Goal: Task Accomplishment & Management: Manage account settings

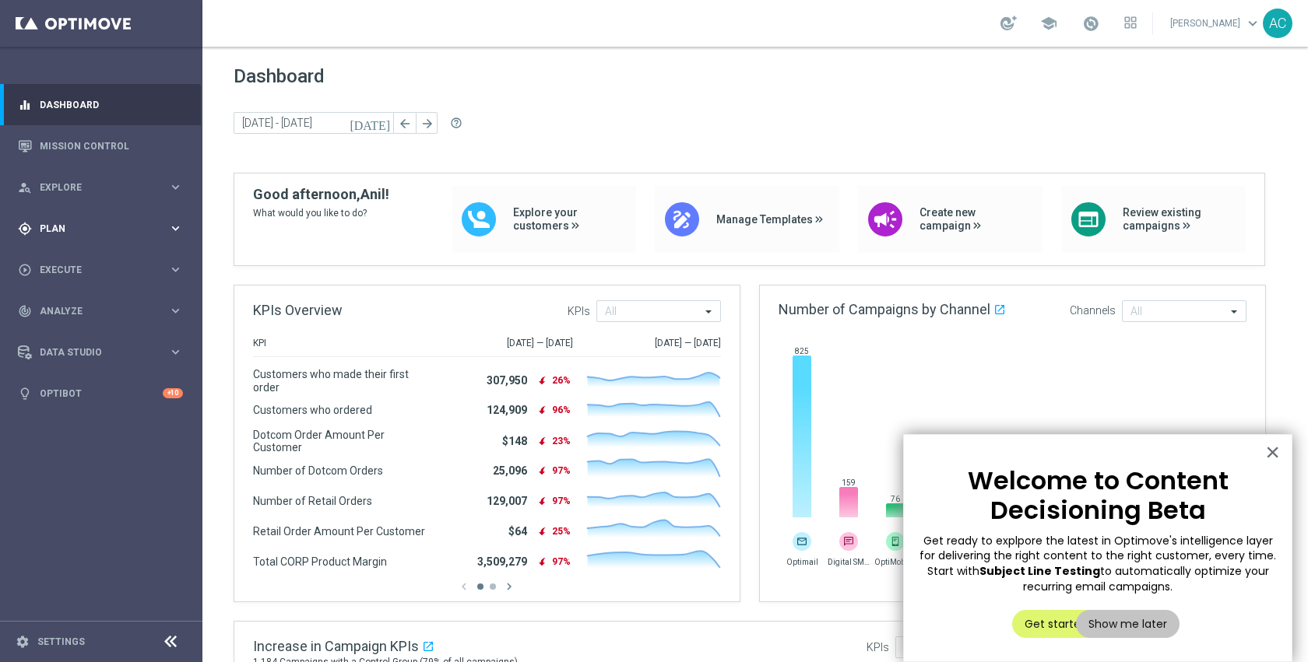
click at [85, 229] on span "Plan" at bounding box center [104, 228] width 128 height 9
click at [80, 261] on link "Target Groups" at bounding box center [100, 261] width 121 height 12
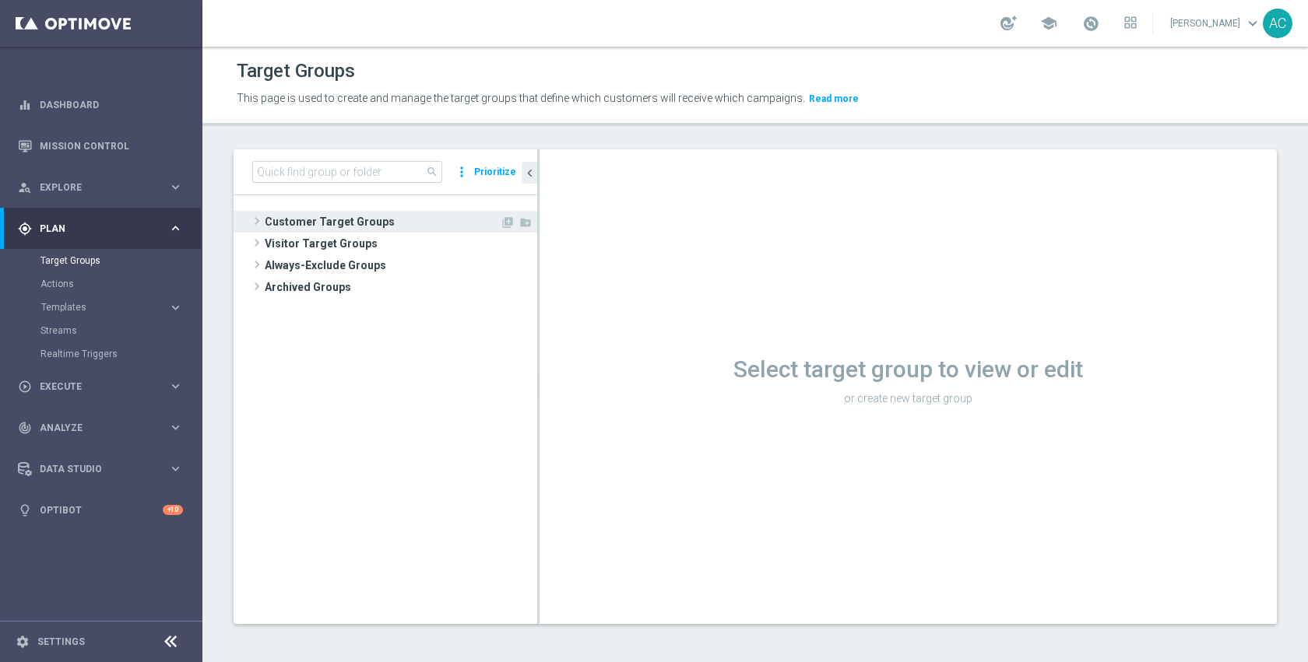
click at [399, 227] on span "Customer Target Groups" at bounding box center [382, 222] width 235 height 22
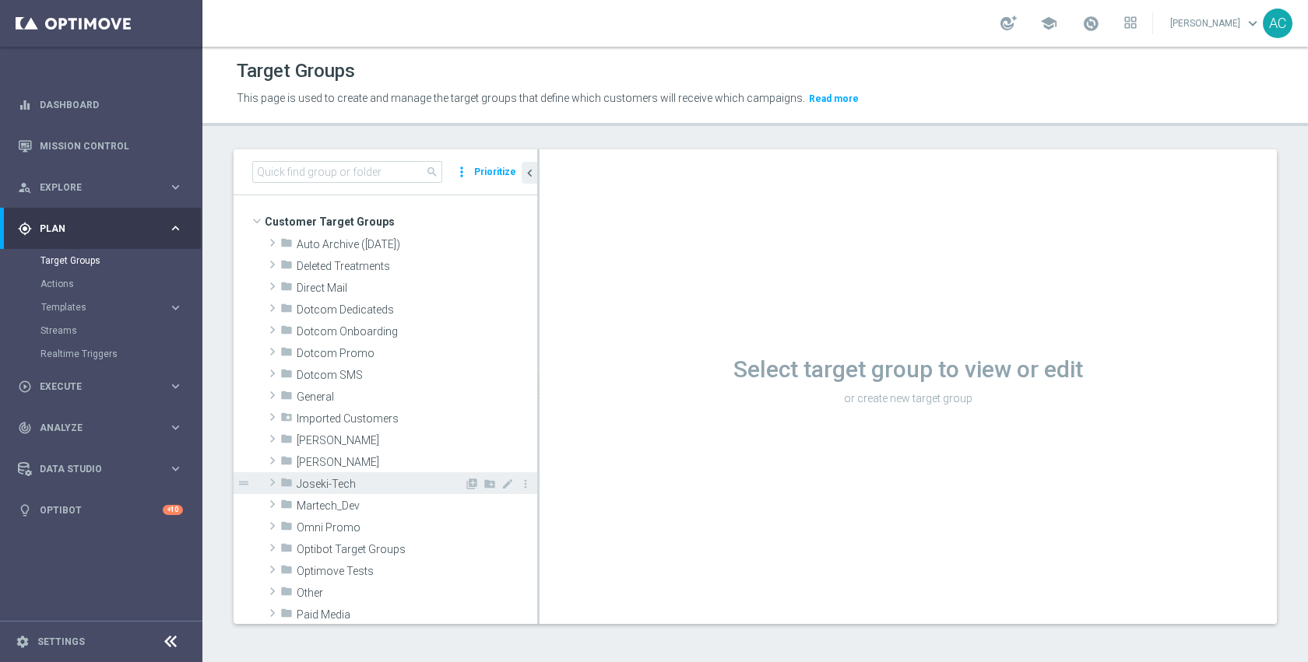
click at [369, 485] on span "Joseki-Tech" at bounding box center [380, 484] width 167 height 13
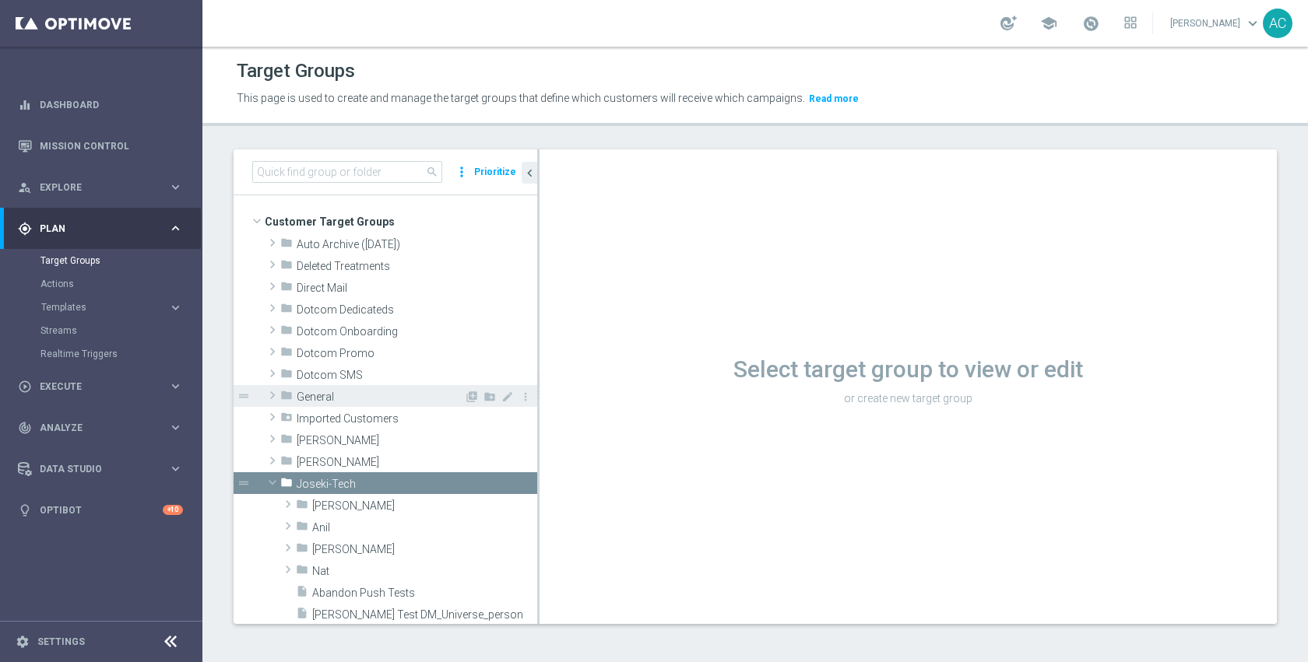
click at [360, 397] on span "General" at bounding box center [380, 397] width 167 height 13
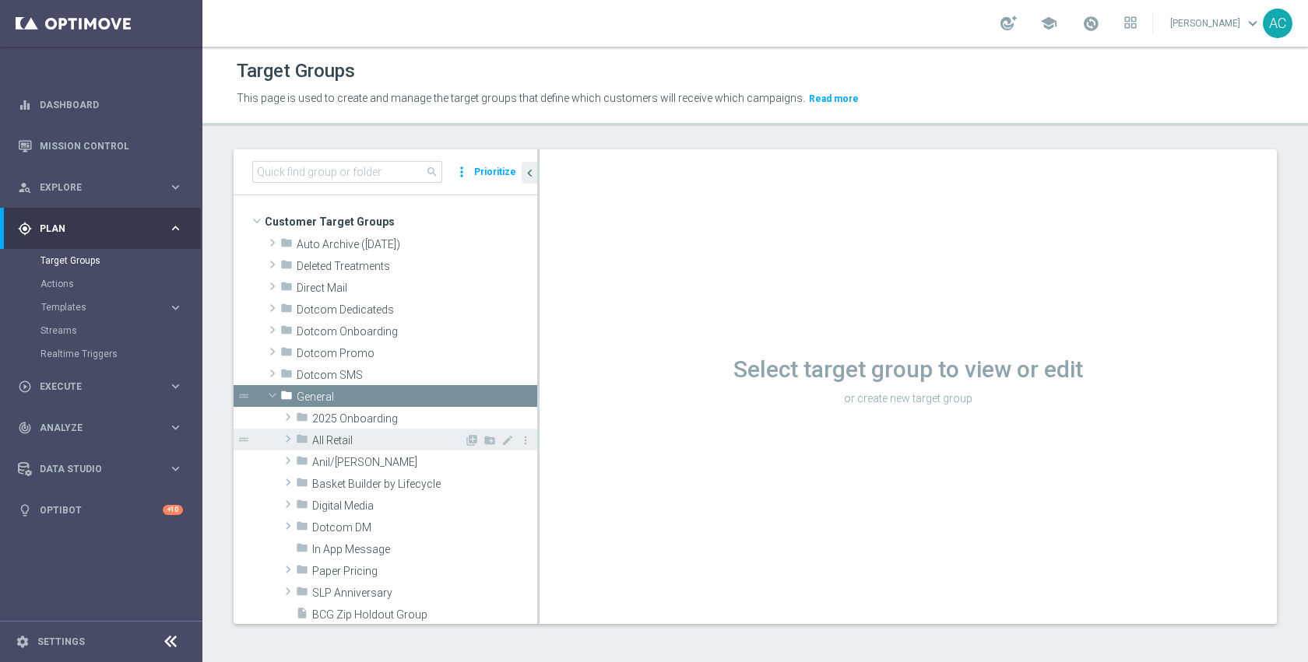
click at [362, 437] on span "All Retail" at bounding box center [388, 440] width 152 height 13
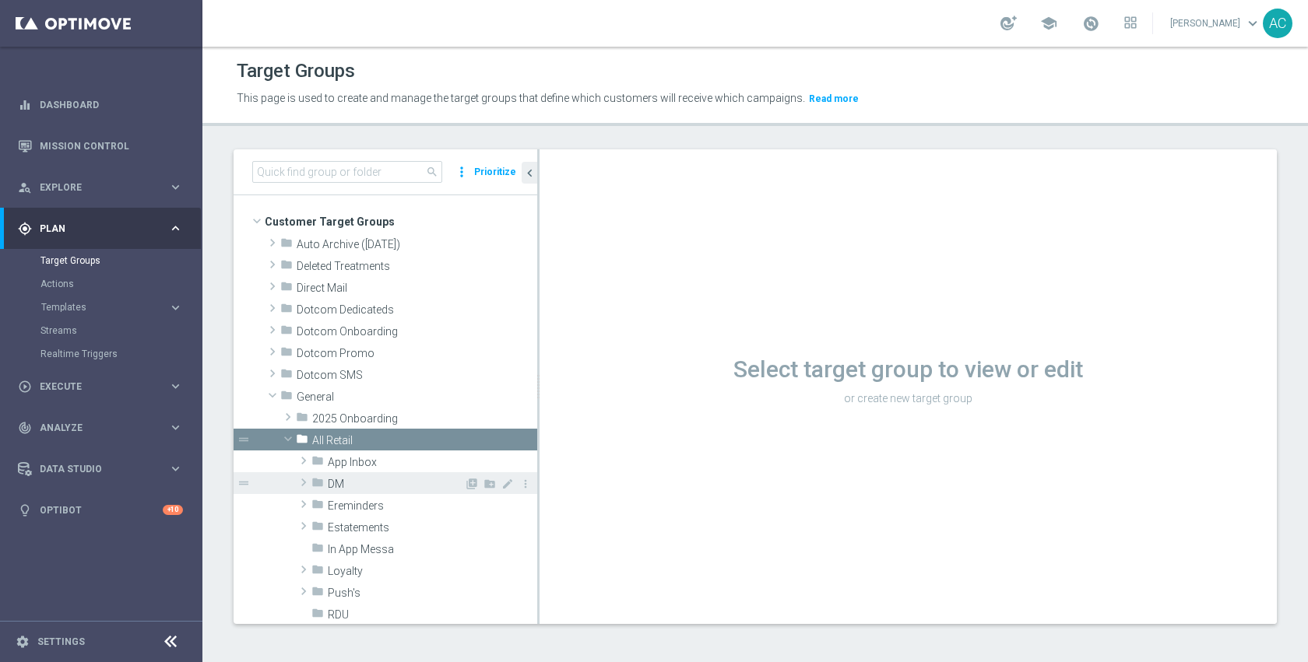
click at [366, 482] on span "DM" at bounding box center [396, 484] width 136 height 13
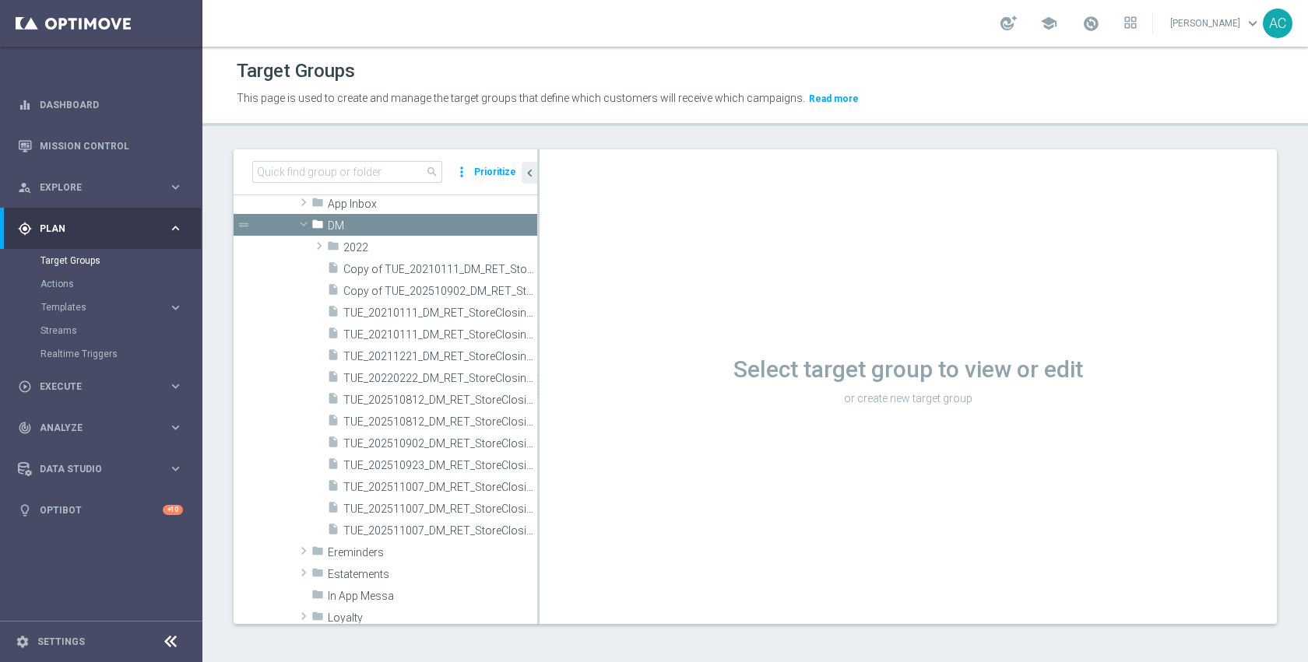
scroll to position [268, 0]
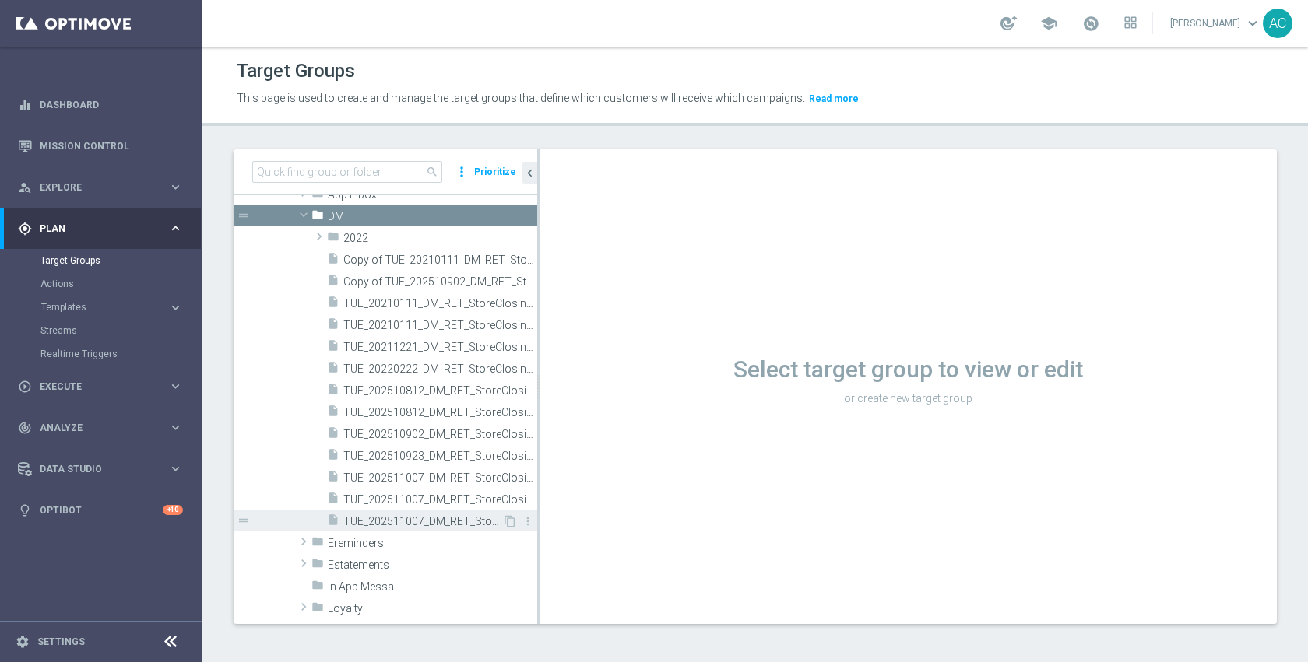
click at [397, 517] on span "TUE_202511007_DM_RET_StoreClosing_545" at bounding box center [422, 521] width 159 height 13
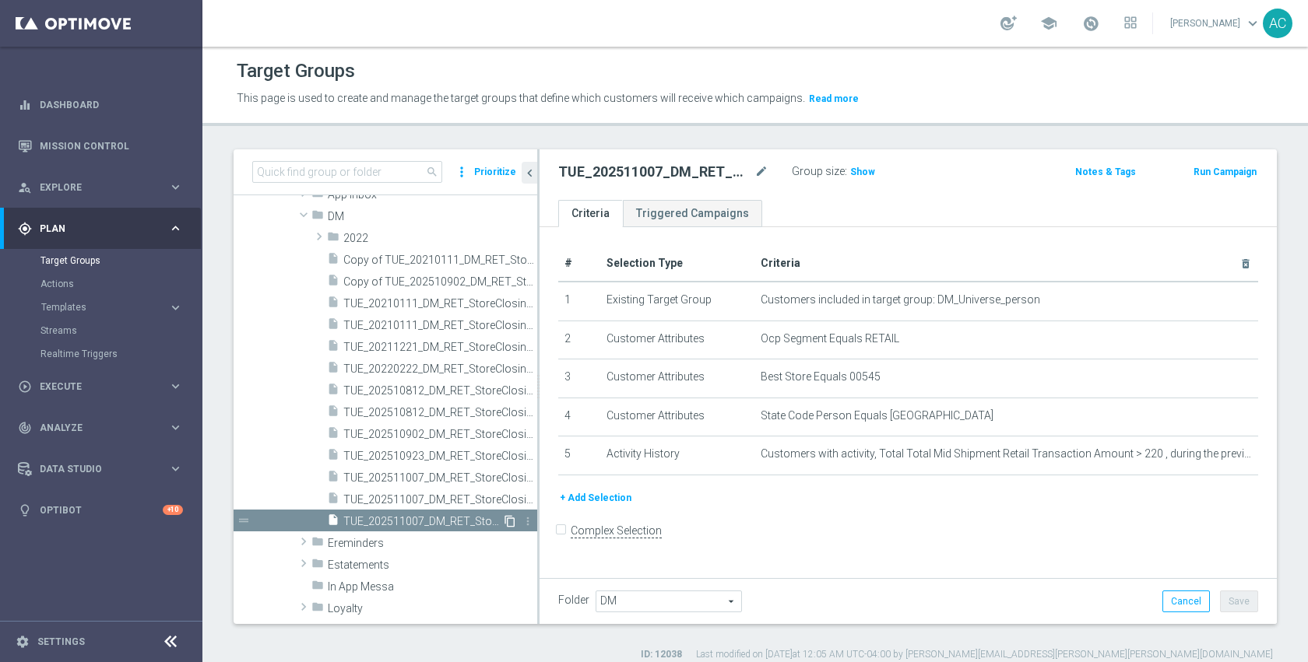
click at [504, 523] on icon "content_copy" at bounding box center [510, 521] width 12 height 12
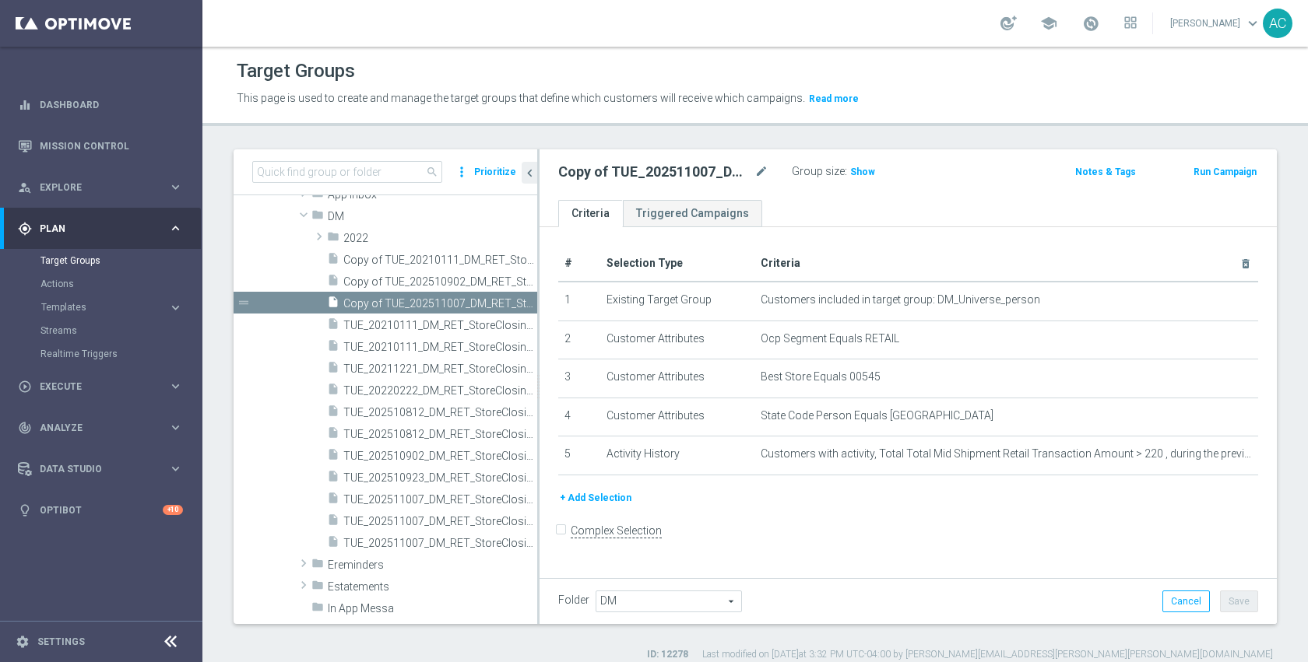
scroll to position [332, 0]
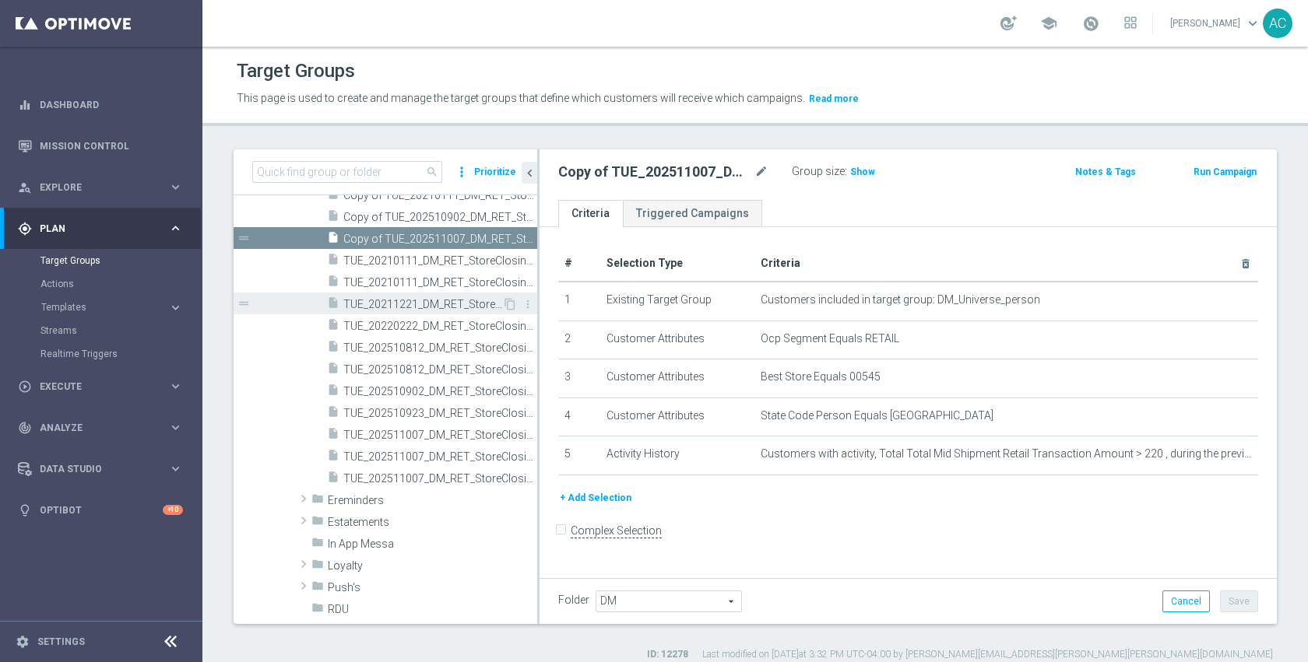
click at [390, 298] on span "TUE_20211221_DM_RET_StoreClosing_412" at bounding box center [422, 304] width 159 height 13
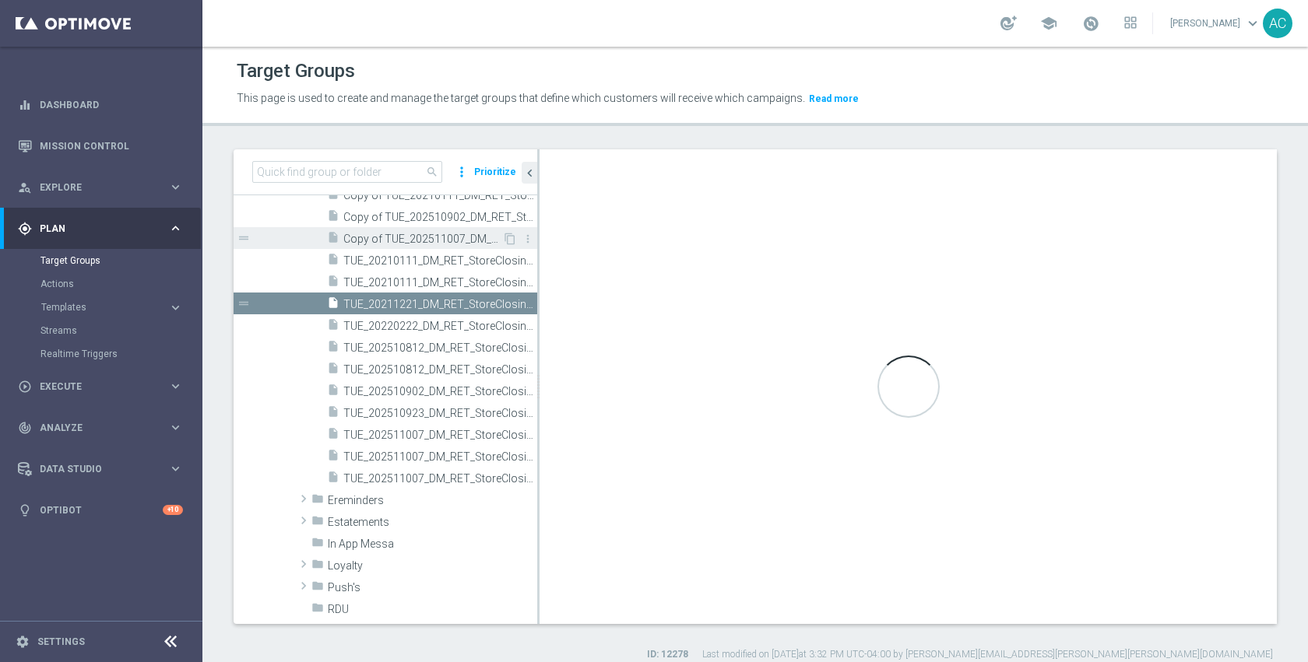
click at [422, 247] on div "insert_drive_file Copy of TUE_202511007_DM_RET_StoreClosing_545" at bounding box center [414, 238] width 175 height 22
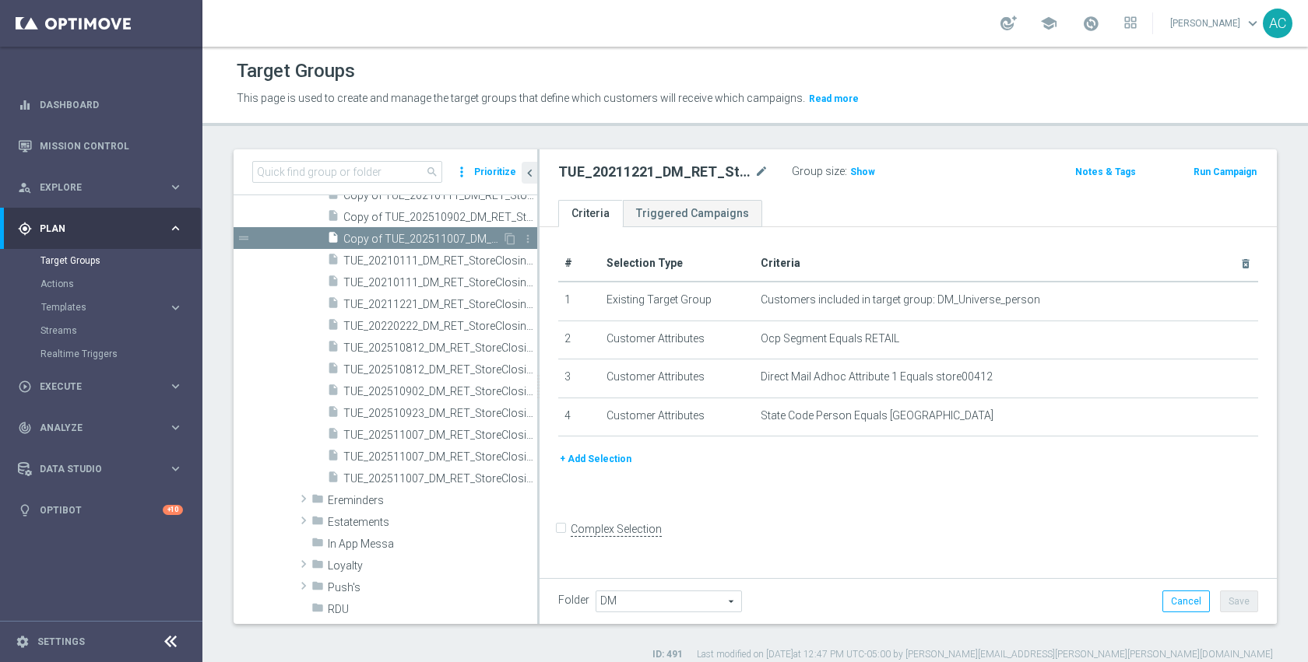
scroll to position [110, 0]
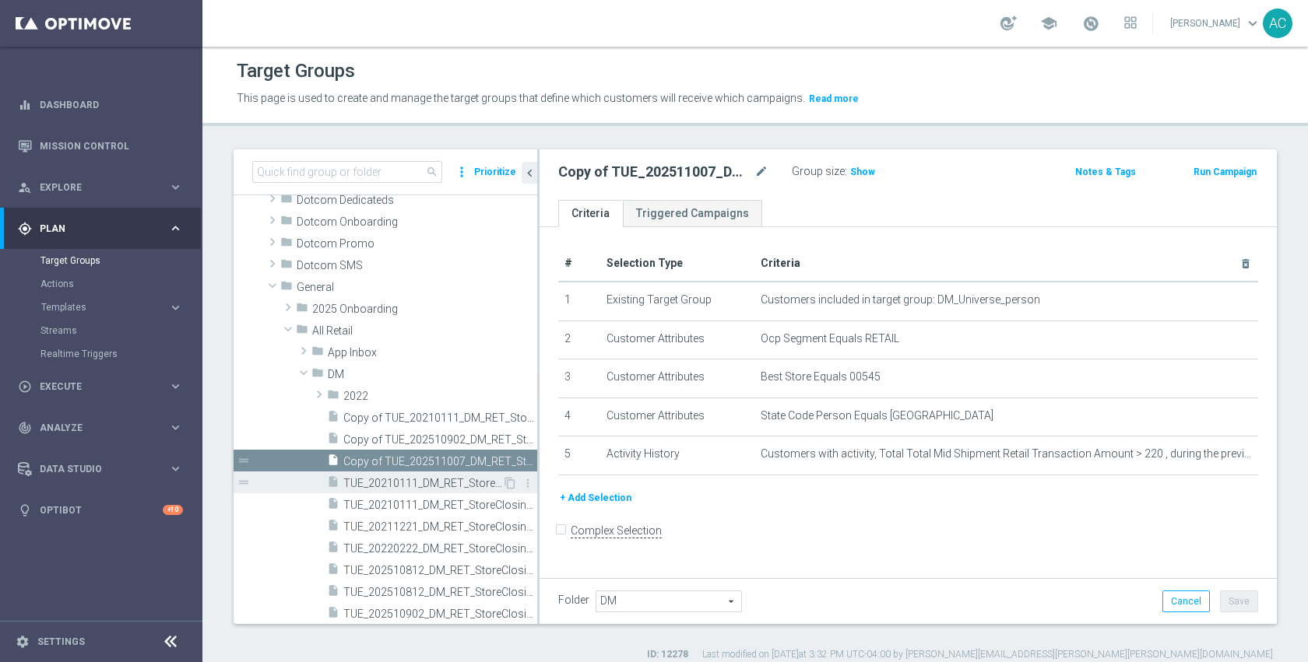
click at [399, 492] on div "insert_drive_file TUE_20210111_DM_RET_StoreClosing_119" at bounding box center [414, 483] width 175 height 22
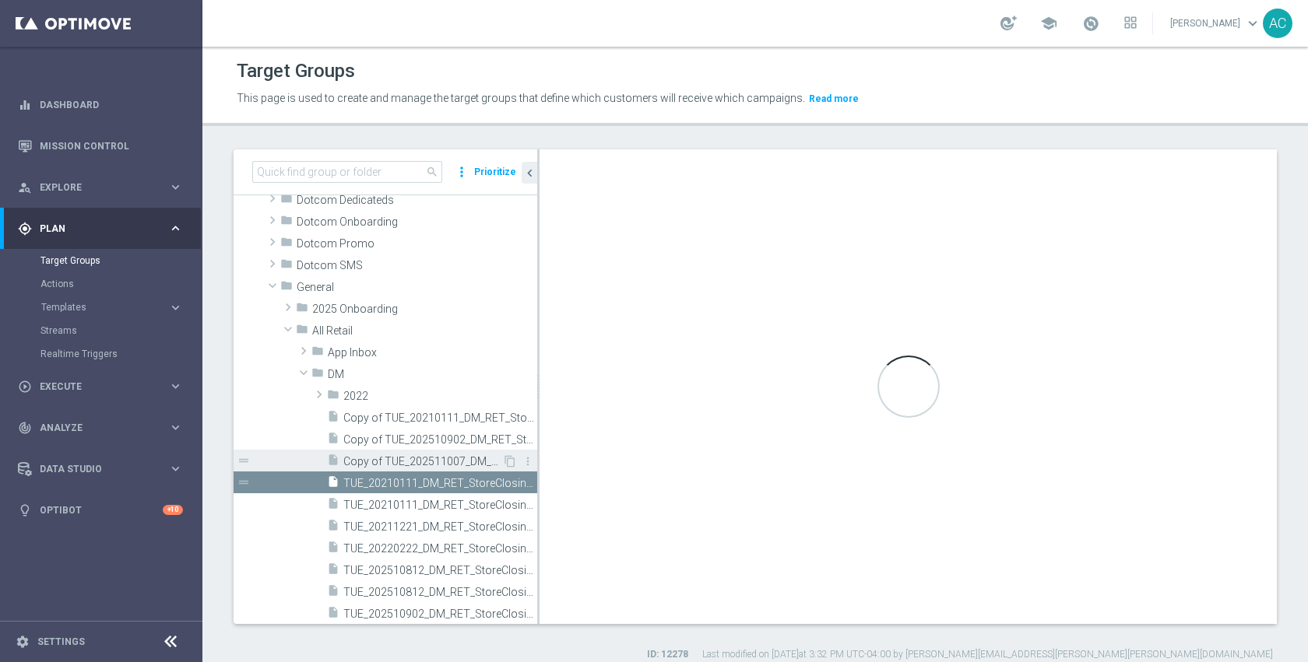
click at [429, 462] on span "Copy of TUE_202511007_DM_RET_StoreClosing_545" at bounding box center [422, 461] width 159 height 13
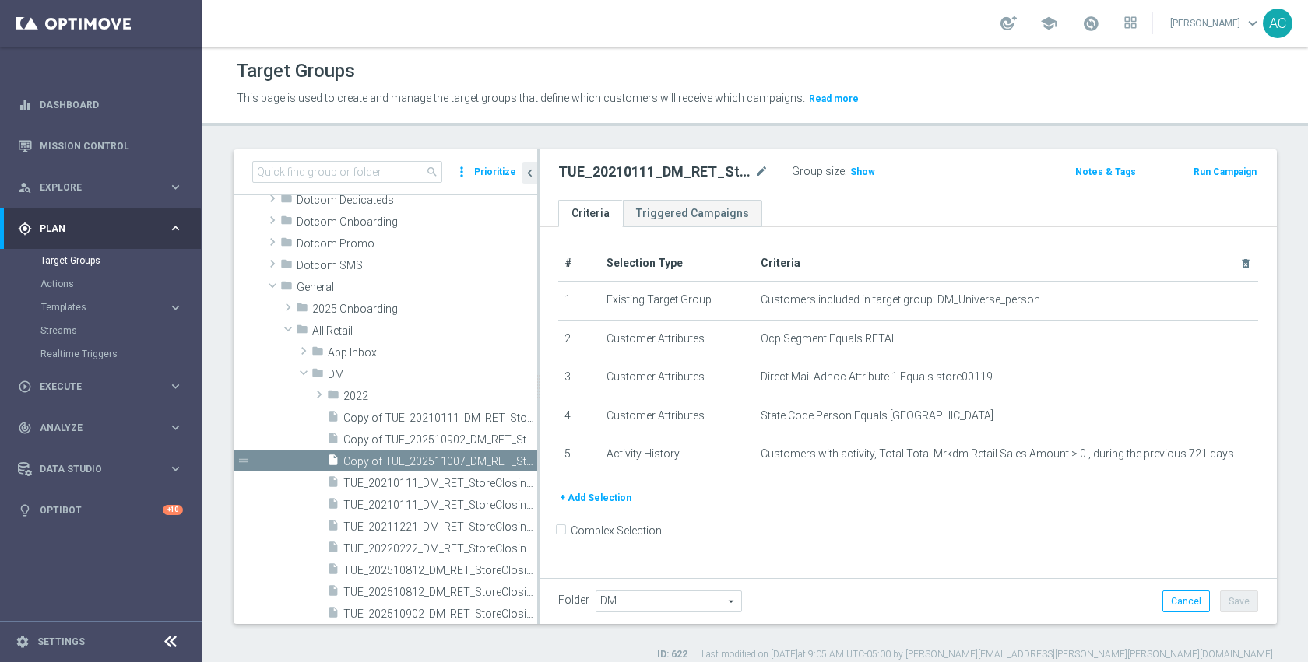
click at [862, 523] on div "# Selection Type Criteria delete_forever 1 Existing Target Group Customers incl…" at bounding box center [907, 401] width 737 height 349
click at [427, 490] on div "insert_drive_file TUE_20210111_DM_RET_StoreClosing_119" at bounding box center [414, 483] width 175 height 22
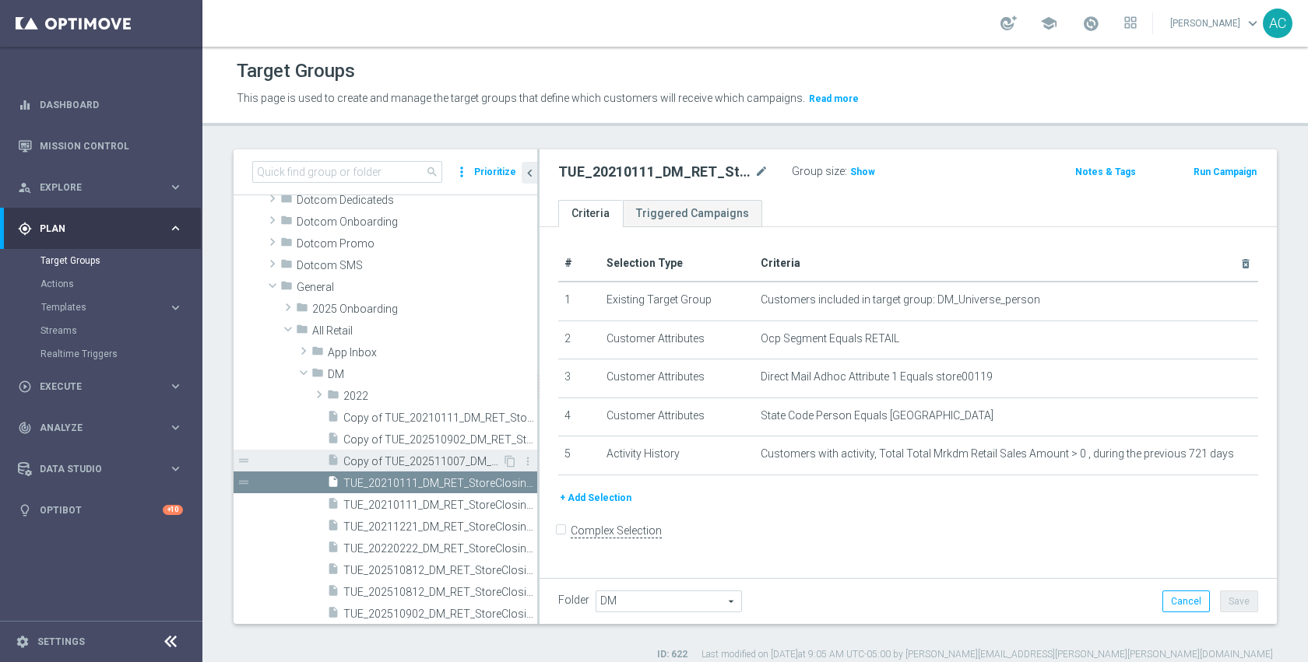
click at [401, 465] on span "Copy of TUE_202511007_DM_RET_StoreClosing_545" at bounding box center [422, 461] width 159 height 13
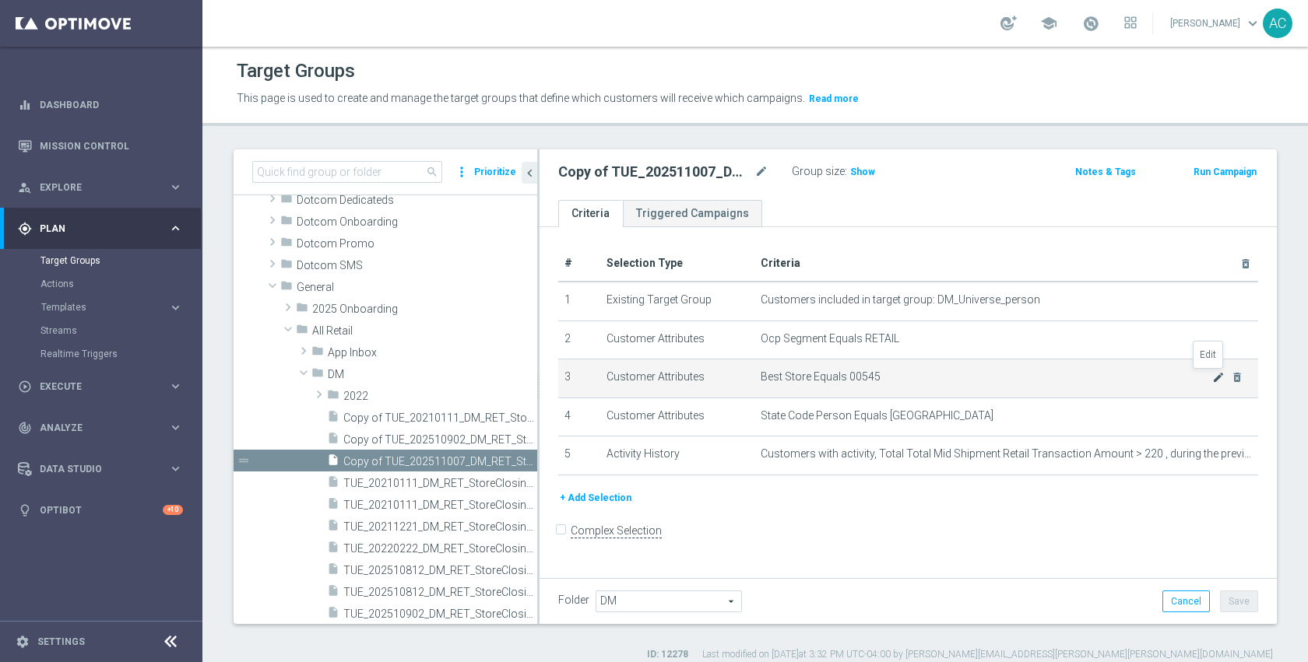
click at [1212, 378] on icon "mode_edit" at bounding box center [1218, 377] width 12 height 12
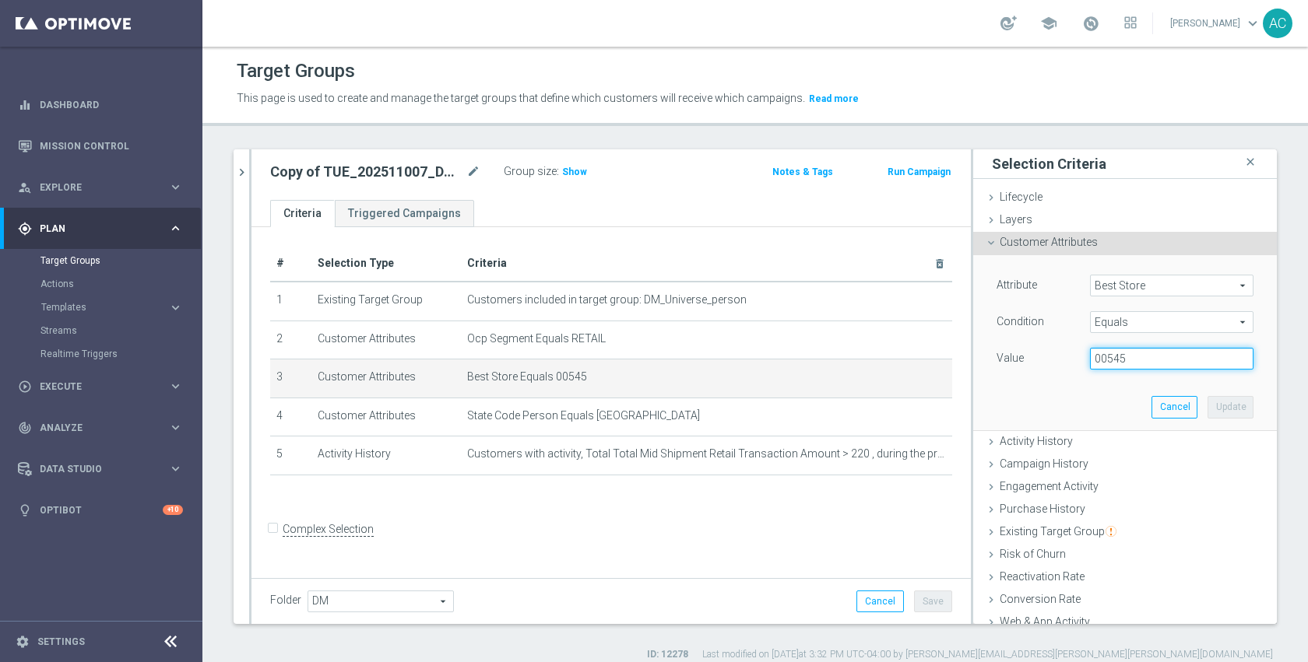
drag, startPoint x: 1092, startPoint y: 357, endPoint x: 1165, endPoint y: 357, distance: 73.2
click at [1165, 357] on input "00545" at bounding box center [1171, 359] width 163 height 22
type input "00855"
click at [1222, 405] on button "Update" at bounding box center [1230, 407] width 46 height 22
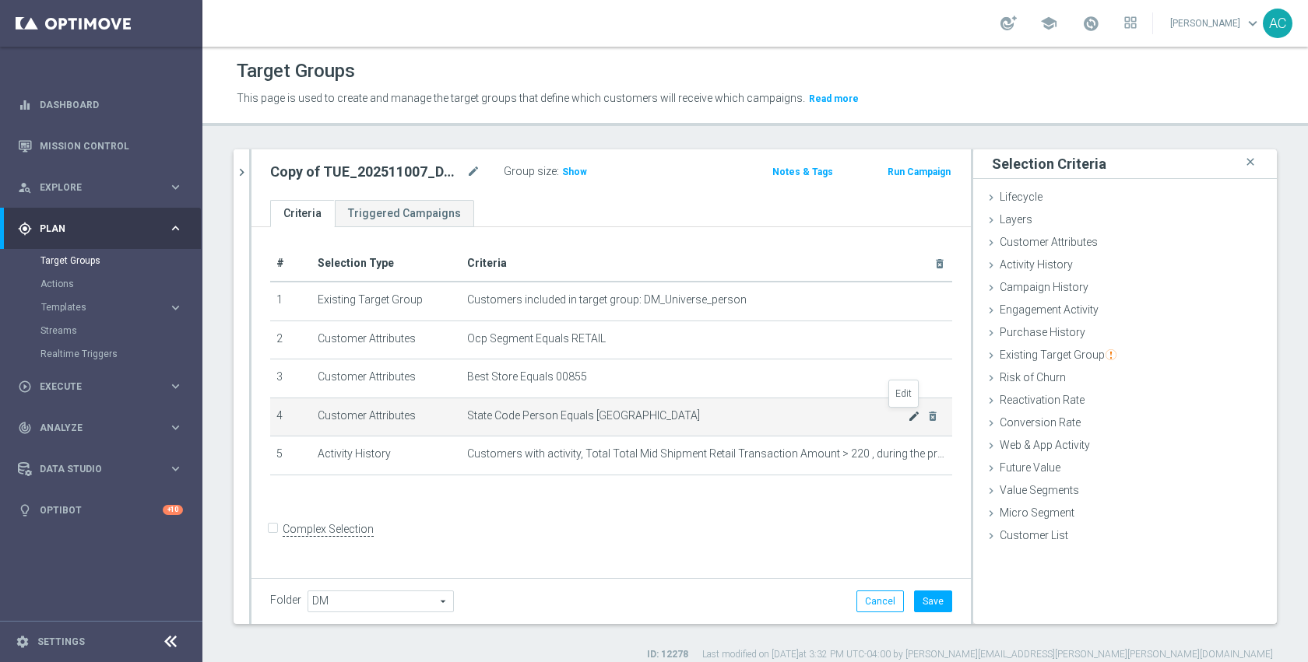
click at [908, 416] on icon "mode_edit" at bounding box center [914, 416] width 12 height 12
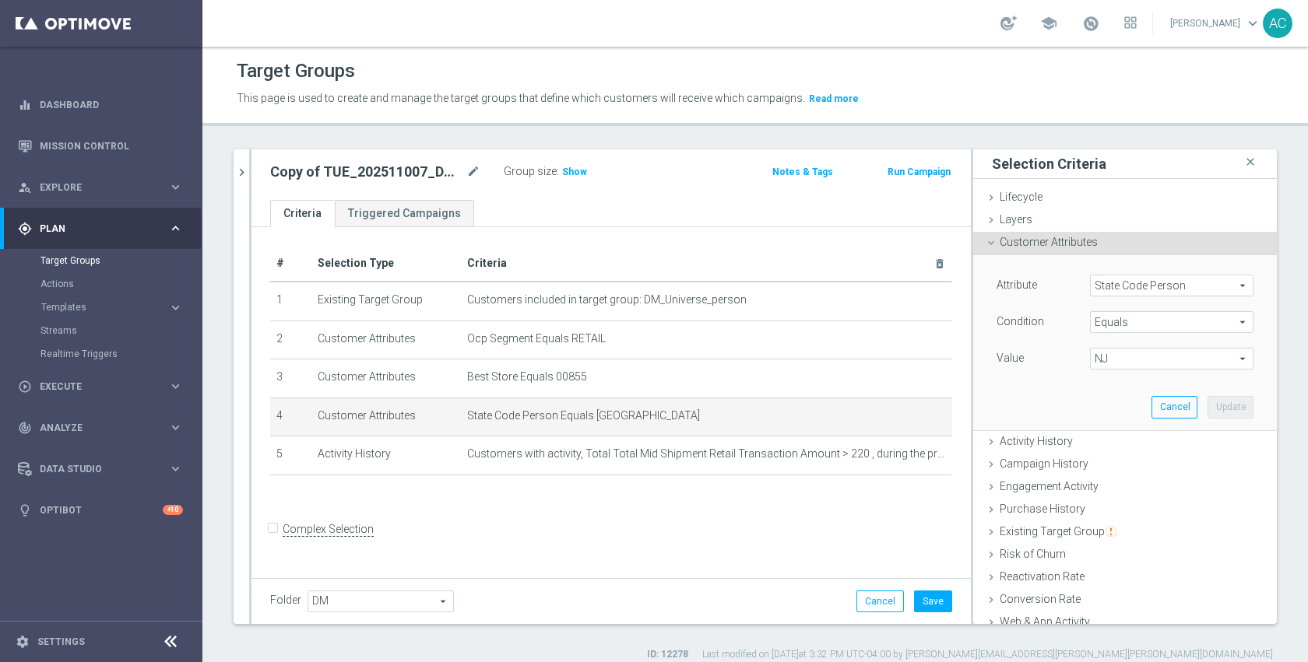
click at [1112, 355] on span "NJ" at bounding box center [1172, 359] width 162 height 20
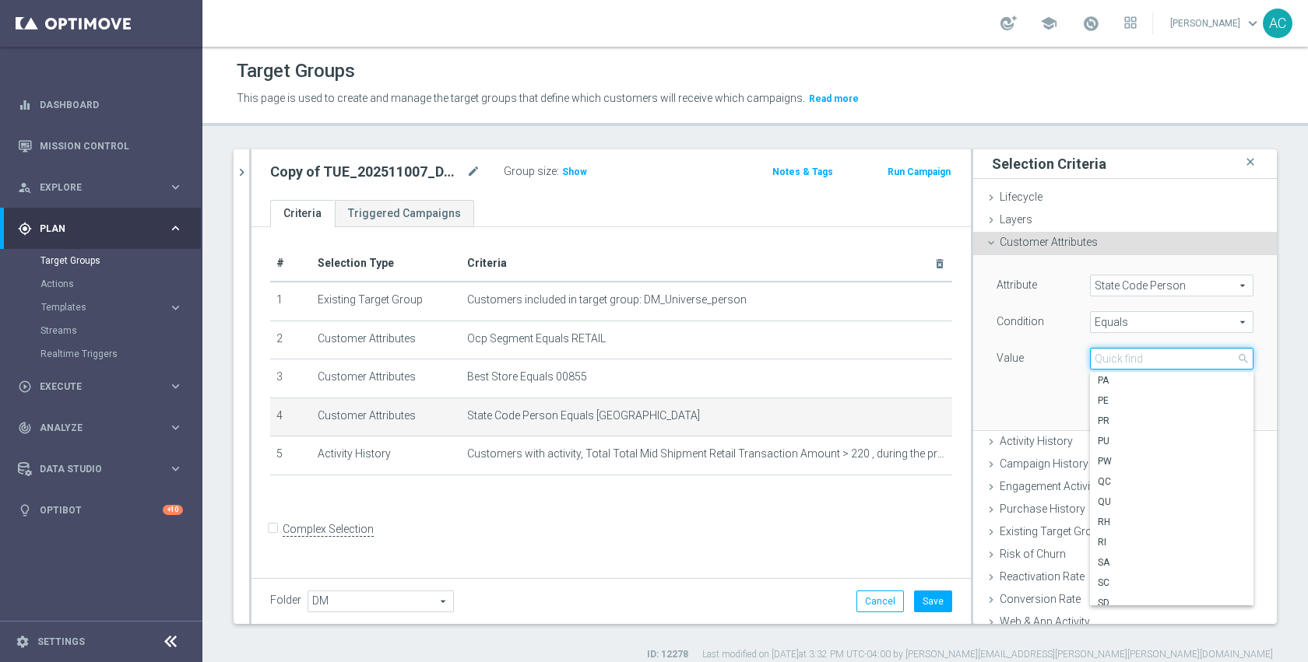
click at [1126, 364] on input "search" at bounding box center [1171, 359] width 163 height 22
type input "oh"
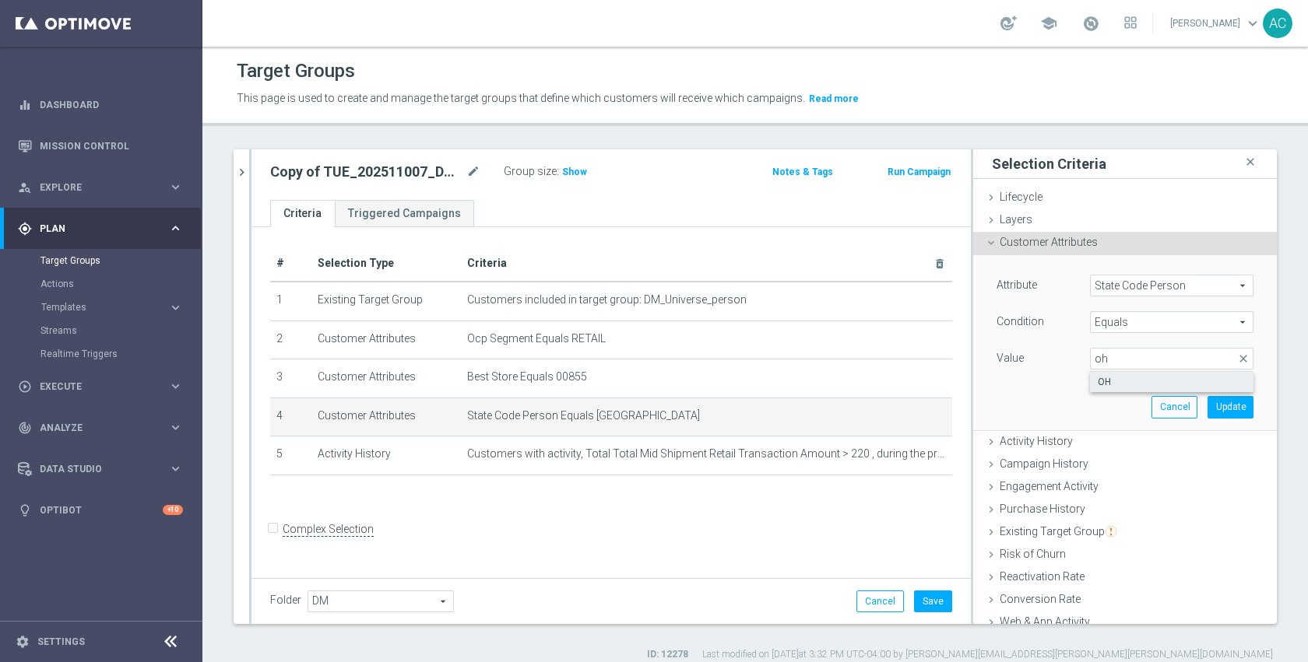
click at [1127, 381] on span "OH" at bounding box center [1172, 382] width 148 height 12
type input "OH"
click at [1207, 403] on button "Update" at bounding box center [1230, 407] width 46 height 22
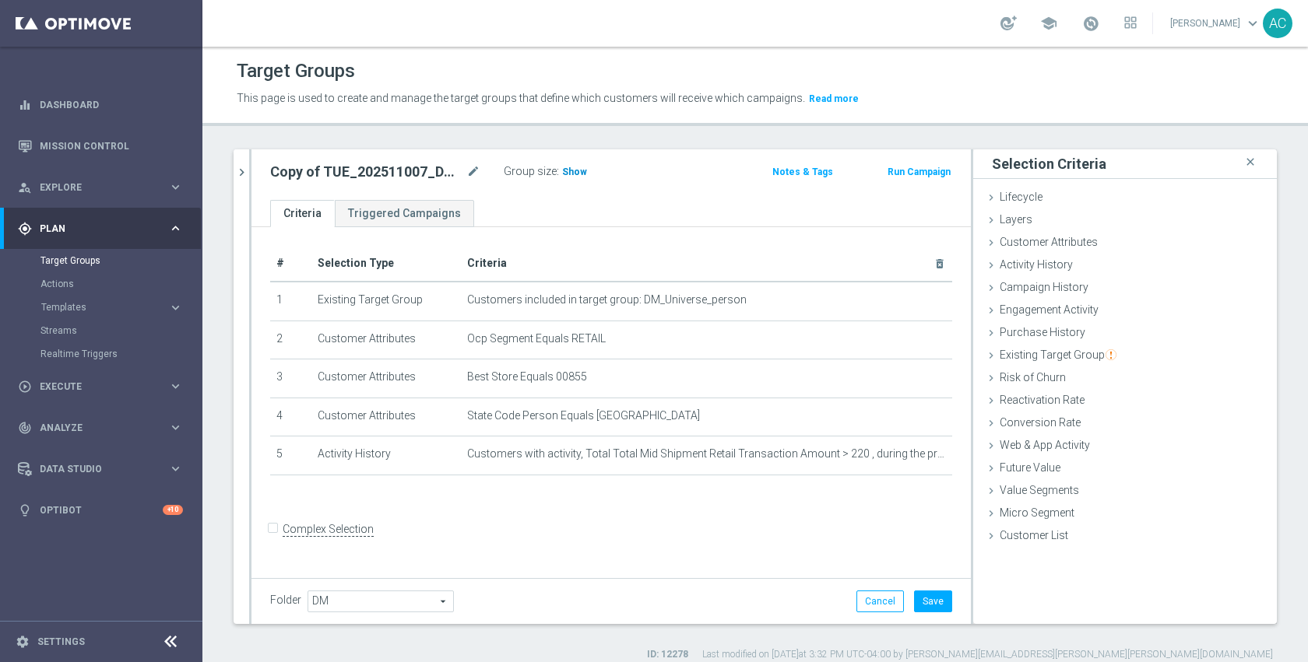
click at [577, 173] on span "Show" at bounding box center [574, 172] width 25 height 11
click at [474, 170] on icon "mode_edit" at bounding box center [473, 172] width 14 height 19
click at [473, 173] on icon "mode_edit" at bounding box center [473, 172] width 14 height 19
click at [341, 177] on input "Copy of TUE_202511007_DM_RET_StoreClosing_545" at bounding box center [375, 174] width 210 height 22
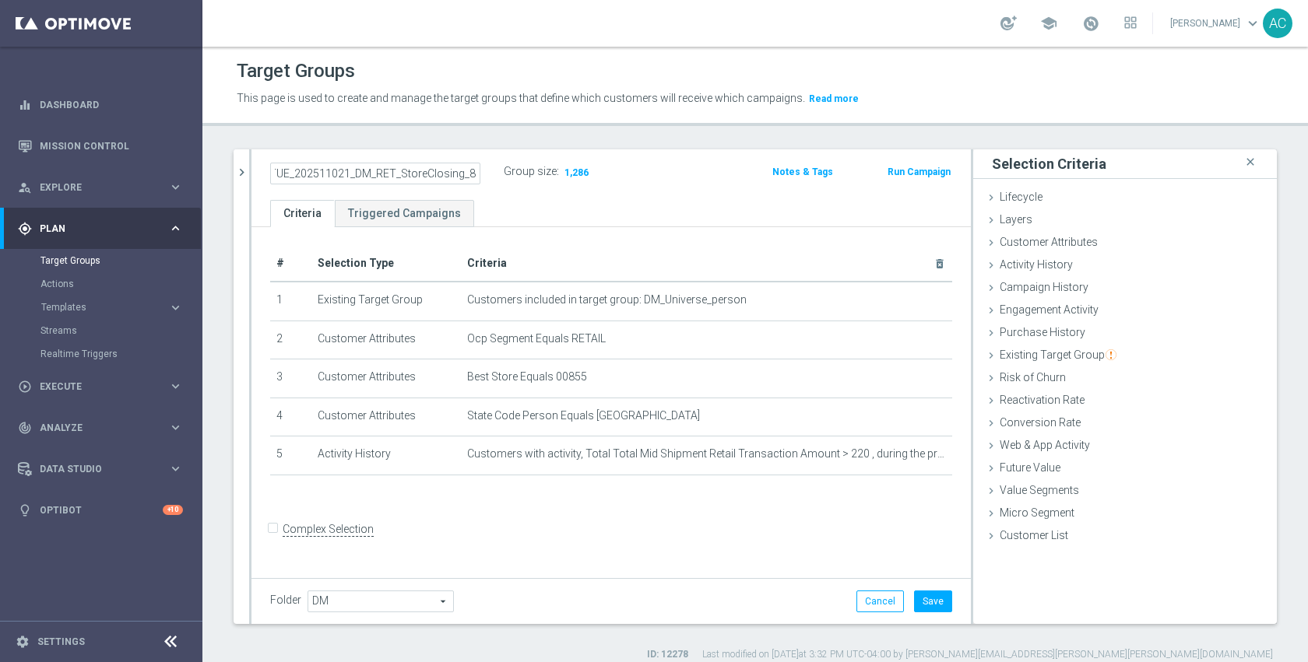
scroll to position [0, 12]
type input "TUE_202511021_DM_RET_StoreClosing_855"
click at [750, 511] on div "# Selection Type Criteria delete_forever 1 Existing Target Group Customers incl…" at bounding box center [610, 400] width 719 height 347
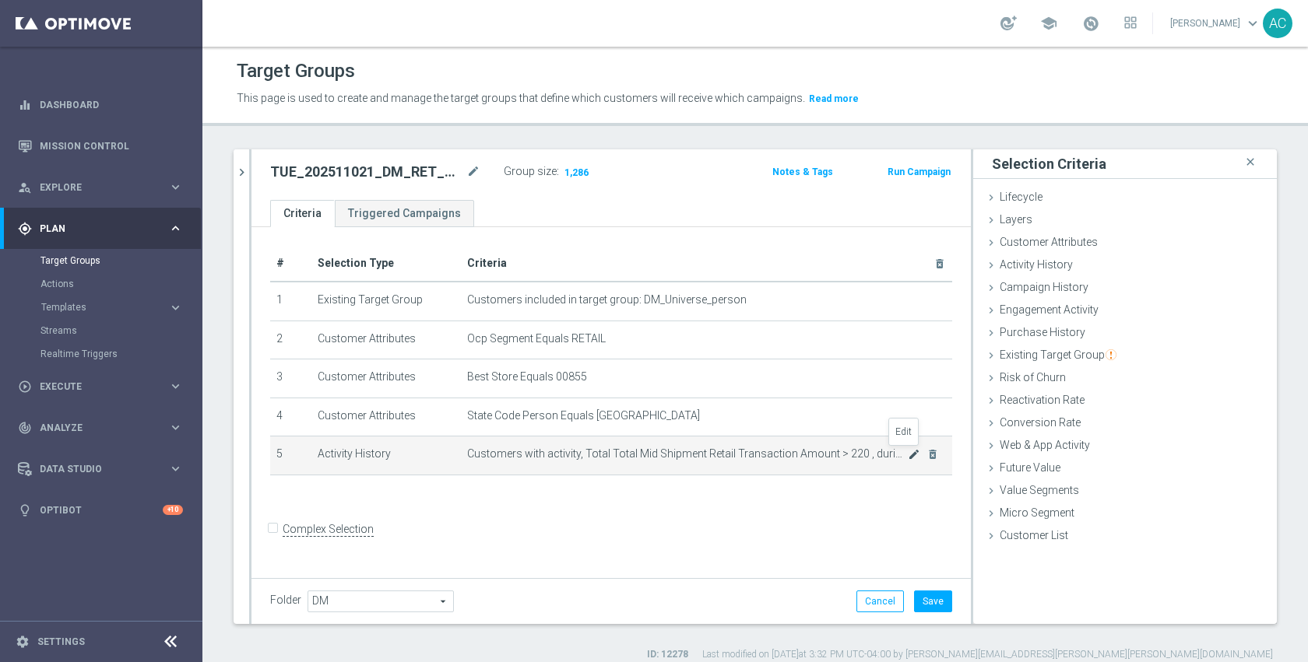
click at [908, 454] on icon "mode_edit" at bounding box center [914, 454] width 12 height 12
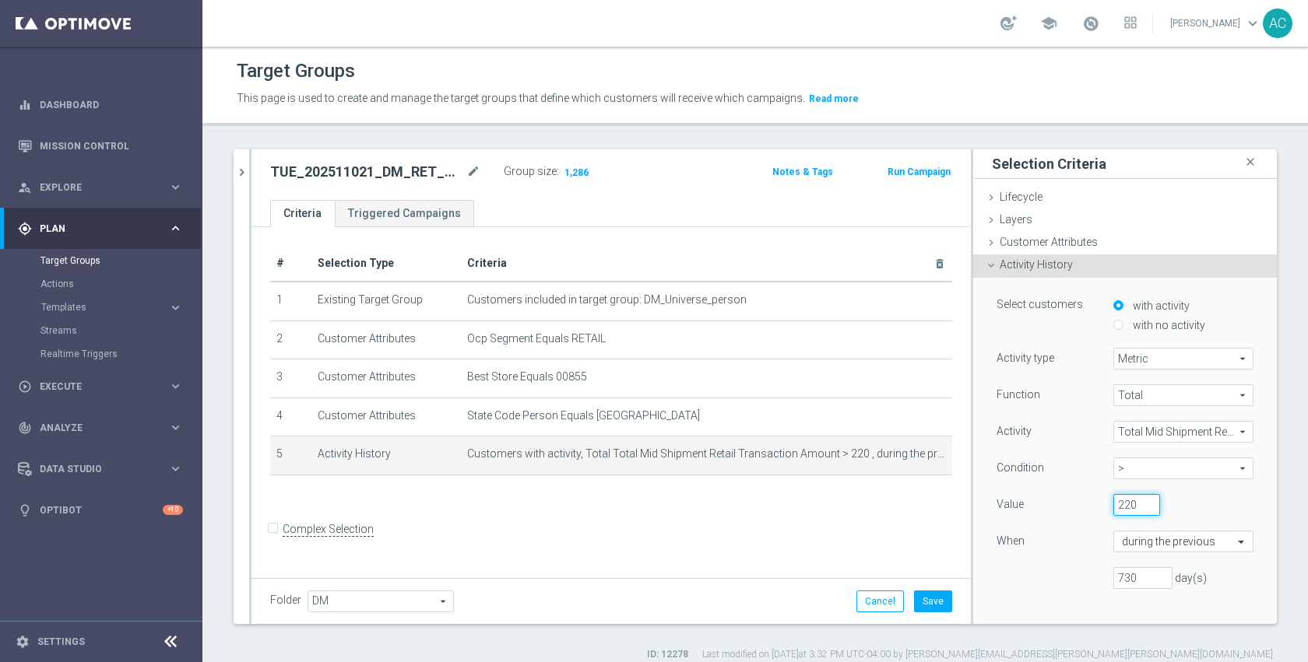
click at [1113, 507] on input "220" at bounding box center [1136, 505] width 47 height 22
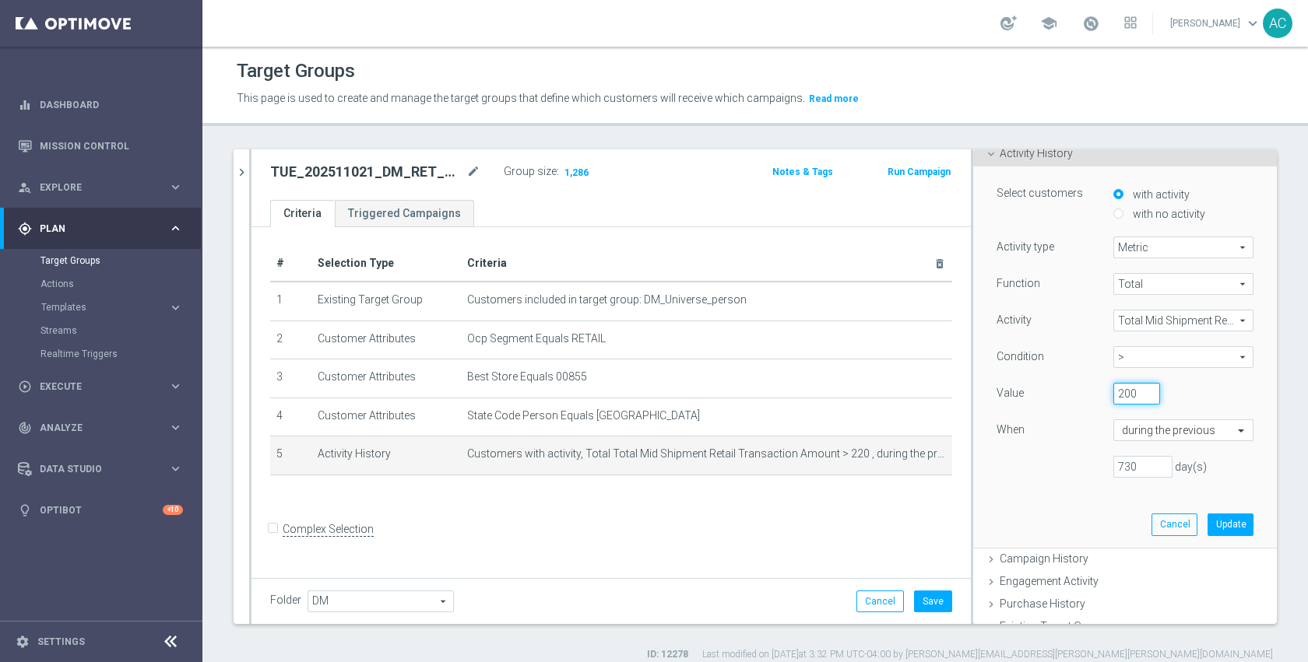
scroll to position [135, 0]
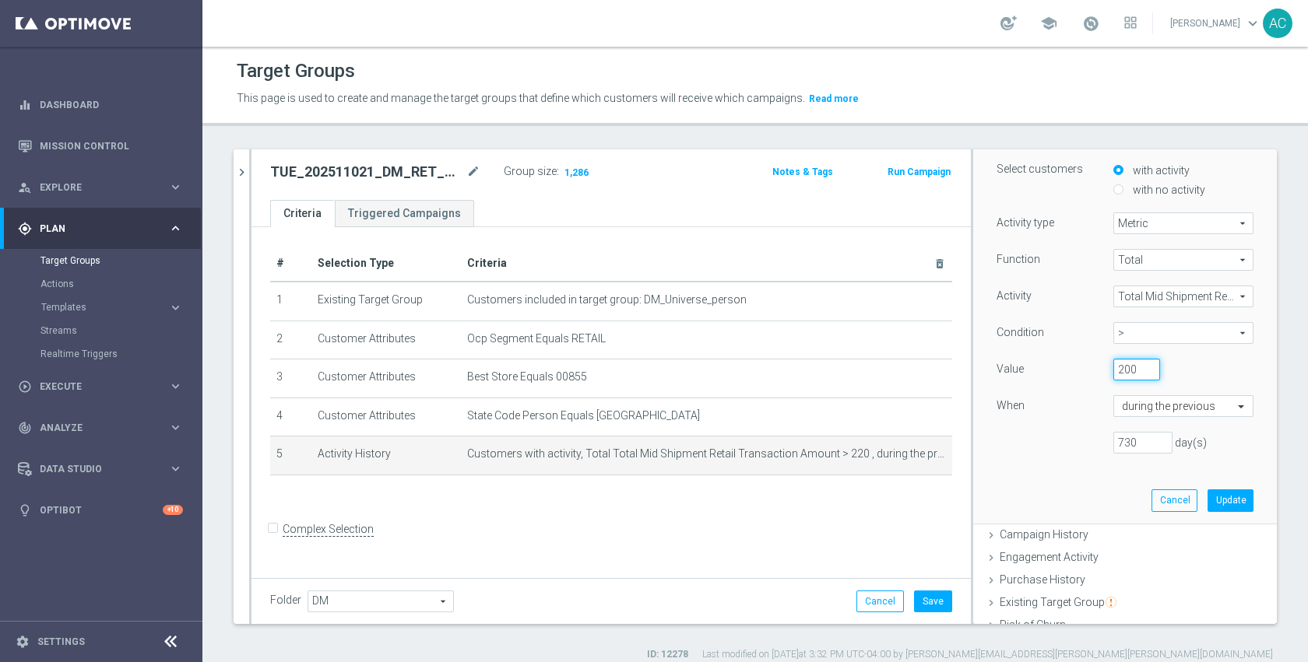
type input "200"
click at [1213, 513] on div "Select customers with activity with no activity Activity type Metric Metric arr…" at bounding box center [1125, 332] width 280 height 381
click at [1213, 511] on button "Update" at bounding box center [1230, 501] width 46 height 22
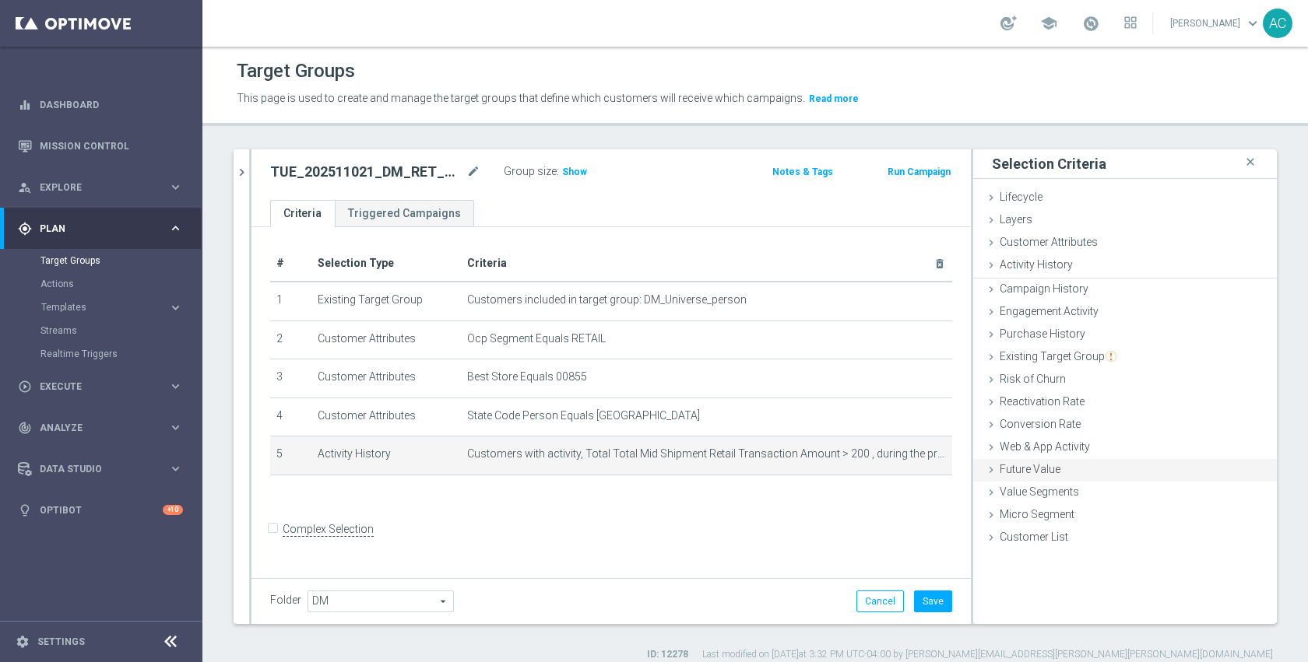
scroll to position [0, 0]
click at [578, 174] on span "Show" at bounding box center [574, 172] width 25 height 11
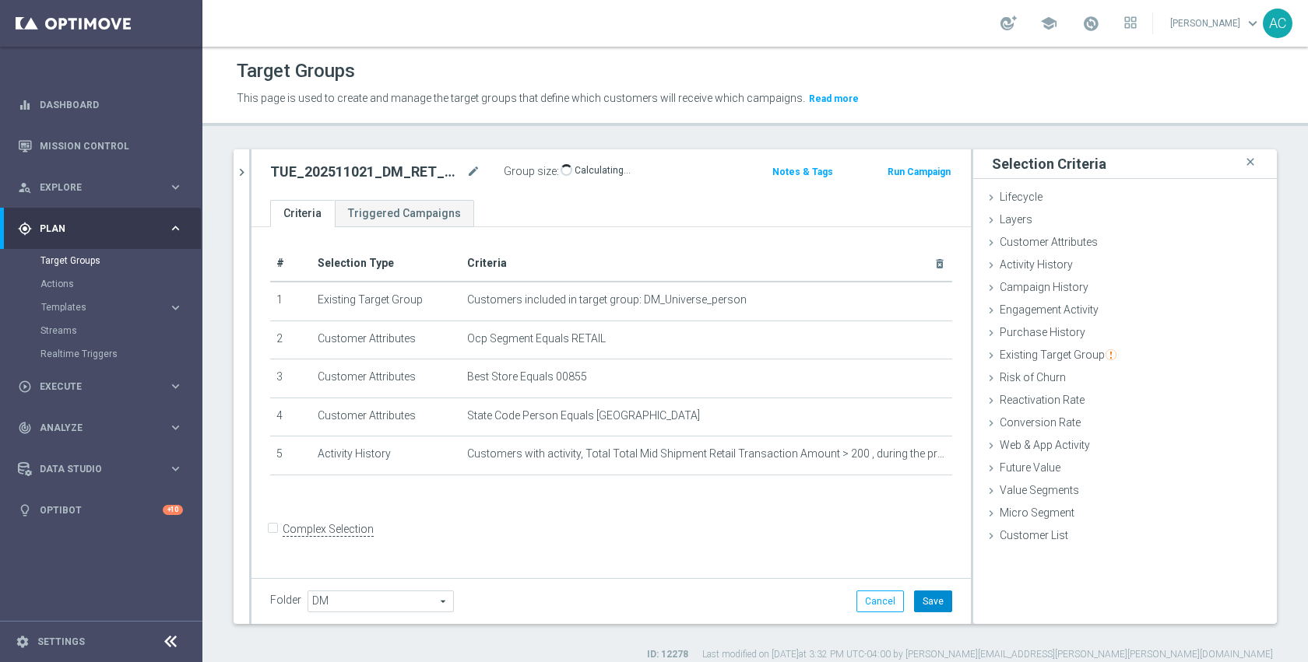
click at [914, 600] on button "Save" at bounding box center [933, 602] width 38 height 22
click at [803, 536] on form "Complex Selection Invalid Expression" at bounding box center [611, 547] width 682 height 58
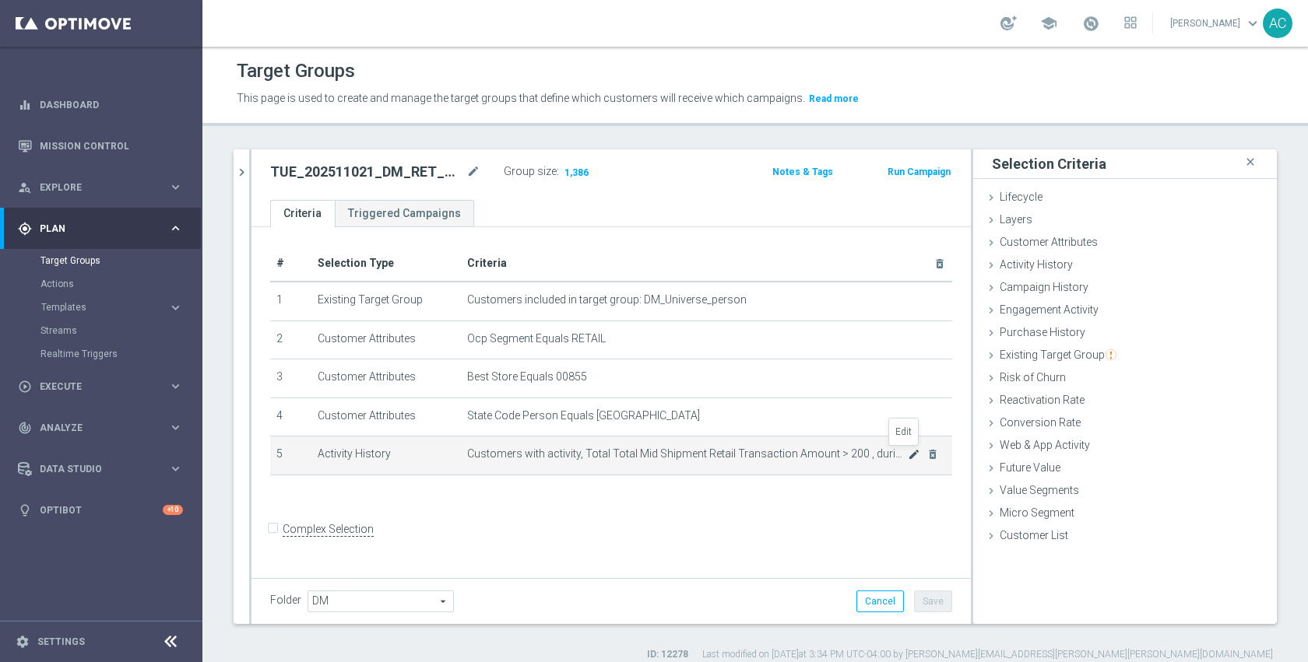
click at [908, 457] on icon "mode_edit" at bounding box center [914, 454] width 12 height 12
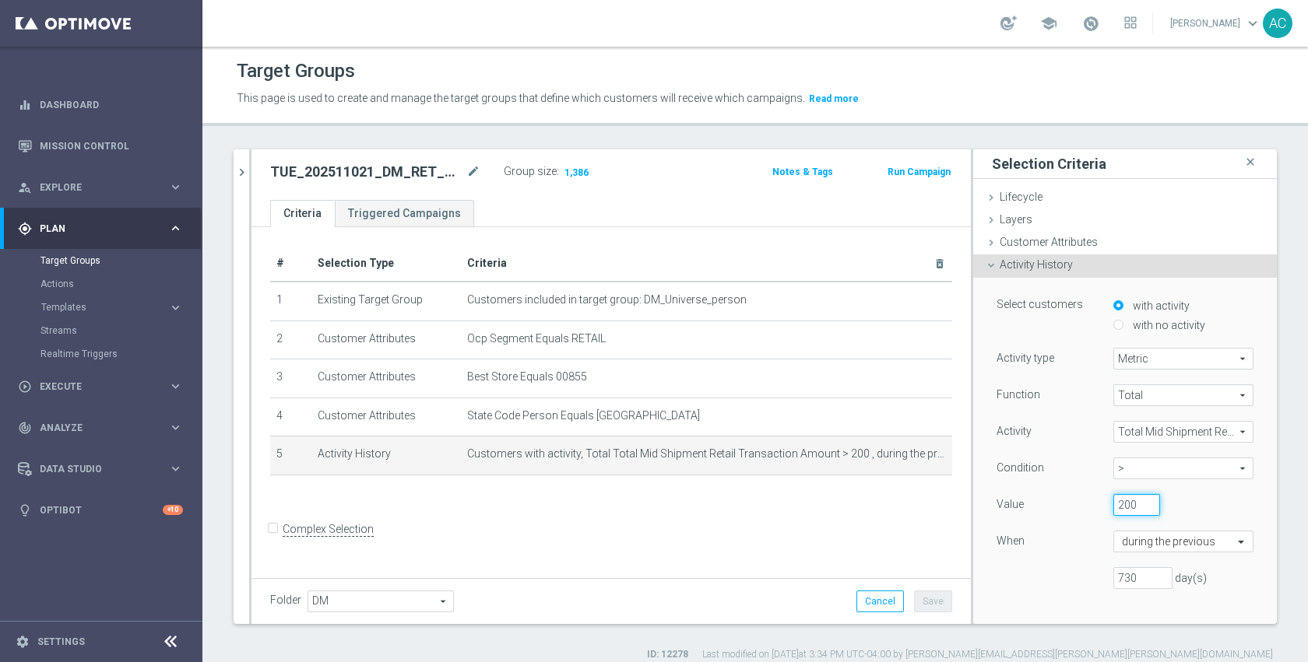
click at [1118, 506] on input "200" at bounding box center [1136, 505] width 47 height 22
type input "2"
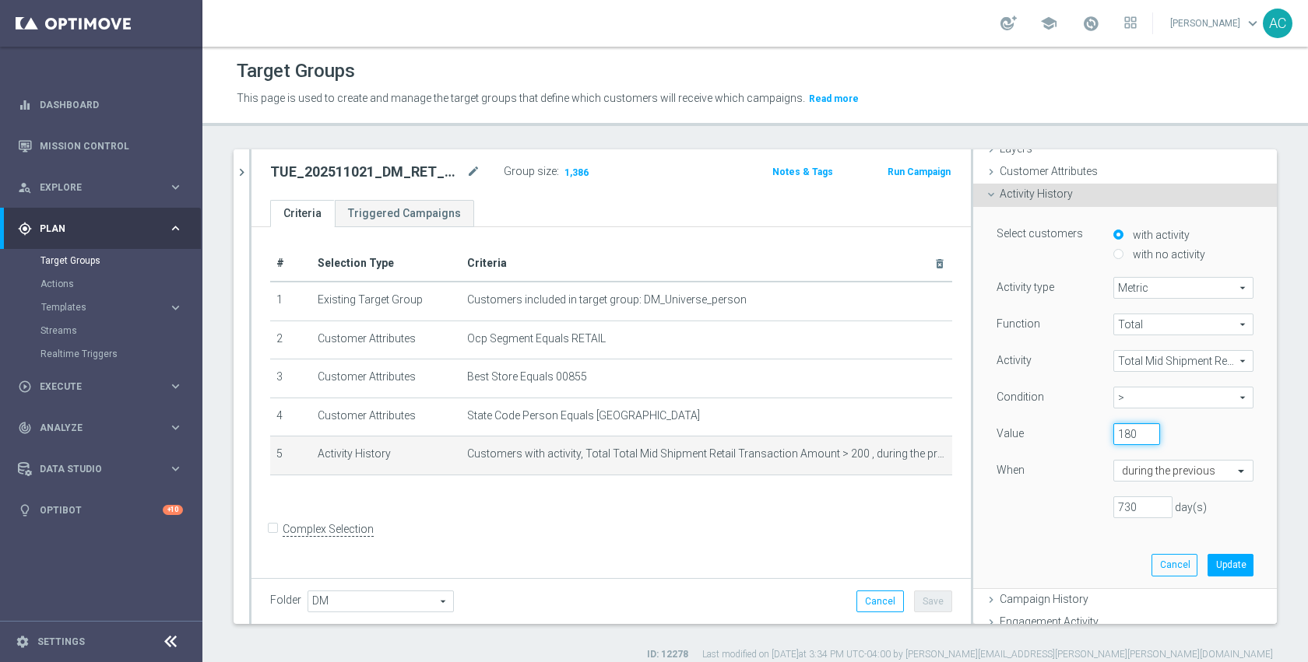
scroll to position [72, 0]
type input "180"
click at [1212, 564] on button "Update" at bounding box center [1230, 564] width 46 height 22
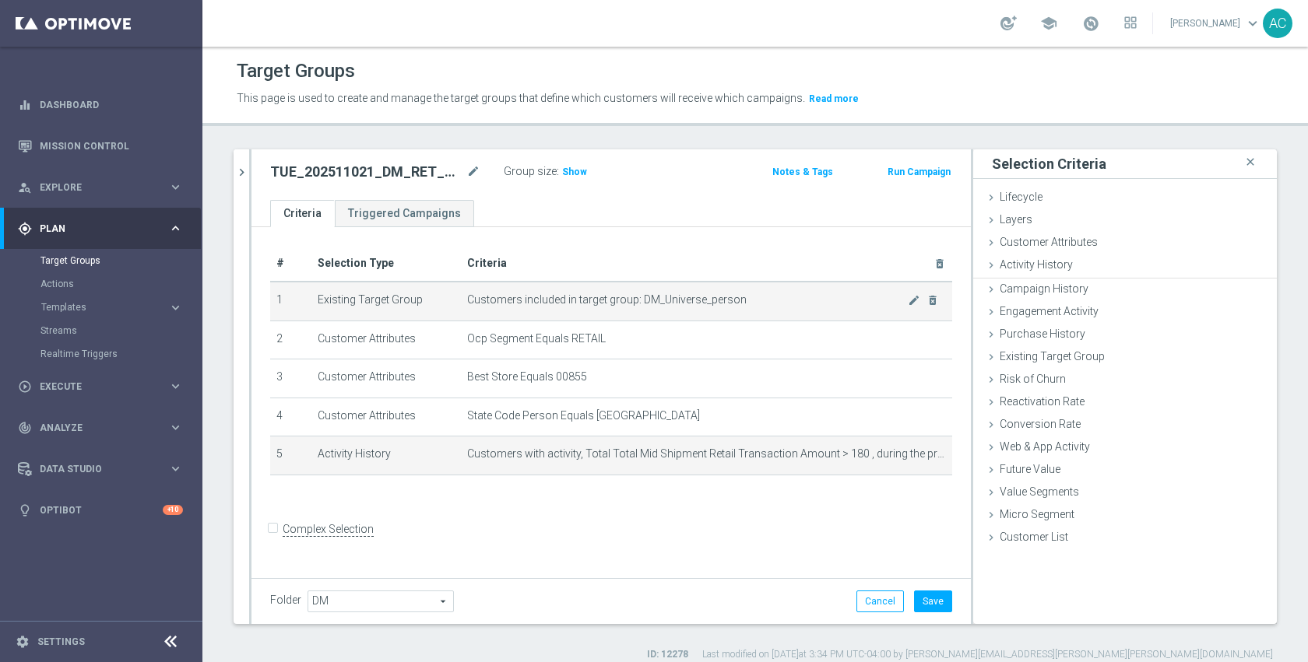
scroll to position [0, 0]
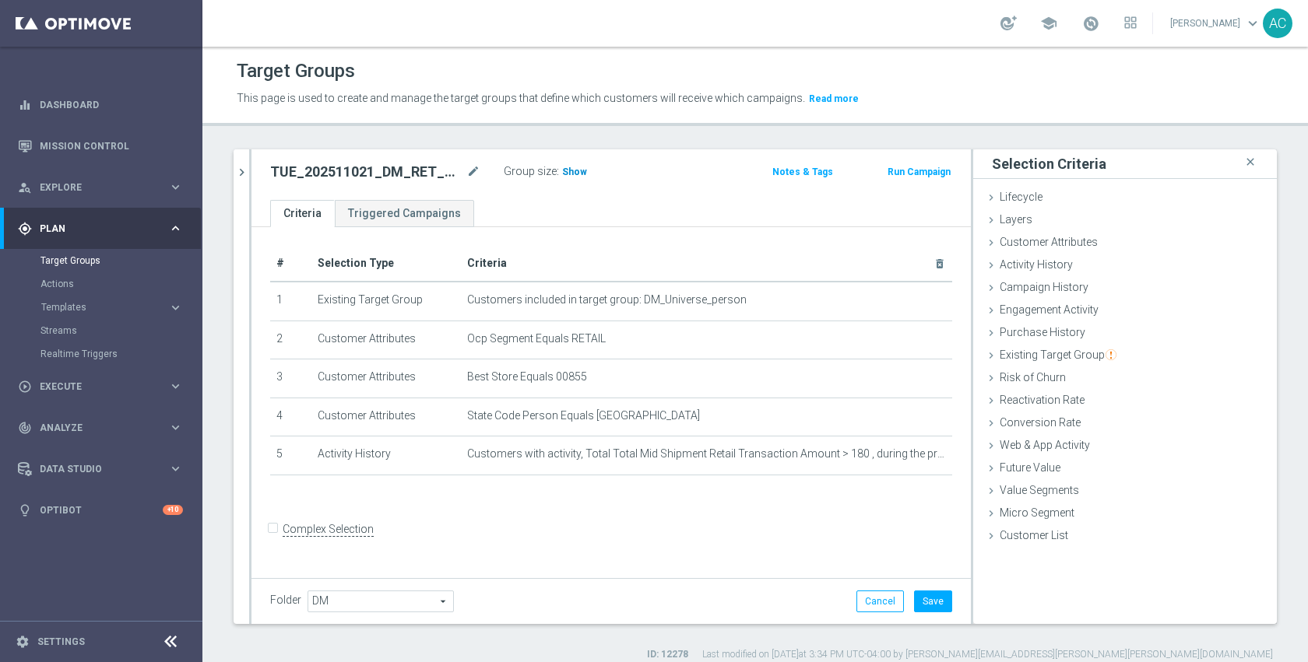
click at [572, 176] on span "Show" at bounding box center [574, 172] width 25 height 11
click at [927, 602] on button "Save" at bounding box center [933, 602] width 38 height 22
click at [912, 172] on button "Run Campaign" at bounding box center [919, 171] width 66 height 17
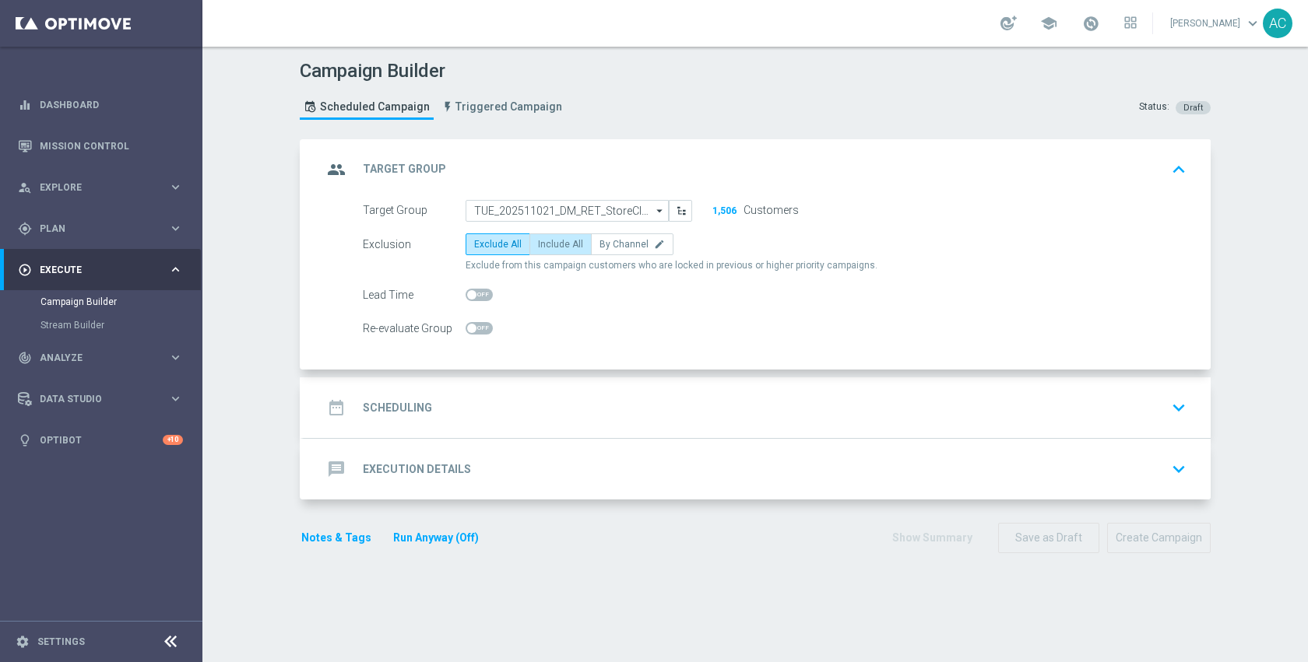
click at [546, 241] on span "Include All" at bounding box center [560, 244] width 45 height 11
click at [546, 242] on input "Include All" at bounding box center [543, 247] width 10 height 10
radio input "true"
click at [592, 378] on div "date_range Scheduling keyboard_arrow_down" at bounding box center [757, 408] width 907 height 61
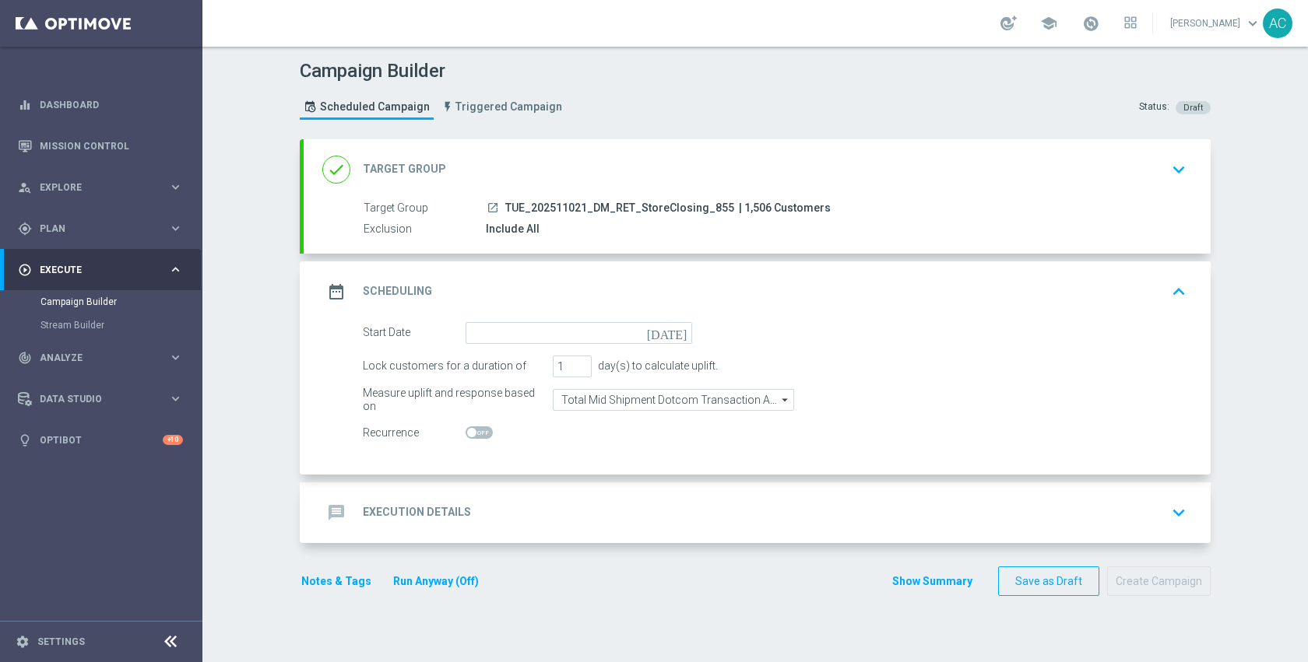
click at [673, 332] on icon "[DATE]" at bounding box center [670, 330] width 46 height 17
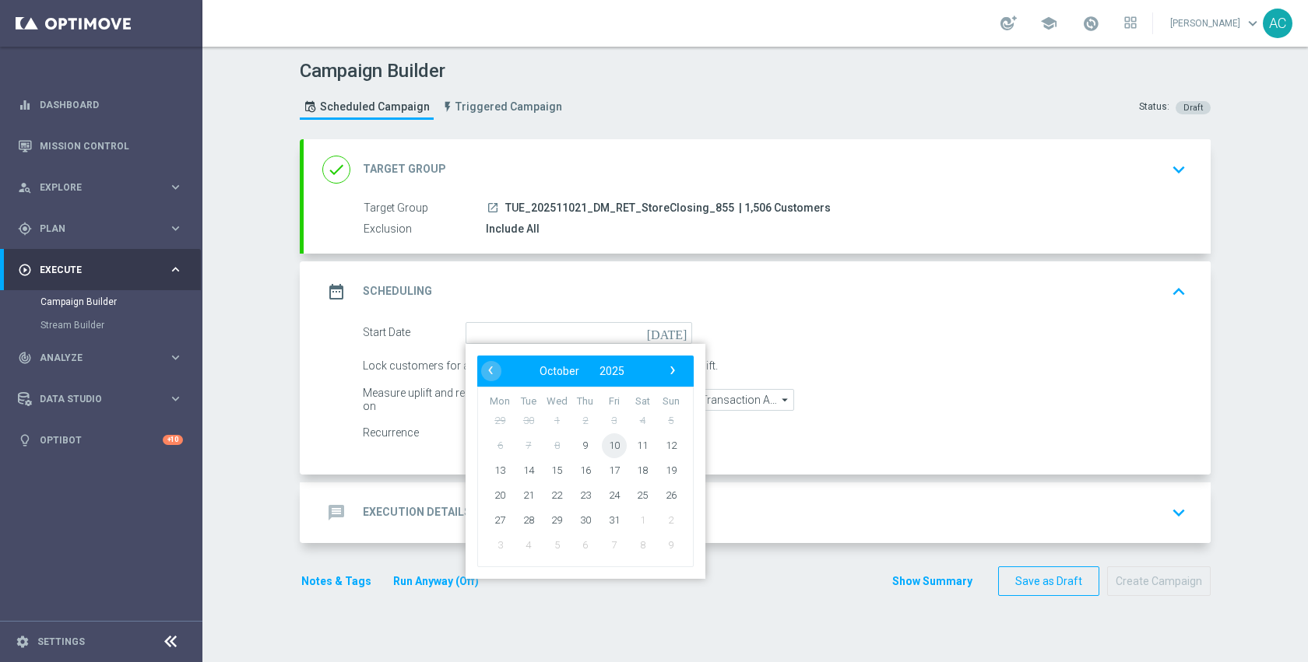
click at [611, 447] on span "10" at bounding box center [614, 445] width 25 height 25
type input "[DATE]"
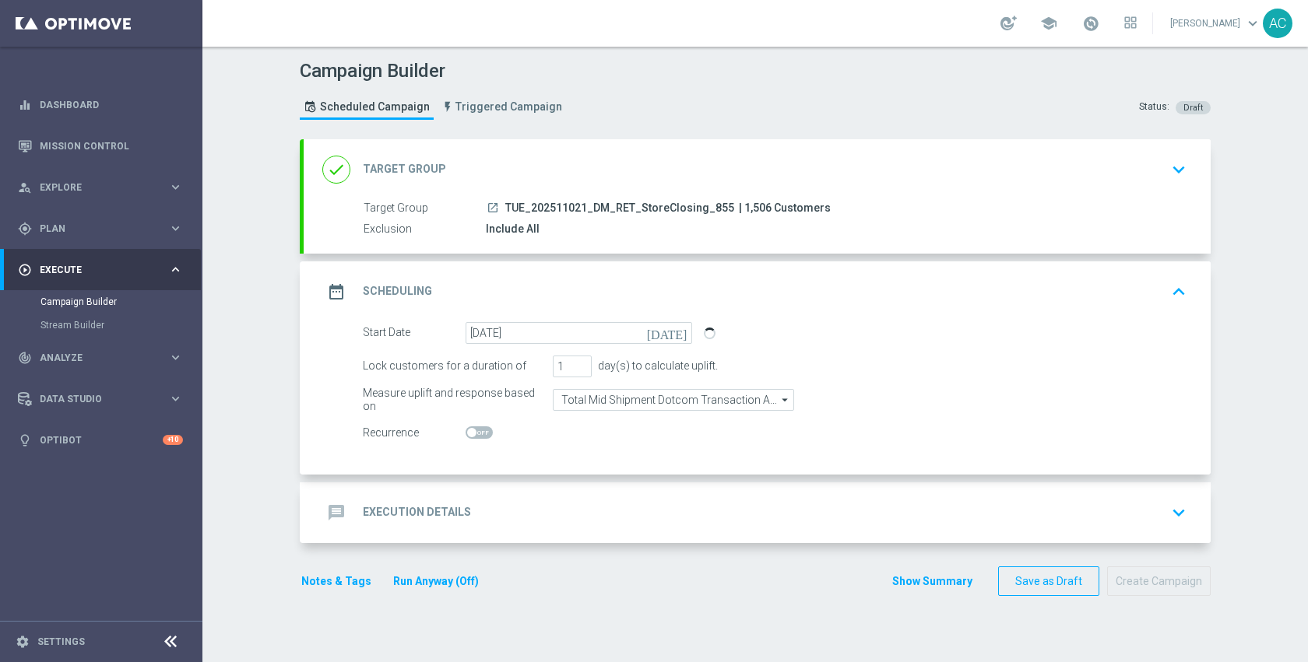
click at [676, 388] on form "Start Date [DATE] [DATE] Lock customers for a duration of 1 day(s) to calculate…" at bounding box center [775, 383] width 824 height 122
click at [676, 402] on input "Total Mid Shipment Dotcom Transaction Amount" at bounding box center [673, 400] width 241 height 22
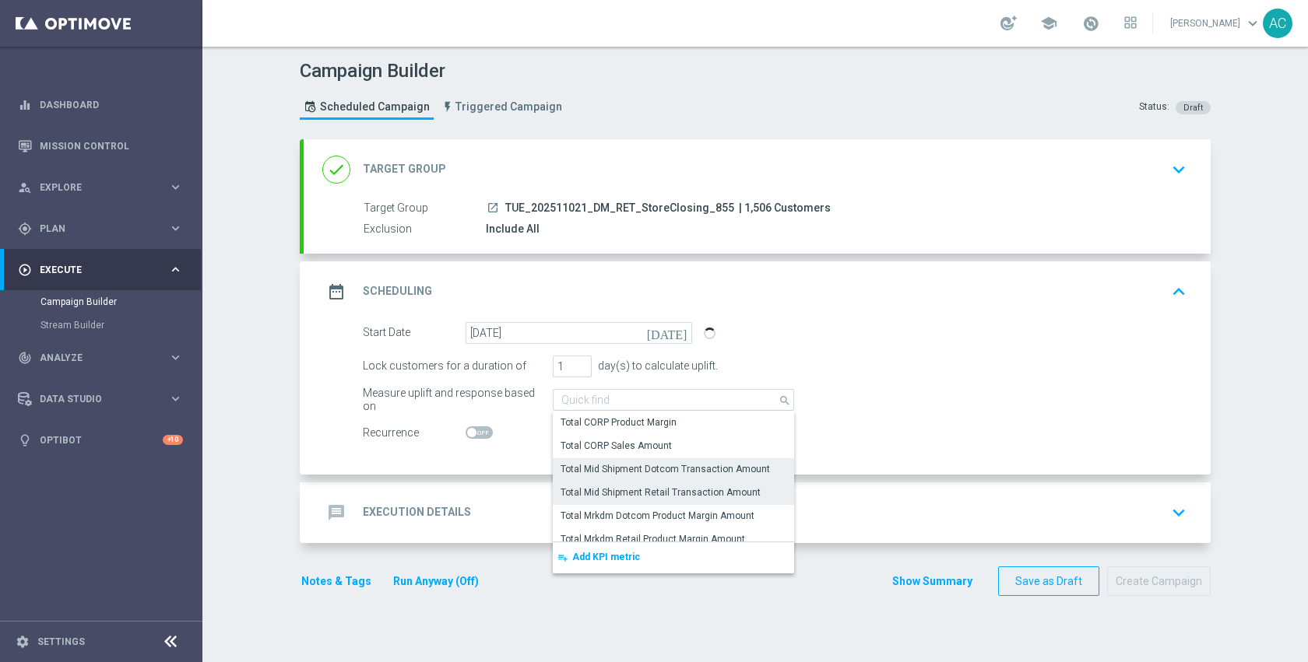
click at [685, 494] on div "Total Mid Shipment Retail Transaction Amount" at bounding box center [660, 493] width 200 height 14
type input "Total Mid Shipment Retail Transaction Amount"
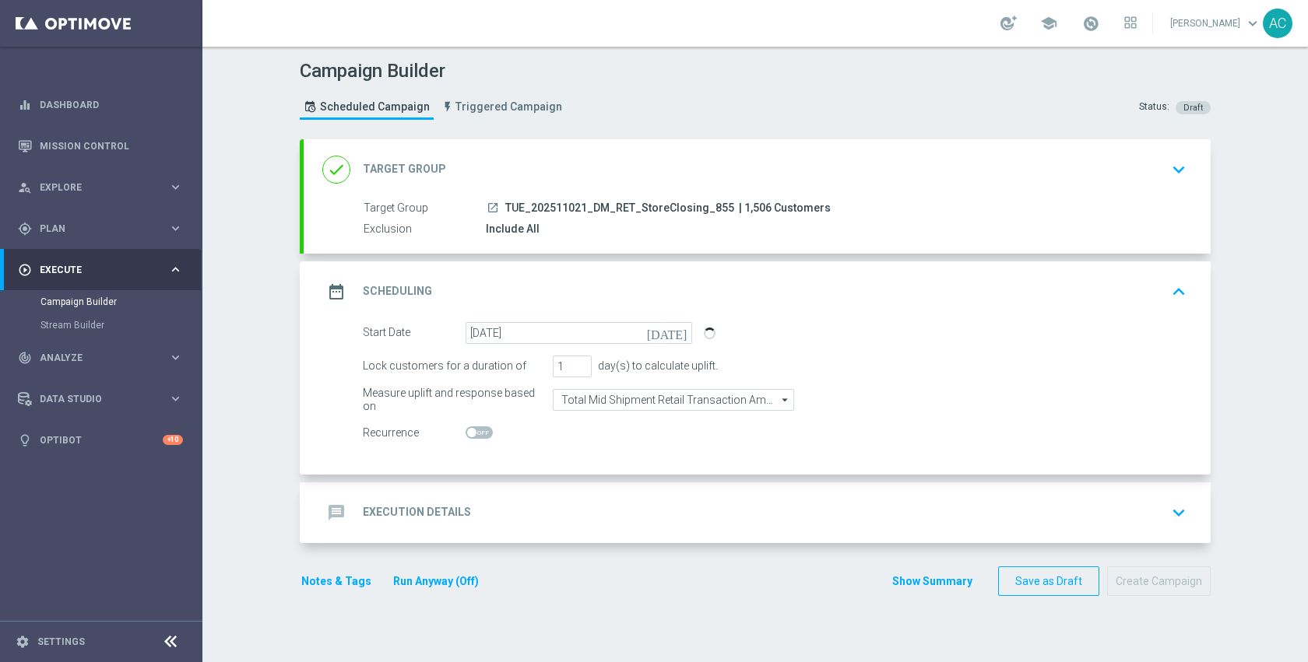
click at [685, 494] on div "message Execution Details keyboard_arrow_down" at bounding box center [757, 513] width 907 height 61
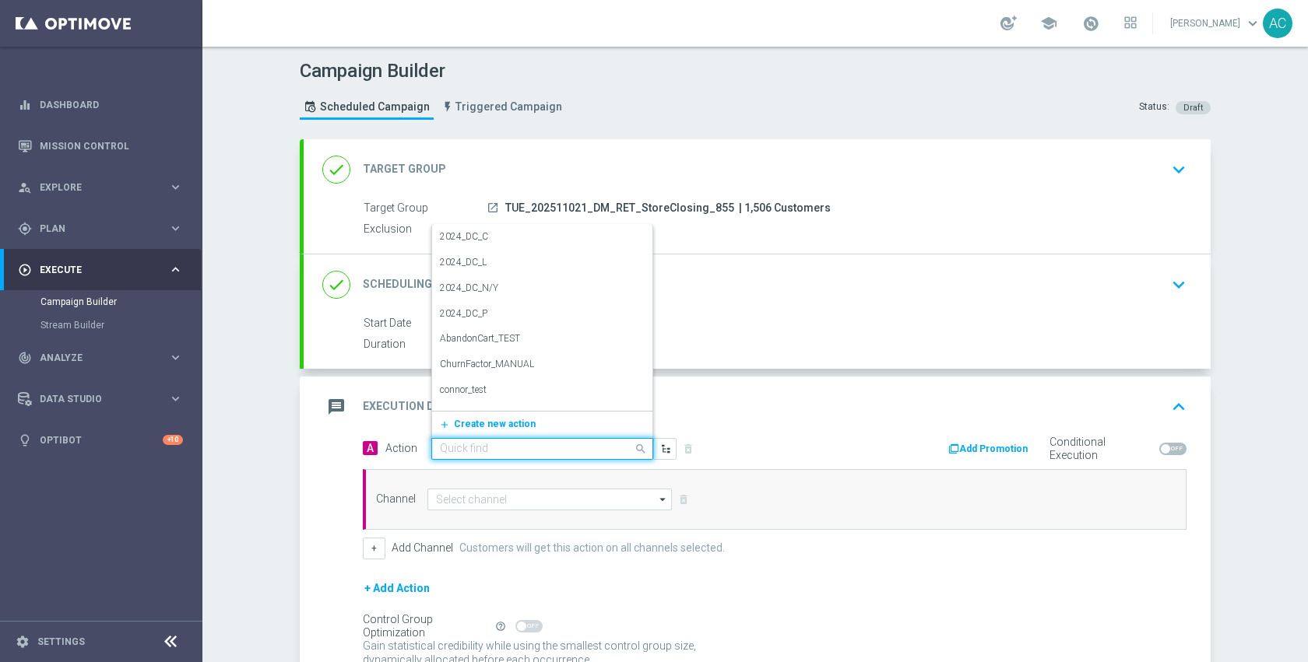
click at [595, 451] on input "text" at bounding box center [527, 449] width 174 height 13
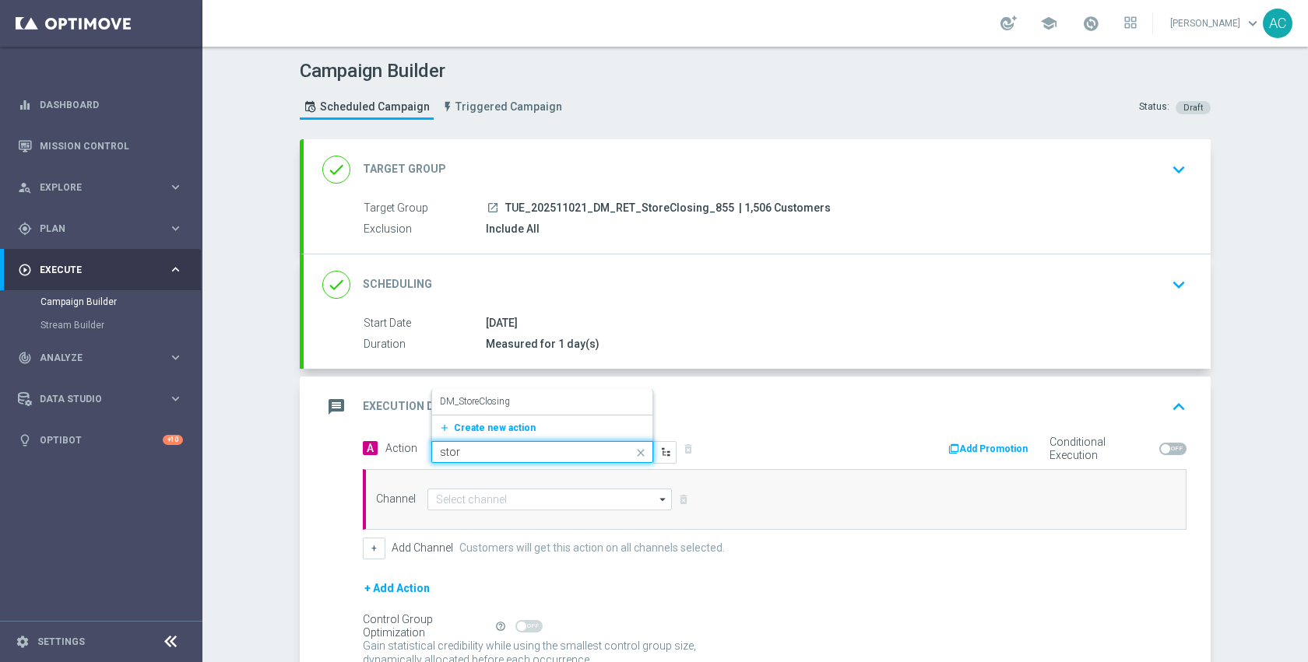
type input "store"
click at [568, 391] on div "DM_StoreClosing edit" at bounding box center [542, 402] width 205 height 26
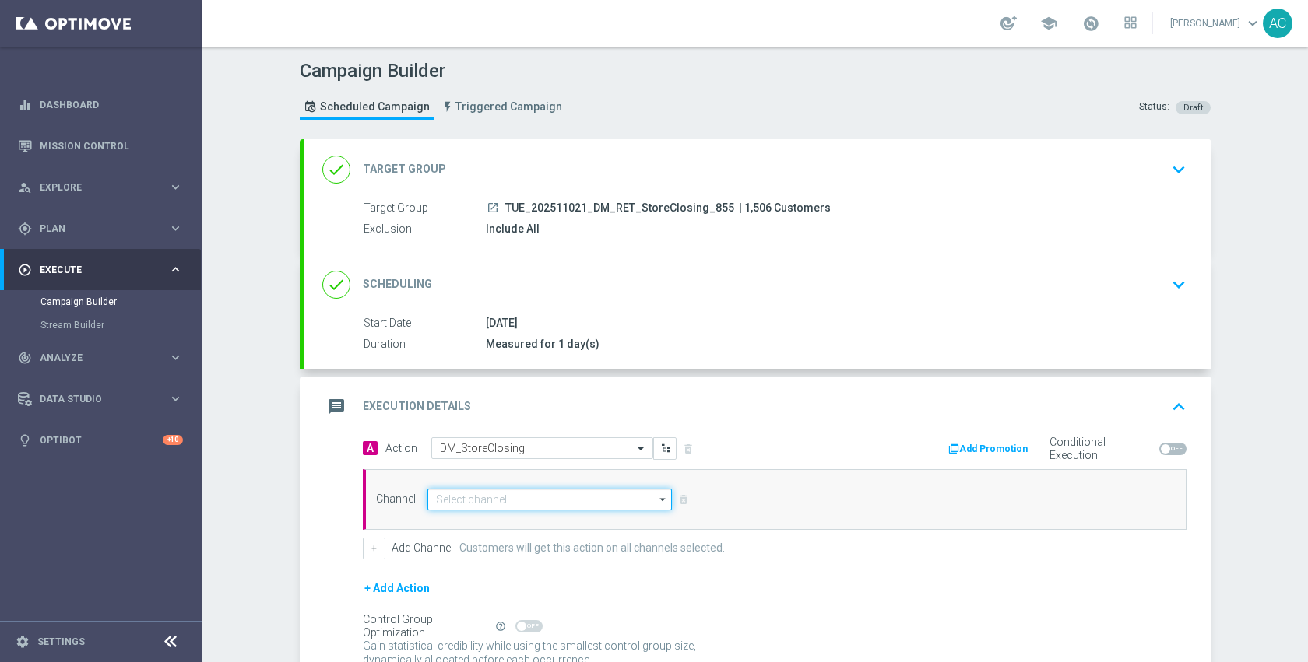
click at [539, 497] on input at bounding box center [549, 500] width 244 height 22
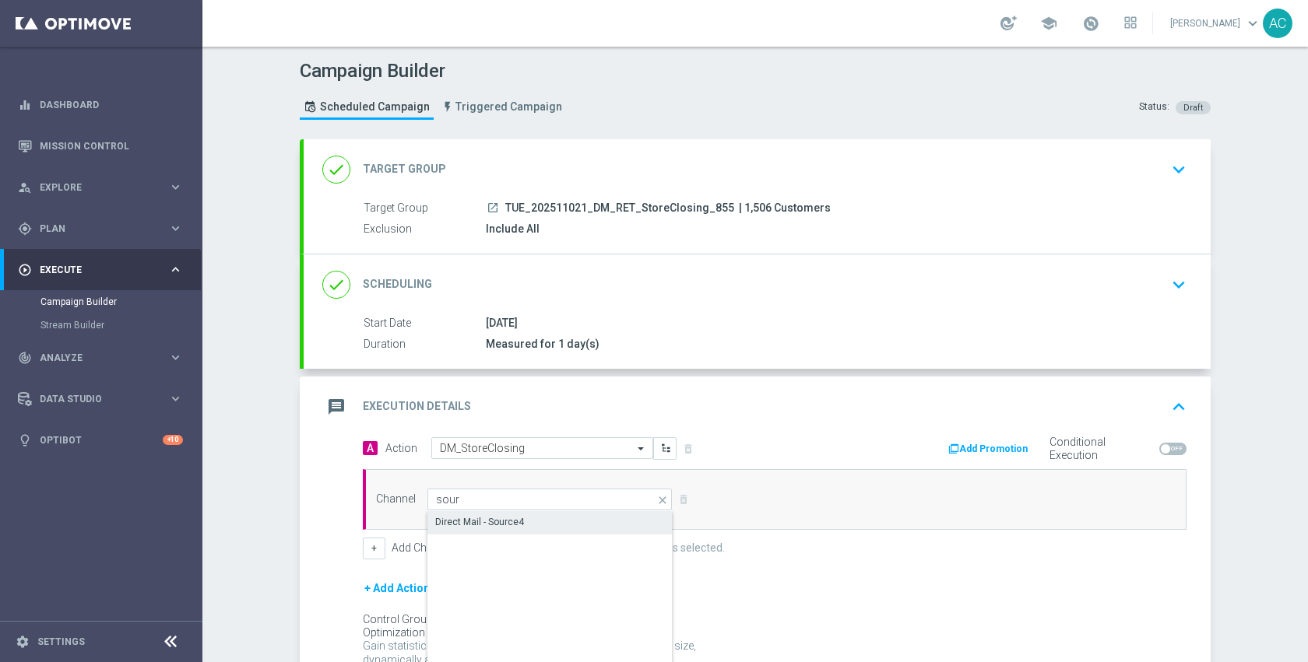
click at [538, 528] on div "Direct Mail - Source4" at bounding box center [549, 522] width 245 height 22
type input "Direct Mail - Source4"
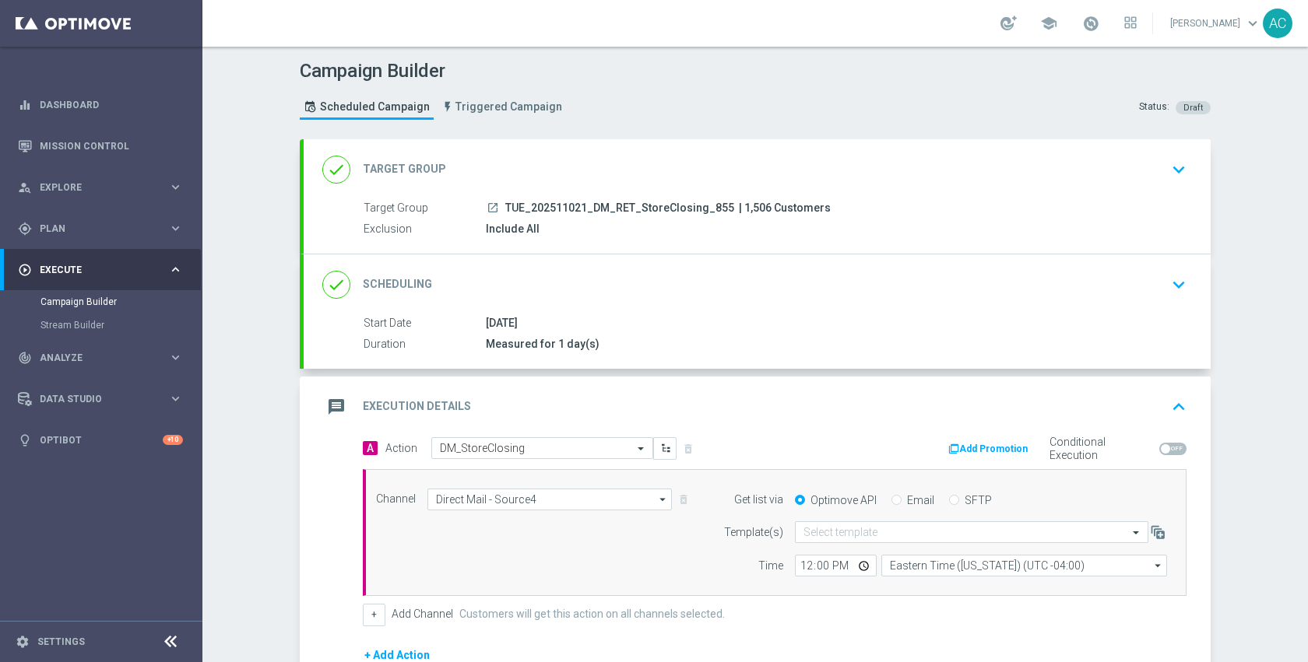
click at [1166, 451] on span at bounding box center [1172, 449] width 27 height 12
click at [1166, 451] on input "checkbox" at bounding box center [1172, 449] width 27 height 12
checkbox input "true"
click at [989, 452] on button "Add Promotion" at bounding box center [990, 449] width 86 height 17
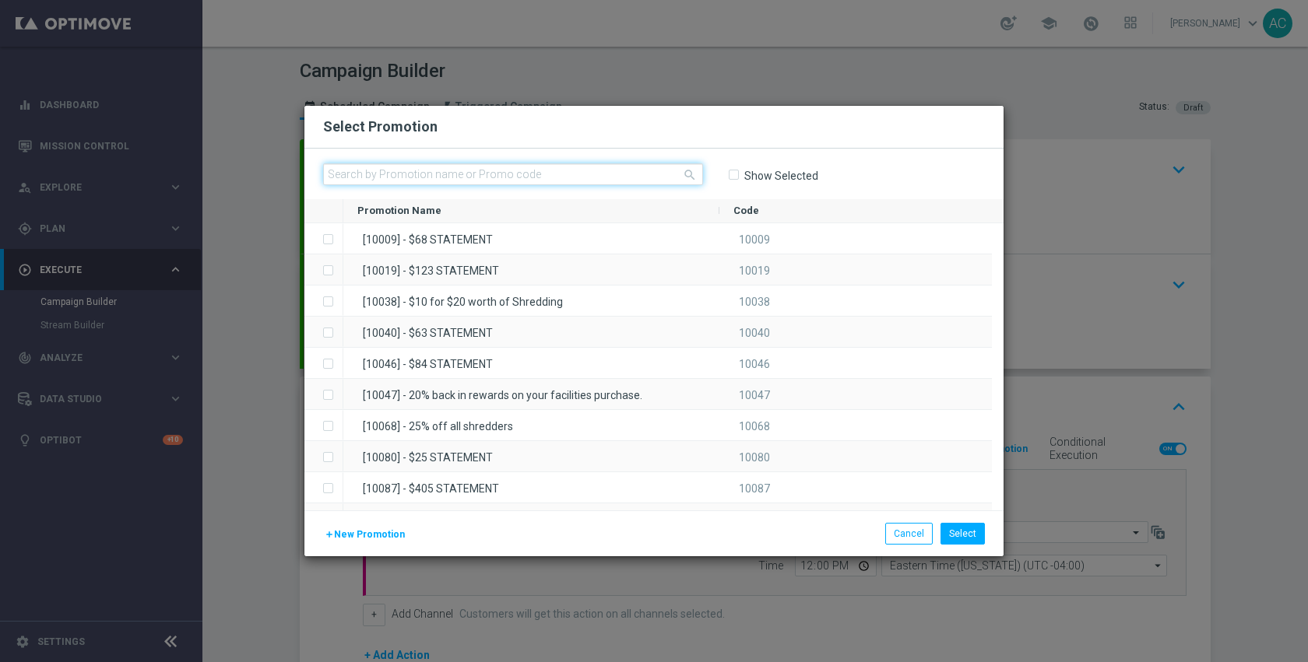
click at [631, 176] on input "text" at bounding box center [513, 174] width 380 height 22
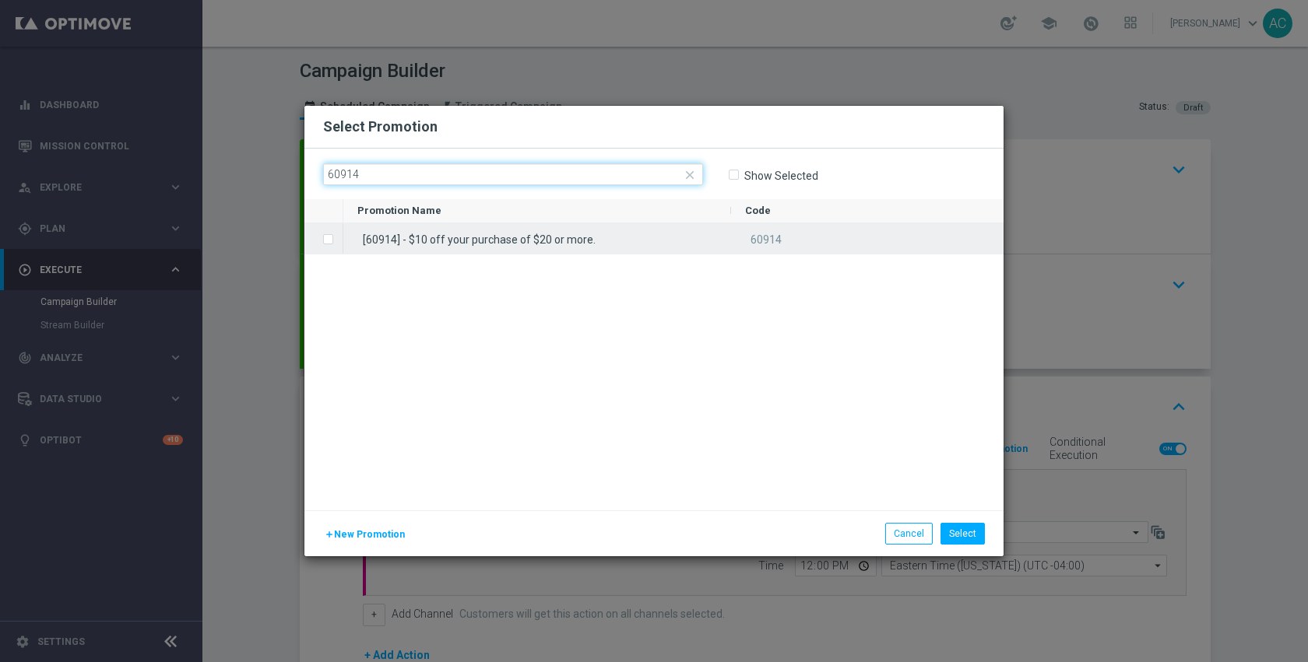
type input "60914"
click at [574, 249] on div "[60914] - $10 off your purchase of $20 or more." at bounding box center [537, 238] width 388 height 30
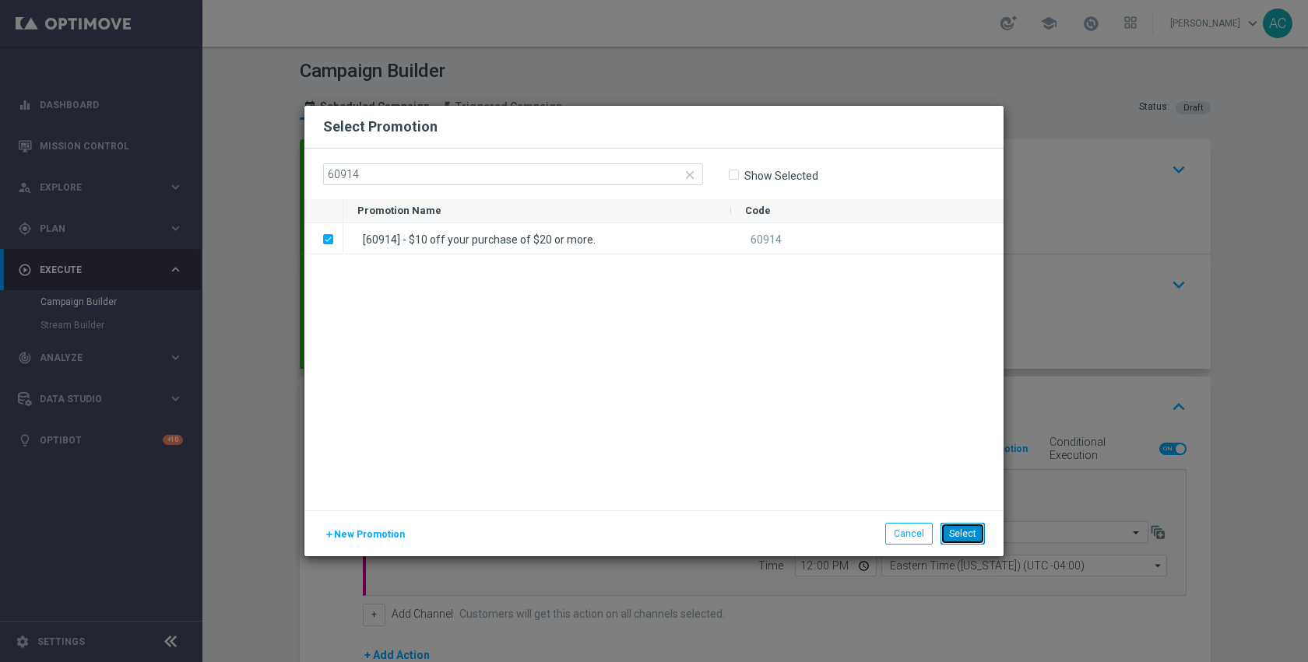
click at [950, 526] on button "Select" at bounding box center [962, 534] width 44 height 22
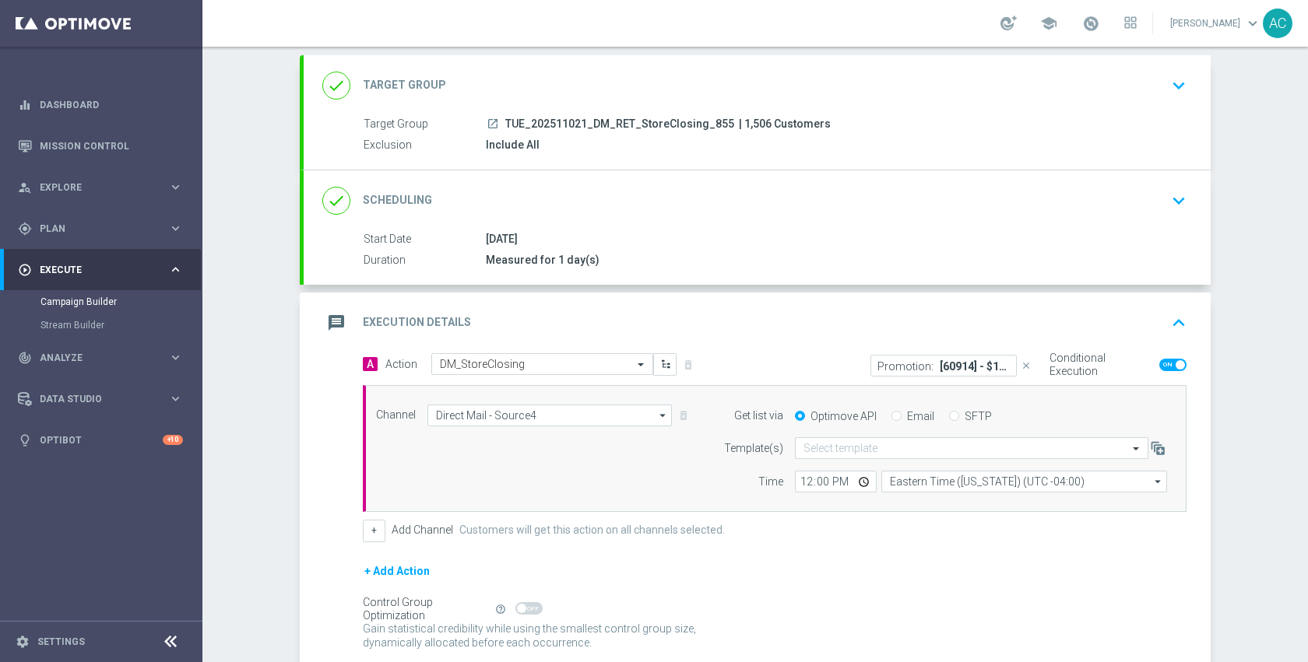
scroll to position [97, 0]
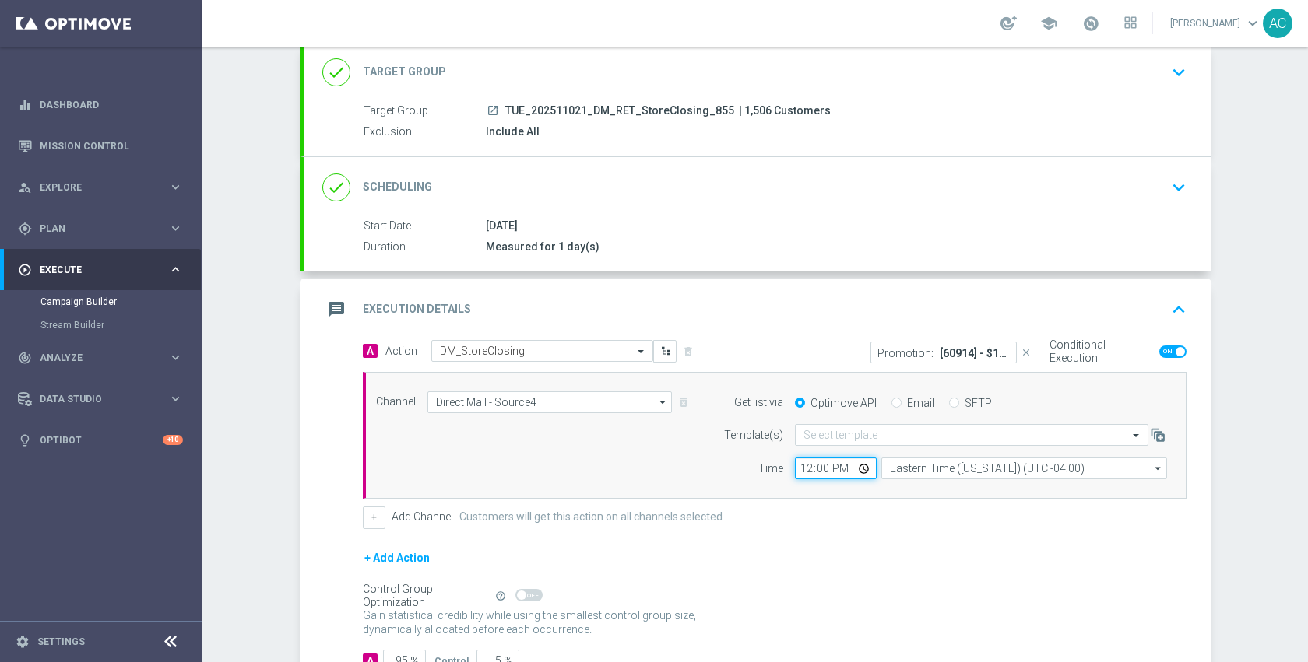
click at [858, 465] on input "12:00" at bounding box center [836, 469] width 82 height 22
type input "14:00"
click at [820, 560] on div "+ Add Action" at bounding box center [775, 568] width 824 height 39
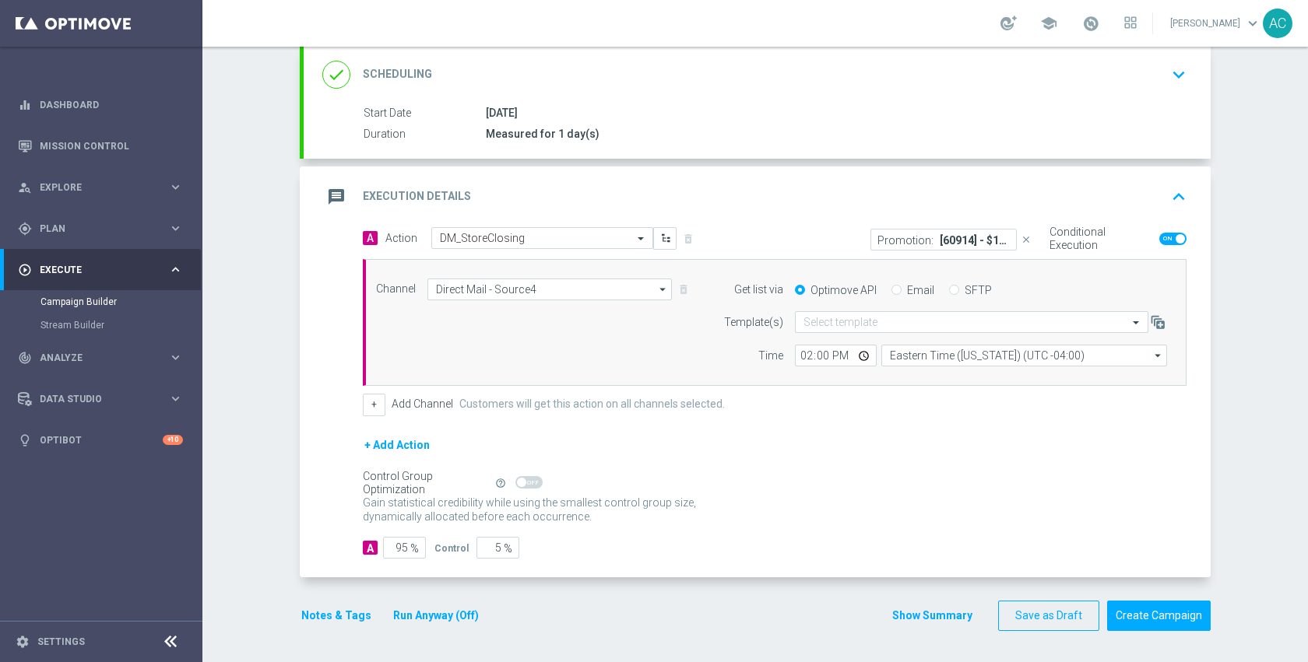
click at [340, 620] on button "Notes & Tags" at bounding box center [336, 615] width 73 height 19
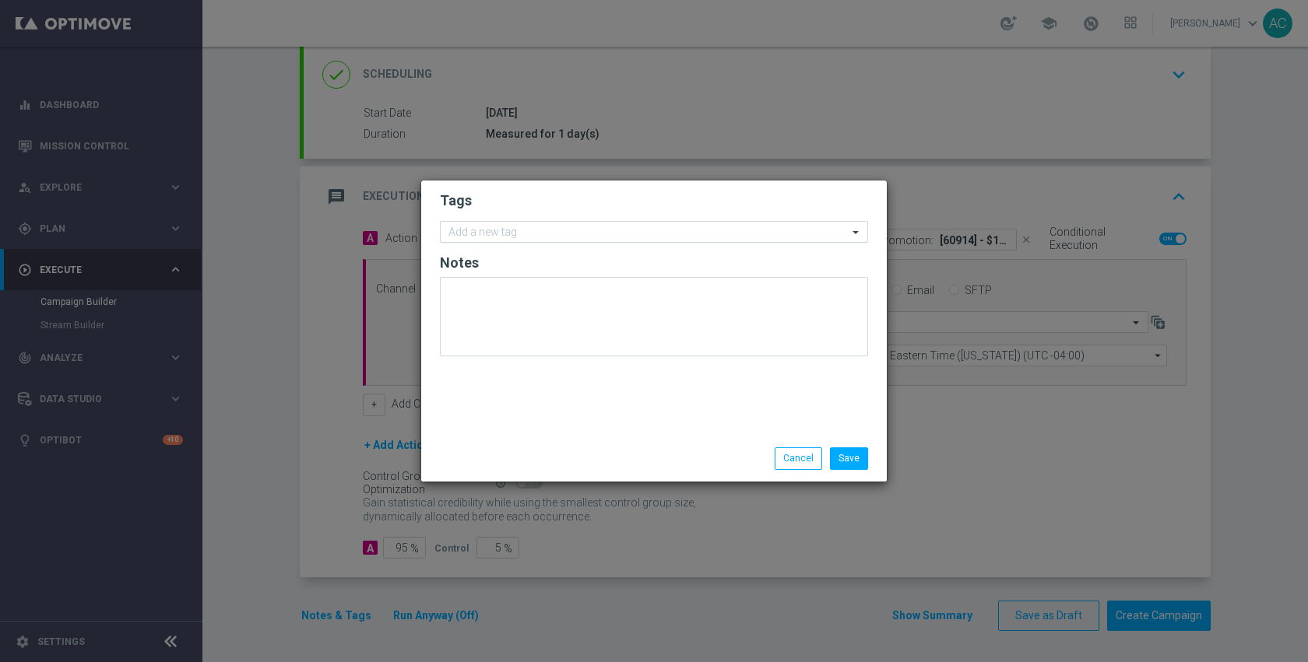
click at [521, 229] on input "text" at bounding box center [647, 233] width 399 height 13
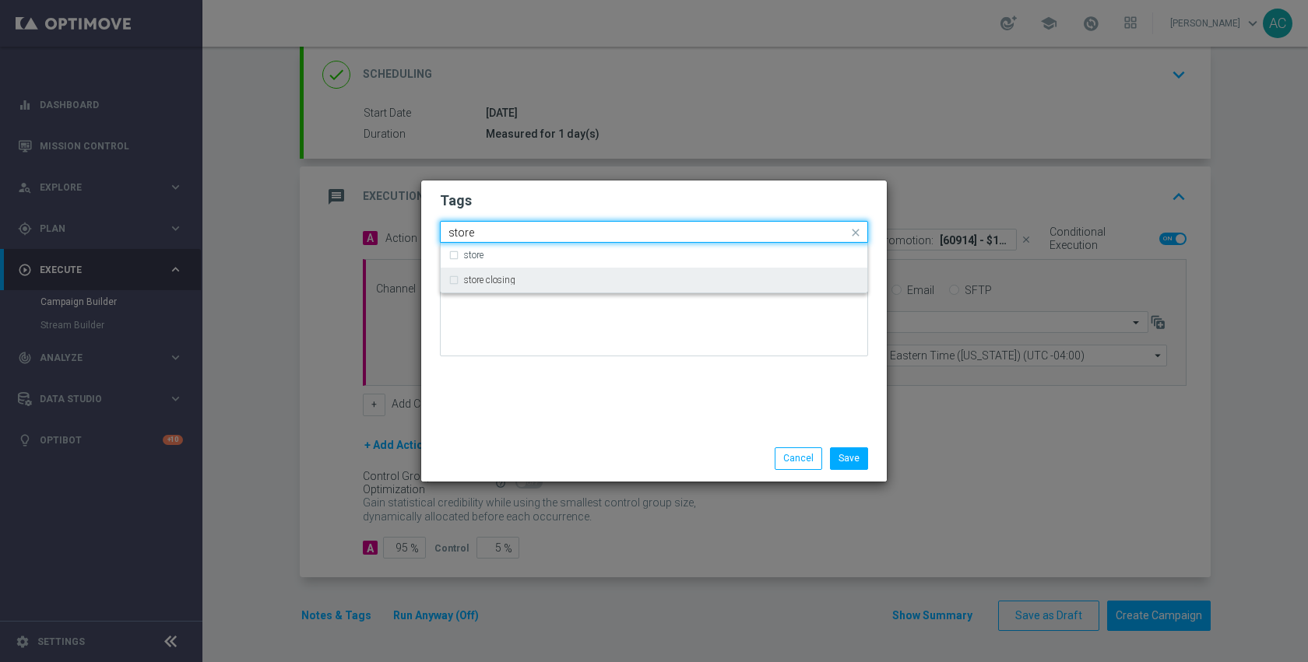
click at [517, 270] on div "store closing" at bounding box center [653, 280] width 411 height 25
type input "store"
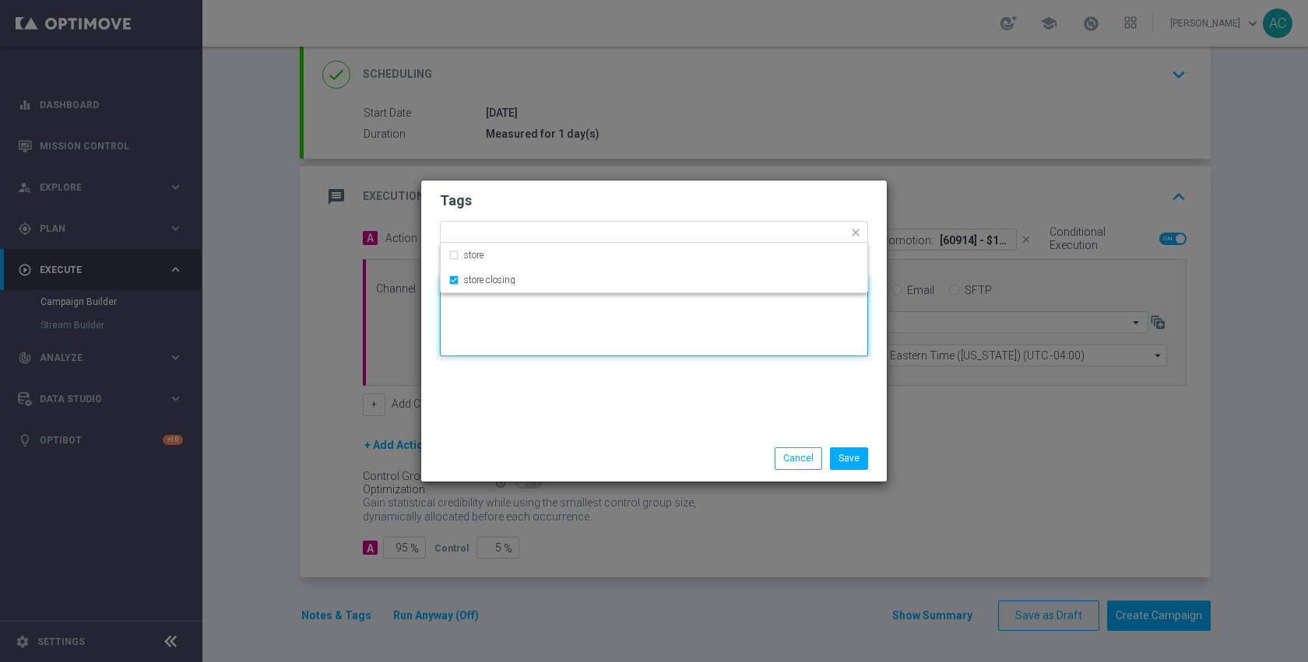
click at [533, 325] on textarea at bounding box center [654, 316] width 428 height 79
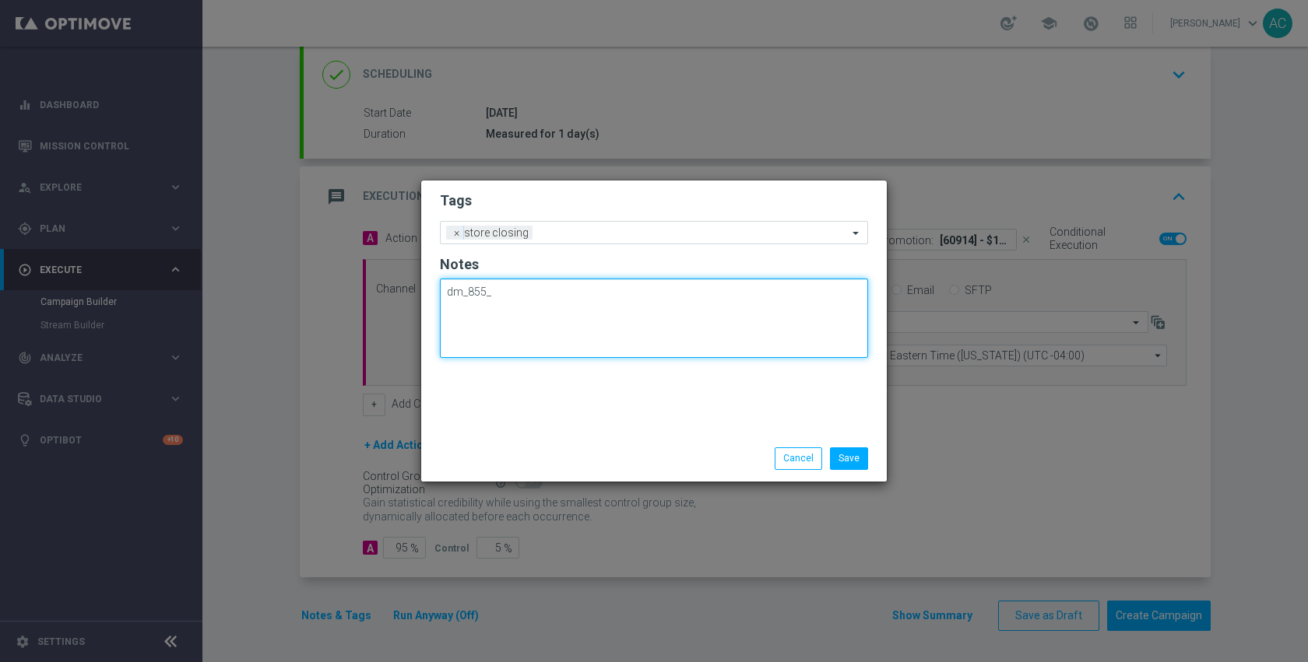
paste textarea "8129009"
type textarea "dm_855_8129009"
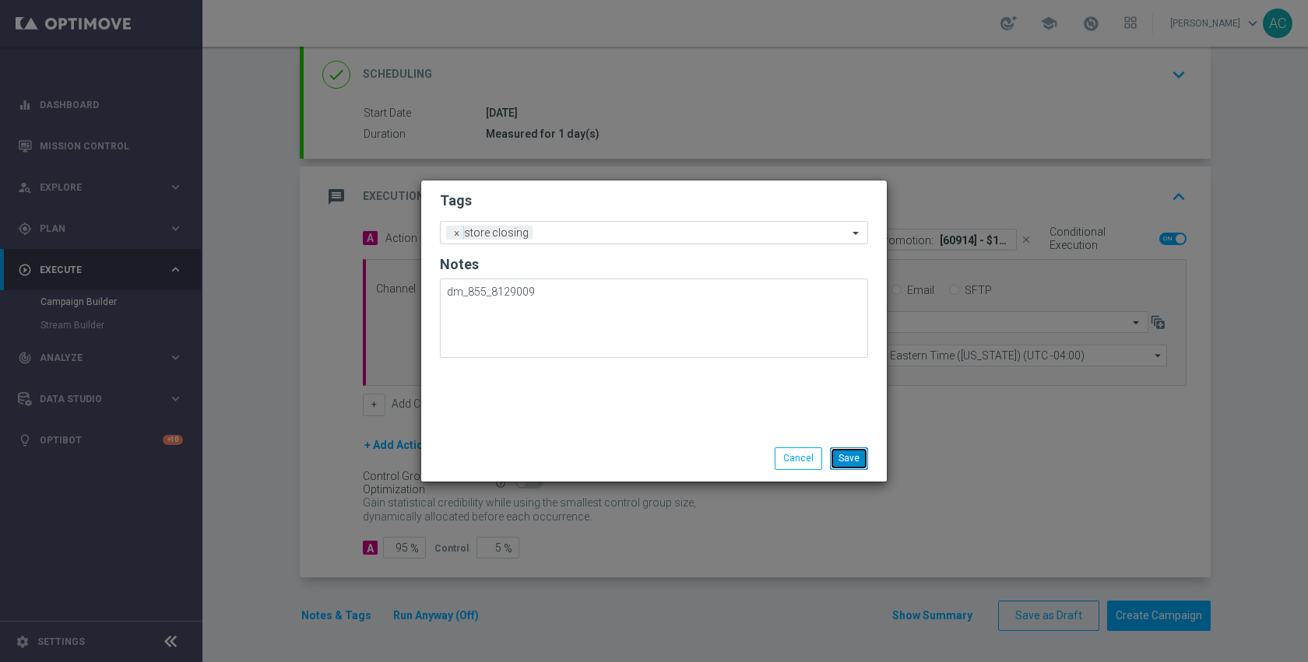
click at [845, 457] on button "Save" at bounding box center [849, 459] width 38 height 22
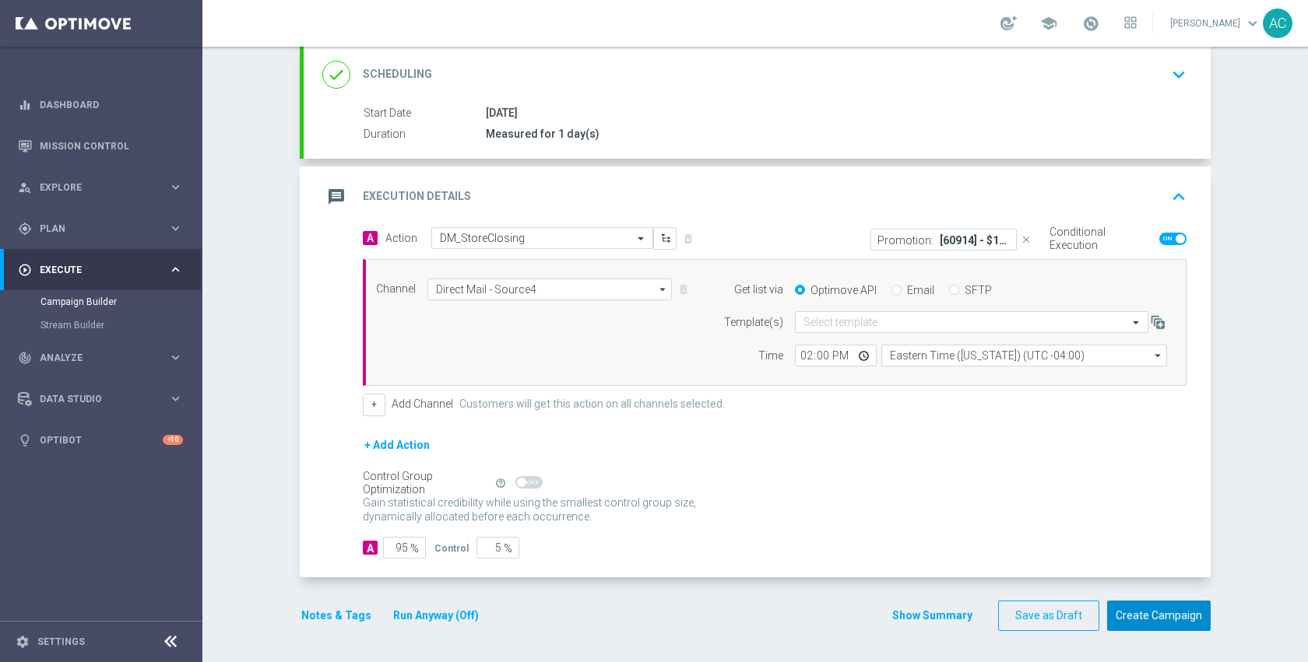
click at [1162, 622] on button "Create Campaign" at bounding box center [1159, 616] width 104 height 30
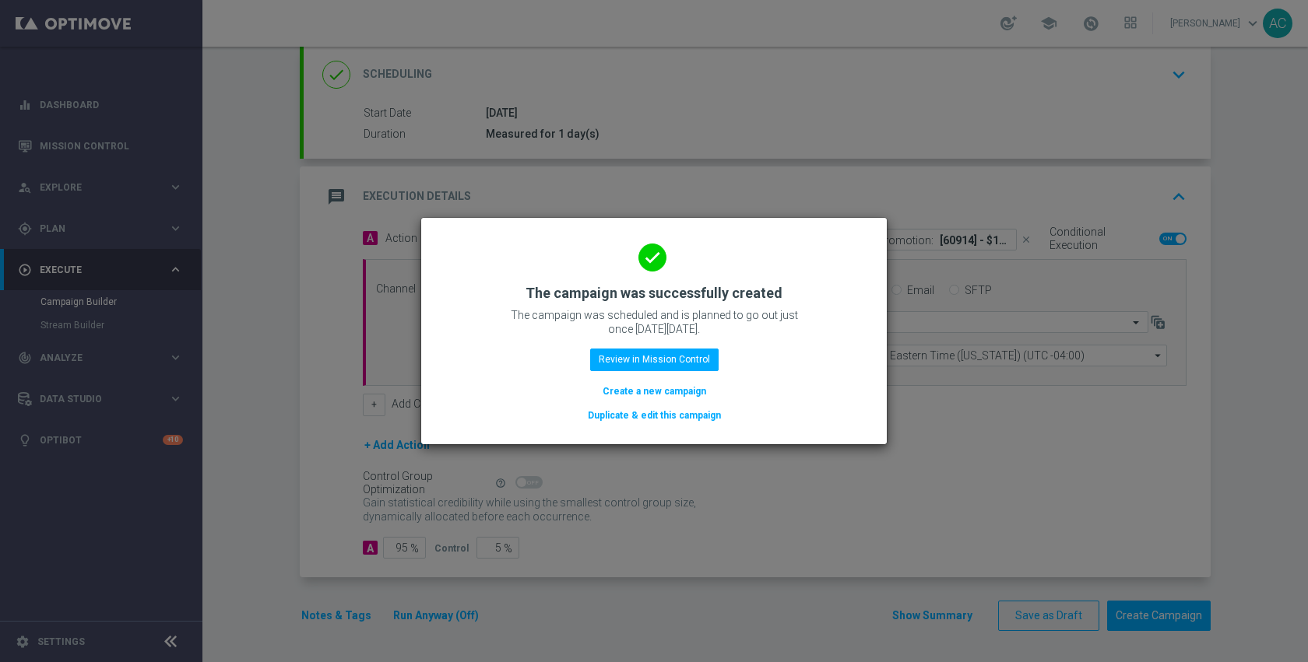
click at [647, 419] on button "Duplicate & edit this campaign" at bounding box center [654, 415] width 136 height 17
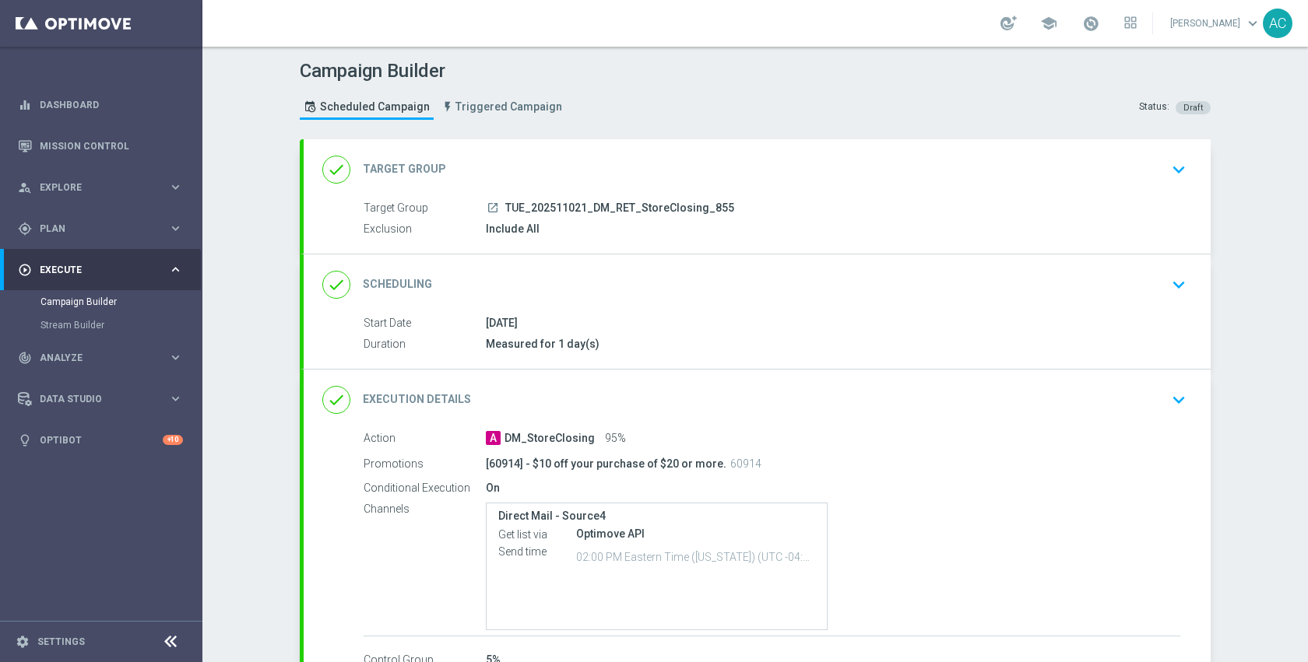
click at [1078, 174] on div "done Target Group keyboard_arrow_down" at bounding box center [756, 170] width 869 height 30
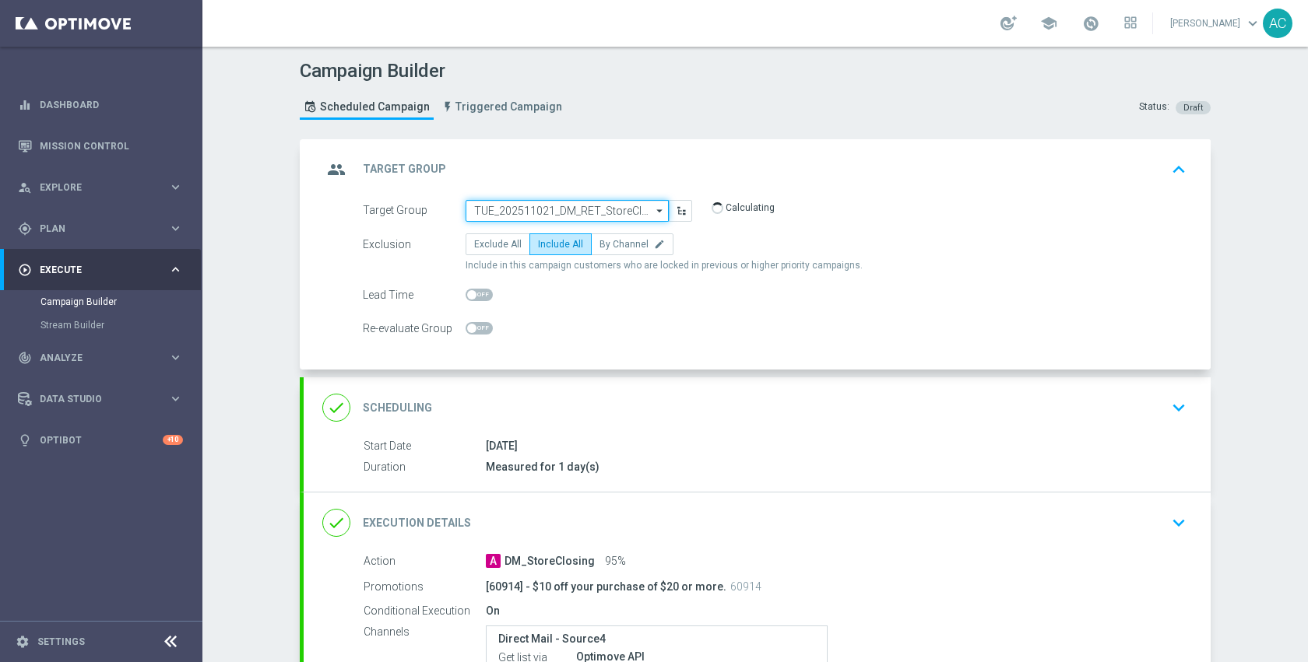
click at [608, 213] on input "TUE_202511021_DM_RET_StoreClosing_855" at bounding box center [566, 211] width 203 height 22
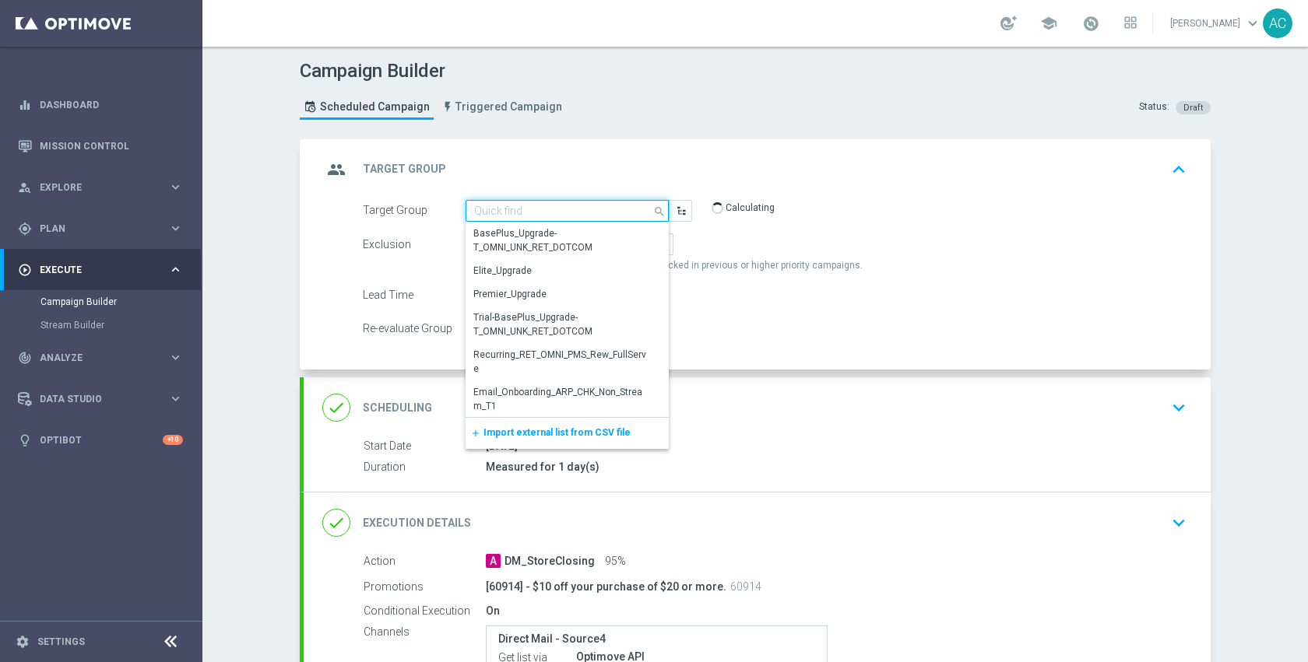
paste input "TUE_202511021_DM_RET_StoreClosing_1401"
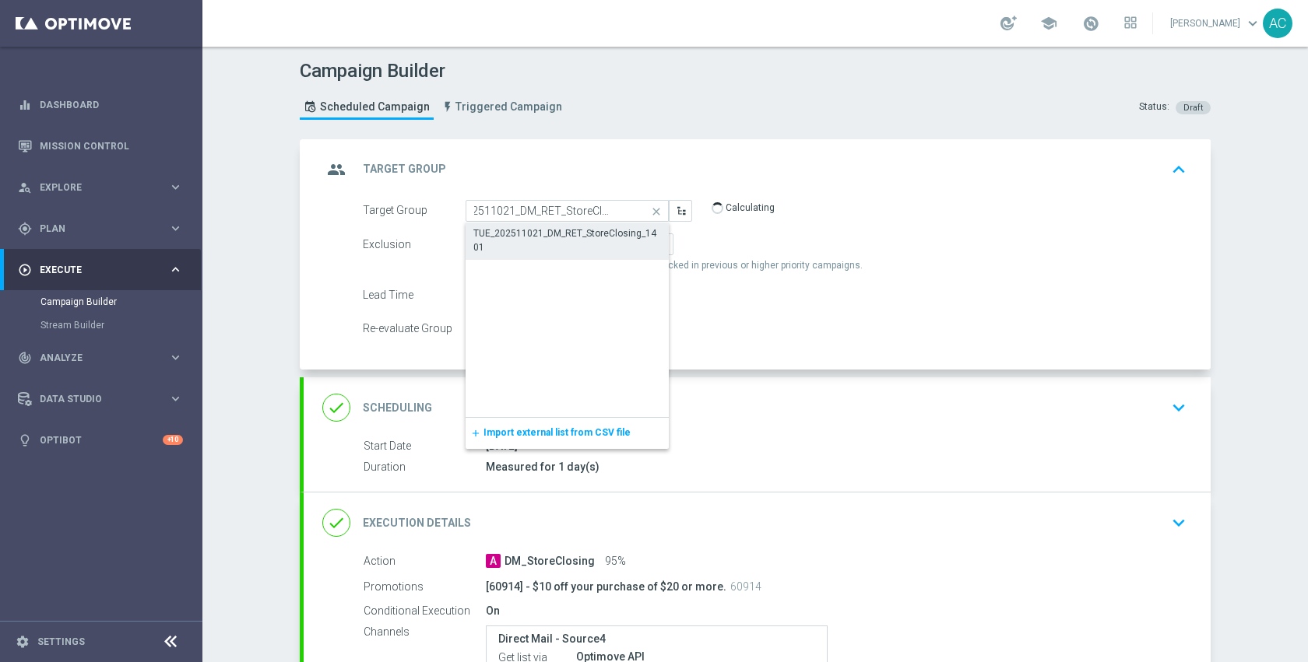
click at [597, 235] on div "TUE_202511021_DM_RET_StoreClosing_1401" at bounding box center [567, 241] width 188 height 28
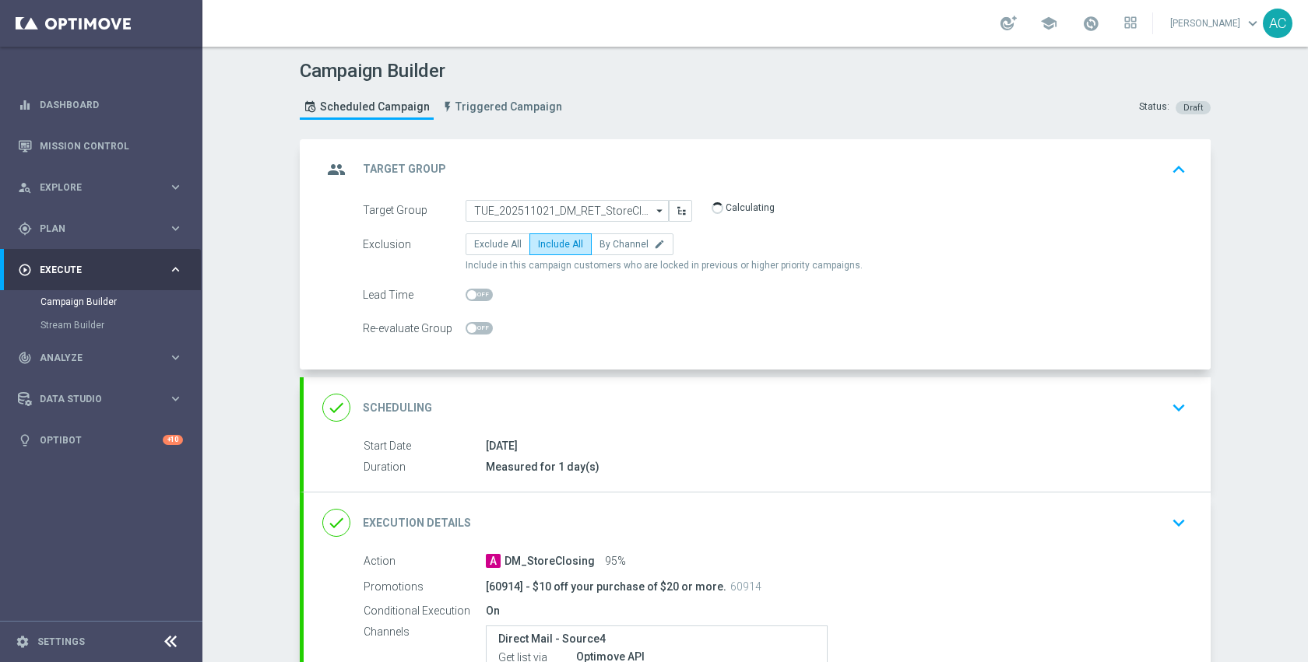
type input "TUE_202511021_DM_RET_StoreClosing_1401"
click at [782, 310] on form "Target Group TUE_202511021_DM_RET_StoreClosing_1401 TUE_202511021_DM_RET_StoreC…" at bounding box center [775, 270] width 824 height 140
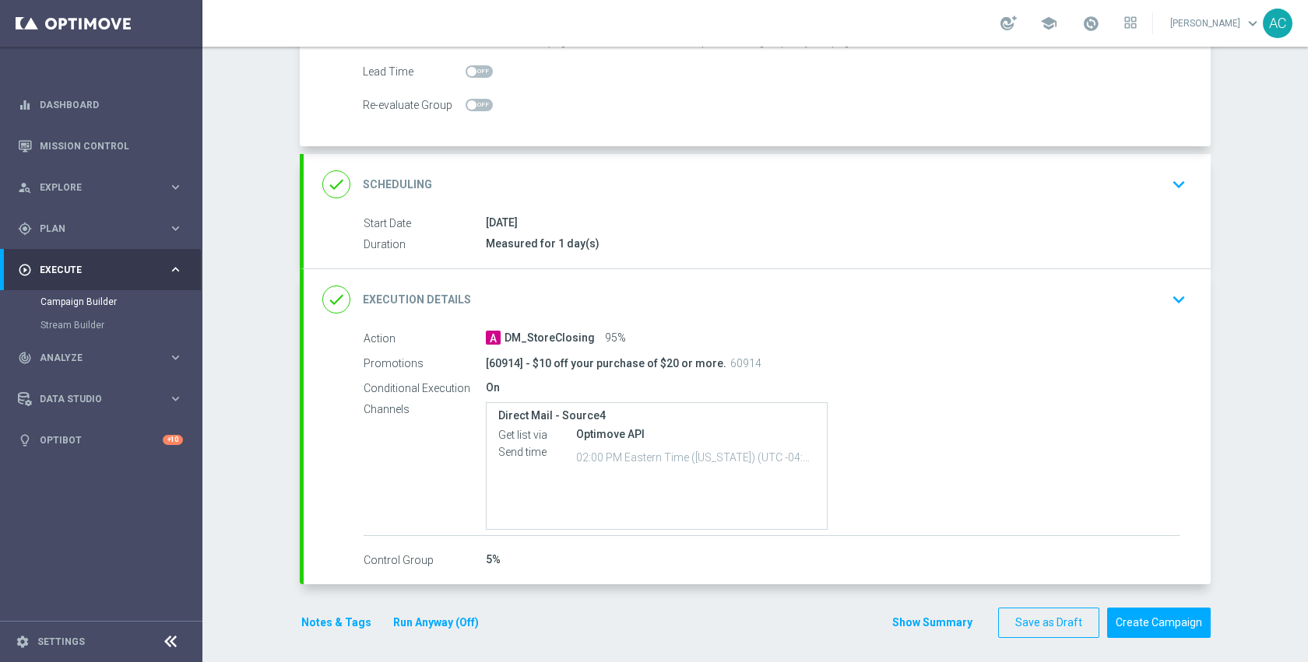
click at [782, 310] on div "done Execution Details keyboard_arrow_down" at bounding box center [756, 300] width 869 height 30
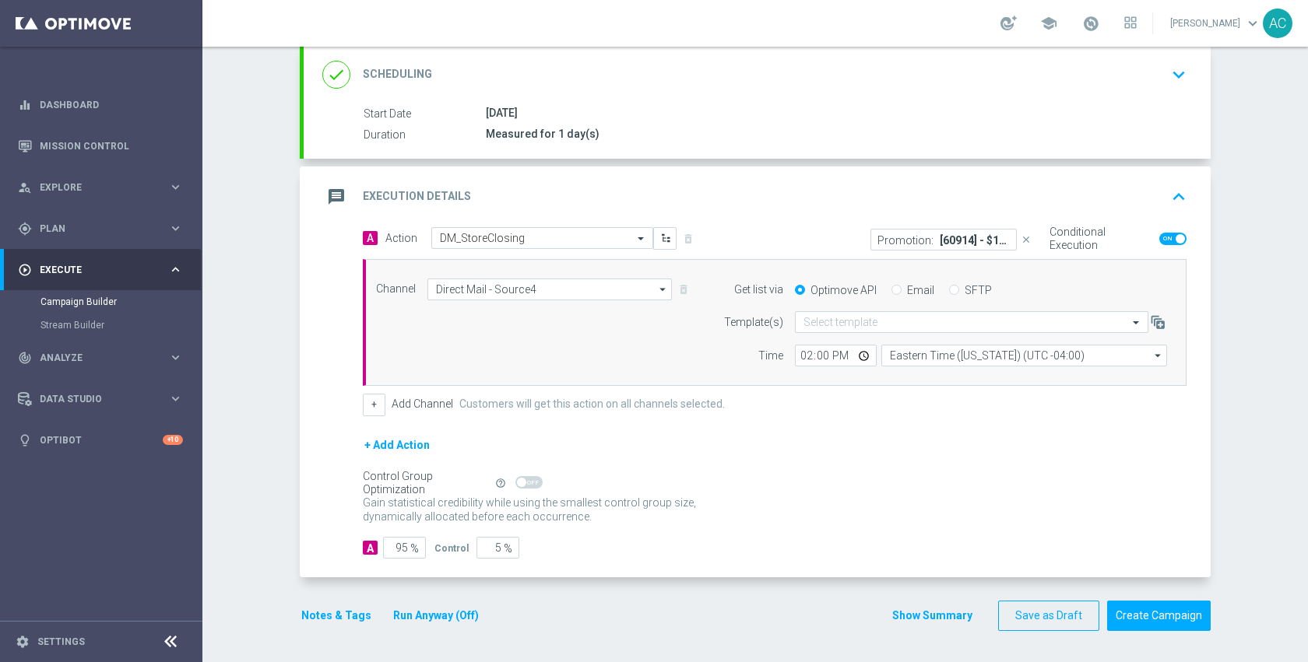
scroll to position [210, 0]
click at [975, 248] on div "Promotion: [60914] - $10 off your purchase of $20 or more." at bounding box center [943, 240] width 146 height 22
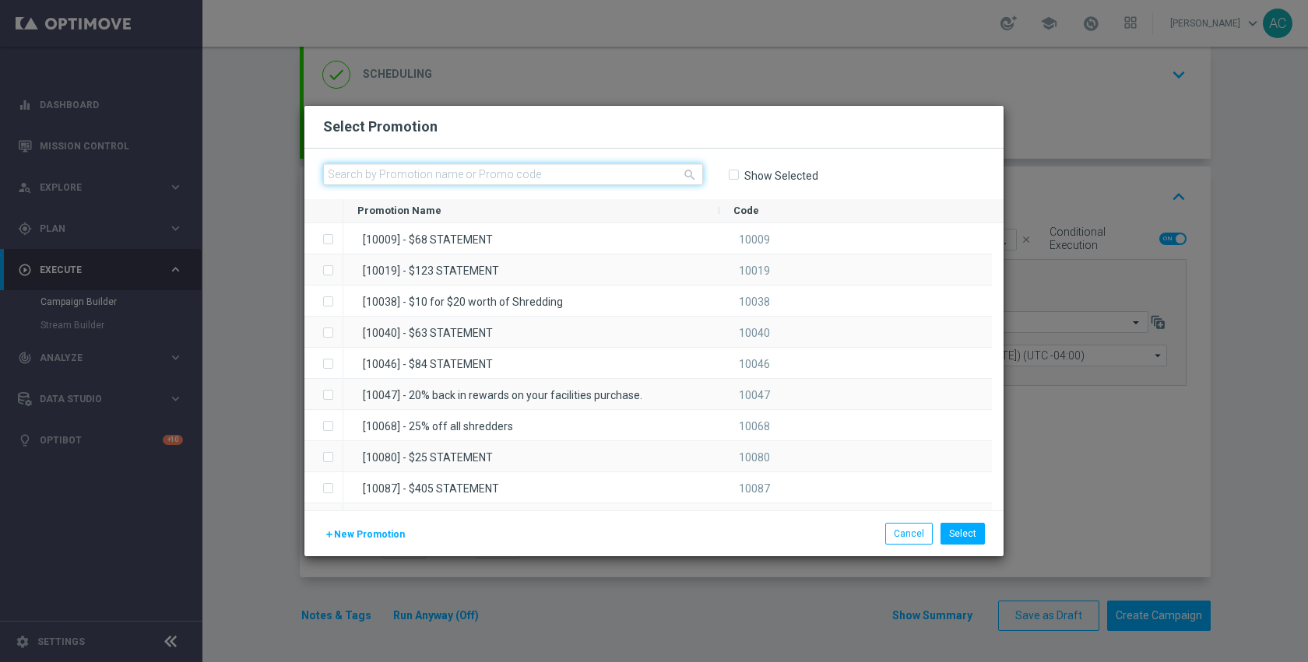
click at [644, 168] on input "text" at bounding box center [513, 174] width 380 height 22
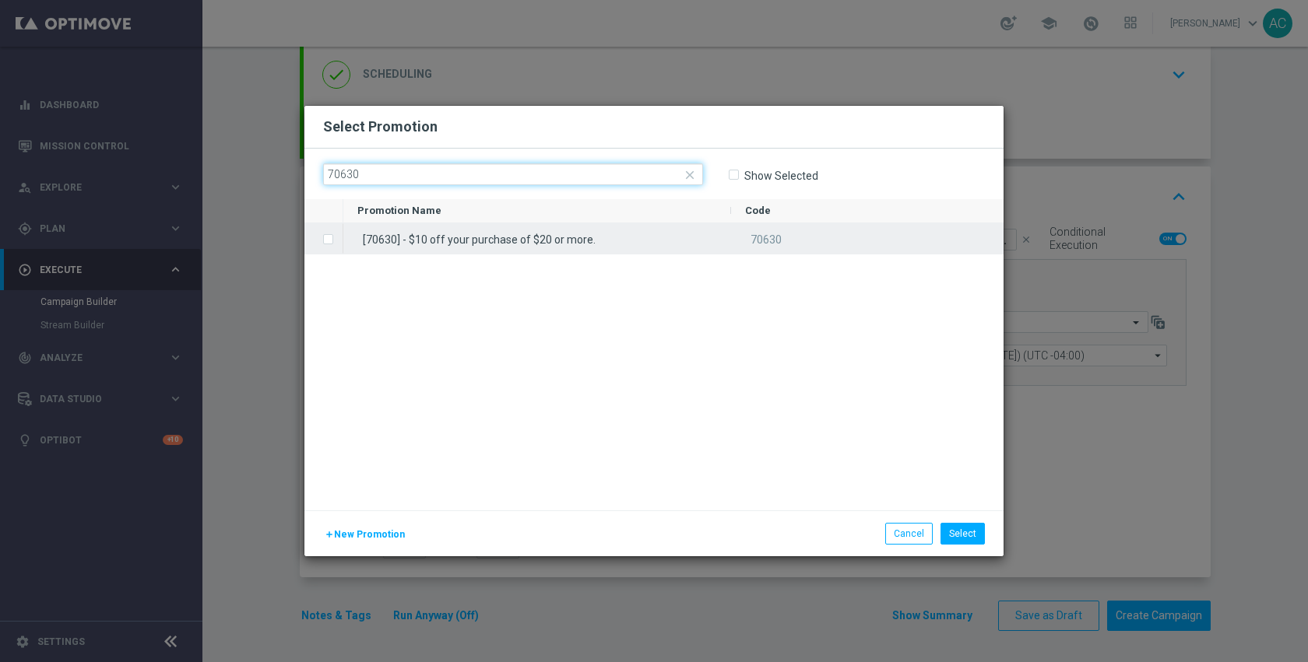
type input "70630"
click at [702, 229] on div "[70630] - $10 off your purchase of $20 or more." at bounding box center [537, 238] width 388 height 30
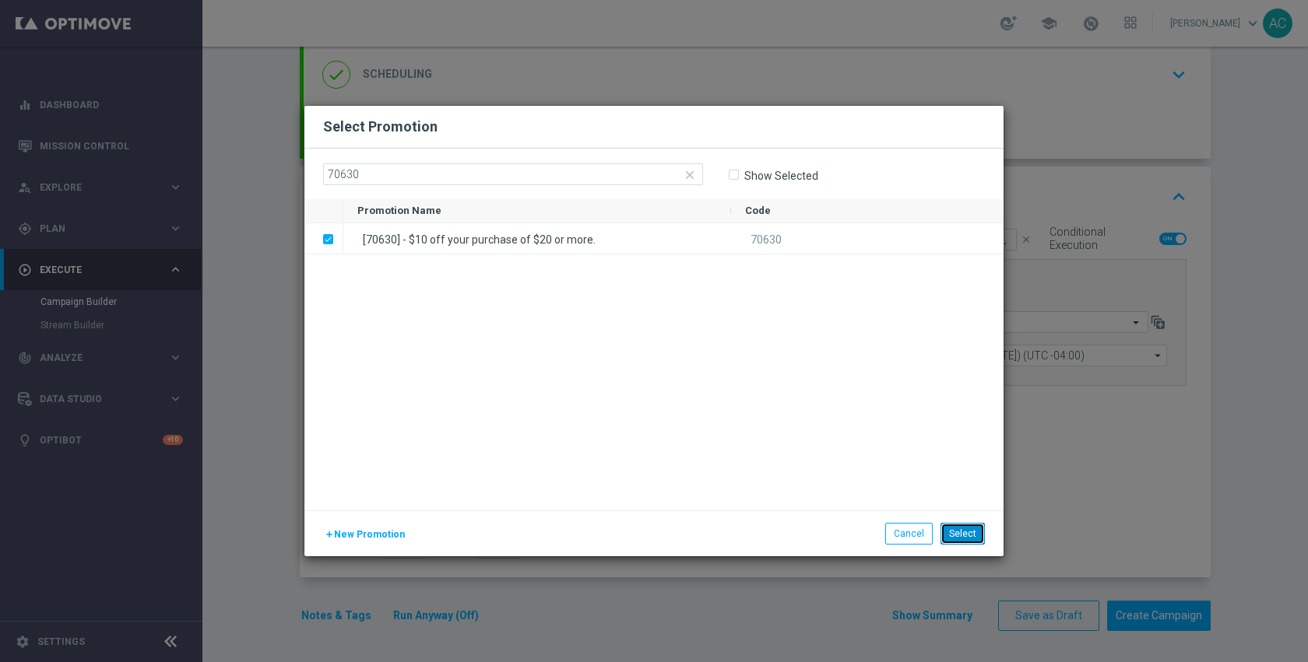
click at [954, 534] on button "Select" at bounding box center [962, 534] width 44 height 22
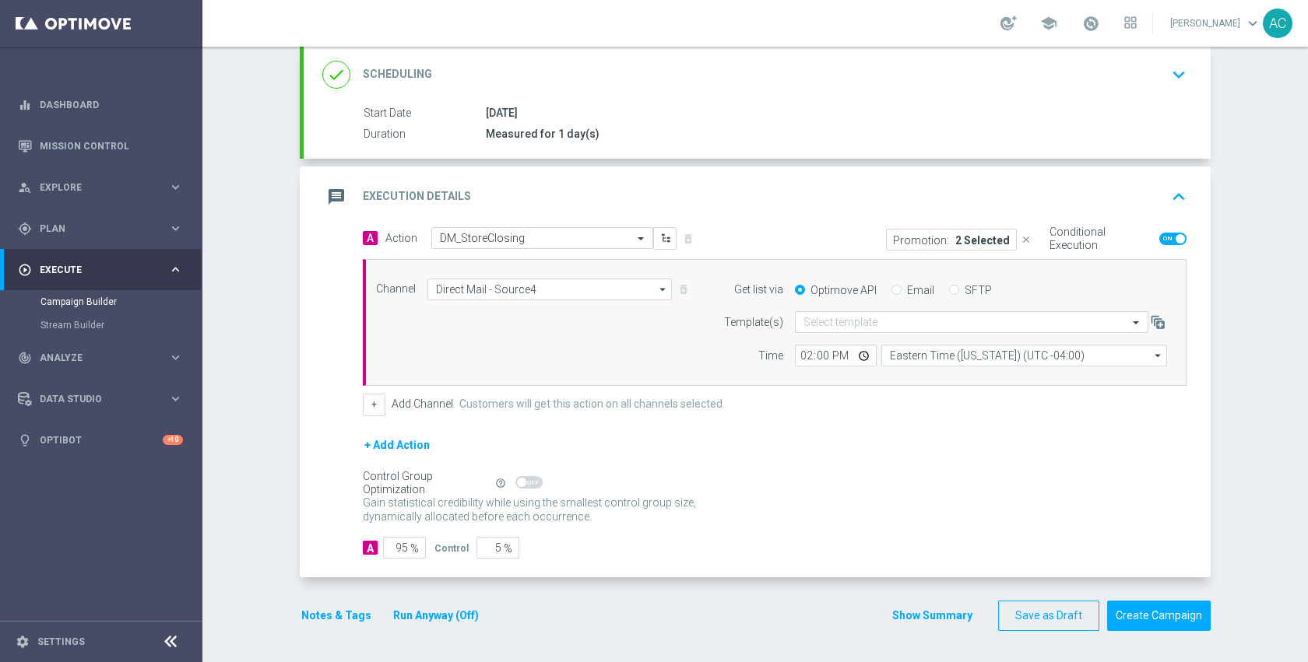
click at [325, 619] on button "Notes & Tags" at bounding box center [336, 615] width 73 height 19
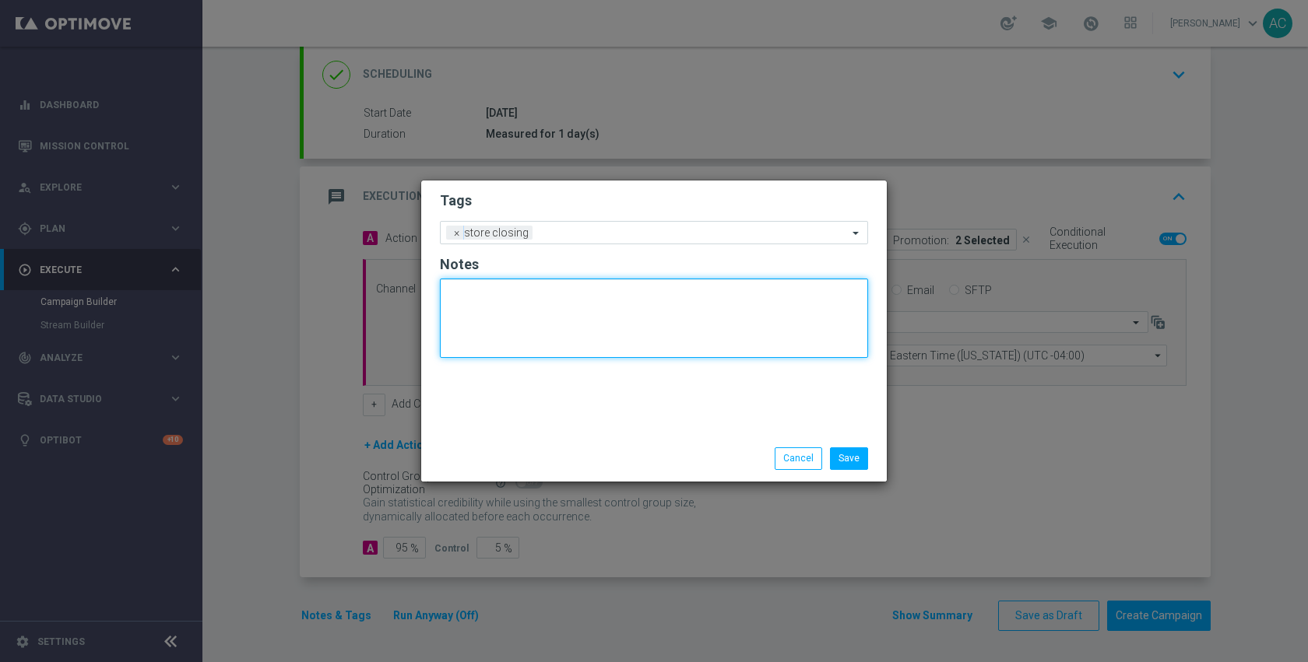
click at [536, 304] on textarea at bounding box center [654, 318] width 428 height 79
paste textarea "8137006"
type textarea "dm_1401_8137006"
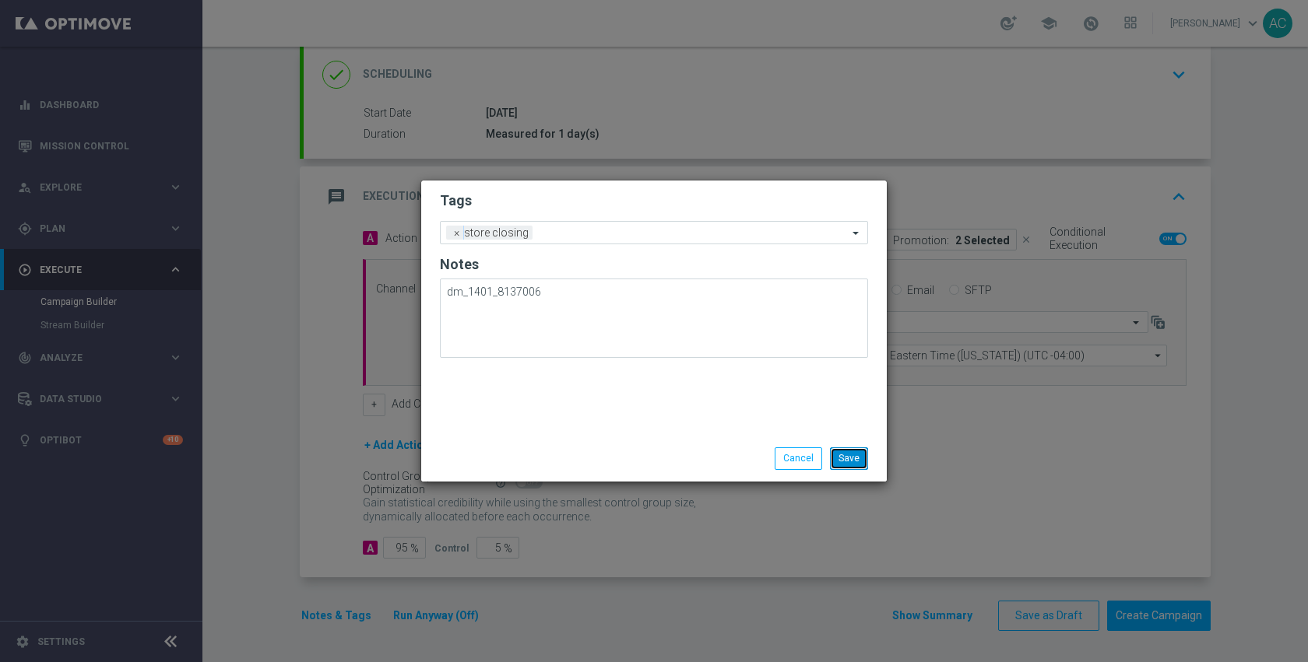
click at [852, 463] on button "Save" at bounding box center [849, 459] width 38 height 22
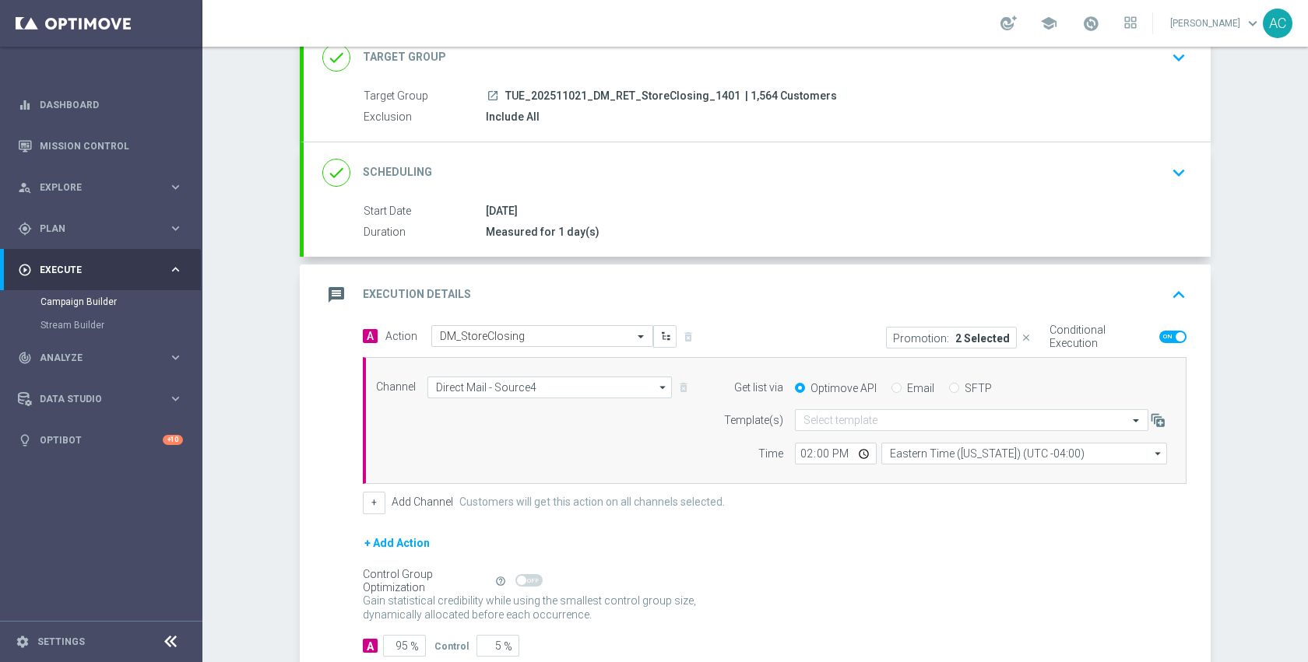
scroll to position [113, 0]
click at [914, 335] on p "Promotion:" at bounding box center [921, 337] width 56 height 12
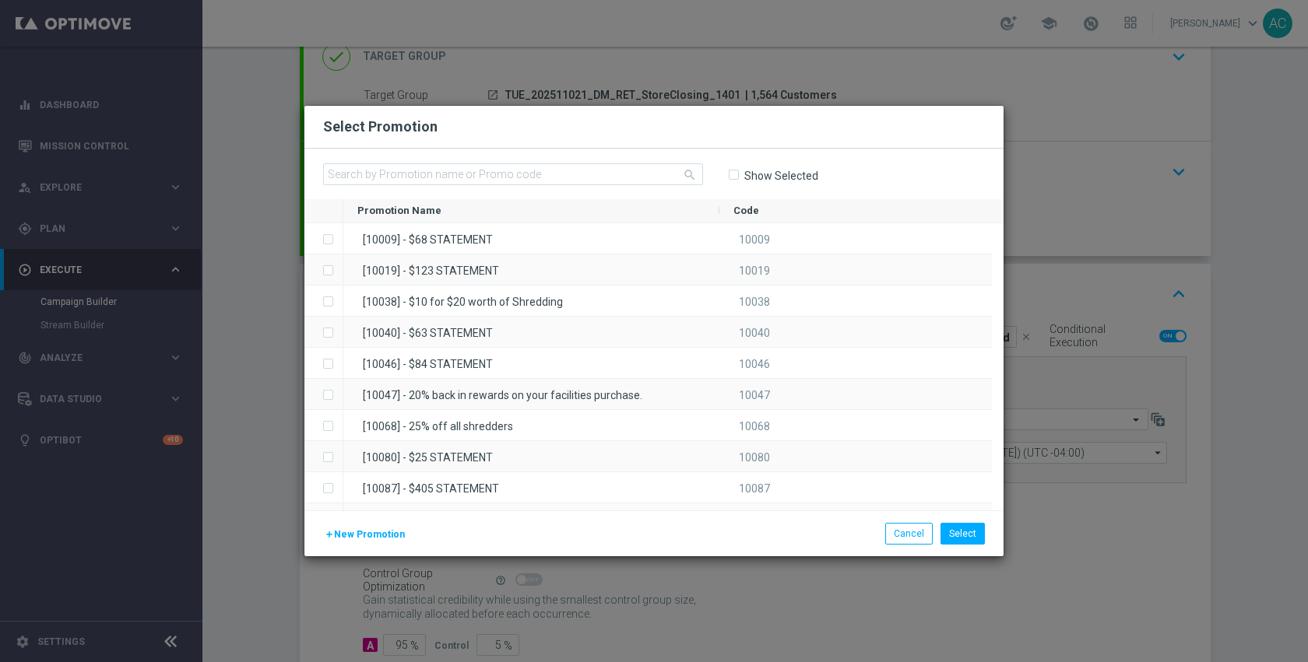
click at [775, 176] on label "Show Selected" at bounding box center [780, 176] width 75 height 14
click at [738, 176] on input "Show Selected" at bounding box center [733, 175] width 10 height 10
checkbox input "true"
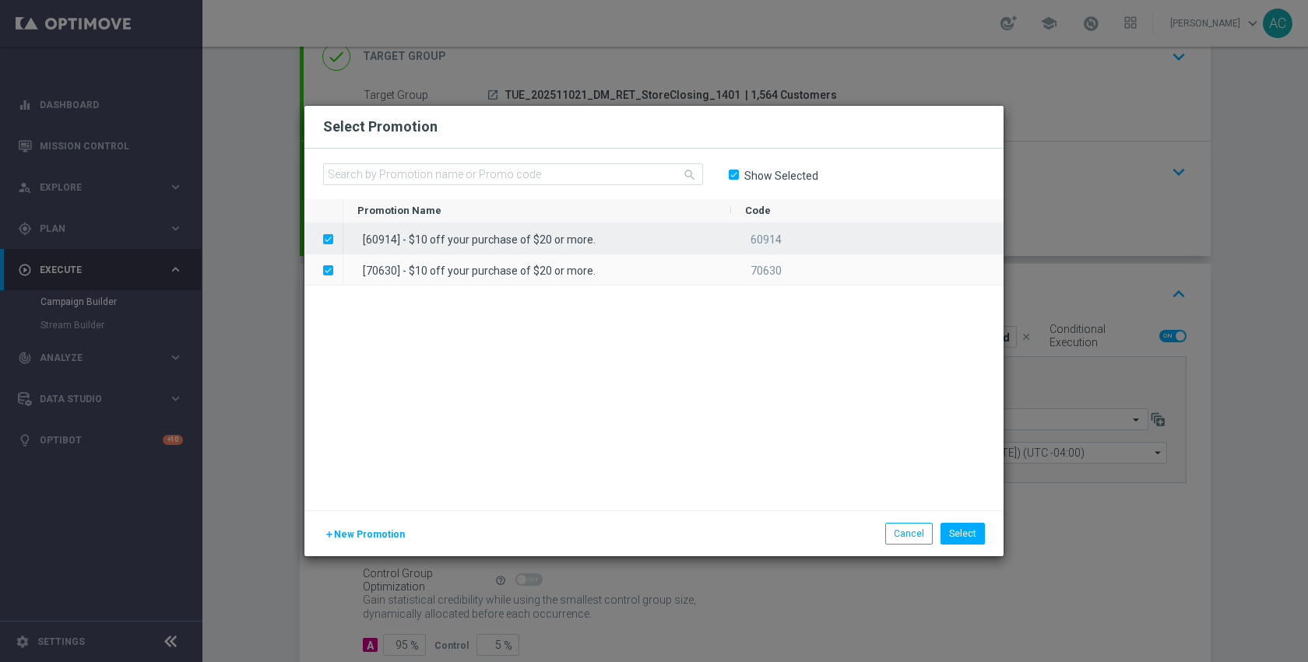
click at [581, 245] on div "[60914] - $10 off your purchase of $20 or more." at bounding box center [537, 238] width 388 height 30
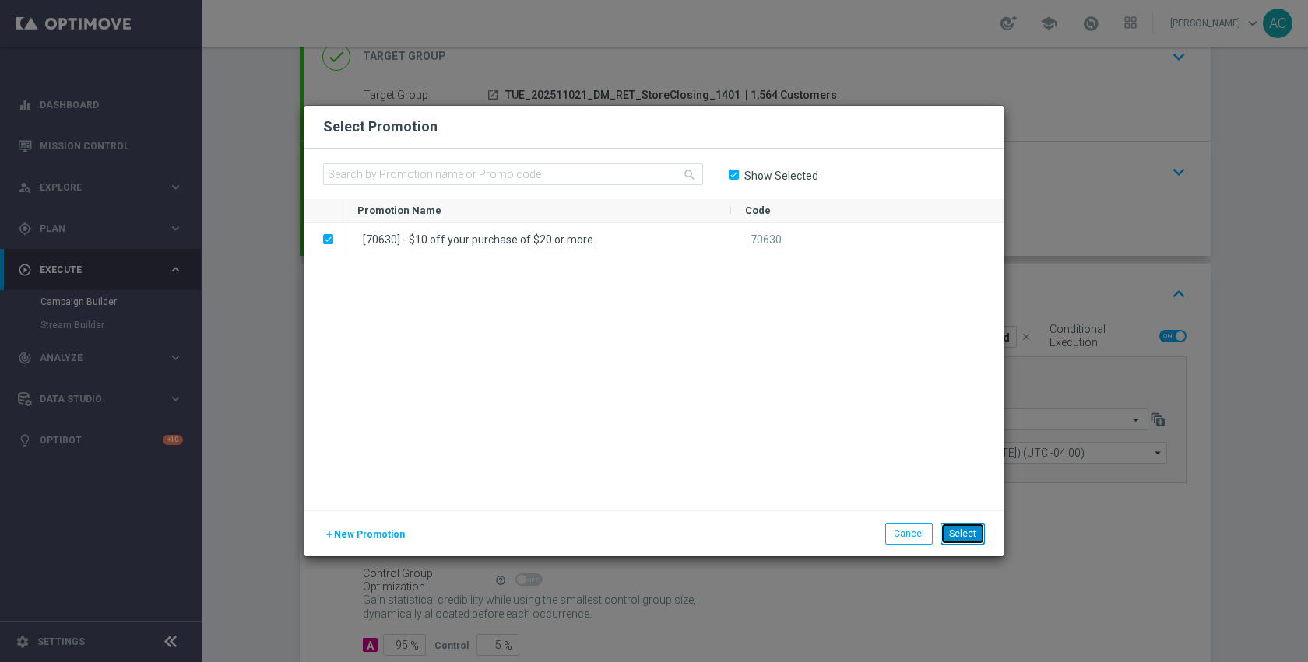
click at [949, 529] on button "Select" at bounding box center [962, 534] width 44 height 22
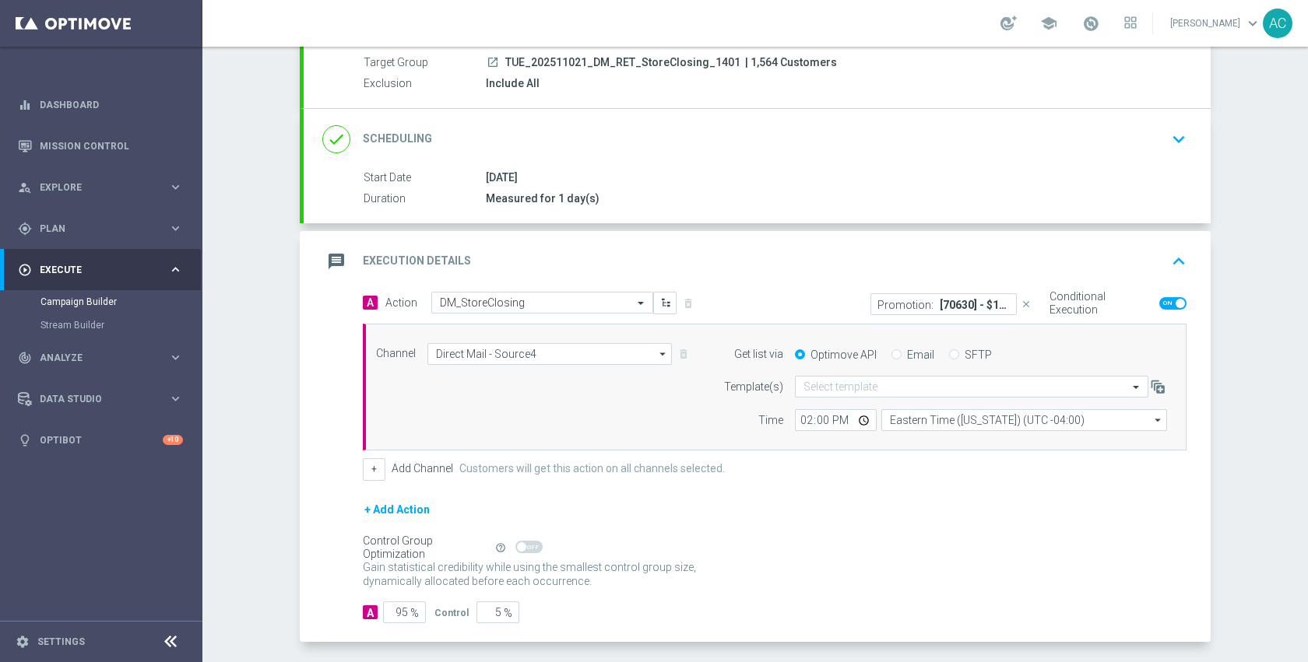
scroll to position [210, 0]
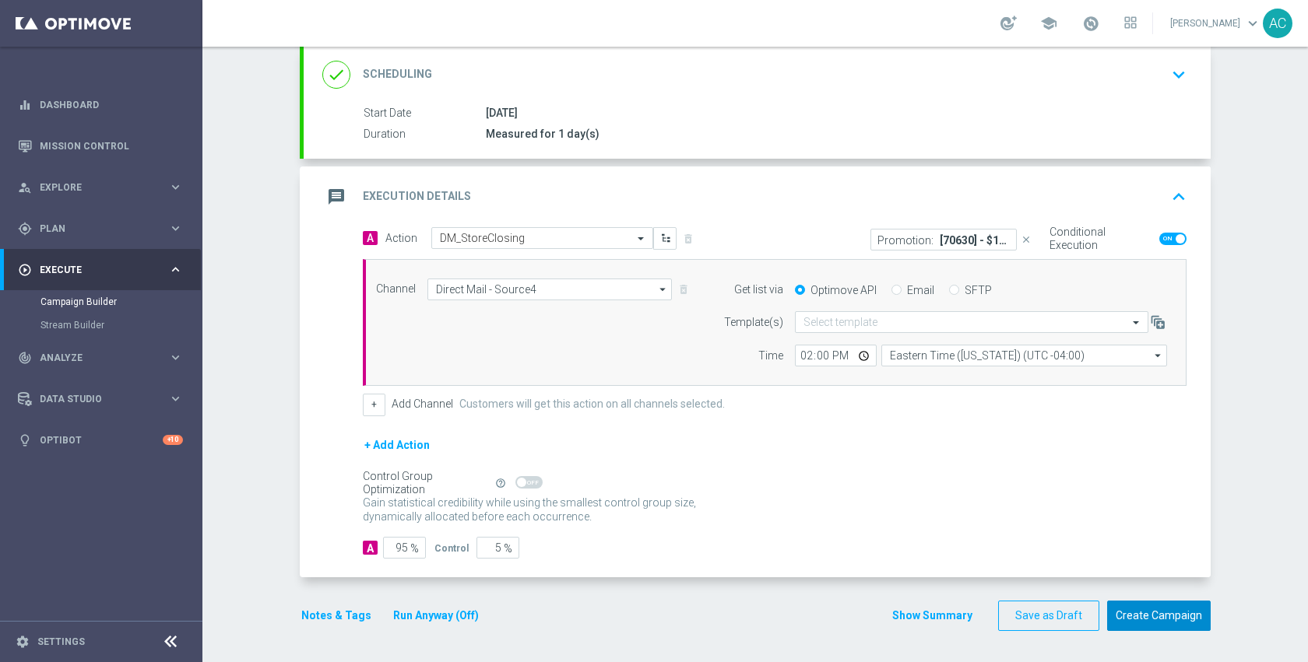
click at [1129, 608] on button "Create Campaign" at bounding box center [1159, 616] width 104 height 30
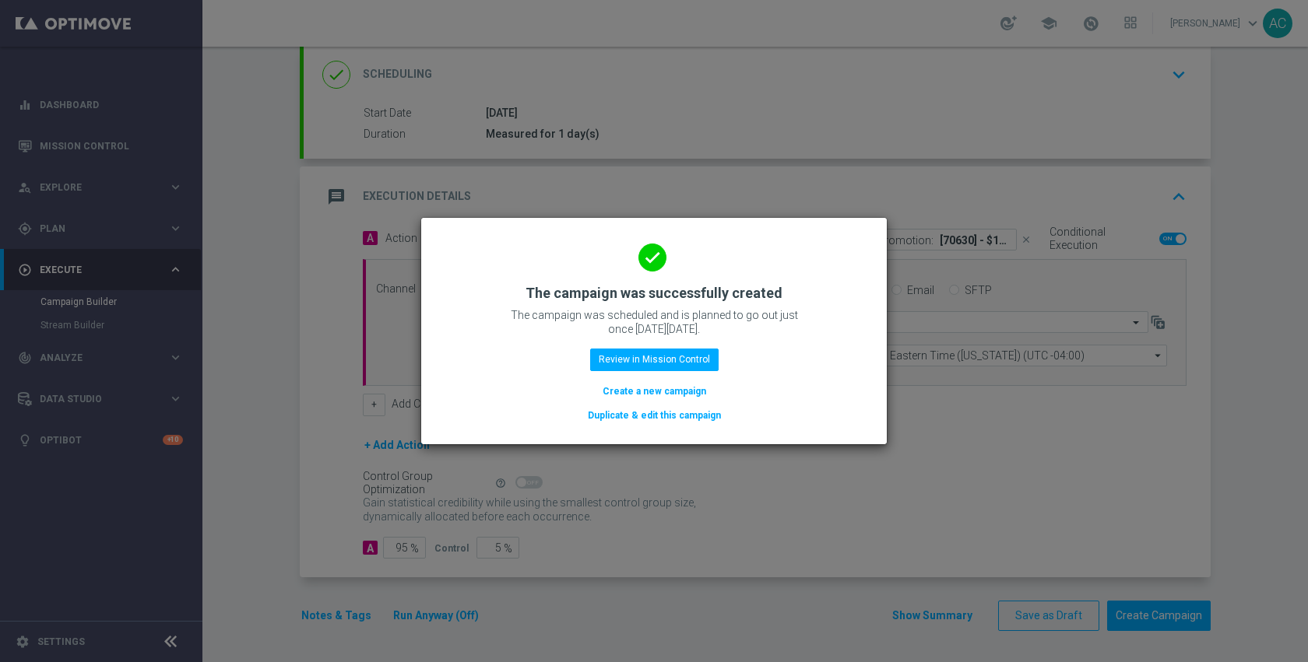
click at [637, 411] on button "Duplicate & edit this campaign" at bounding box center [654, 415] width 136 height 17
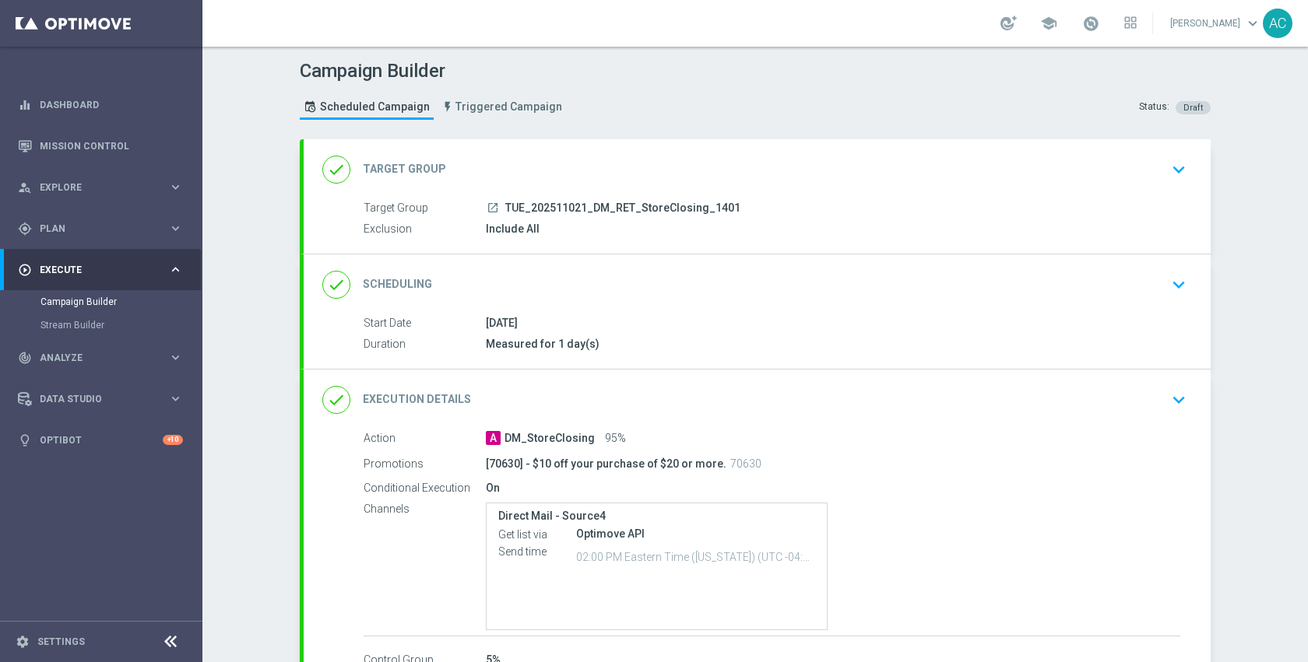
click at [606, 234] on div "Include All" at bounding box center [833, 229] width 694 height 16
click at [612, 184] on div "done Target Group keyboard_arrow_down" at bounding box center [757, 169] width 907 height 61
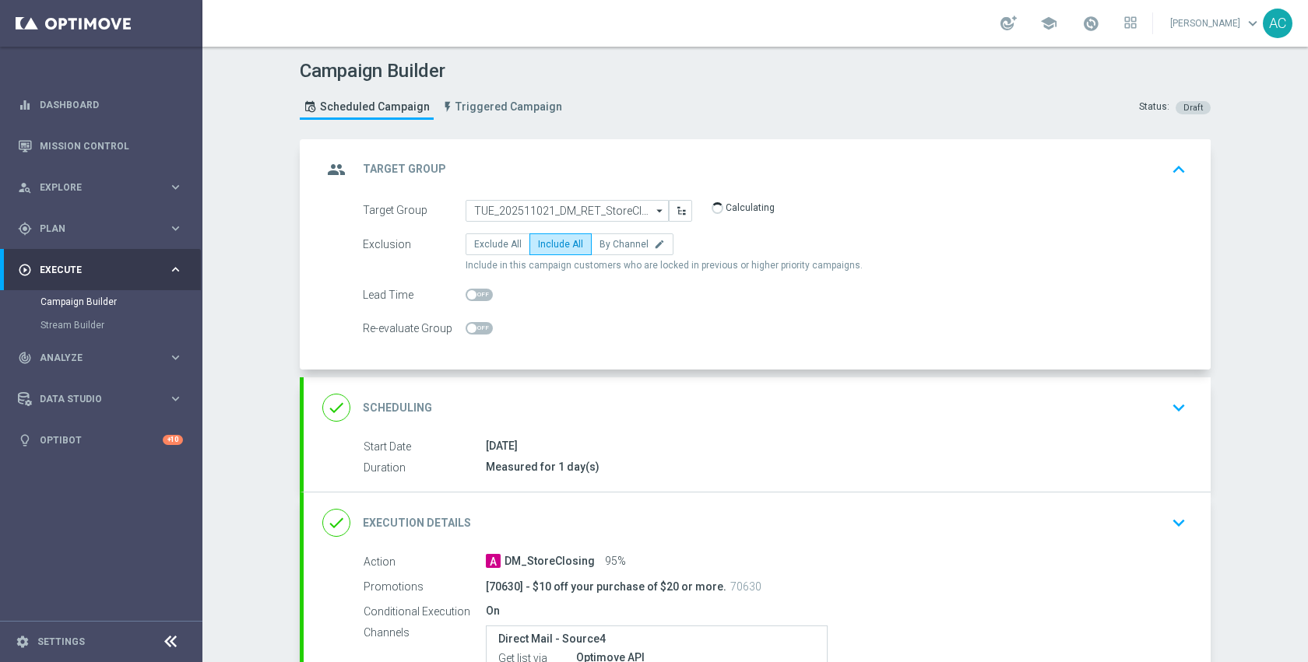
scroll to position [101, 0]
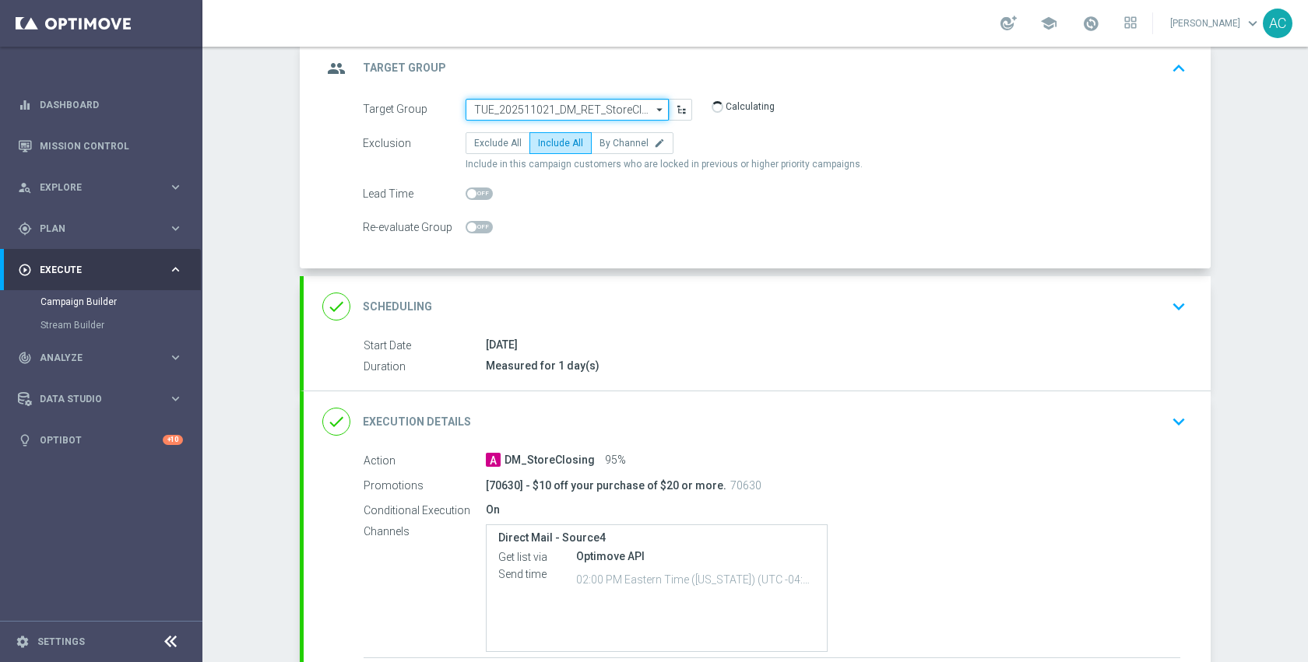
click at [592, 112] on input "TUE_202511021_DM_RET_StoreClosing_1401" at bounding box center [566, 110] width 203 height 22
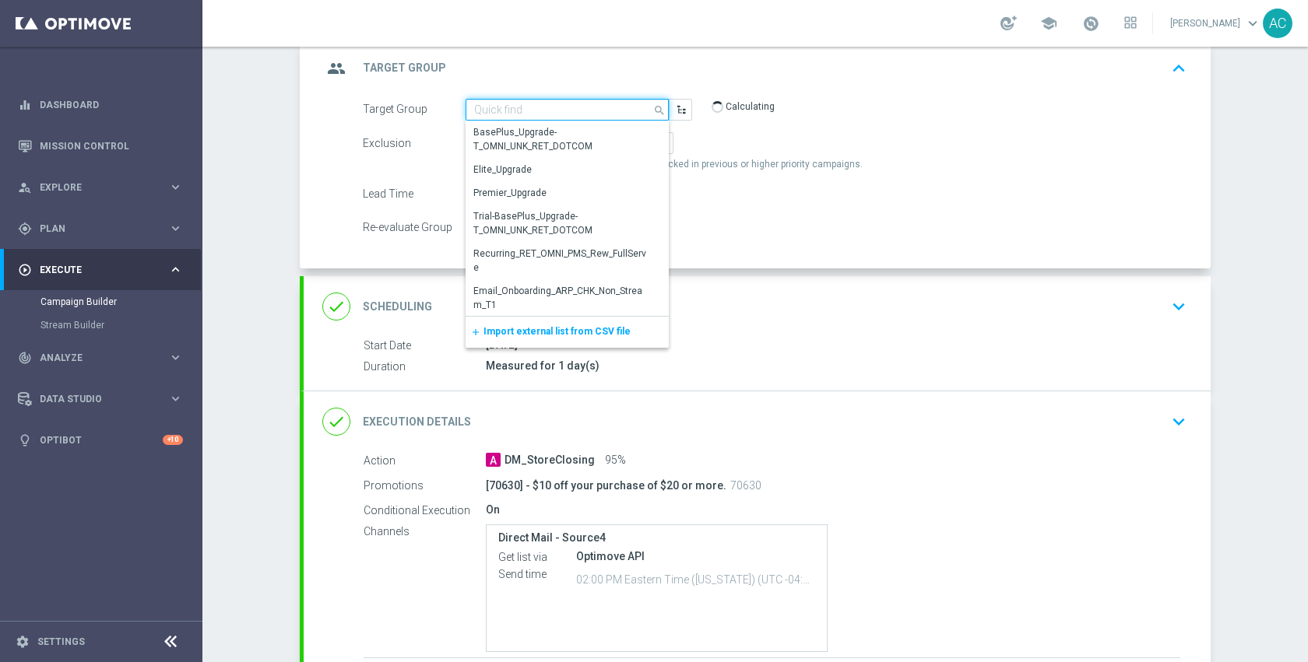
click at [592, 112] on input at bounding box center [566, 110] width 203 height 22
paste input "TUE_202511021_DM_RET_StoreClosing_228"
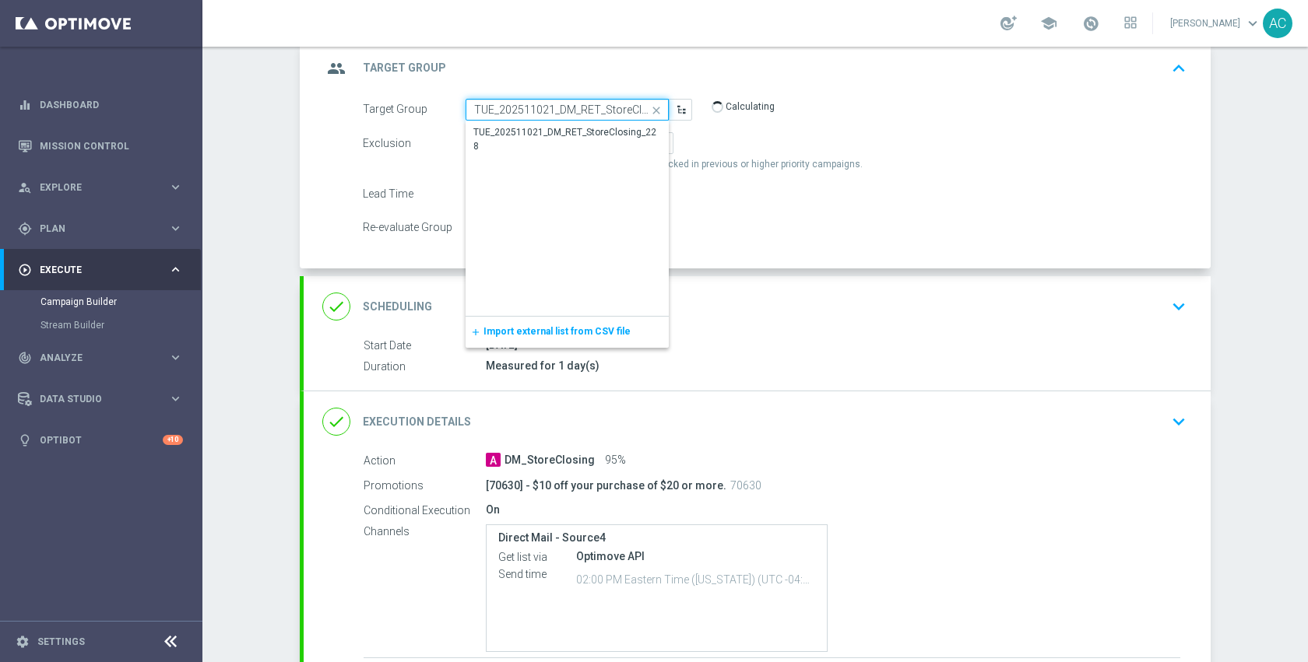
scroll to position [0, 34]
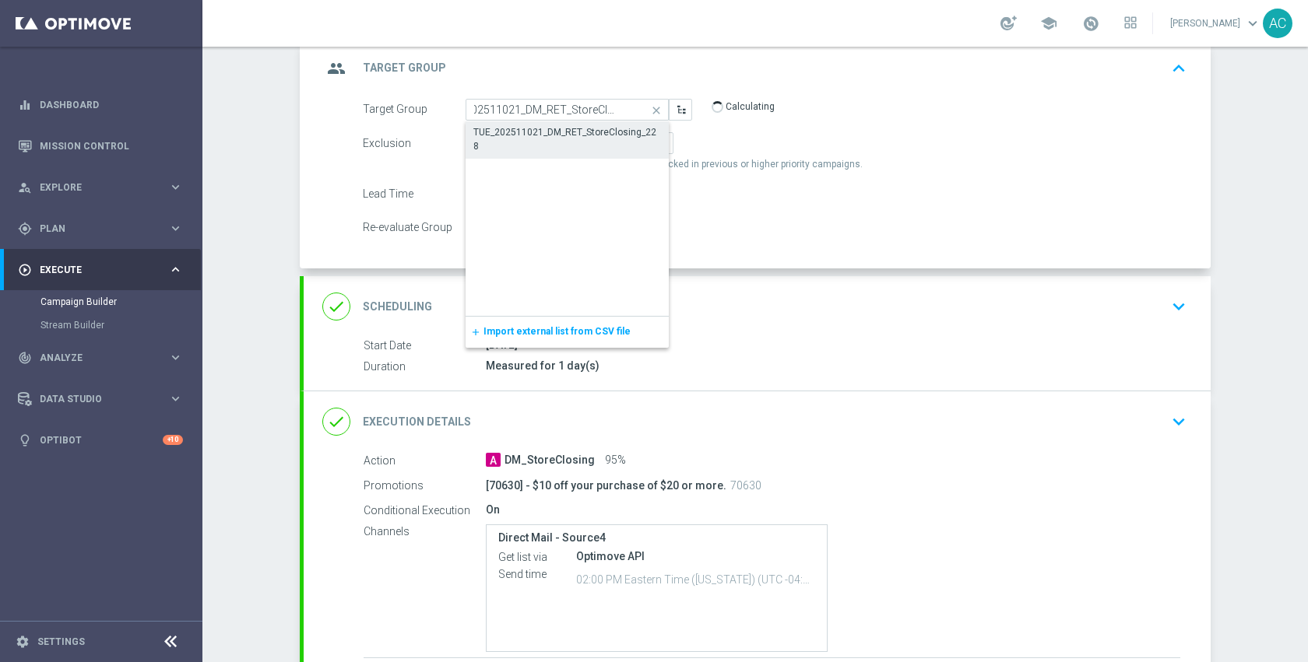
click at [570, 126] on div "TUE_202511021_DM_RET_StoreClosing_228" at bounding box center [567, 139] width 188 height 28
type input "TUE_202511021_DM_RET_StoreClosing_228"
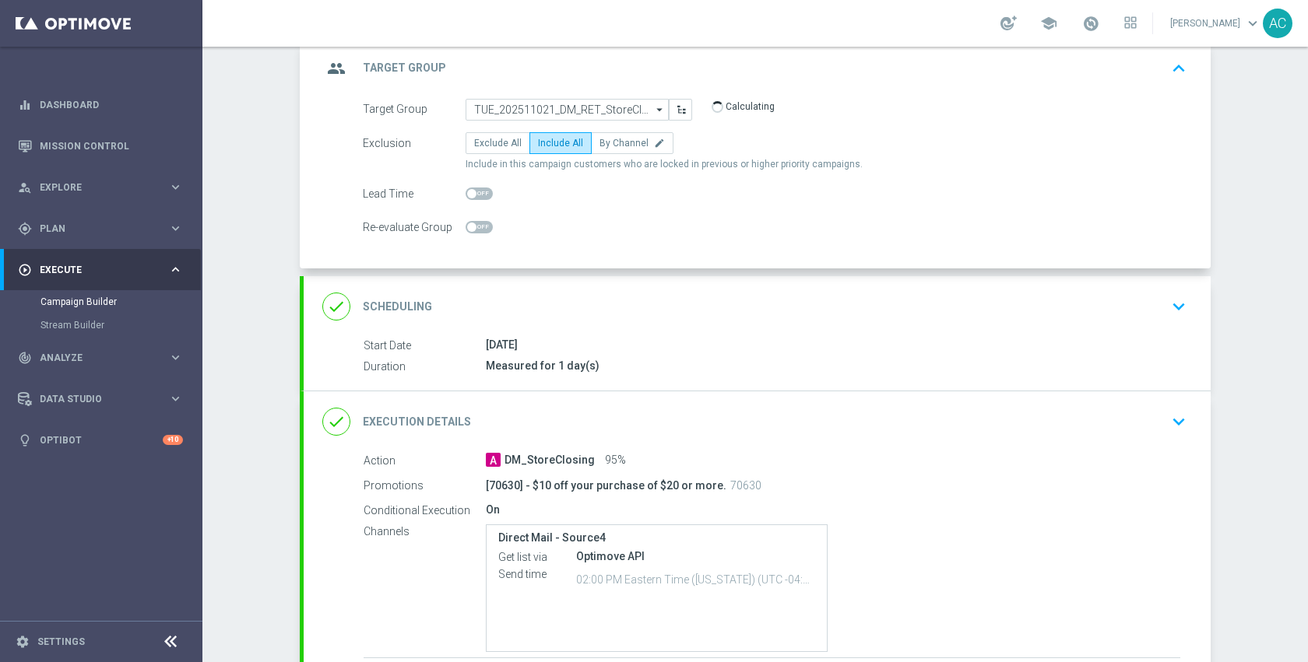
scroll to position [177, 0]
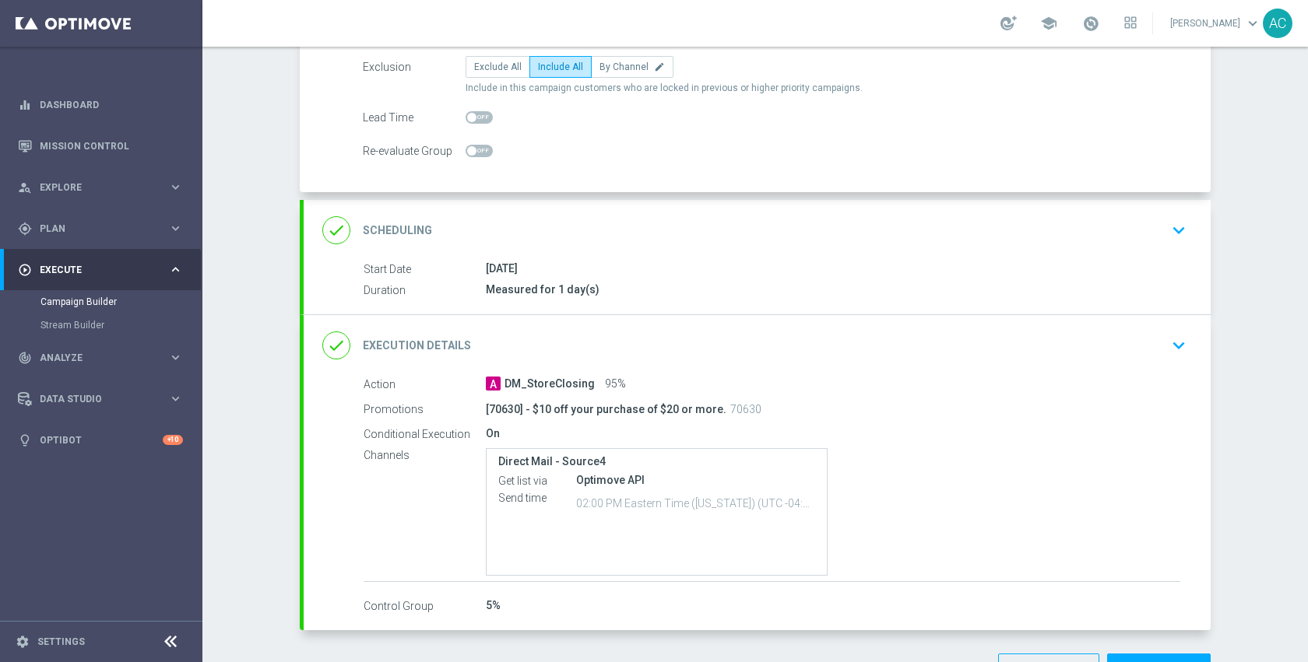
click at [673, 354] on div "done Execution Details keyboard_arrow_down" at bounding box center [756, 346] width 869 height 30
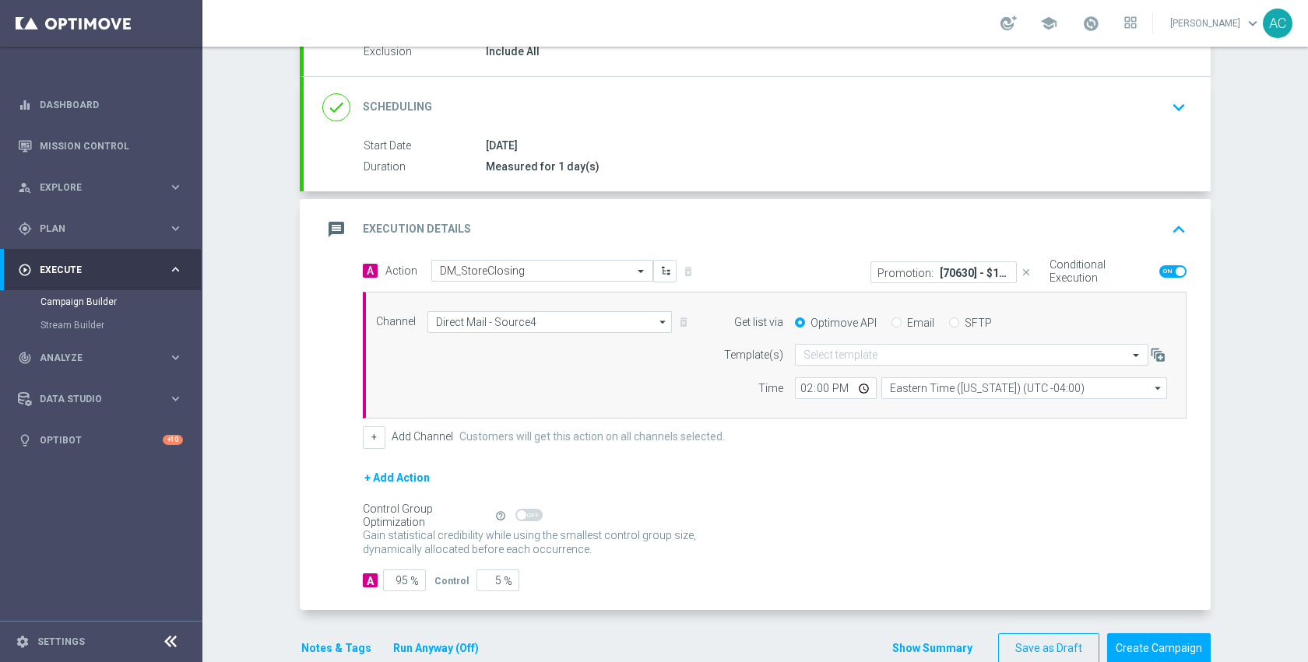
click at [955, 277] on p "[70630] - $10 off your purchase of $20 or more." at bounding box center [975, 272] width 70 height 12
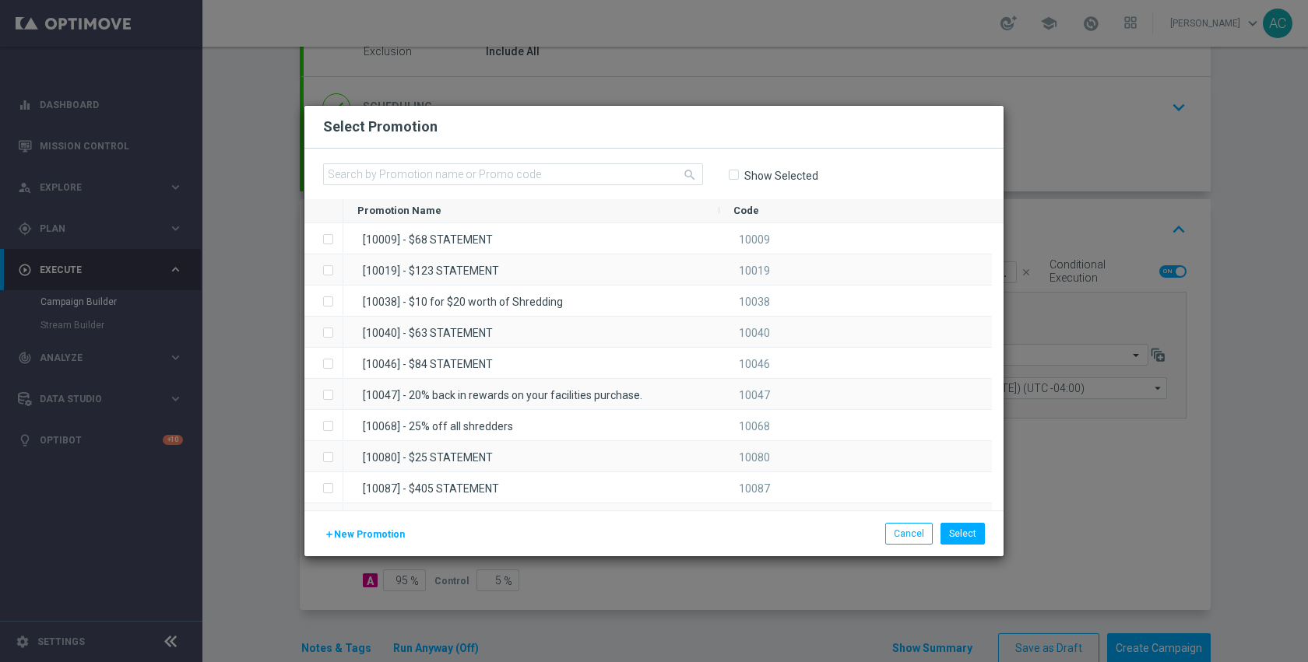
click at [732, 177] on input "Show Selected" at bounding box center [733, 175] width 10 height 10
checkbox input "true"
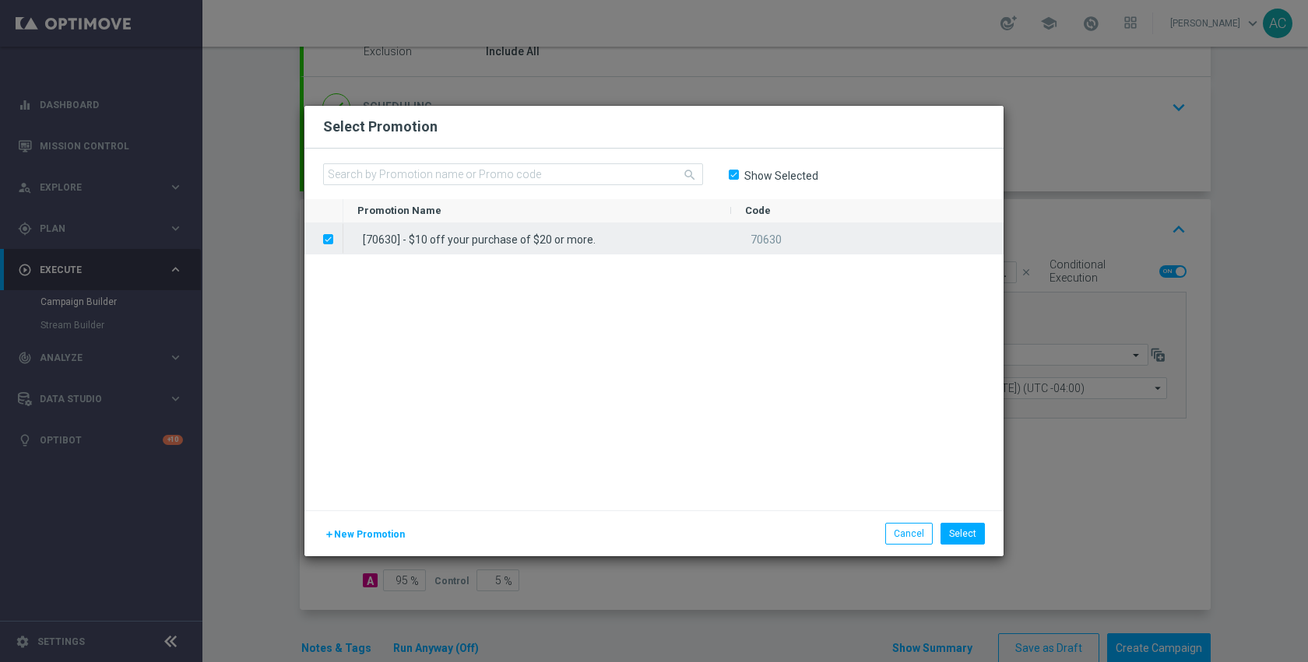
click at [483, 248] on div "[70630] - $10 off your purchase of $20 or more." at bounding box center [537, 238] width 388 height 30
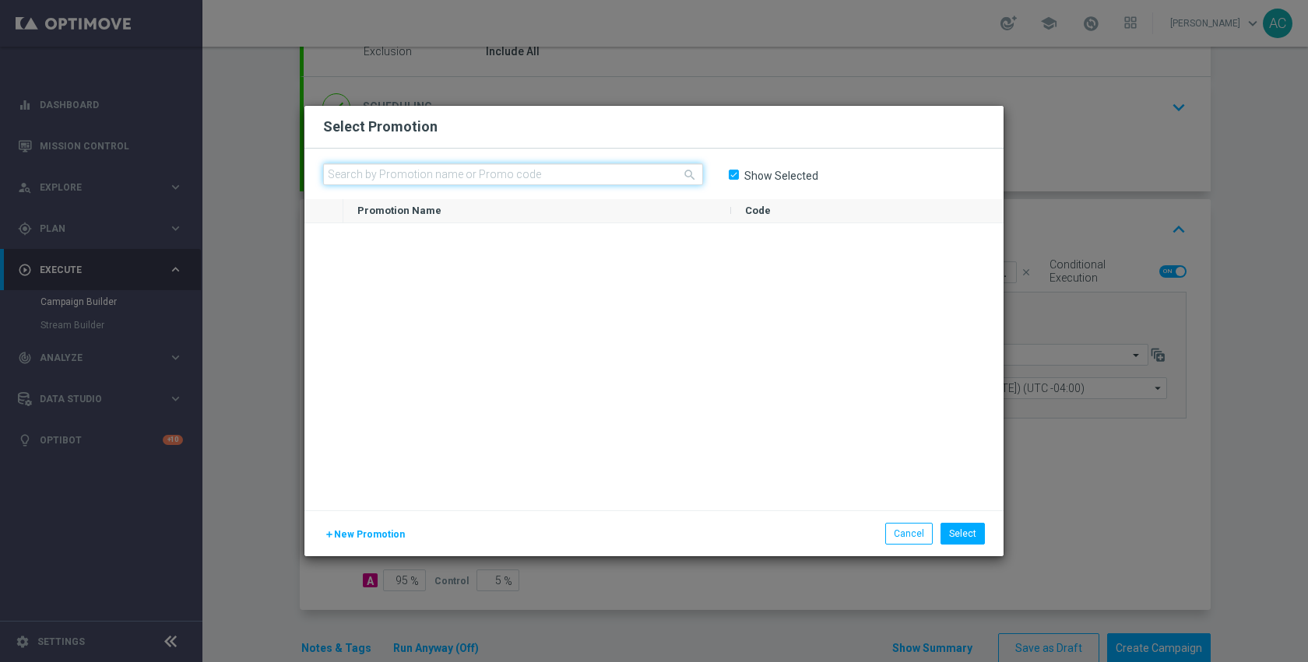
click at [502, 174] on input "text" at bounding box center [513, 174] width 380 height 22
type input "4824"
click at [734, 176] on input "Show Selected" at bounding box center [733, 175] width 10 height 10
checkbox input "false"
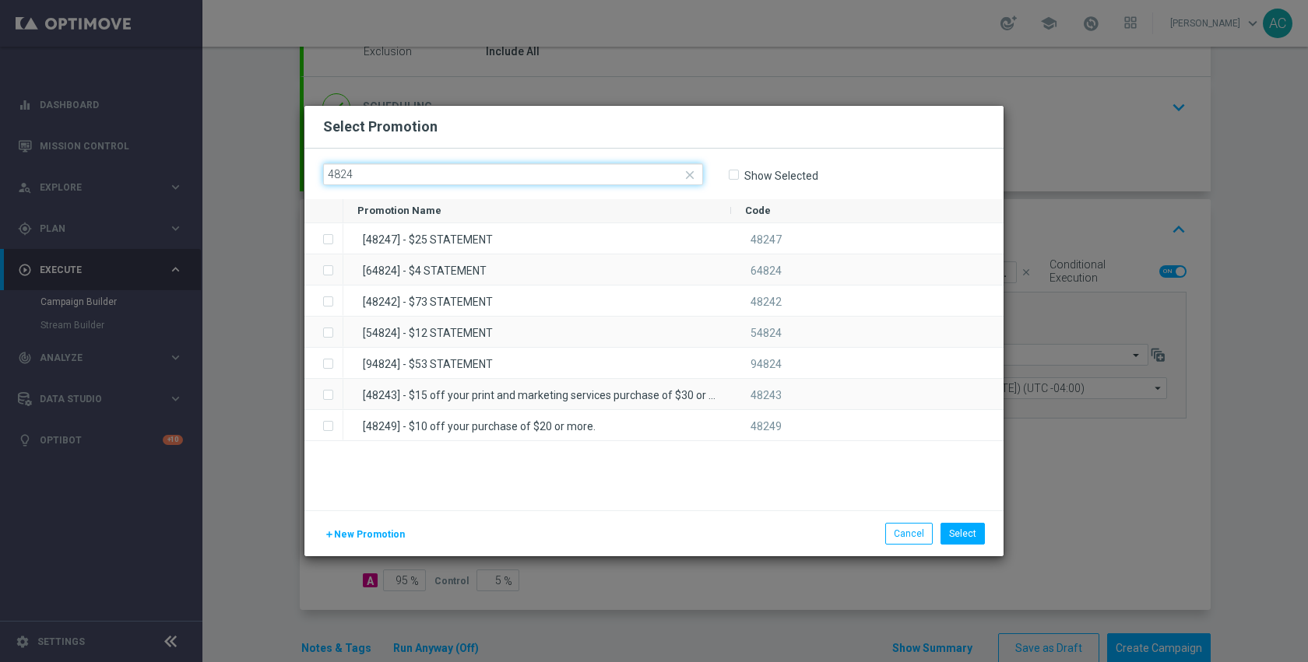
click at [549, 177] on input "4824" at bounding box center [513, 174] width 380 height 22
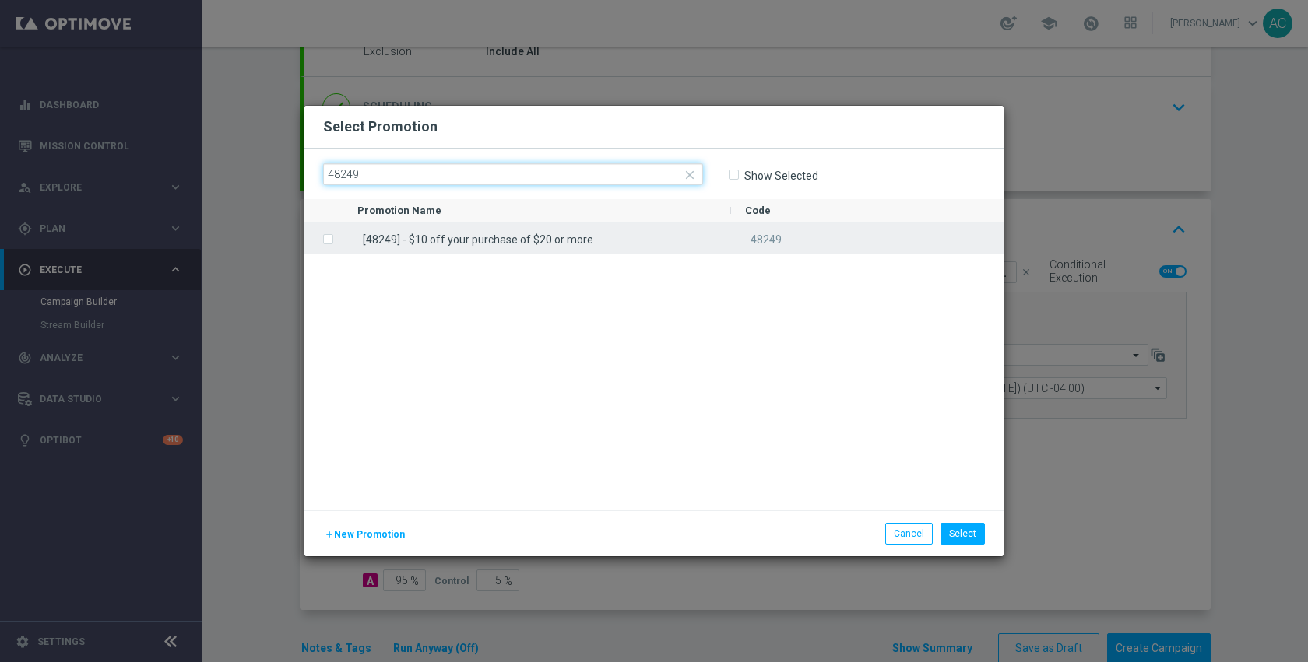
type input "48249"
click at [511, 234] on div "[48249] - $10 off your purchase of $20 or more." at bounding box center [537, 238] width 388 height 30
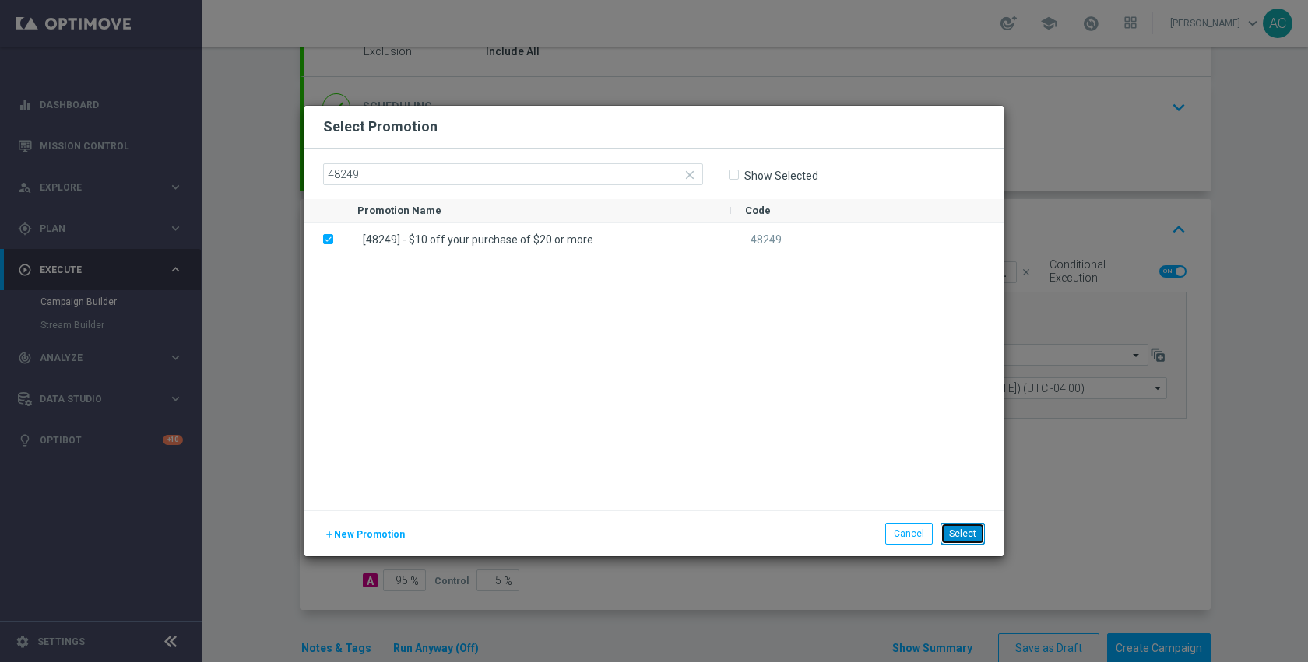
click at [974, 529] on button "Select" at bounding box center [962, 534] width 44 height 22
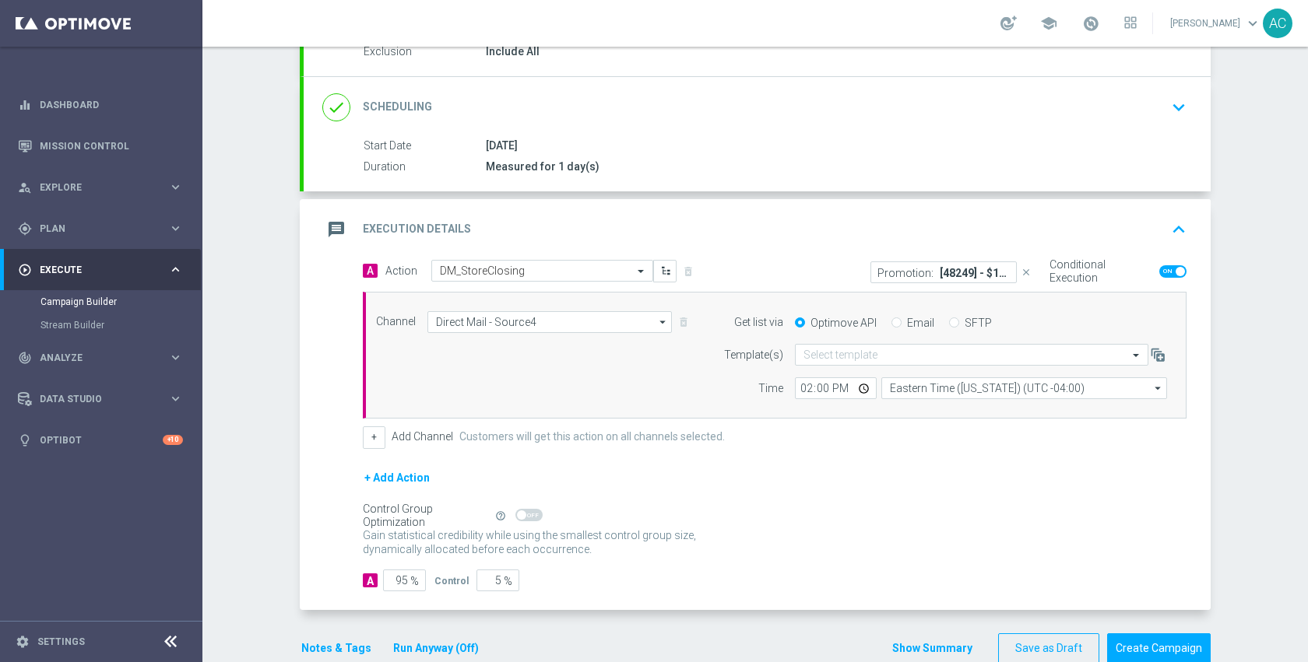
click at [336, 649] on button "Notes & Tags" at bounding box center [336, 648] width 73 height 19
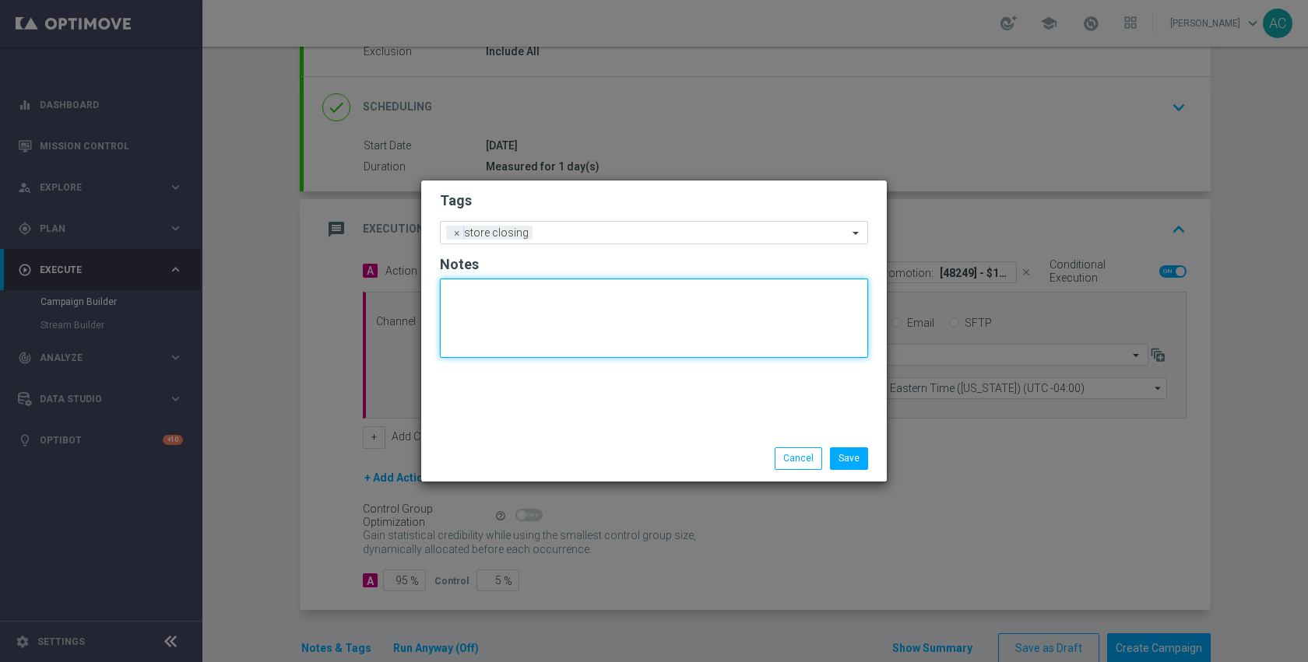
click at [578, 337] on textarea at bounding box center [654, 318] width 428 height 79
paste textarea "8139006"
type textarea "dm_228_8139006"
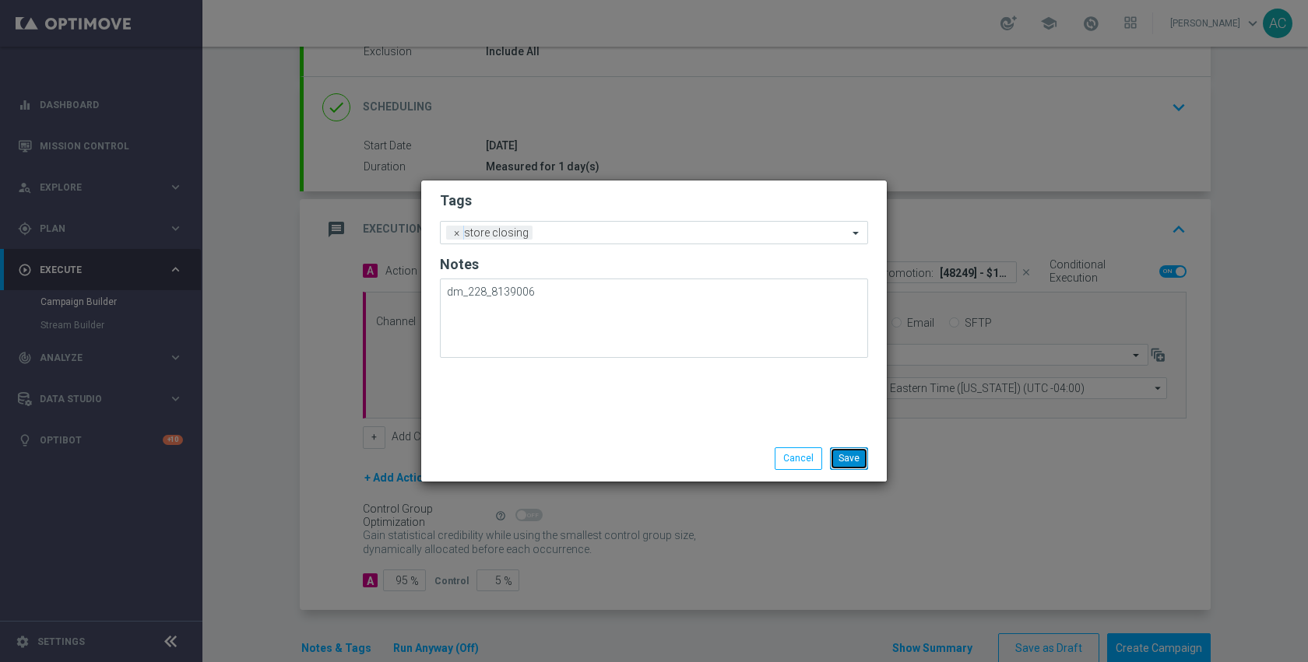
click at [857, 455] on button "Save" at bounding box center [849, 459] width 38 height 22
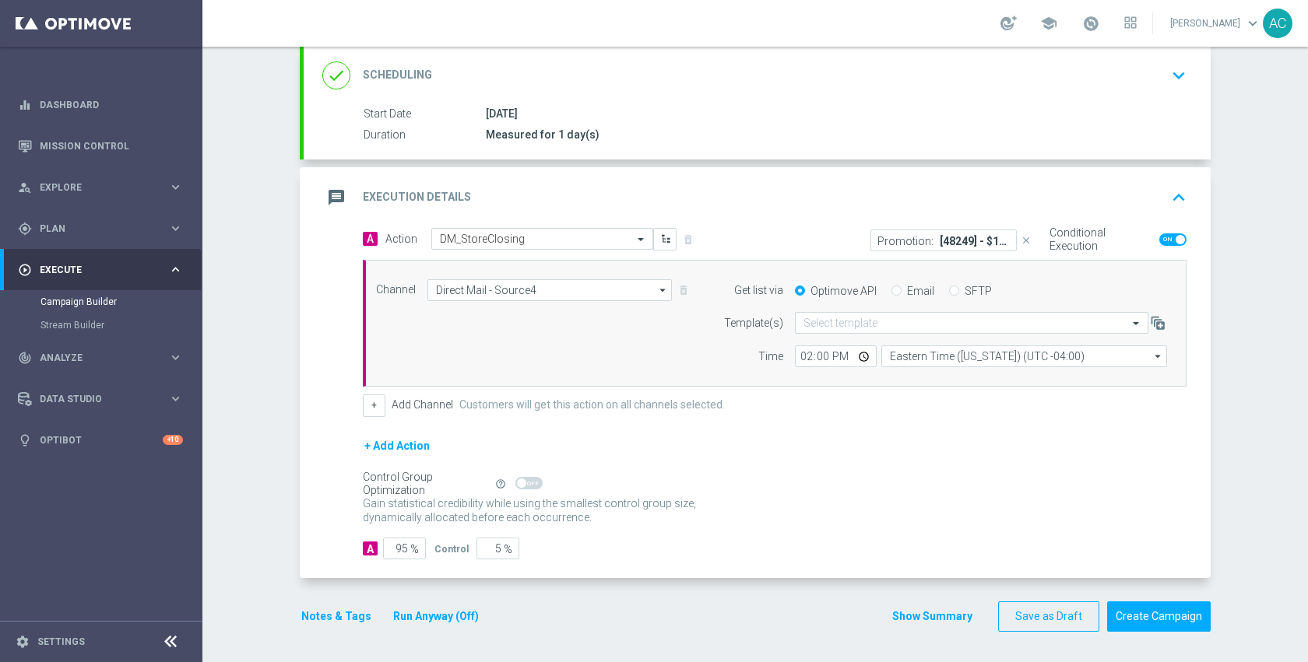
scroll to position [210, 0]
click at [1153, 620] on button "Create Campaign" at bounding box center [1159, 616] width 104 height 30
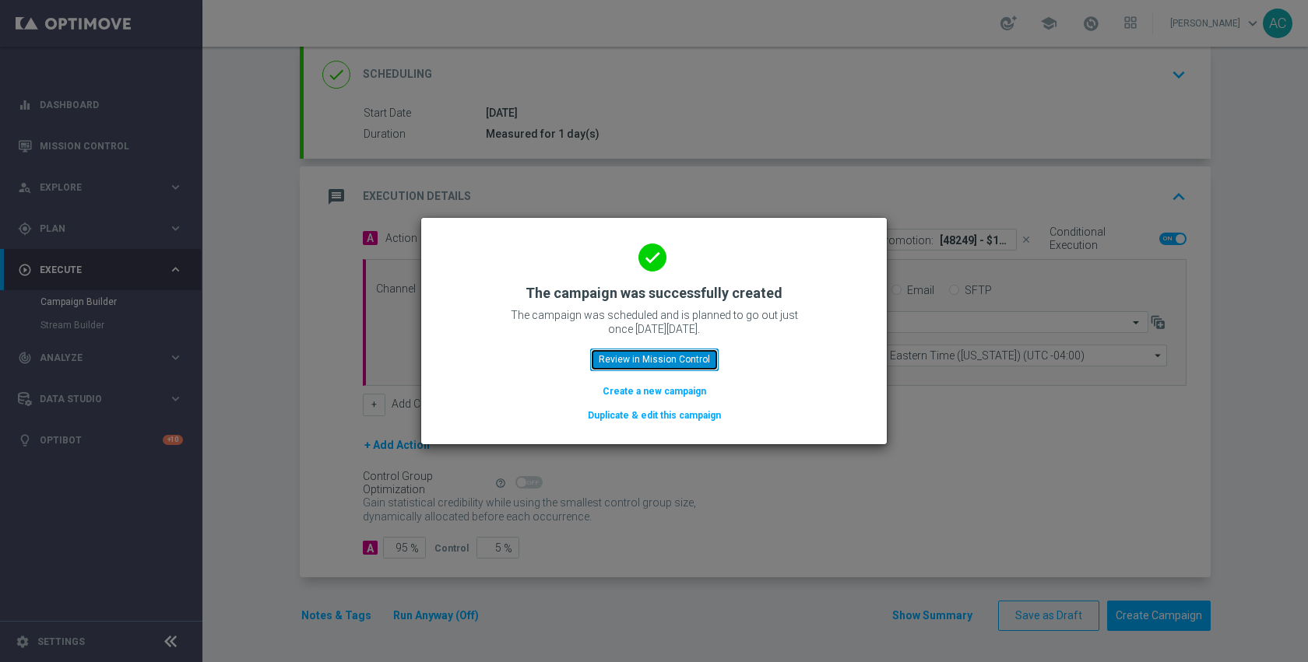
click at [669, 358] on button "Review in Mission Control" at bounding box center [654, 360] width 128 height 22
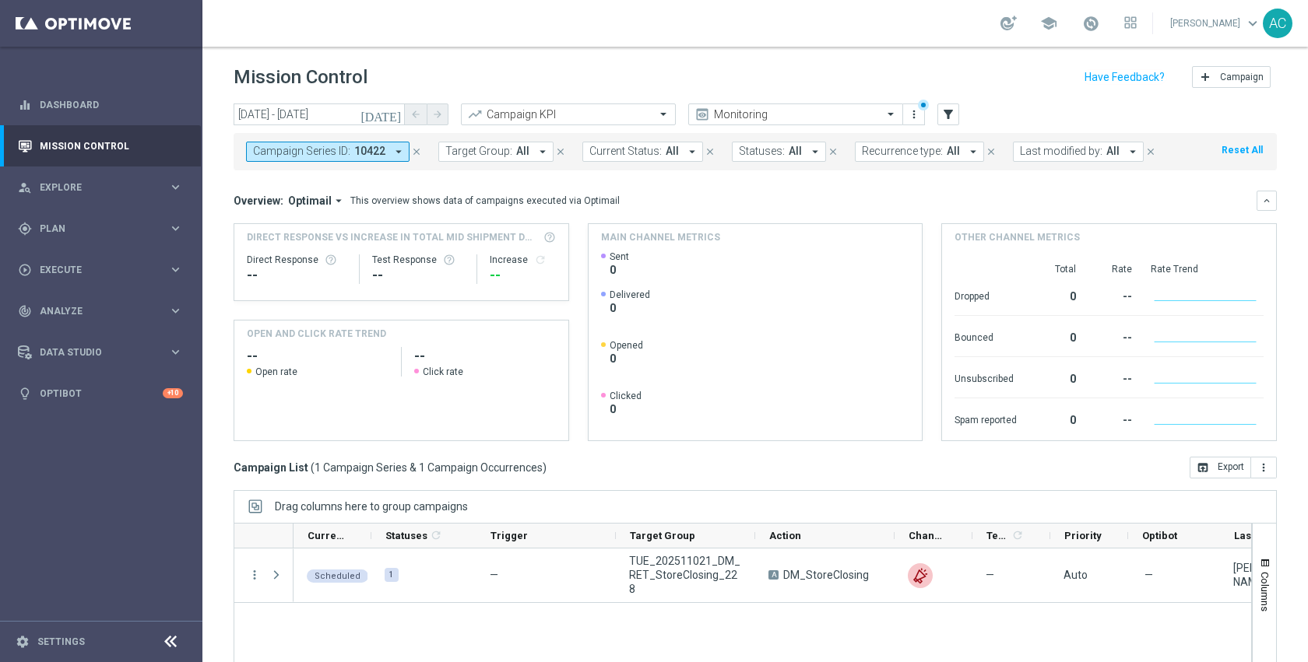
click at [416, 155] on icon "close" at bounding box center [416, 151] width 11 height 11
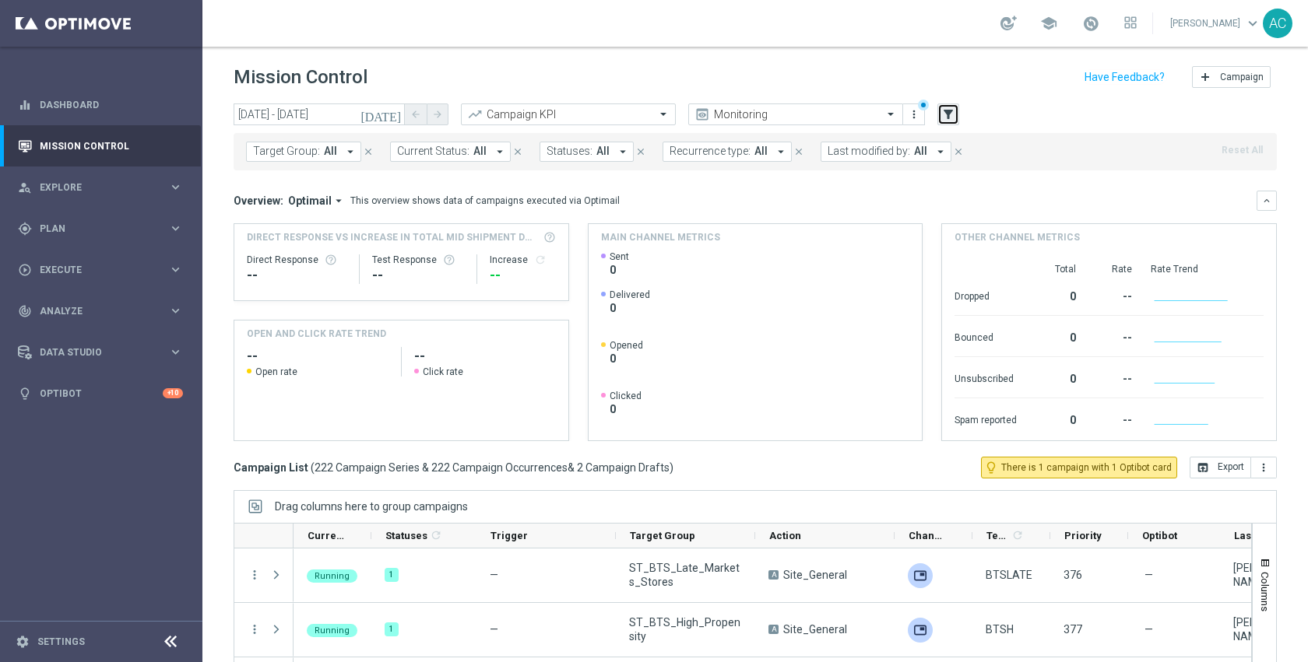
click at [945, 116] on icon "filter_alt" at bounding box center [948, 114] width 14 height 14
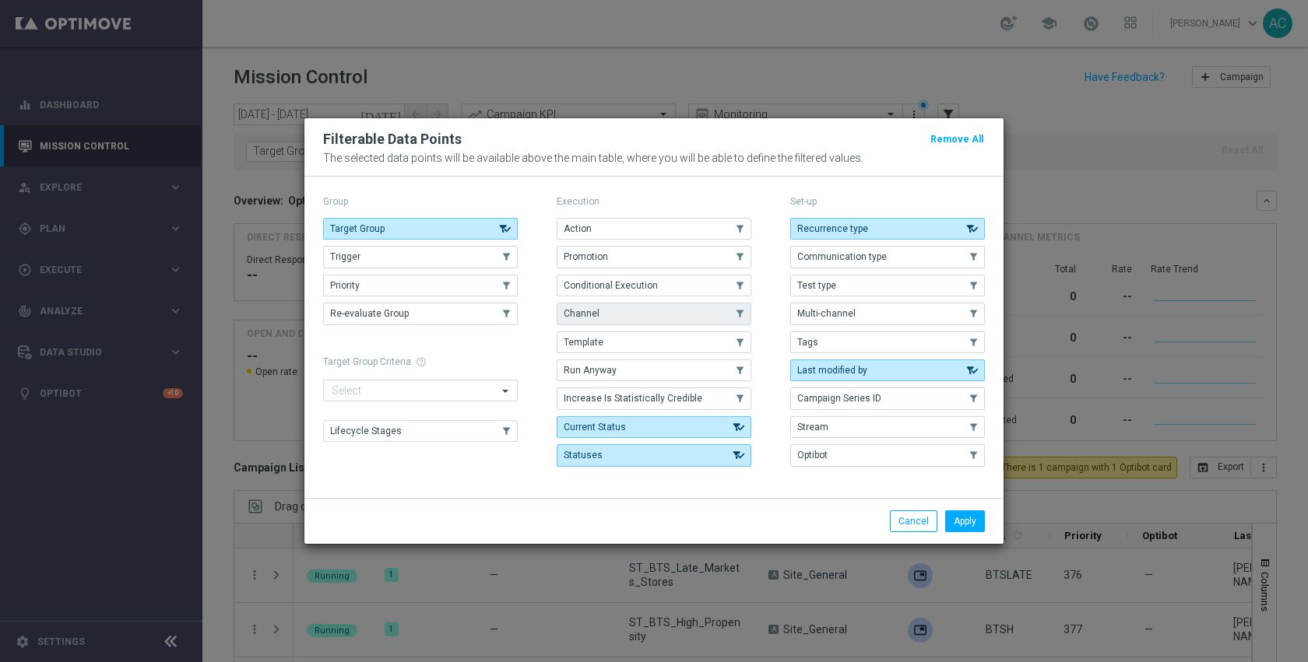
click at [623, 318] on button "Channel" at bounding box center [654, 314] width 195 height 22
click at [966, 525] on button "Apply" at bounding box center [965, 522] width 40 height 22
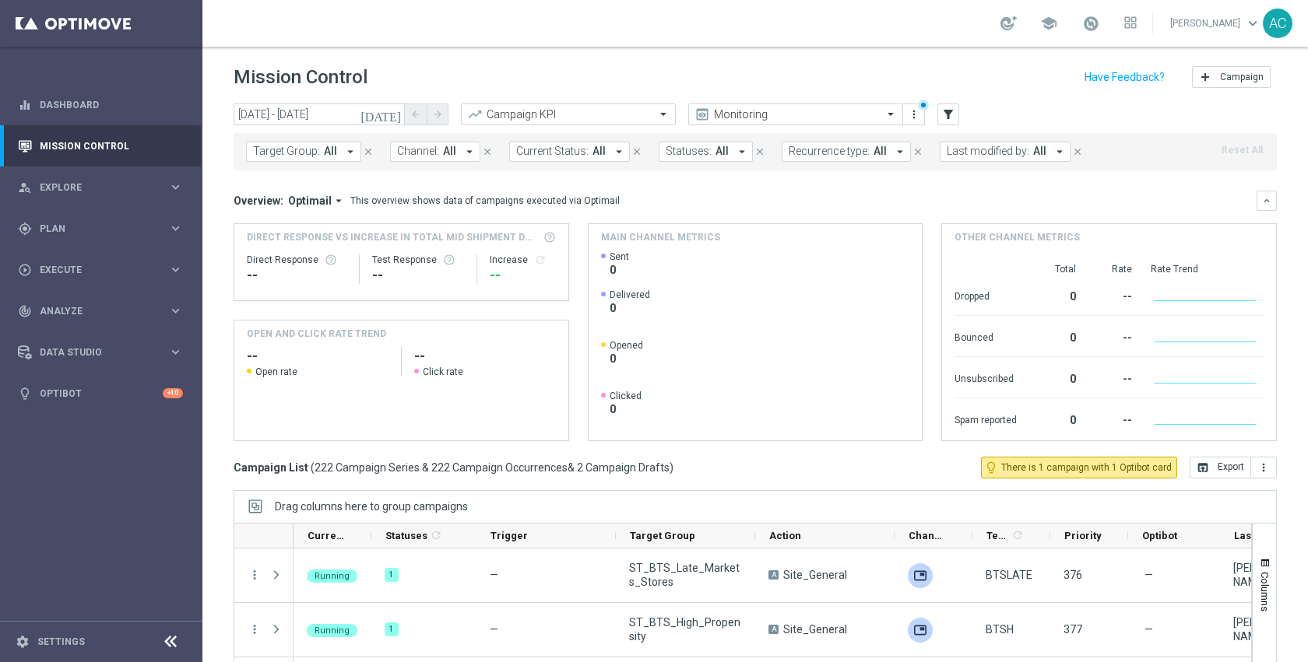
click at [462, 154] on icon "arrow_drop_down" at bounding box center [469, 152] width 14 height 14
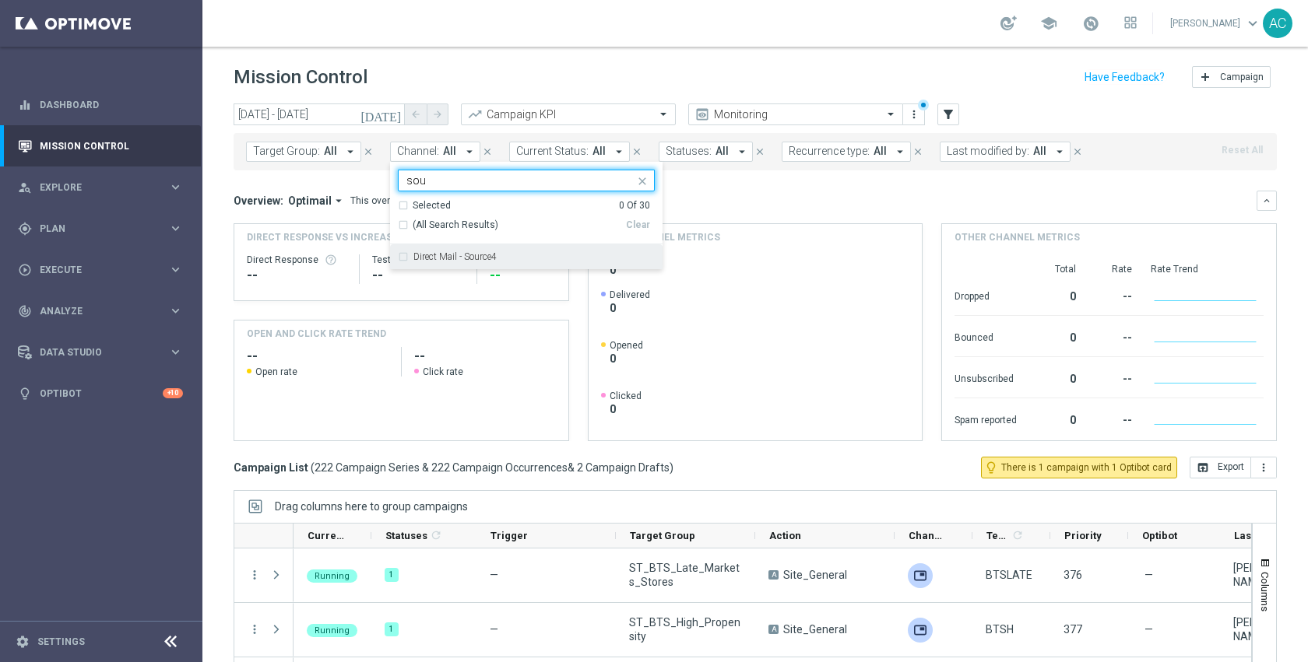
click at [454, 258] on label "Direct Mail - Source4" at bounding box center [454, 256] width 83 height 9
type input "sou"
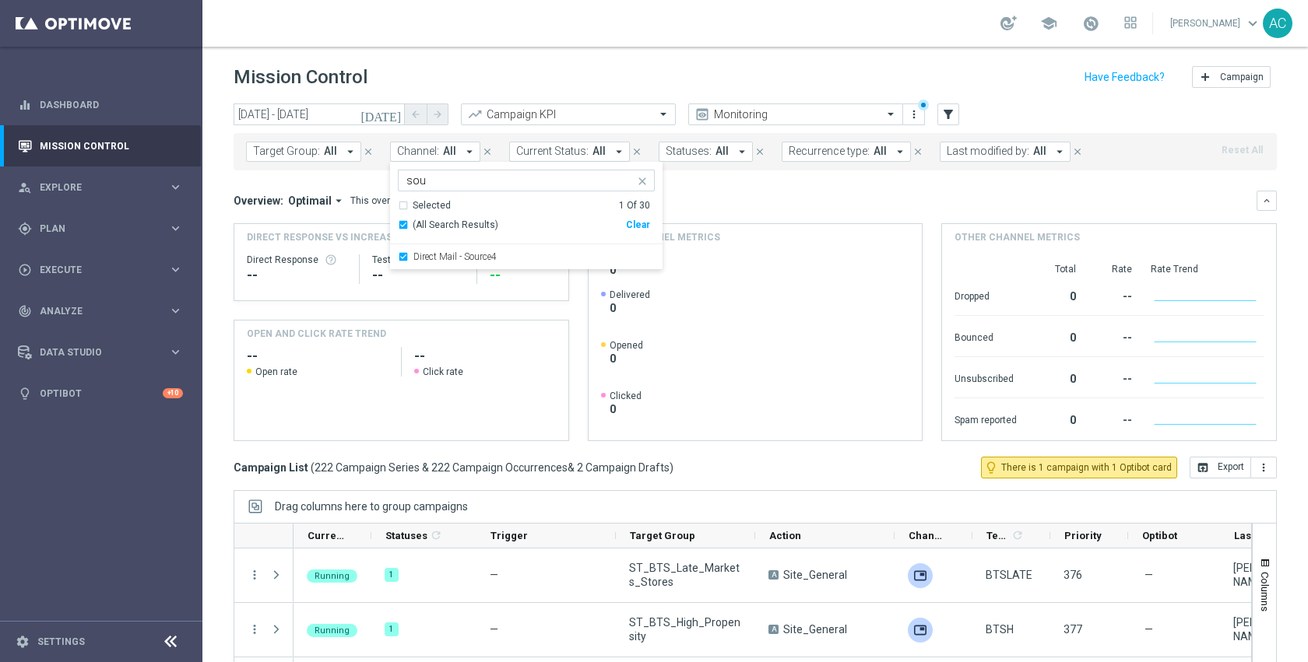
click at [735, 209] on div "Overview: Optimail arrow_drop_down This overview shows data of campaigns execut…" at bounding box center [755, 201] width 1043 height 20
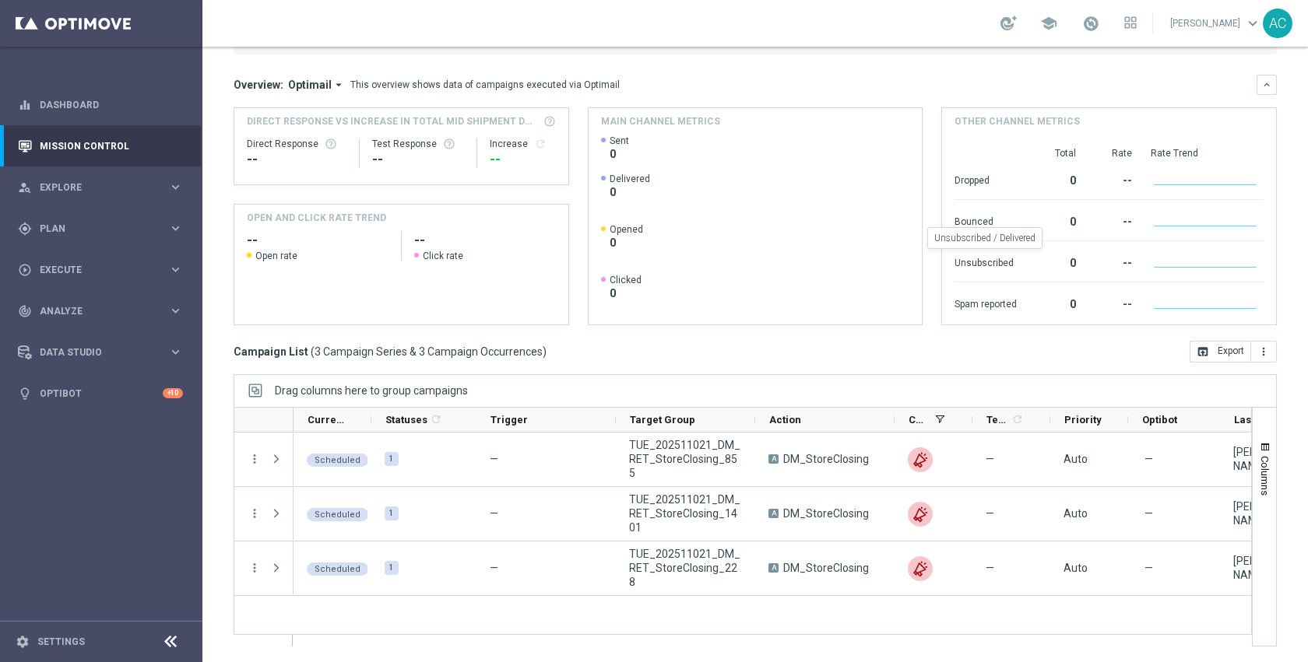
scroll to position [80, 0]
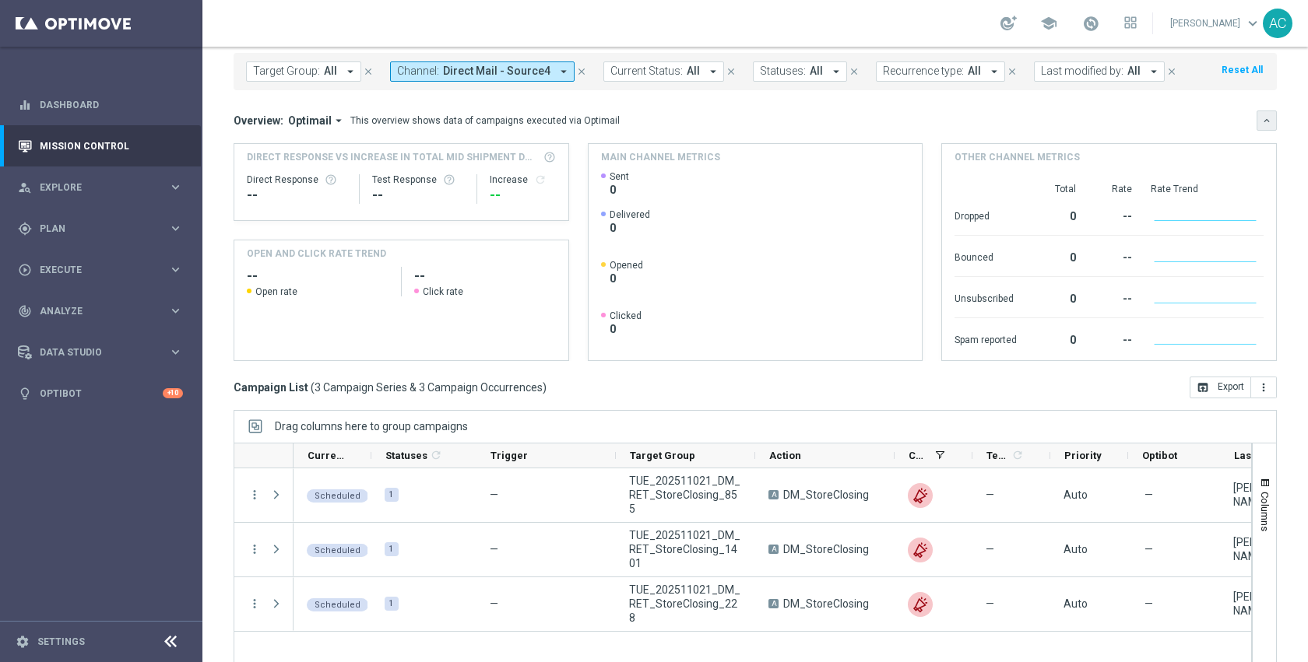
click at [1262, 116] on button "keyboard_arrow_down" at bounding box center [1266, 121] width 20 height 20
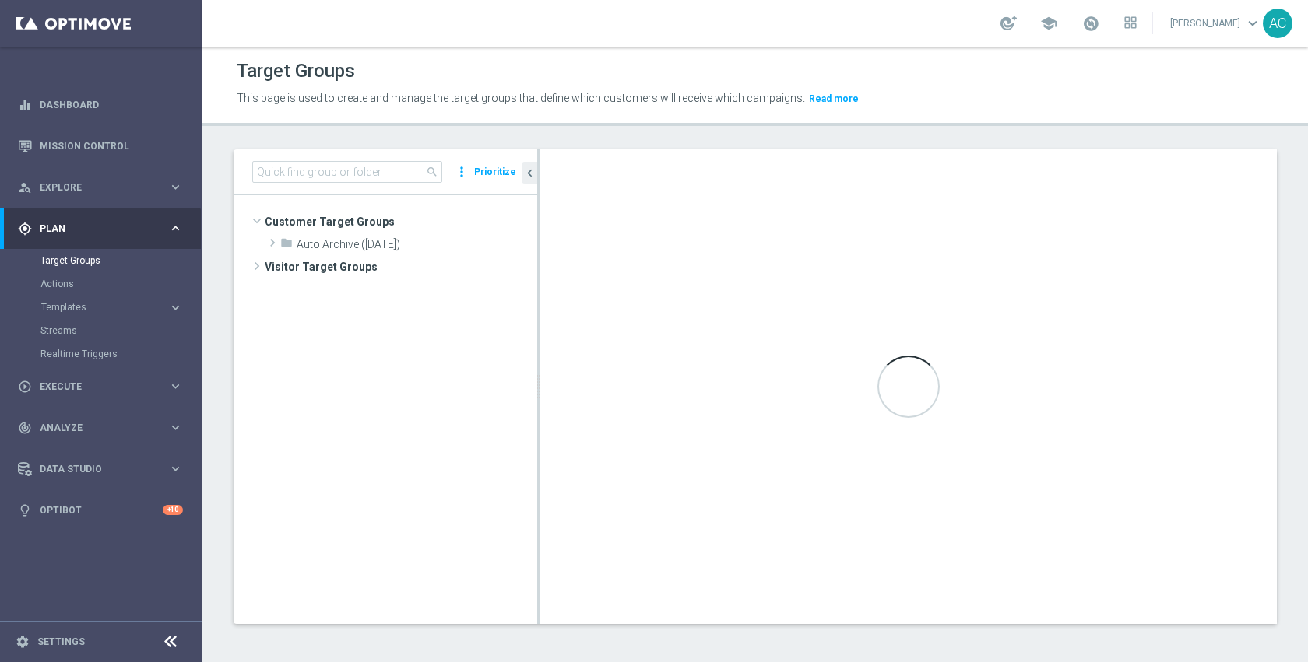
scroll to position [332, 0]
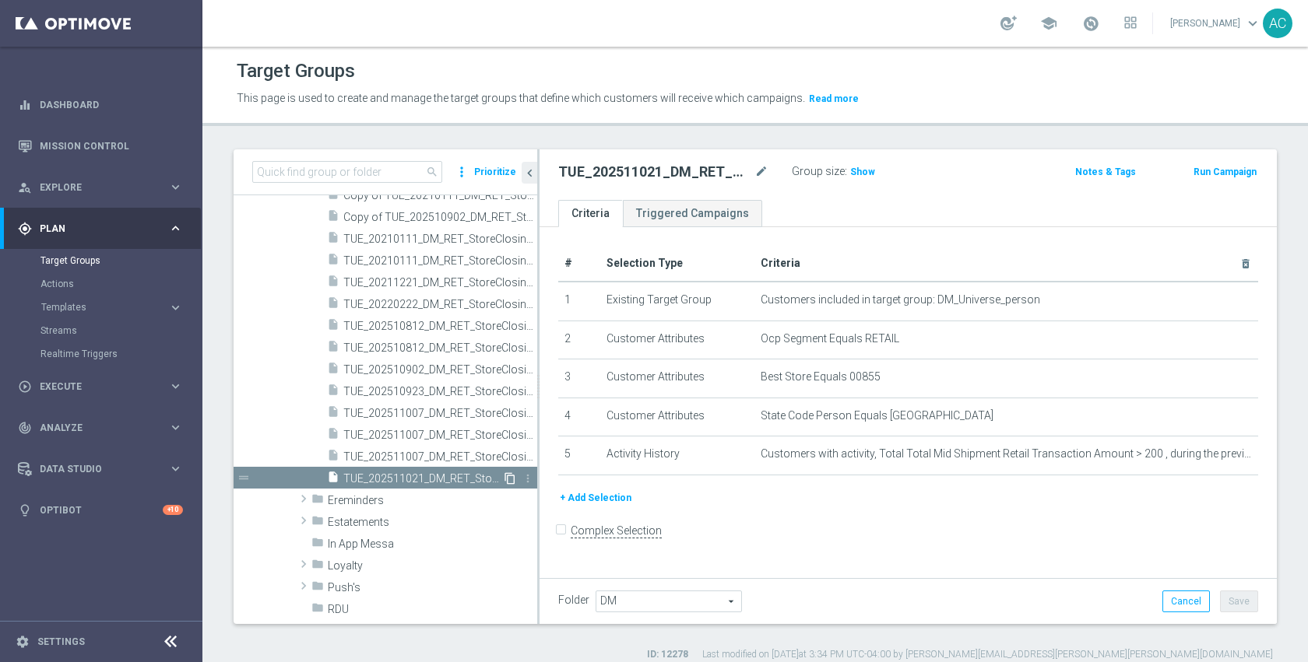
click at [504, 479] on icon "content_copy" at bounding box center [510, 478] width 12 height 12
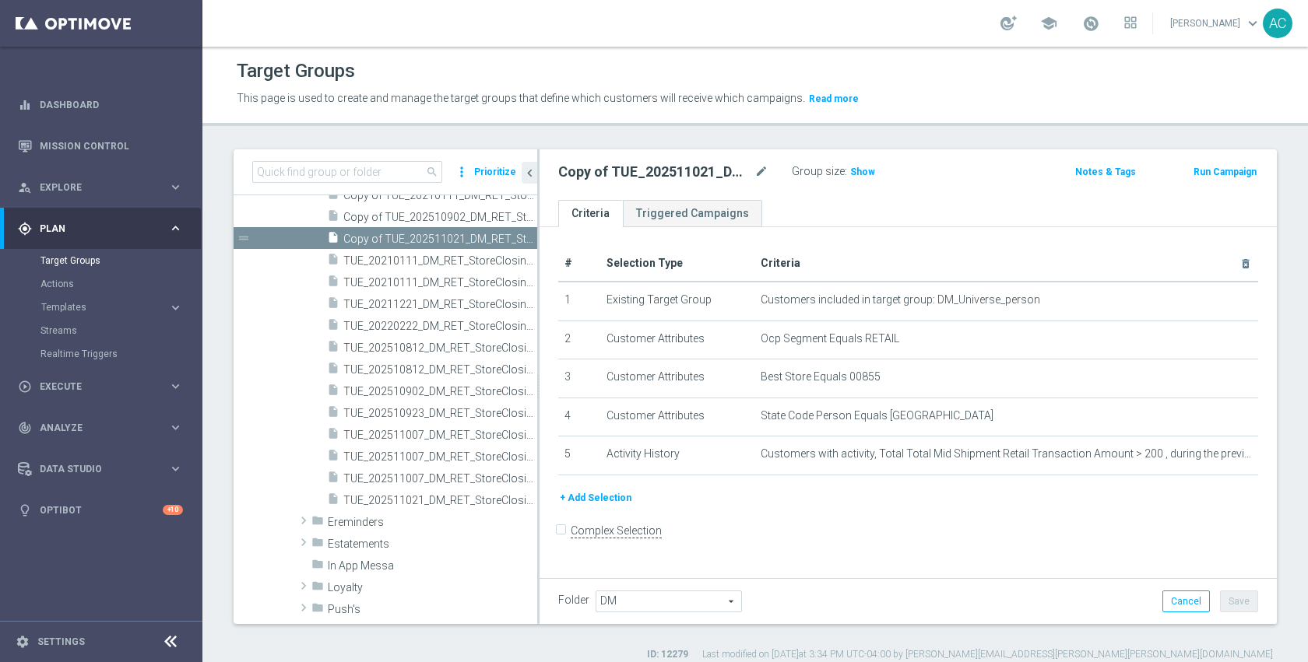
scroll to position [110, 0]
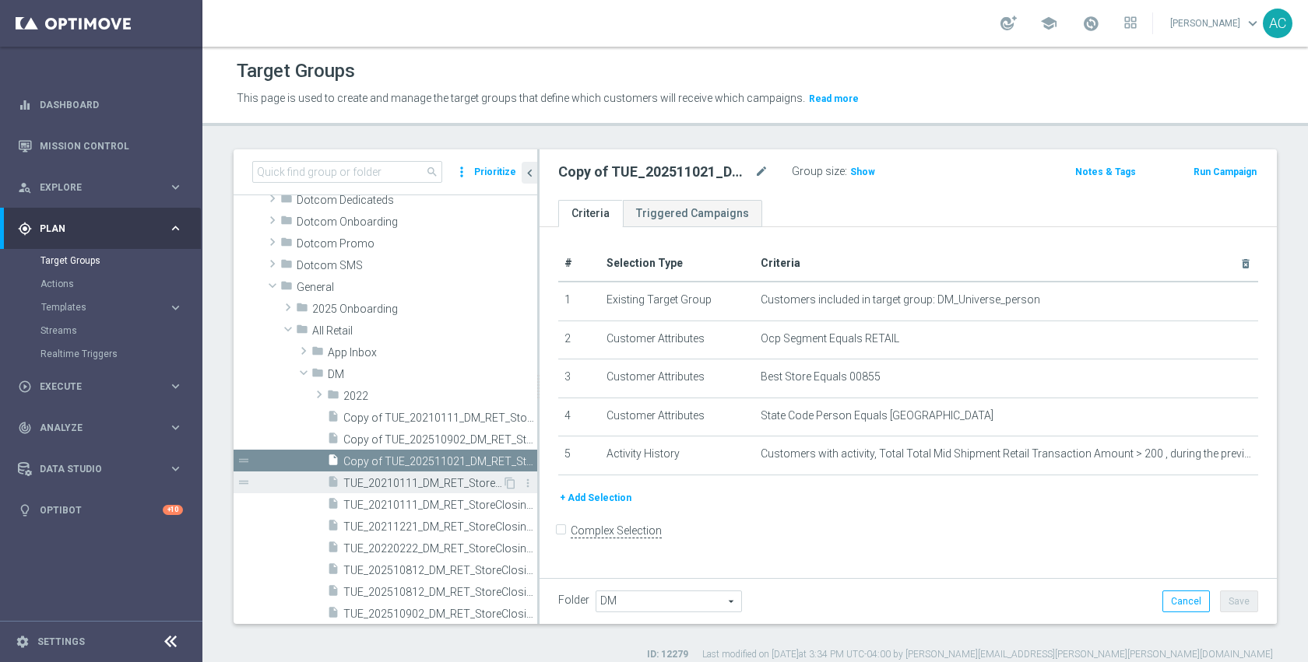
click at [443, 486] on span "TUE_20210111_DM_RET_StoreClosing_119" at bounding box center [422, 483] width 159 height 13
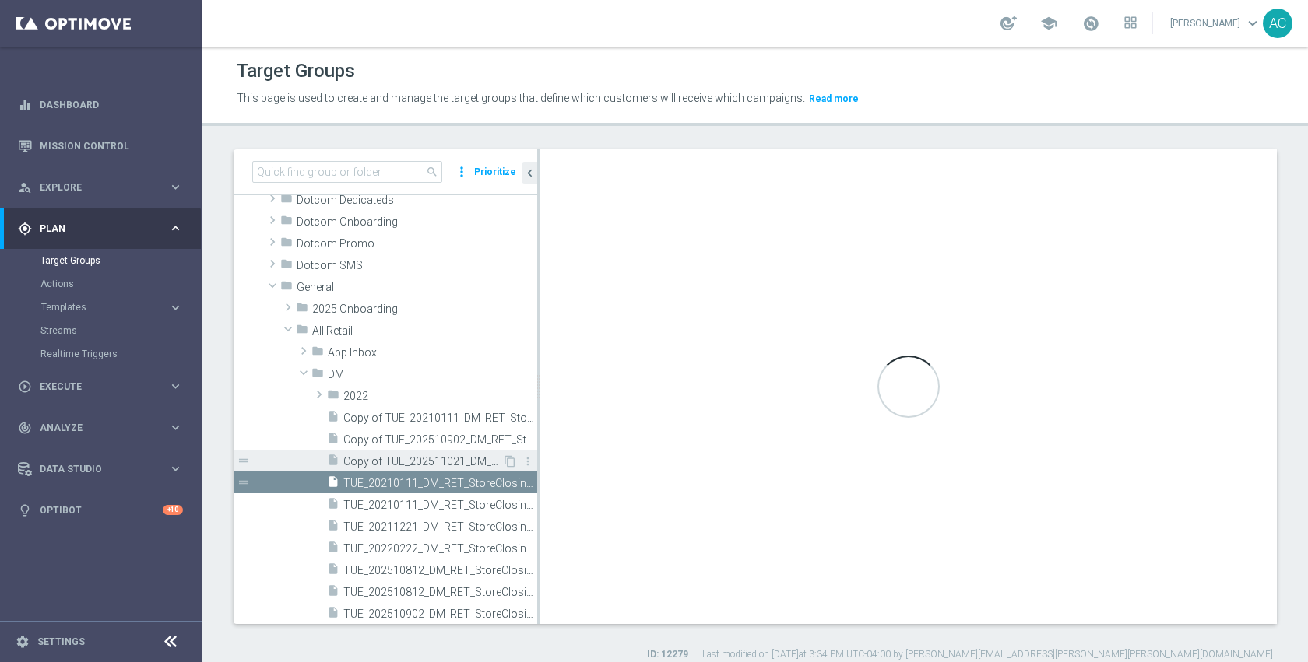
click at [446, 467] on span "Copy of TUE_202511021_DM_RET_StoreClosing_855" at bounding box center [422, 461] width 159 height 13
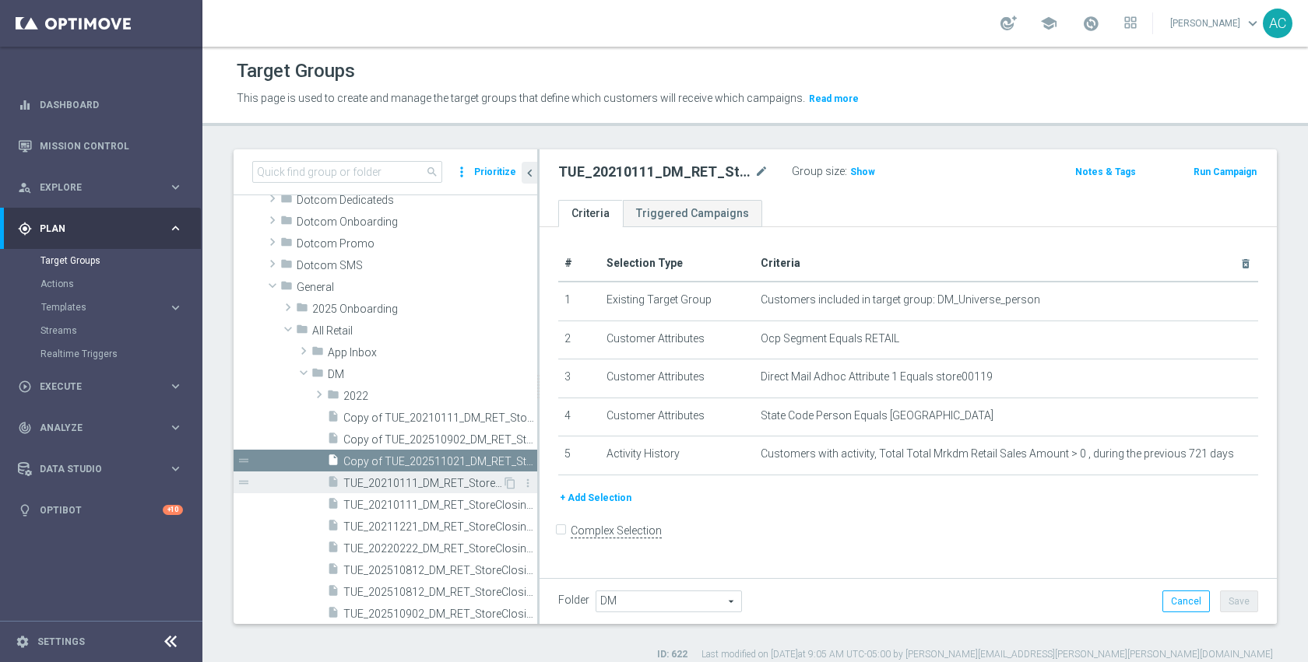
click at [381, 488] on span "TUE_20210111_DM_RET_StoreClosing_119" at bounding box center [422, 483] width 159 height 13
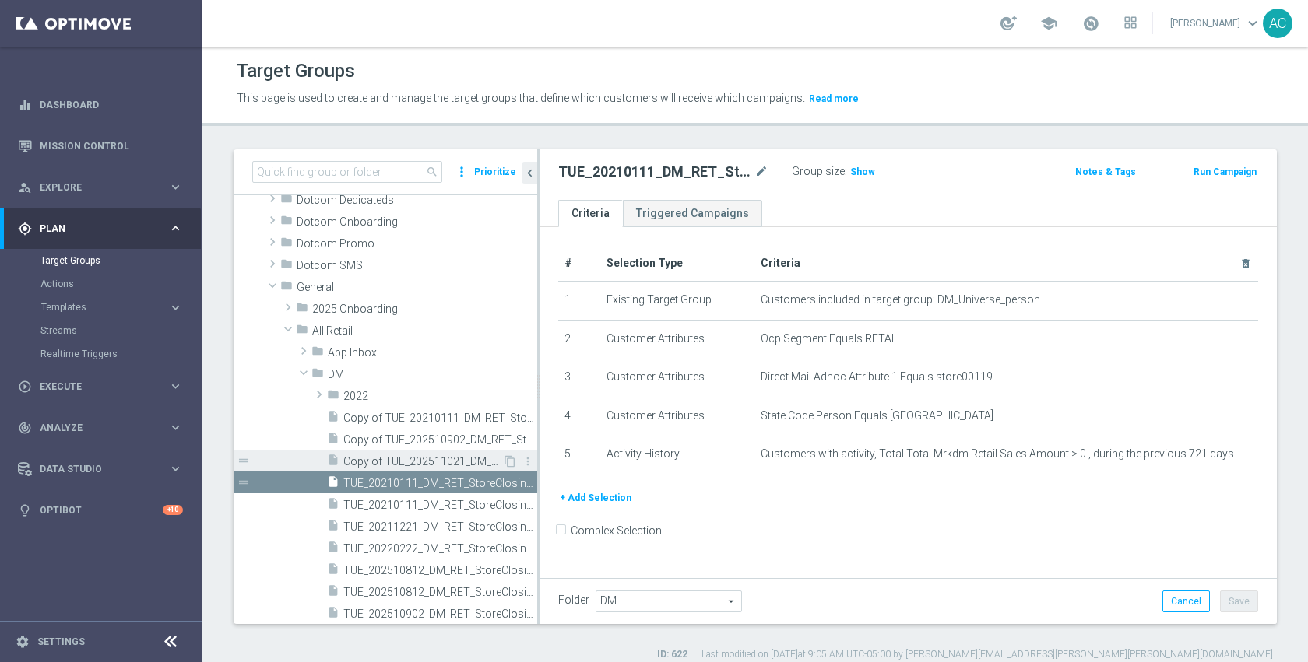
click at [420, 465] on span "Copy of TUE_202511021_DM_RET_StoreClosing_855" at bounding box center [422, 461] width 159 height 13
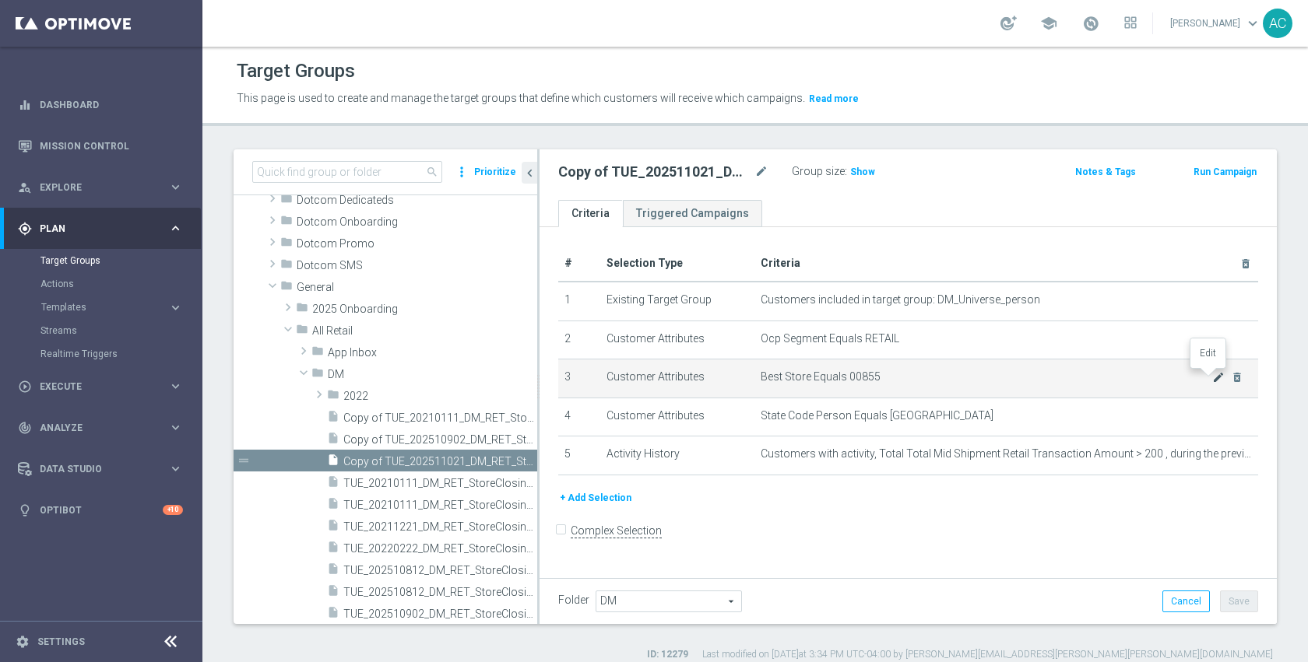
click at [1212, 378] on icon "mode_edit" at bounding box center [1218, 377] width 12 height 12
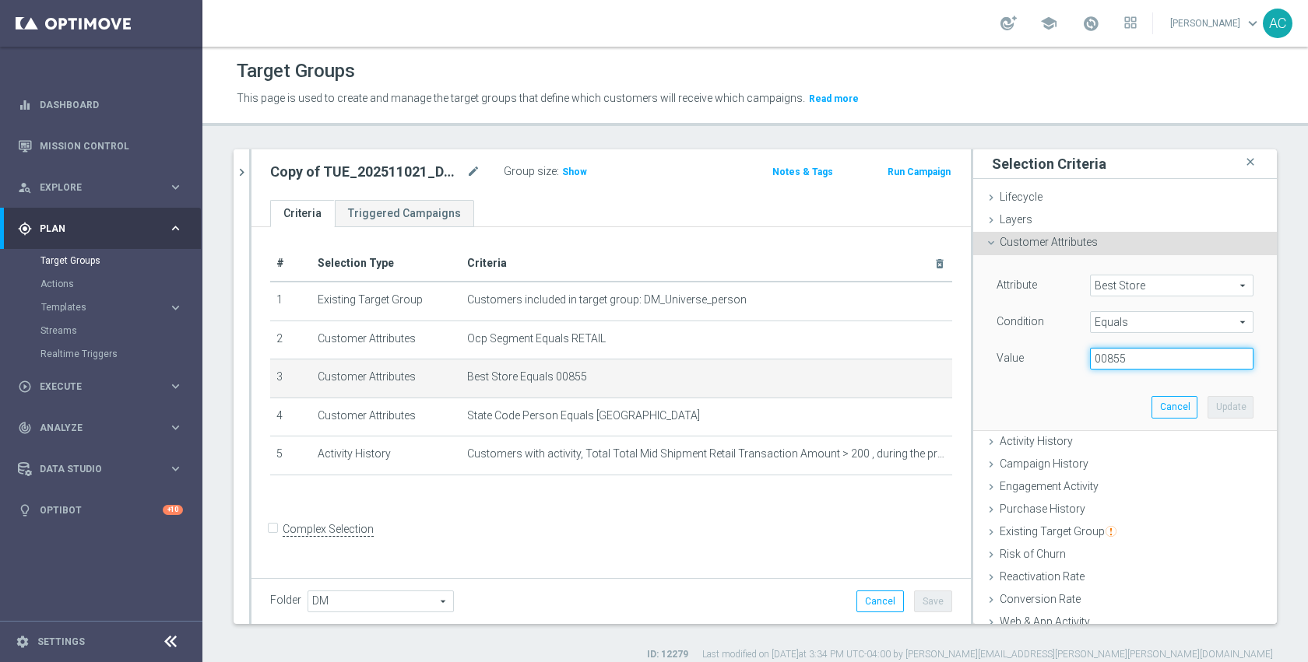
click at [1143, 357] on input "00855" at bounding box center [1171, 359] width 163 height 22
type input "01401"
click at [1207, 406] on button "Update" at bounding box center [1230, 407] width 46 height 22
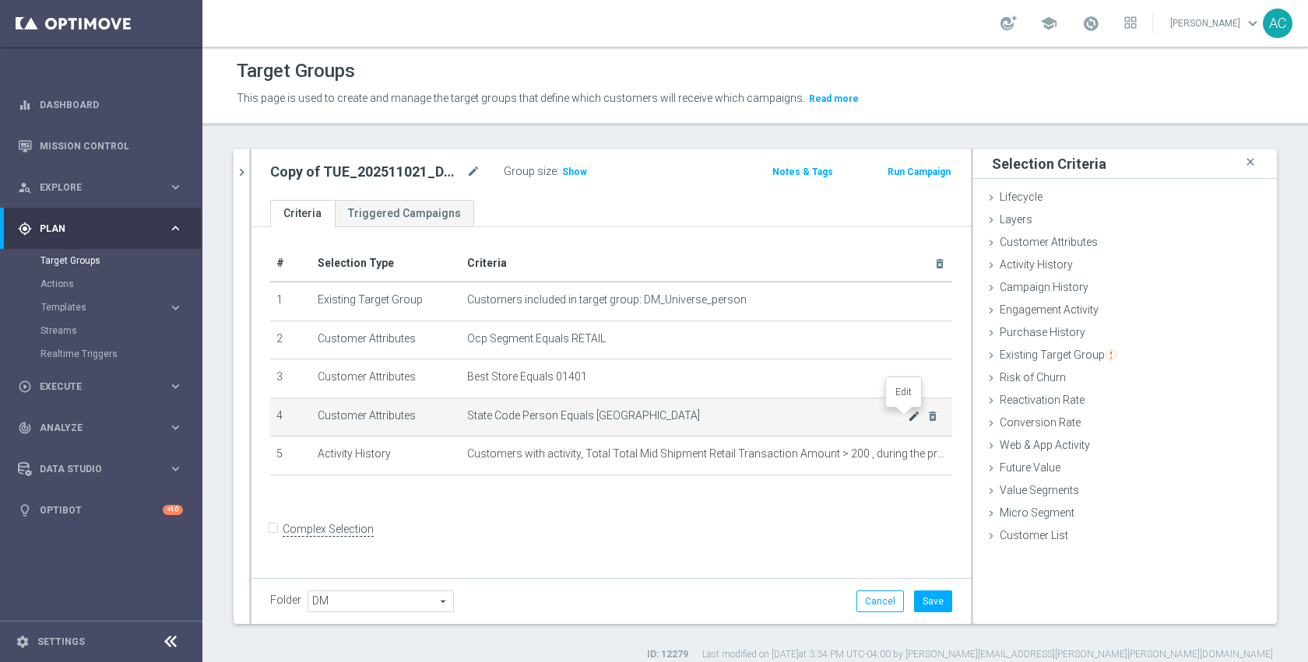
click at [908, 419] on icon "mode_edit" at bounding box center [914, 416] width 12 height 12
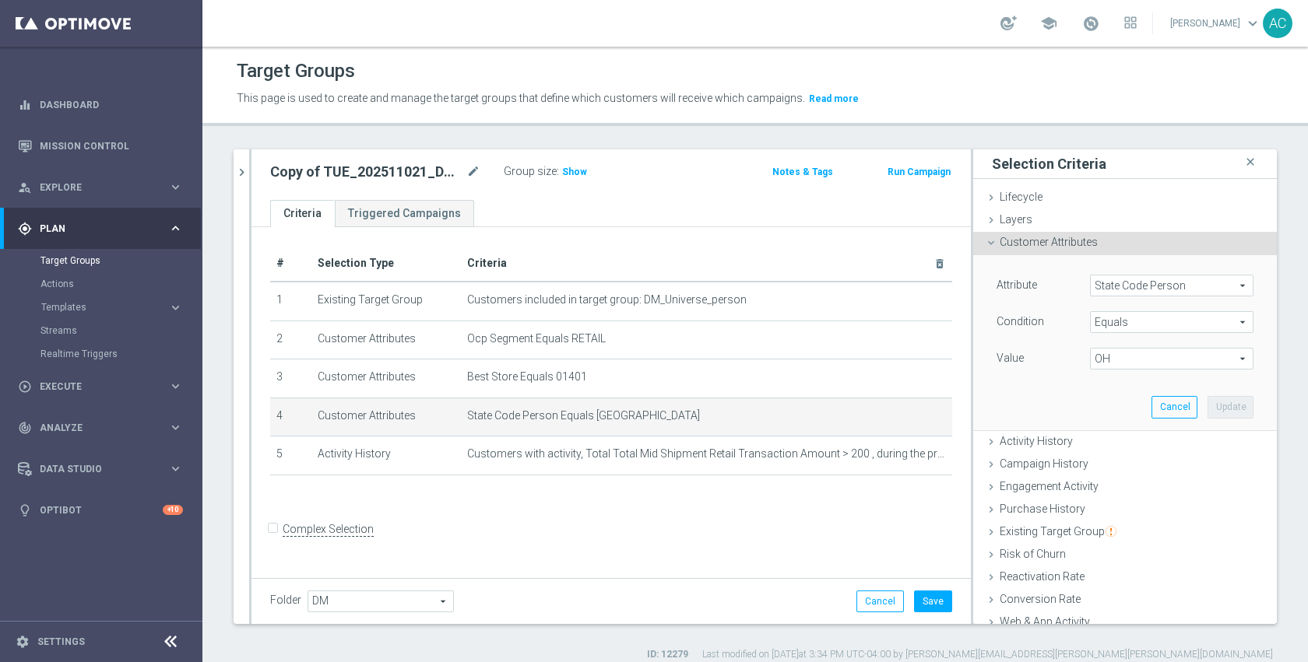
click at [1128, 366] on span "OH" at bounding box center [1172, 359] width 162 height 20
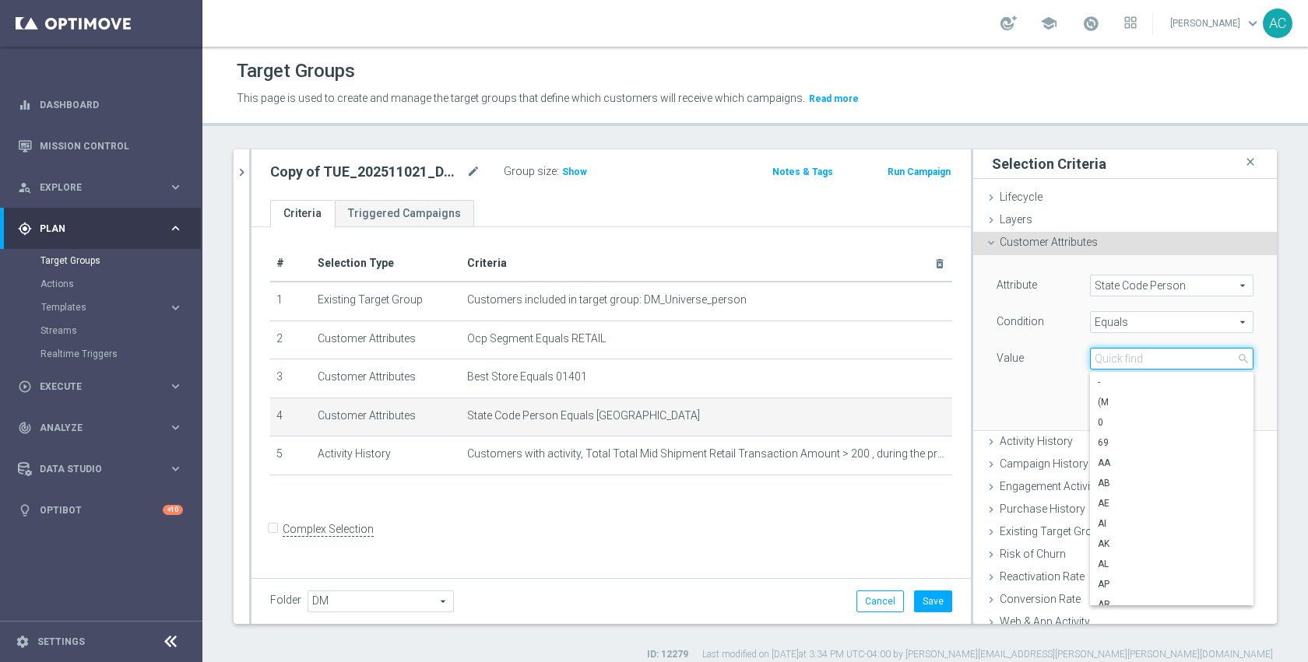
click at [1128, 366] on input "search" at bounding box center [1171, 359] width 163 height 22
type input "ca"
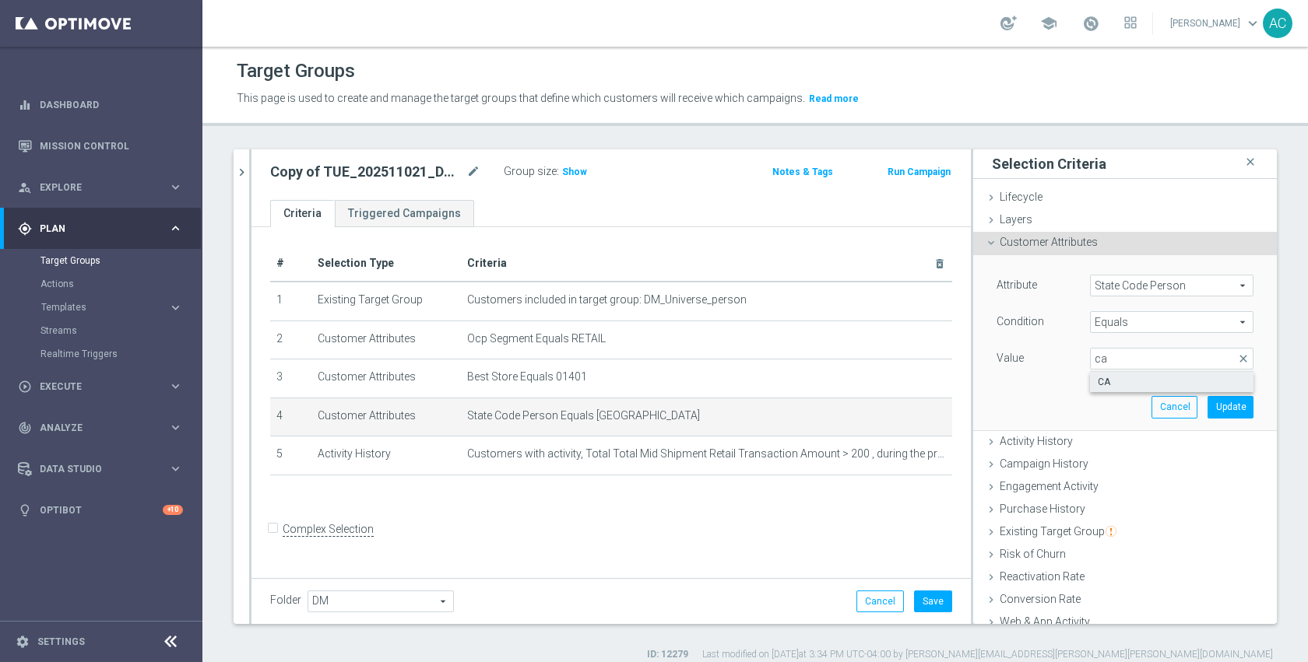
click at [1123, 388] on label "CA" at bounding box center [1171, 382] width 163 height 20
type input "CA"
click at [1207, 407] on button "Update" at bounding box center [1230, 407] width 46 height 22
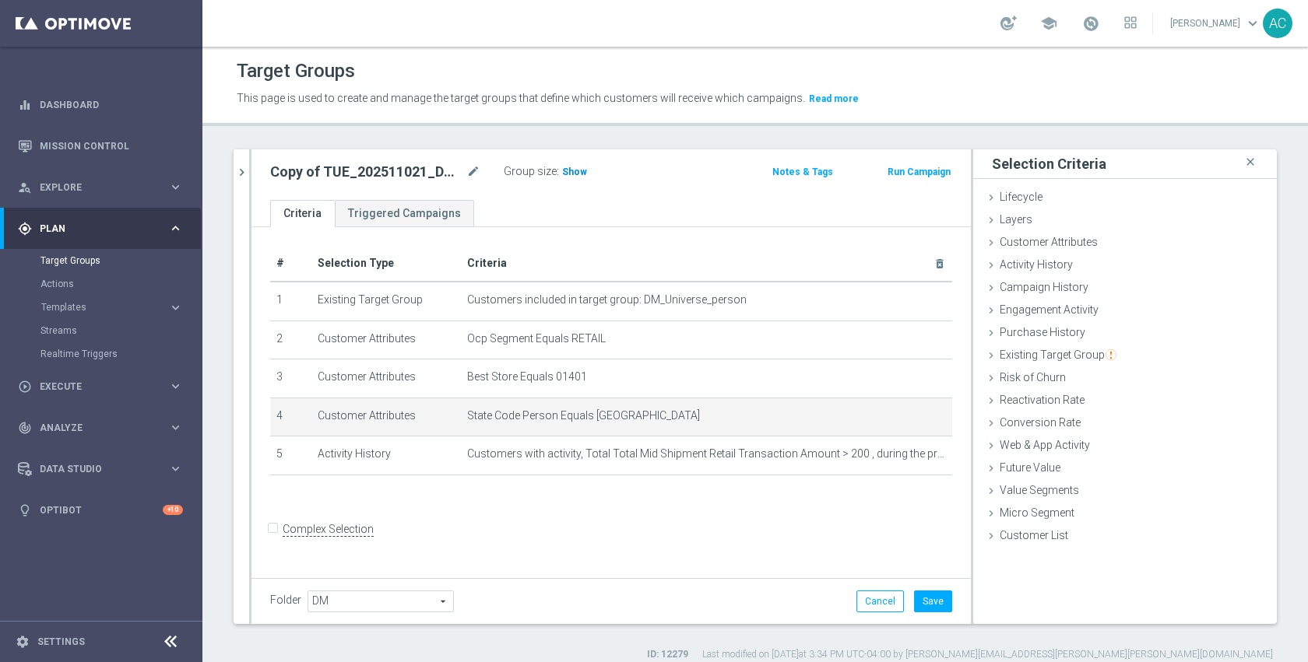
click at [572, 174] on span "Show" at bounding box center [574, 172] width 25 height 11
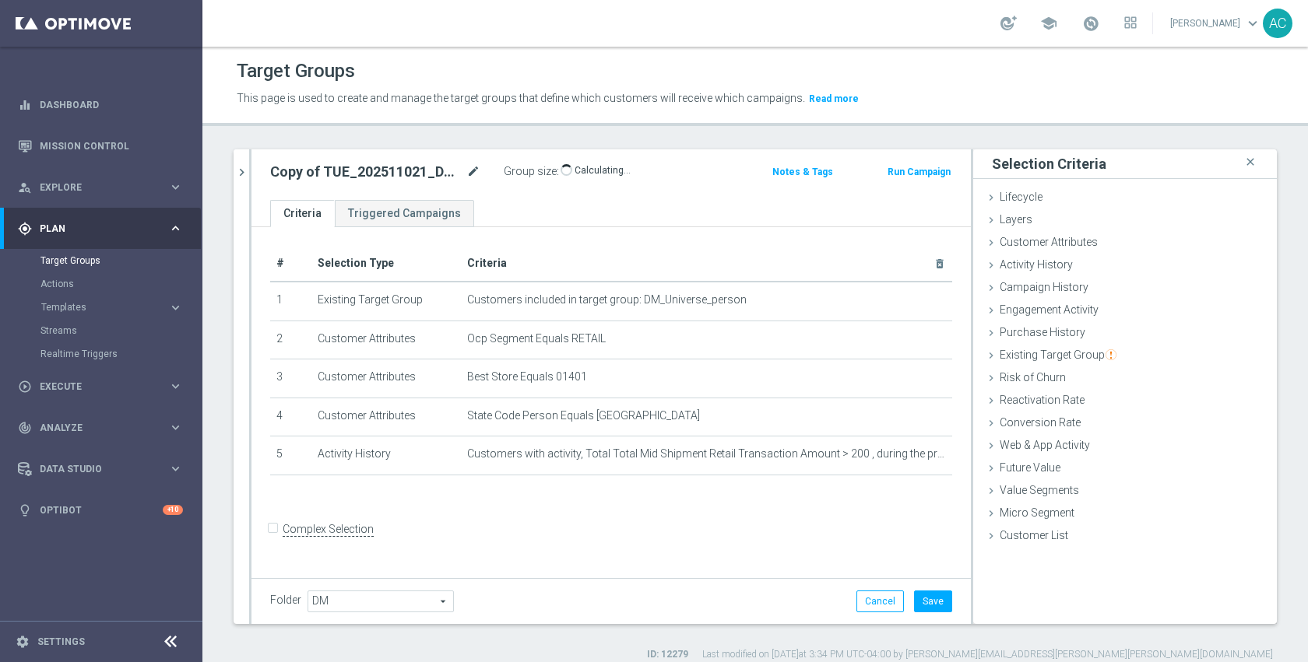
click at [476, 171] on icon "mode_edit" at bounding box center [473, 172] width 14 height 19
click at [476, 171] on input "Copy of TUE_202511021_DM_RET_StoreClosing_855" at bounding box center [375, 174] width 210 height 22
click at [457, 178] on input "Copy of TUE_202511021_DM_RET_StoreClosing_855" at bounding box center [375, 174] width 210 height 22
drag, startPoint x: 457, startPoint y: 178, endPoint x: 486, endPoint y: 178, distance: 29.6
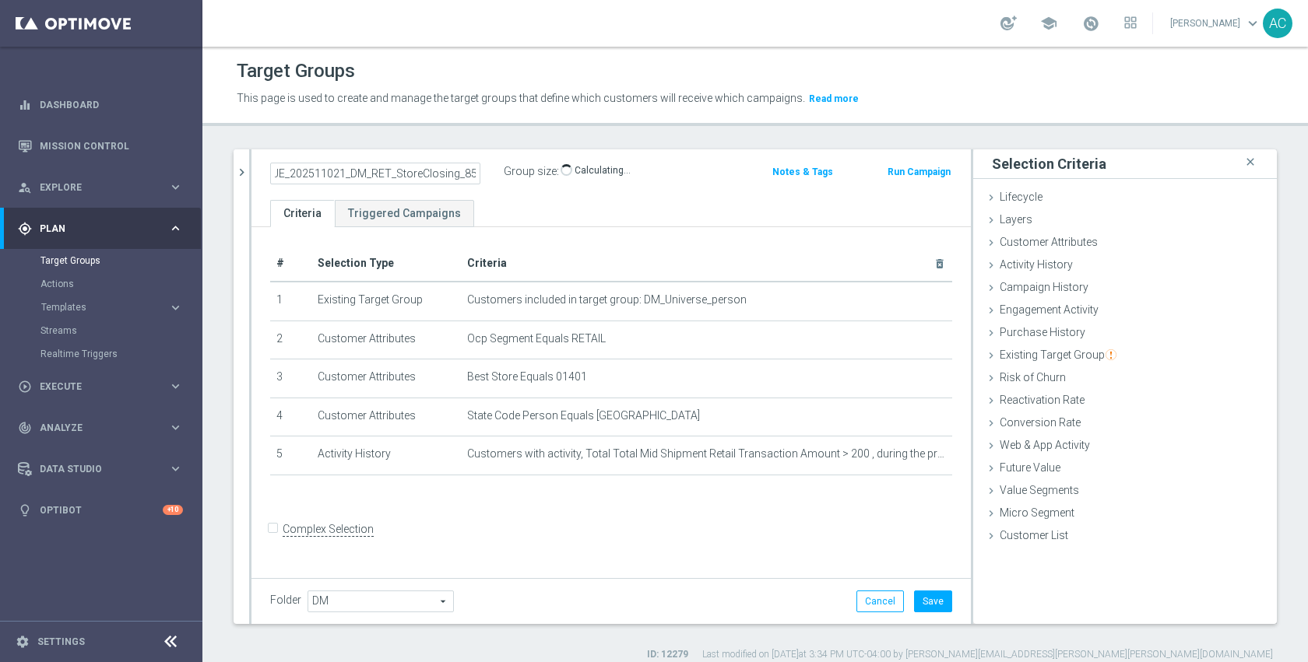
click at [486, 178] on div "Copy of TUE_202511021_DM_RET_StoreClosing_855" at bounding box center [375, 174] width 234 height 22
type input "TUE_202511021_DM_RET_StoreClosing_1401"
click at [845, 476] on div "# Selection Type Criteria delete_forever 1 Existing Target Group Customers incl…" at bounding box center [610, 368] width 705 height 244
click at [927, 596] on button "Save" at bounding box center [933, 602] width 38 height 22
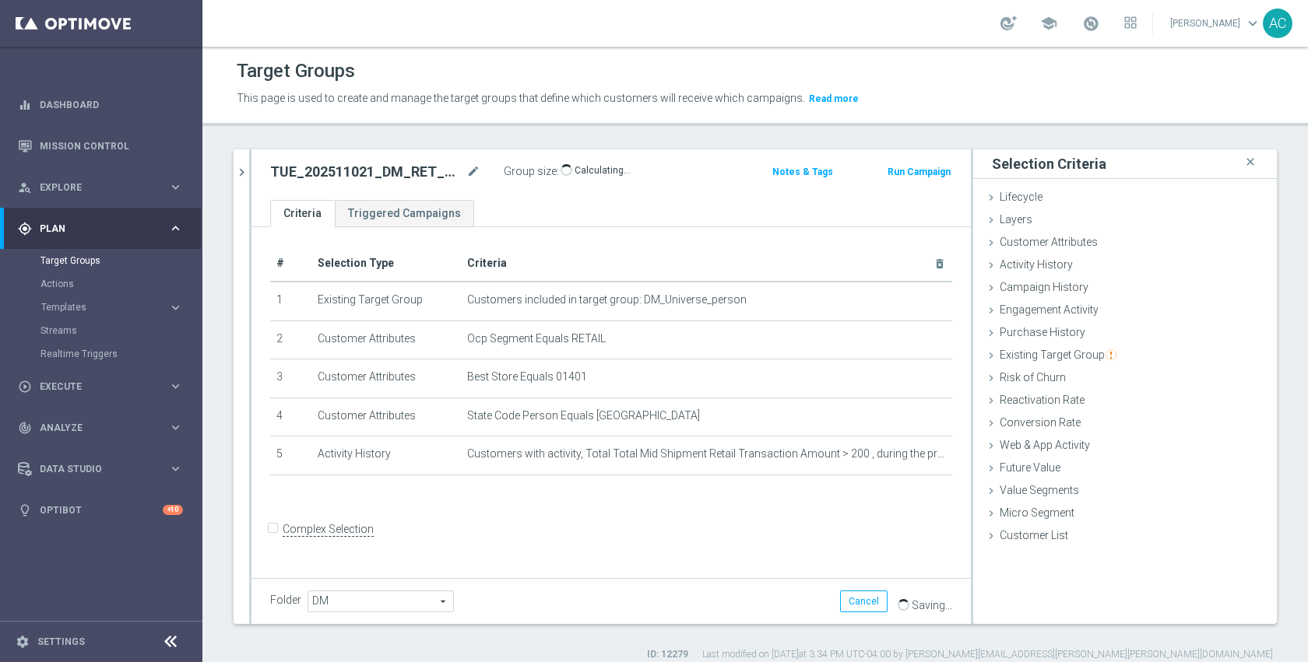
click at [778, 525] on div "# Selection Type Criteria delete_forever 1 Existing Target Group Customers incl…" at bounding box center [610, 400] width 719 height 347
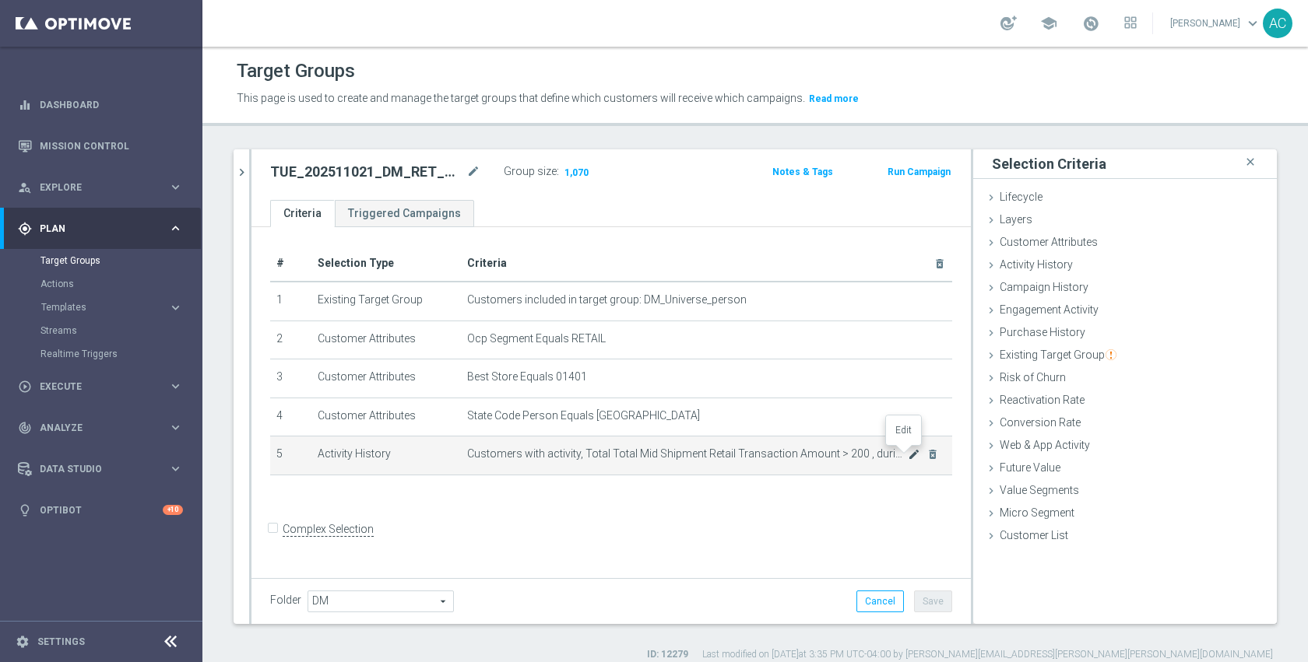
click at [908, 455] on icon "mode_edit" at bounding box center [914, 454] width 12 height 12
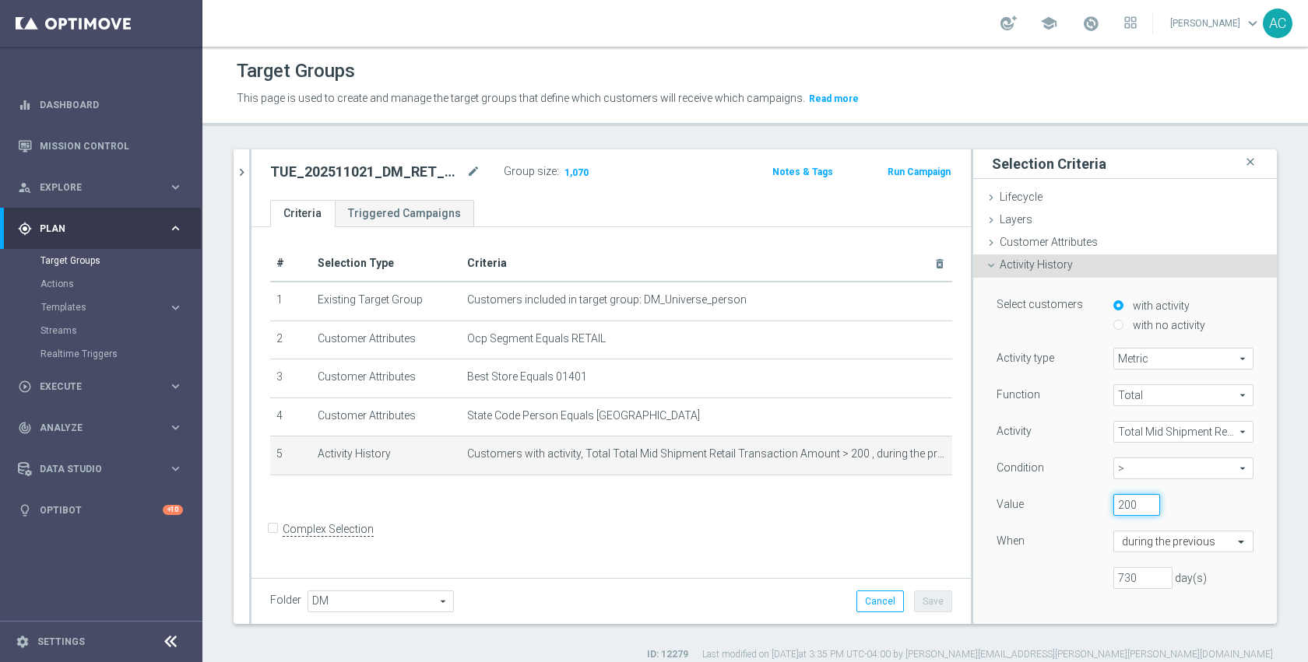
click at [1113, 508] on input "200" at bounding box center [1136, 505] width 47 height 22
type input "150"
click at [1040, 526] on div "Function Total Total arrow_drop_down search Activity Total Mid Shipment Retail …" at bounding box center [1124, 493] width 257 height 217
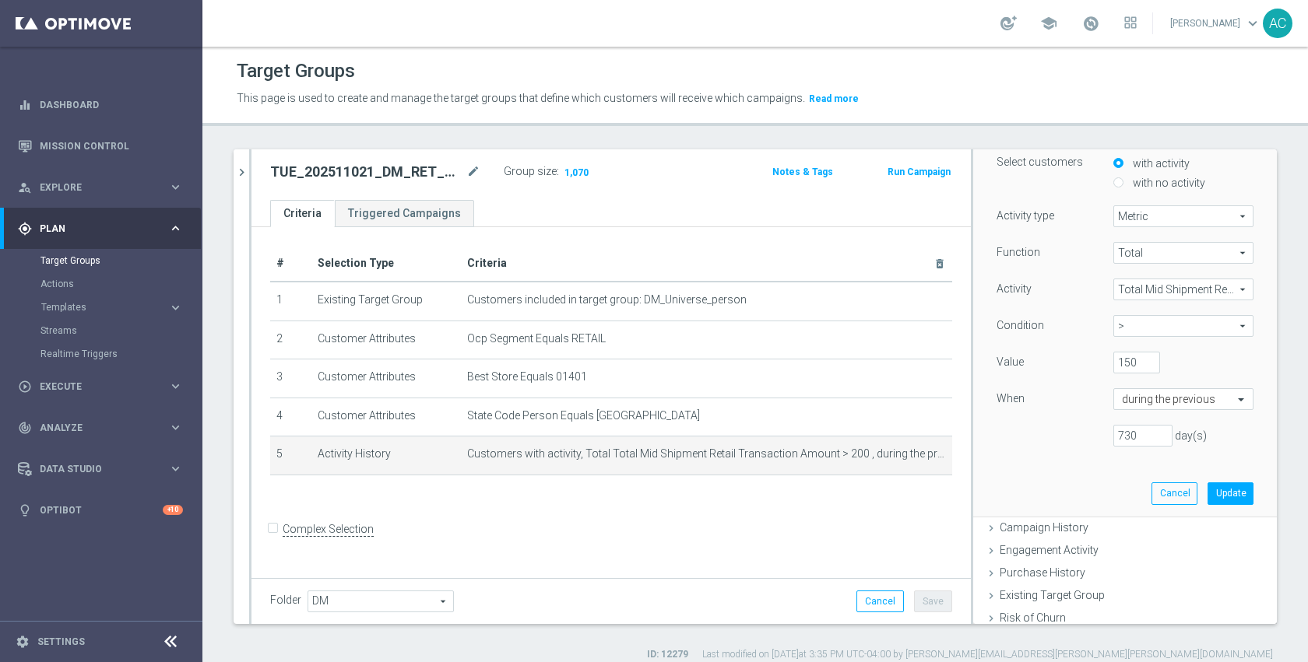
scroll to position [182, 0]
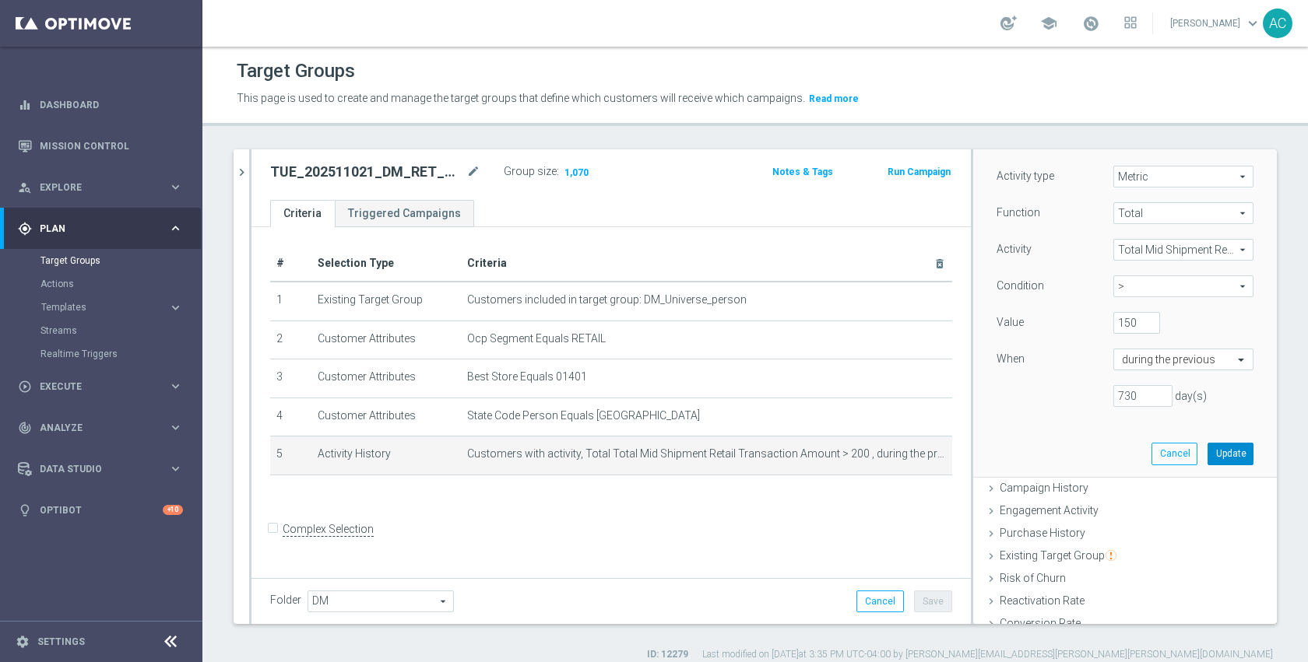
click at [1207, 462] on button "Update" at bounding box center [1230, 454] width 46 height 22
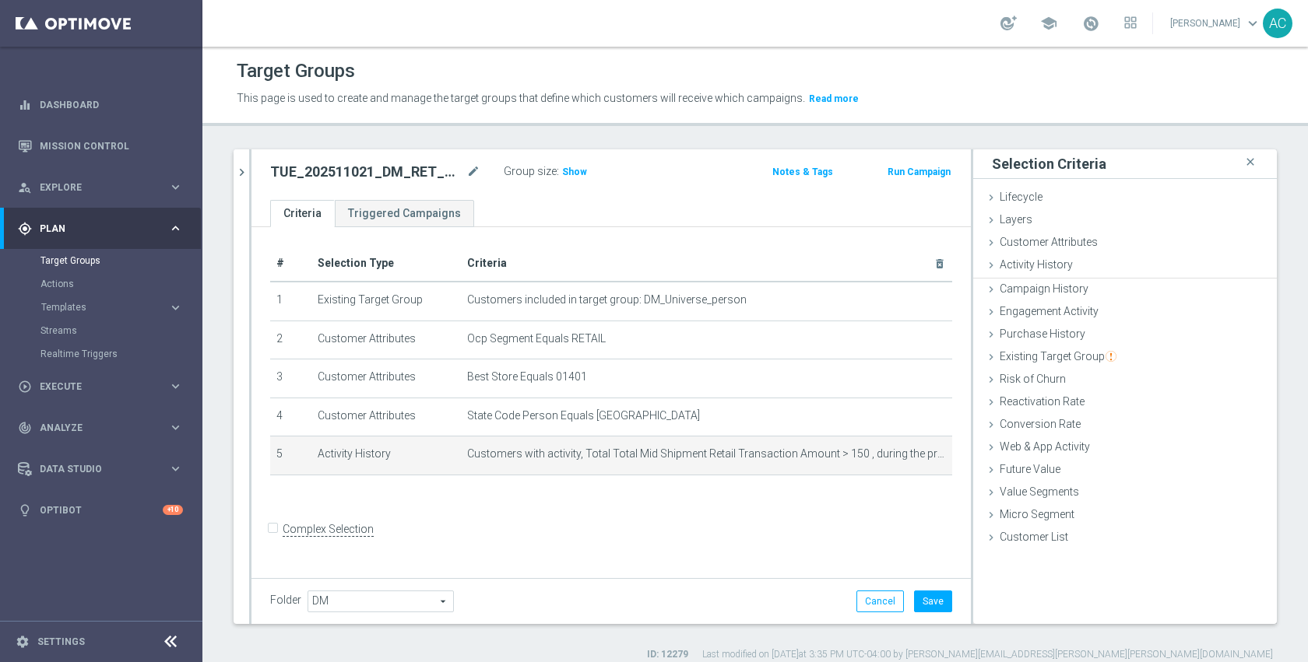
scroll to position [0, 0]
click at [577, 174] on span "Show" at bounding box center [574, 172] width 25 height 11
click at [908, 455] on icon "mode_edit" at bounding box center [914, 454] width 12 height 12
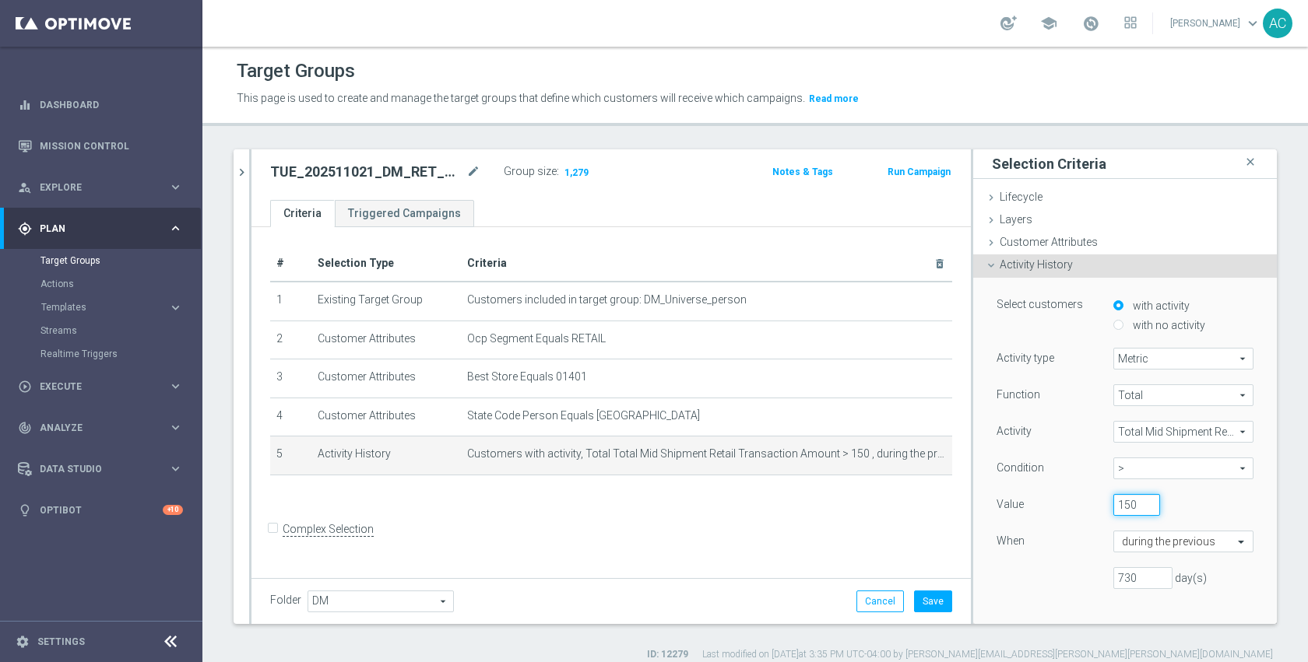
click at [1113, 508] on input "150" at bounding box center [1136, 505] width 47 height 22
type input "100"
click at [1003, 518] on div "Value" at bounding box center [1043, 506] width 117 height 25
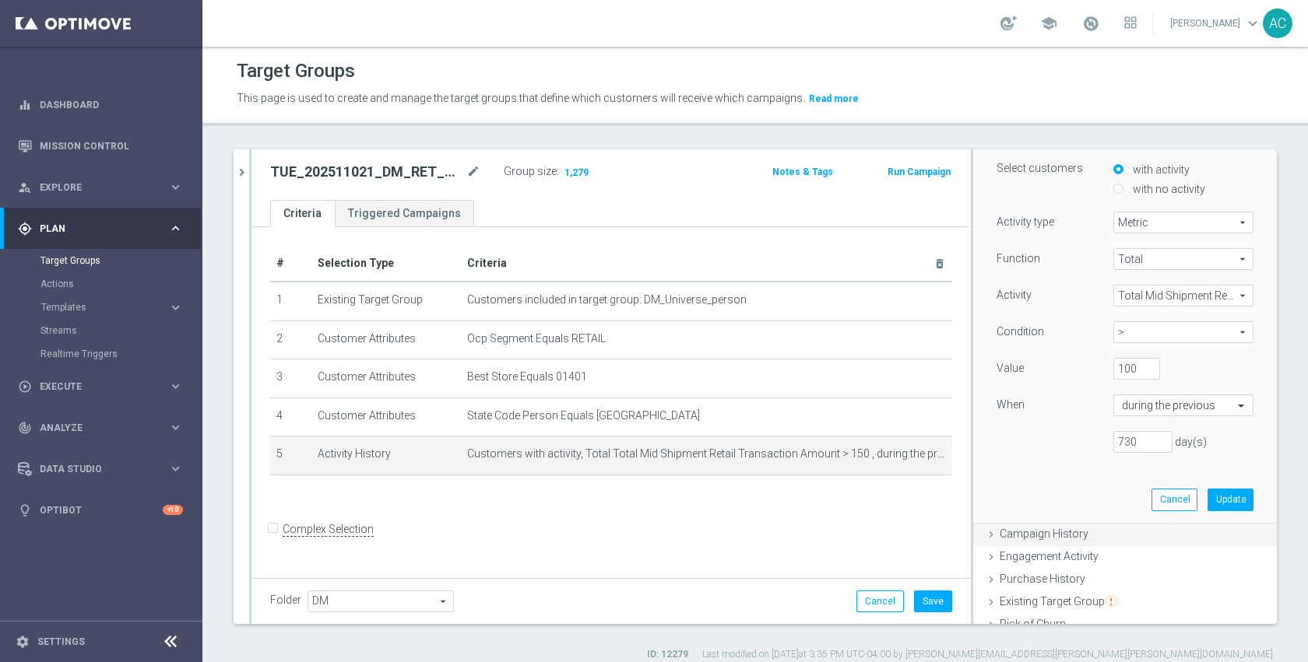
scroll to position [149, 0]
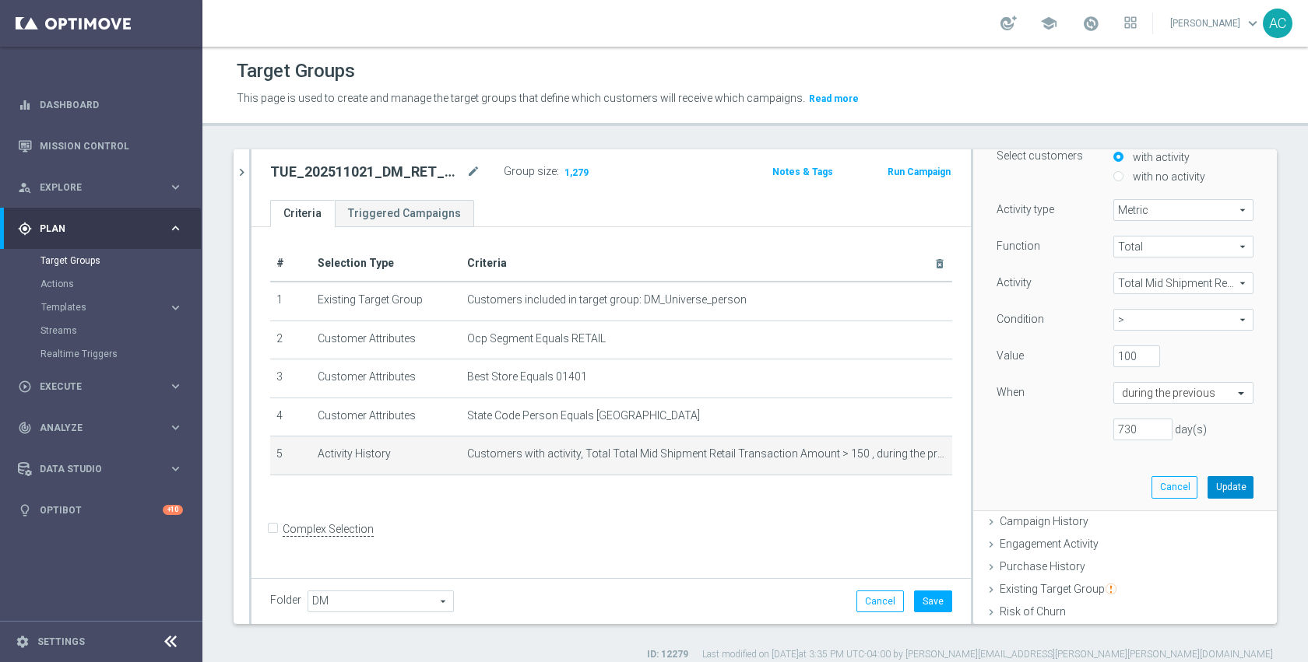
click at [1218, 482] on button "Update" at bounding box center [1230, 487] width 46 height 22
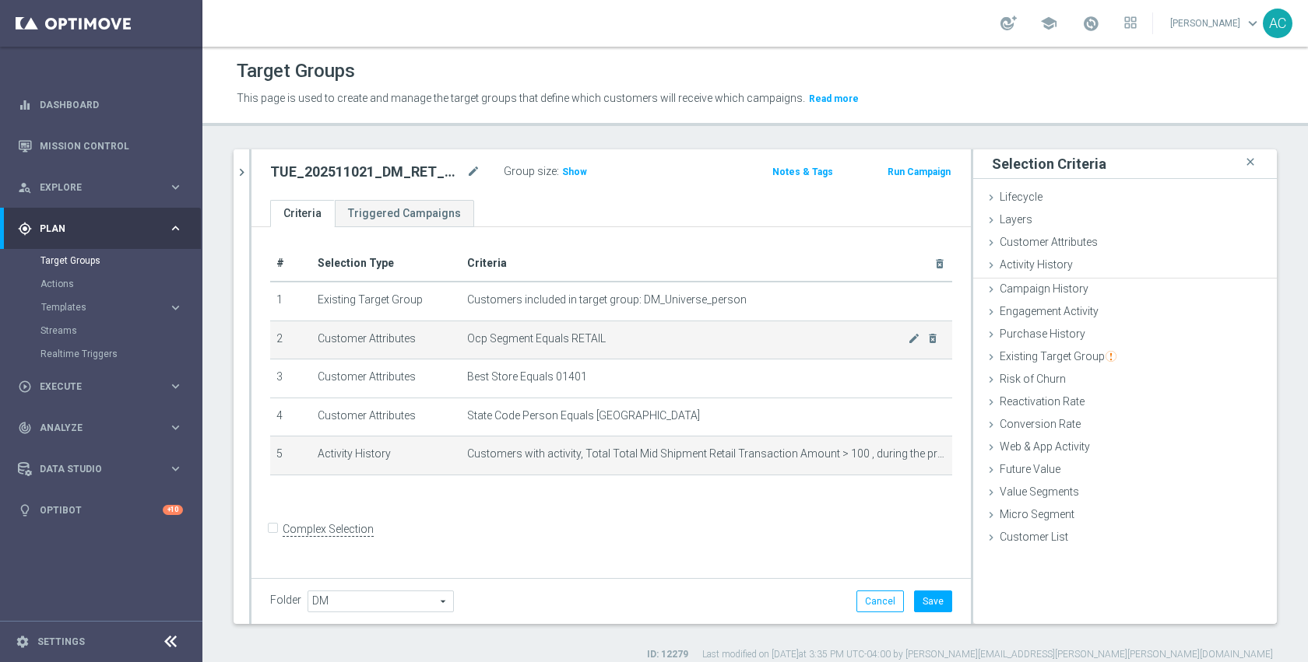
scroll to position [0, 0]
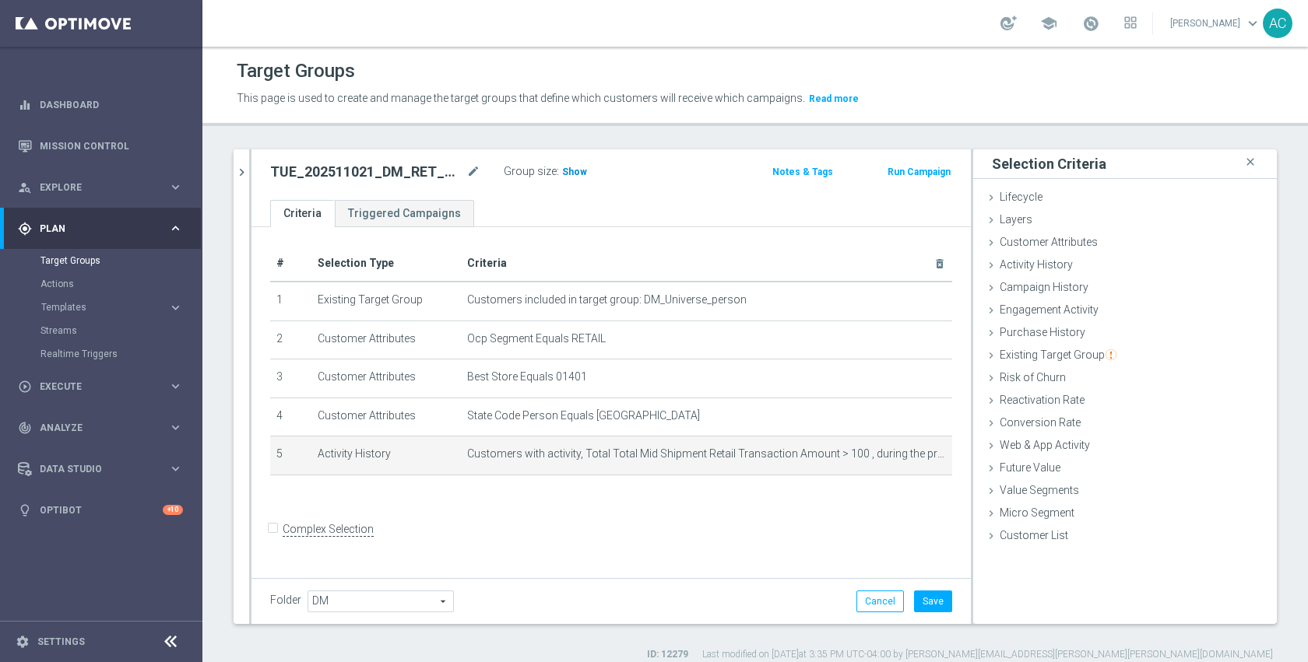
click at [579, 174] on span "Show" at bounding box center [574, 172] width 25 height 11
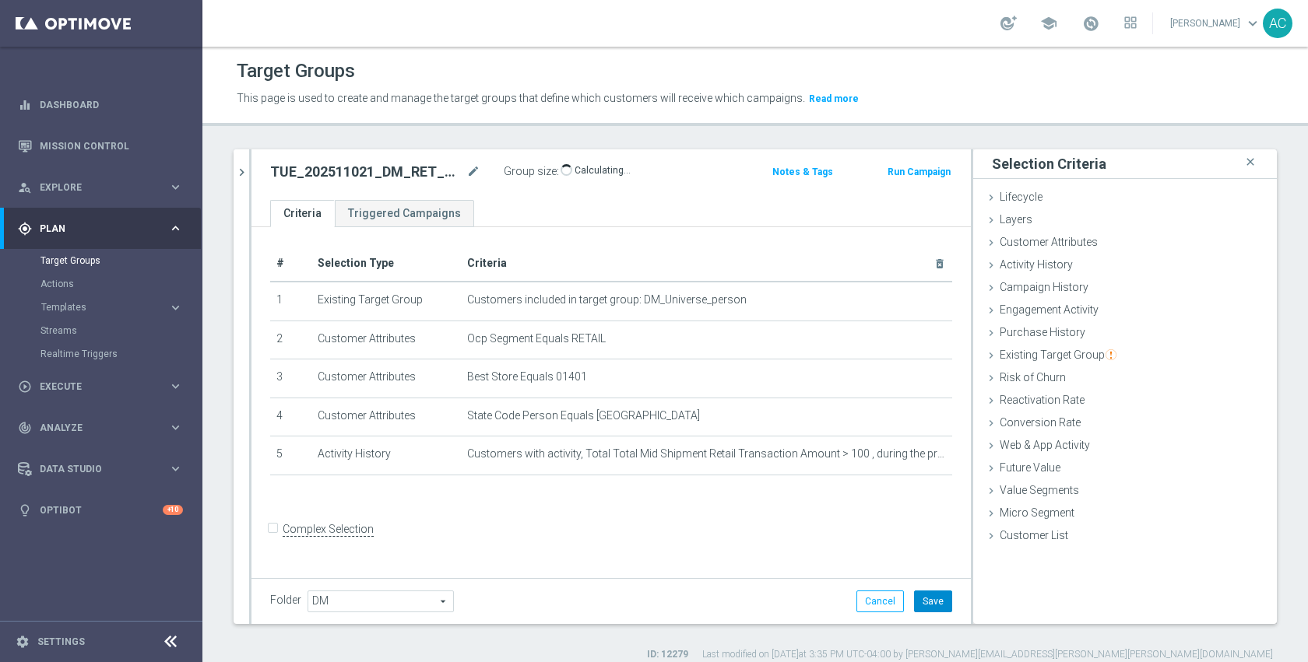
click at [914, 598] on button "Save" at bounding box center [933, 602] width 38 height 22
click at [758, 537] on form "Complex Selection Invalid Expression" at bounding box center [611, 547] width 682 height 58
click at [475, 173] on icon "mode_edit" at bounding box center [473, 172] width 14 height 19
click at [239, 181] on button "chevron_right" at bounding box center [242, 172] width 16 height 46
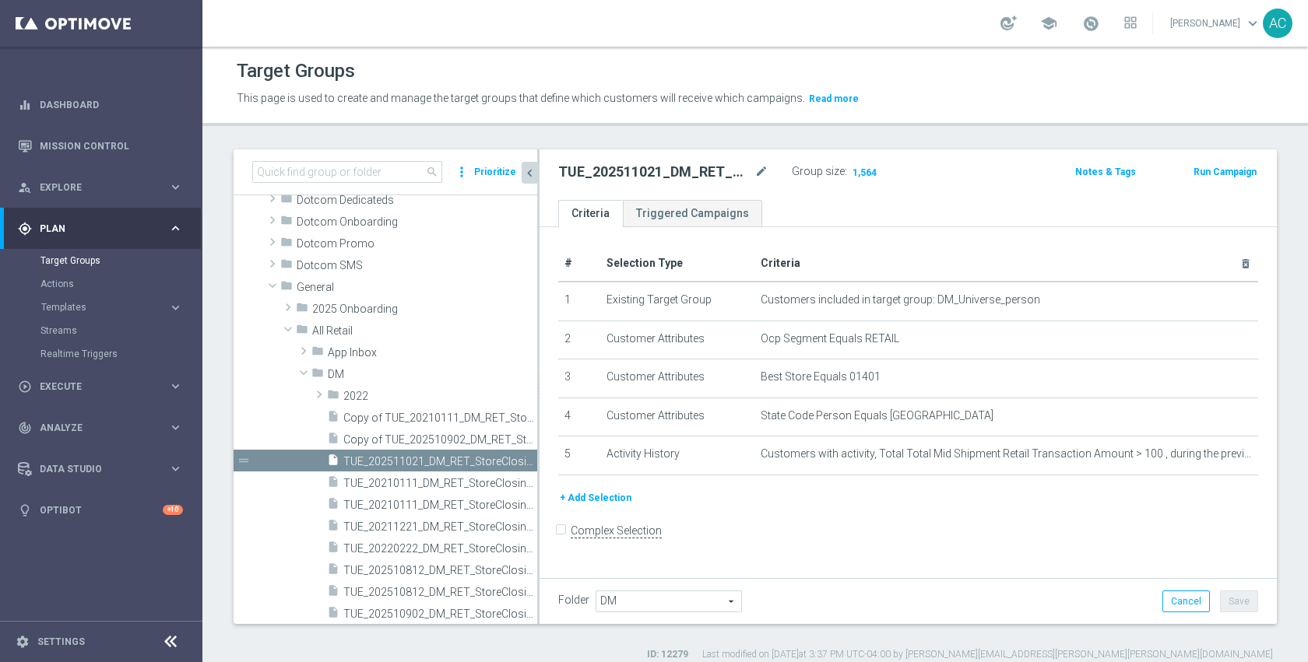
scroll to position [88, 0]
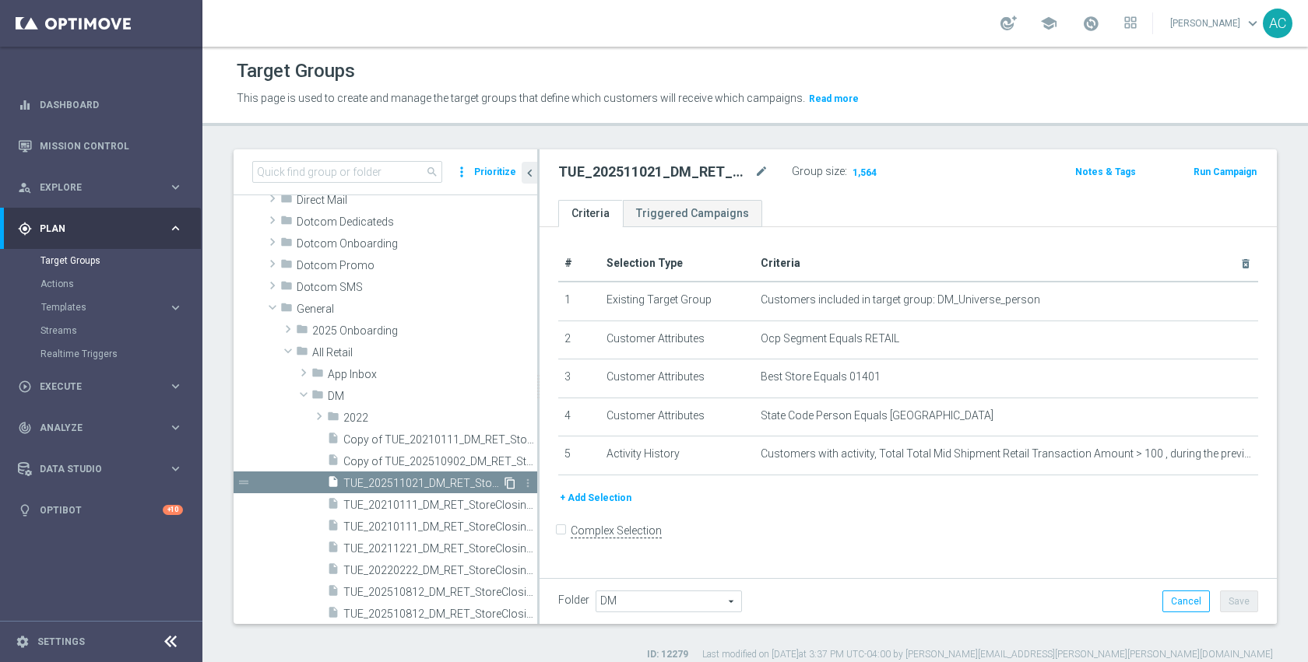
click at [504, 480] on icon "content_copy" at bounding box center [510, 483] width 12 height 12
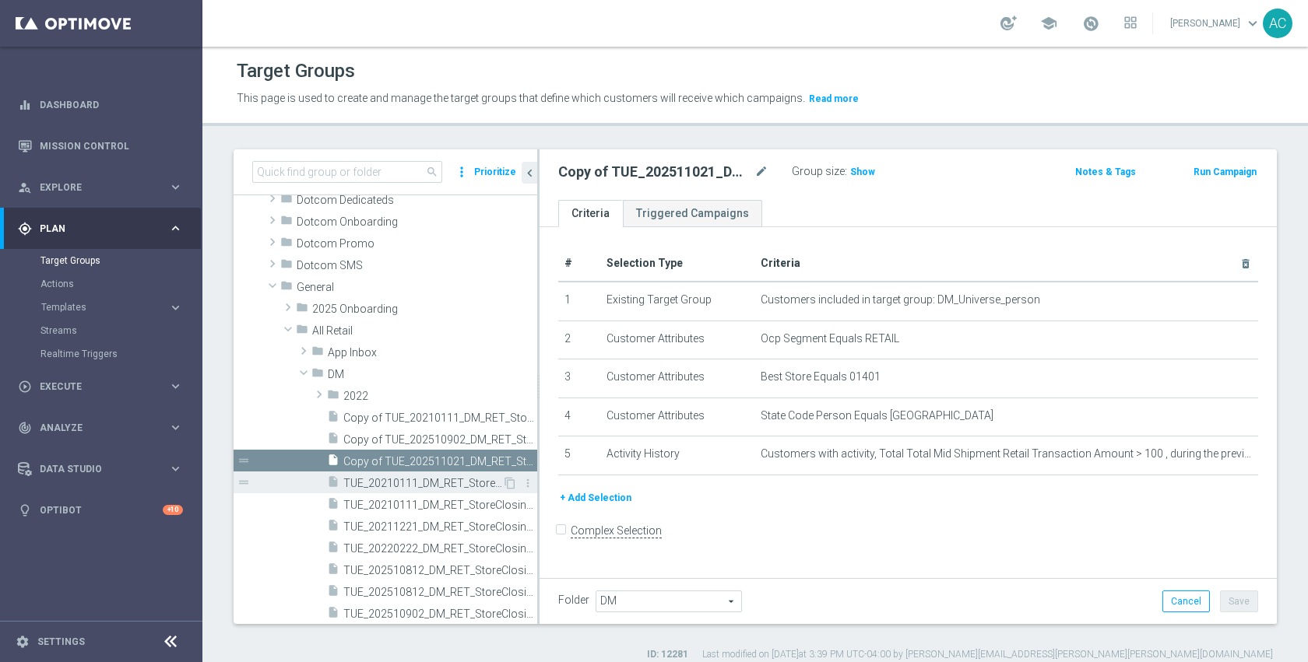
click at [400, 484] on span "TUE_20210111_DM_RET_StoreClosing_119" at bounding box center [422, 483] width 159 height 13
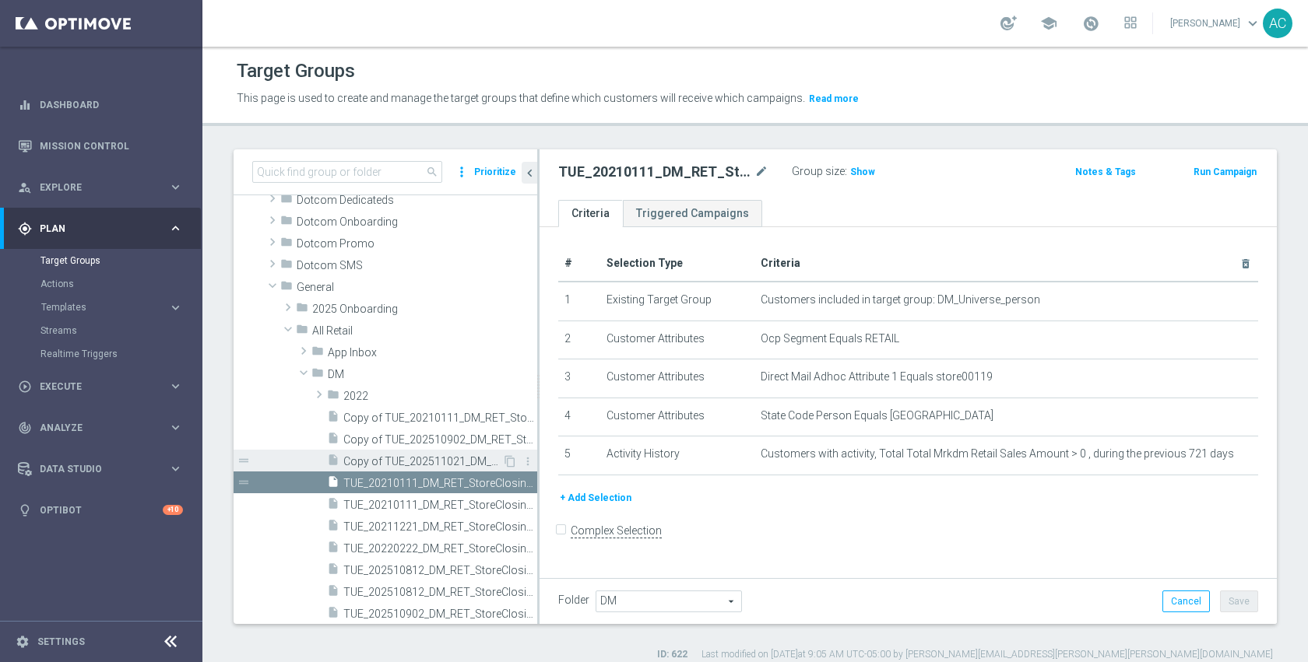
click at [437, 458] on span "Copy of TUE_202511021_DM_RET_StoreClosing_1401" at bounding box center [422, 461] width 159 height 13
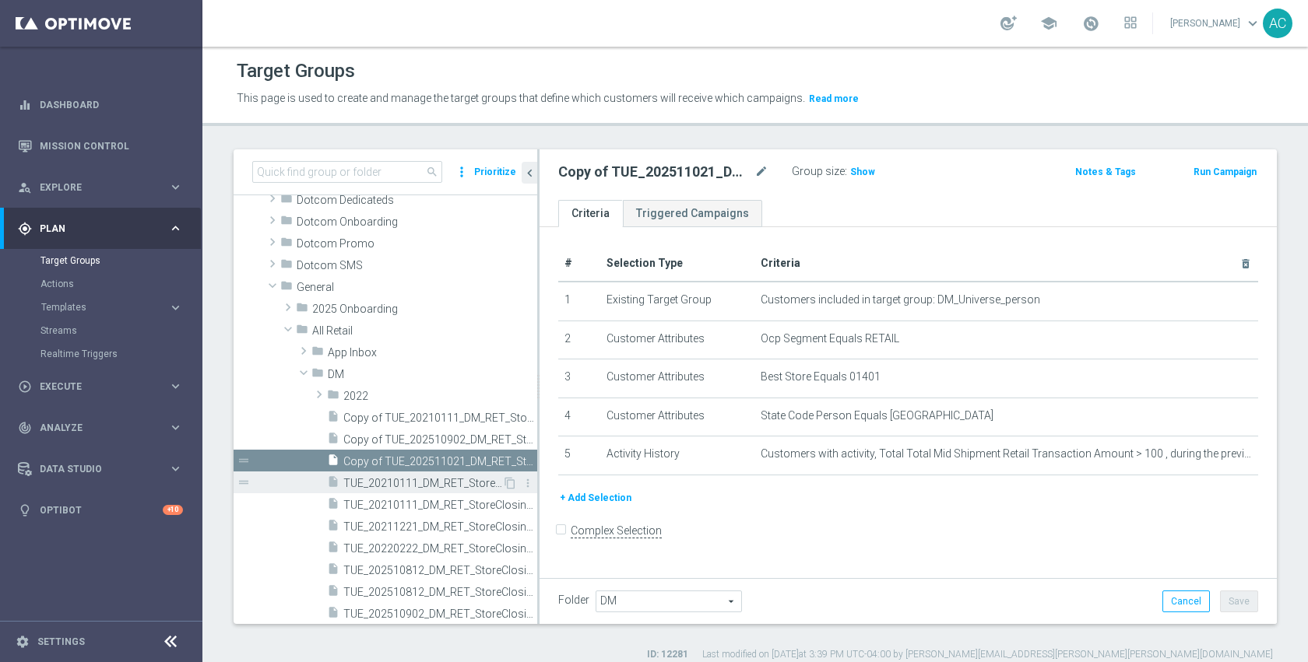
click at [402, 490] on span "TUE_20210111_DM_RET_StoreClosing_119" at bounding box center [422, 483] width 159 height 13
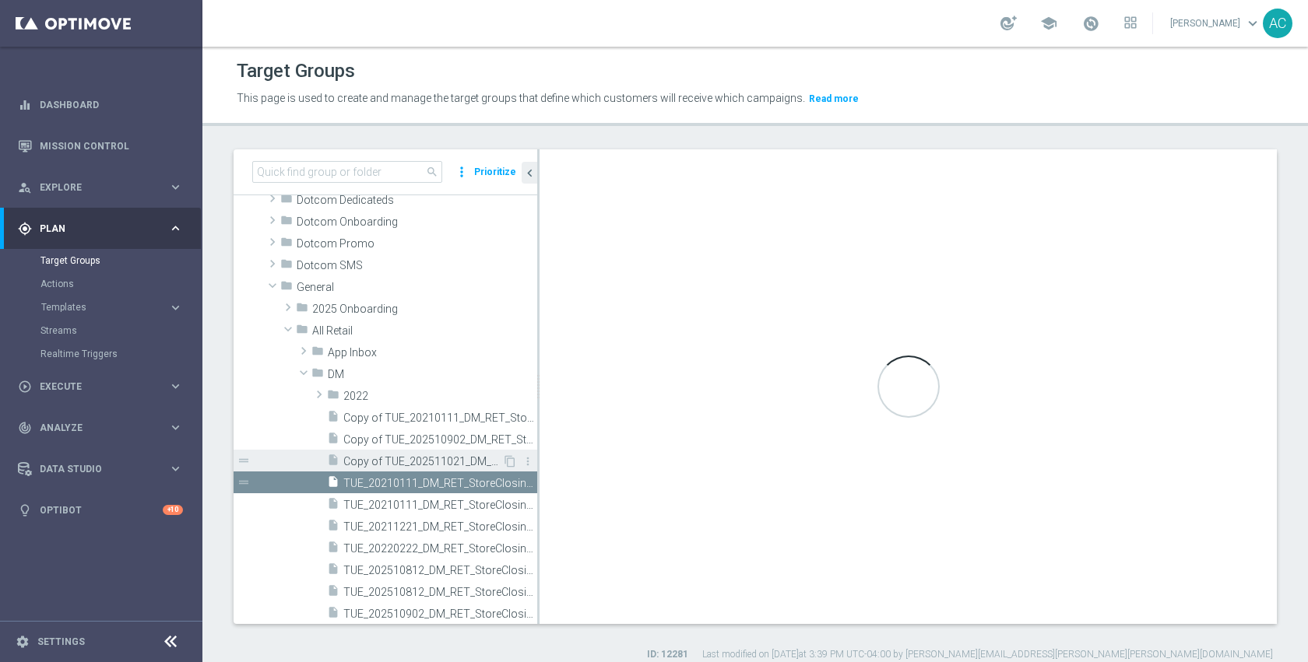
click at [449, 460] on span "Copy of TUE_202511021_DM_RET_StoreClosing_1401" at bounding box center [422, 461] width 159 height 13
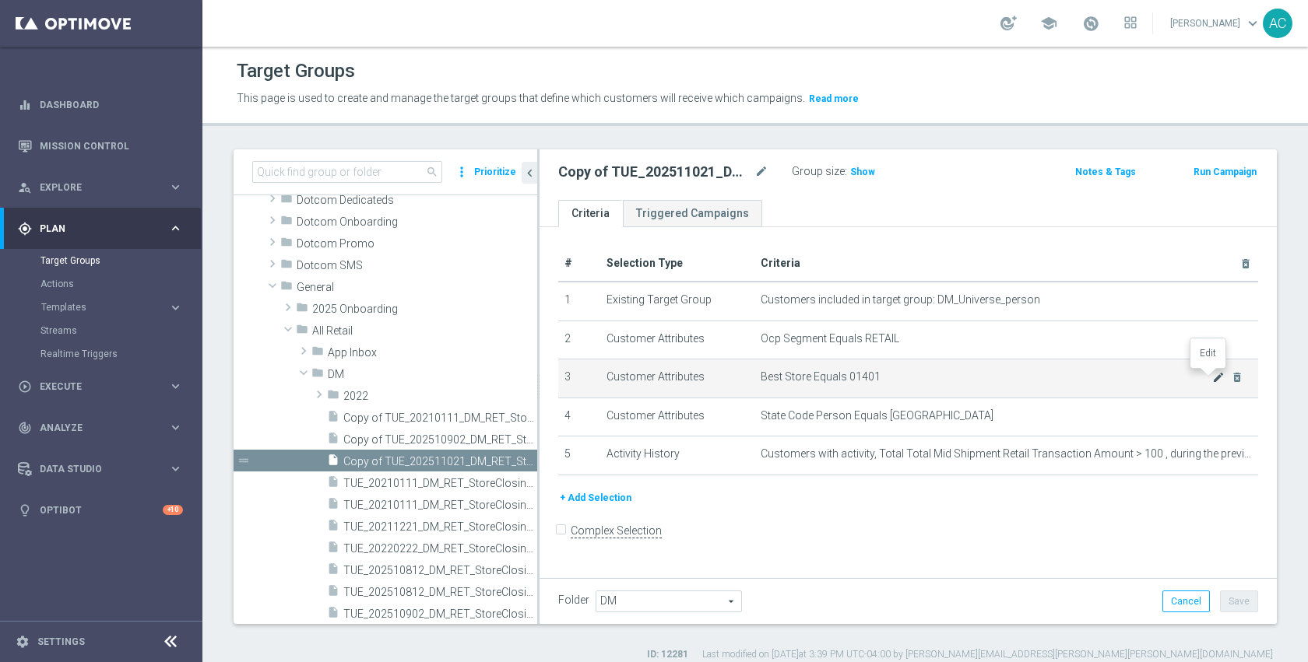
click at [1212, 376] on icon "mode_edit" at bounding box center [1218, 377] width 12 height 12
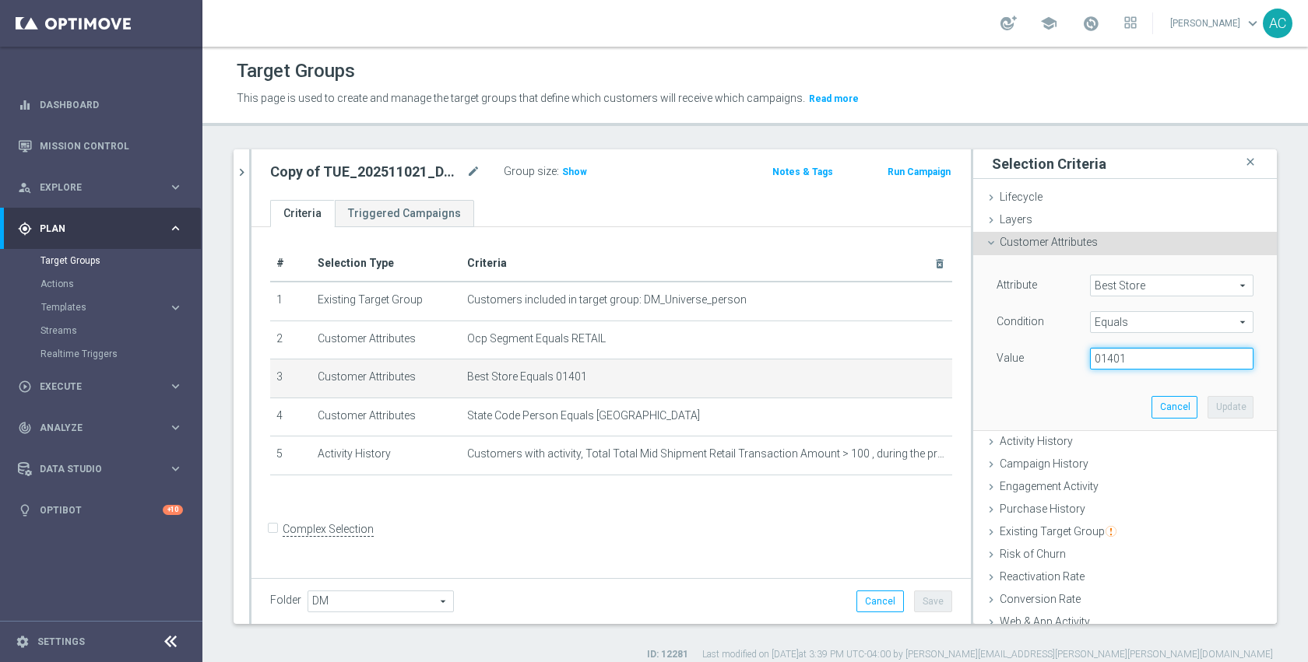
click at [1147, 358] on input "01401" at bounding box center [1171, 359] width 163 height 22
type input "00228"
click at [1207, 410] on button "Update" at bounding box center [1230, 407] width 46 height 22
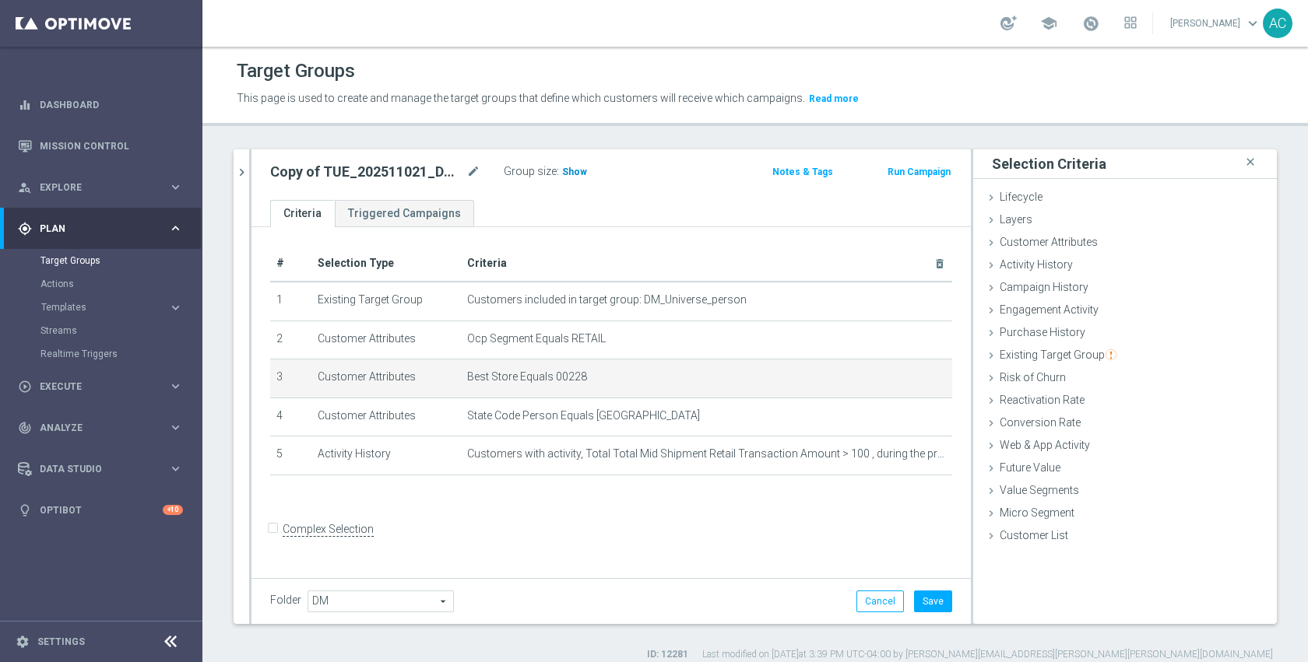
click at [574, 174] on span "Show" at bounding box center [574, 172] width 25 height 11
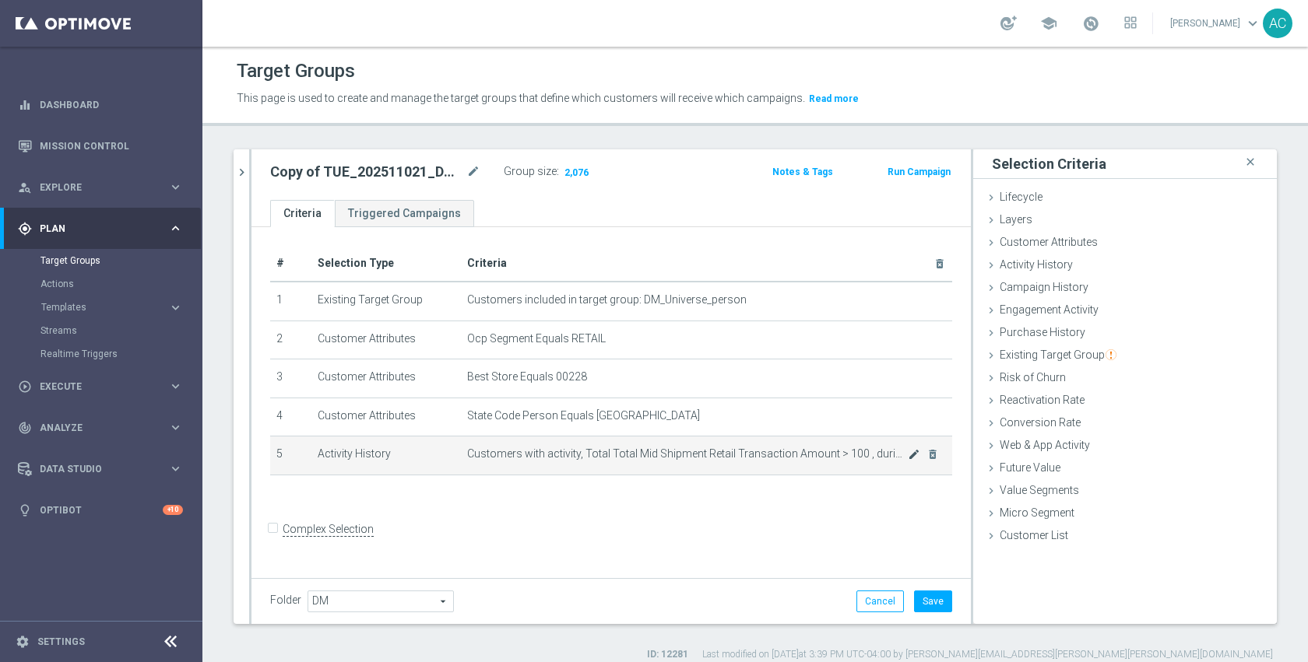
click at [908, 455] on icon "mode_edit" at bounding box center [914, 454] width 12 height 12
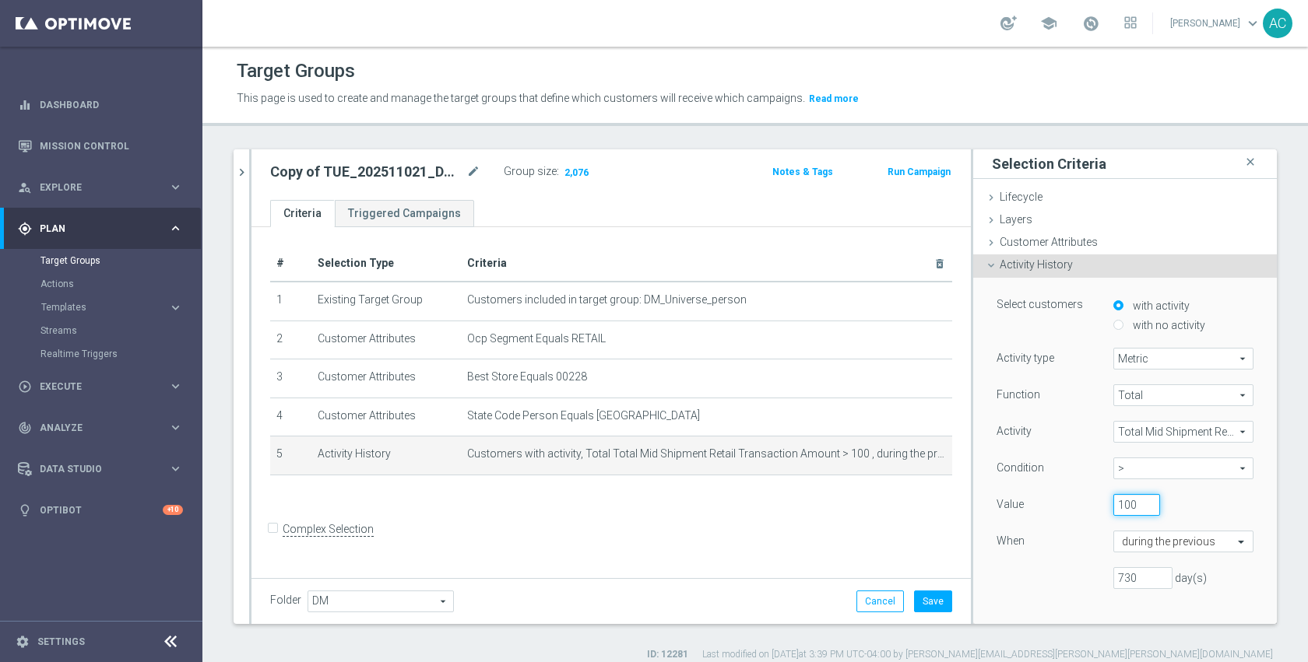
click at [1113, 506] on input "100" at bounding box center [1136, 505] width 47 height 22
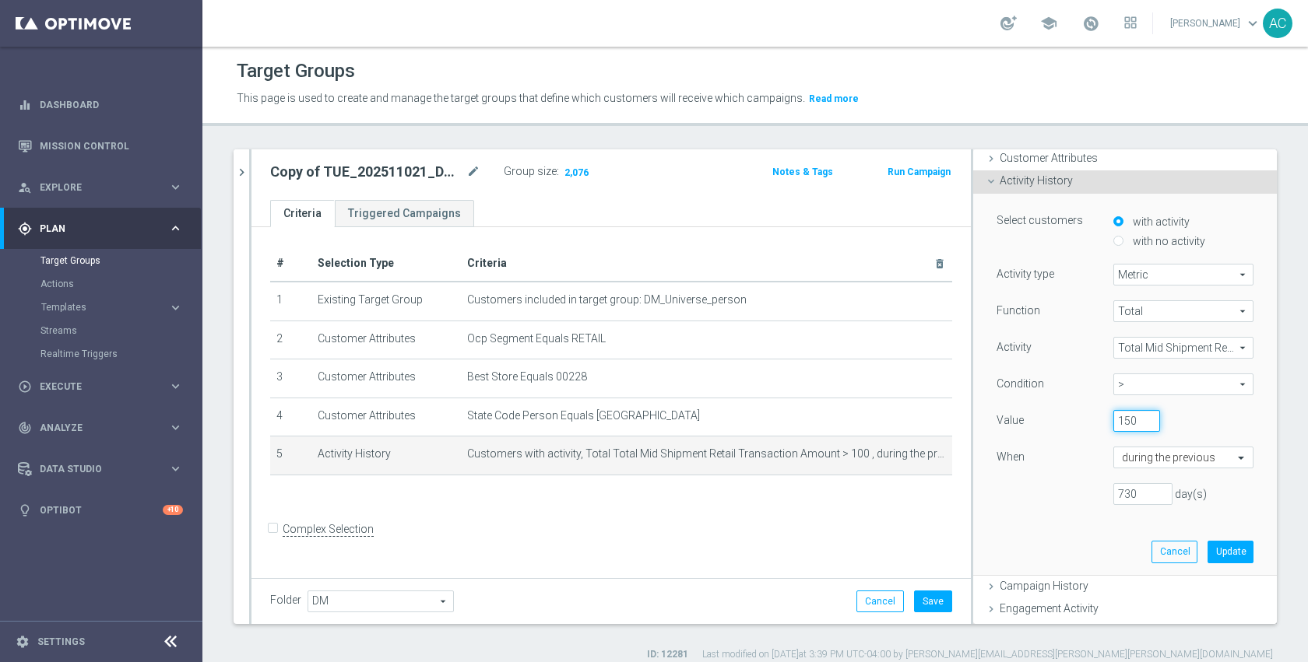
scroll to position [92, 0]
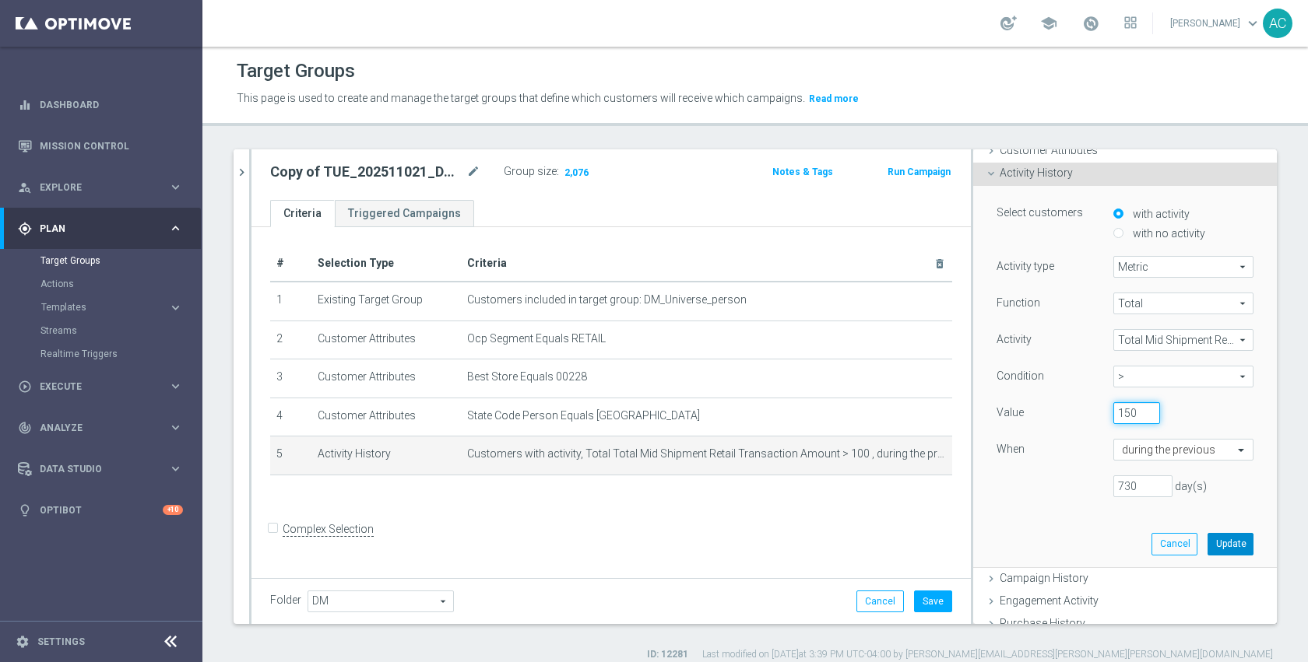
type input "150"
click at [1207, 553] on button "Update" at bounding box center [1230, 544] width 46 height 22
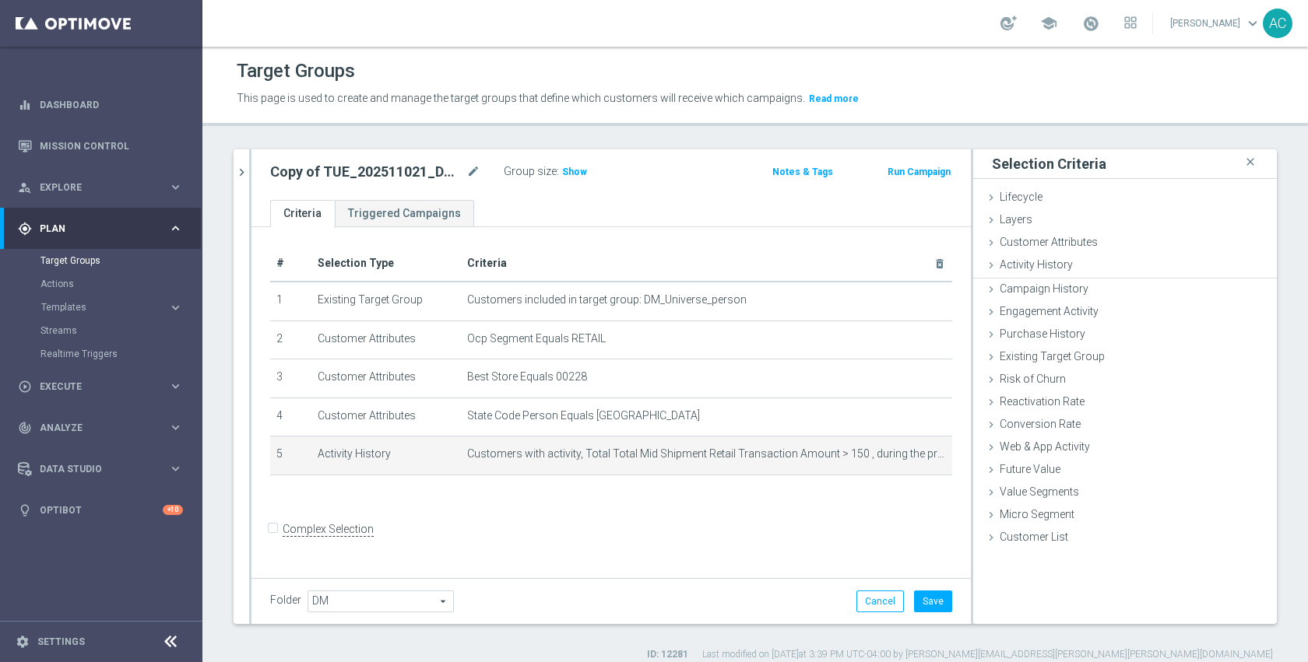
scroll to position [0, 0]
click at [573, 168] on span "Show" at bounding box center [574, 172] width 25 height 11
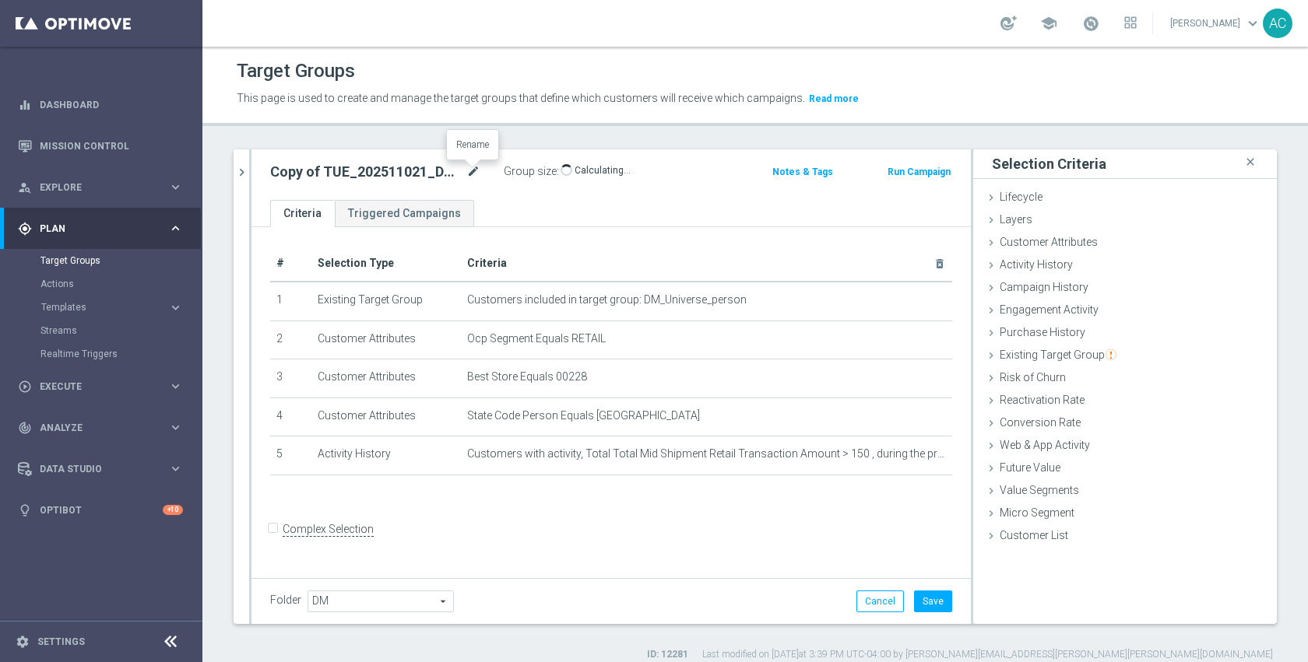
click at [475, 174] on icon "mode_edit" at bounding box center [473, 172] width 14 height 19
click at [462, 174] on input "Copy of TUE_202511021_DM_RET_StoreClosing_1401" at bounding box center [375, 174] width 210 height 22
drag, startPoint x: 451, startPoint y: 177, endPoint x: 487, endPoint y: 177, distance: 35.8
click at [487, 177] on div "Copy of TUE_202511021_DM_RET_StoreClosing_1401" at bounding box center [375, 174] width 234 height 22
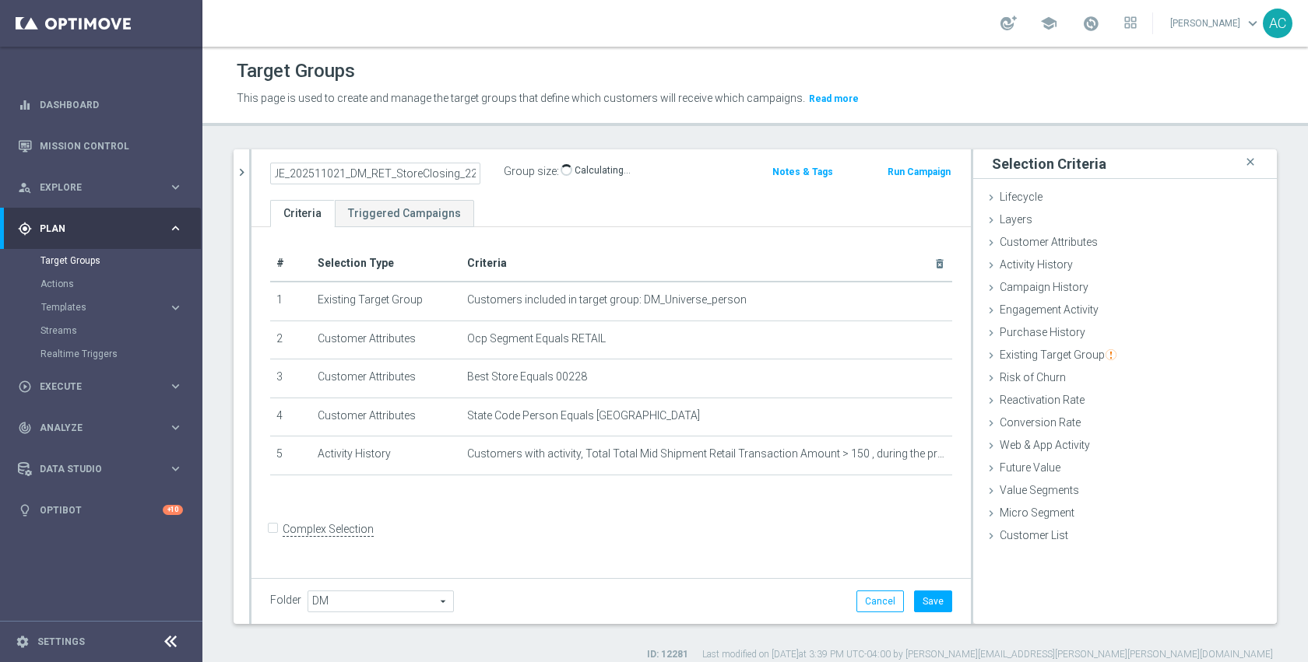
scroll to position [0, 0]
type input "TUE_202511021_DM_RET_StoreClosing_228"
click at [861, 518] on div "# Selection Type Criteria delete_forever 1 Existing Target Group Customers incl…" at bounding box center [610, 400] width 719 height 347
click at [926, 605] on button "Save" at bounding box center [933, 602] width 38 height 22
click at [817, 546] on form "Complex Selection Invalid Expression" at bounding box center [611, 547] width 682 height 58
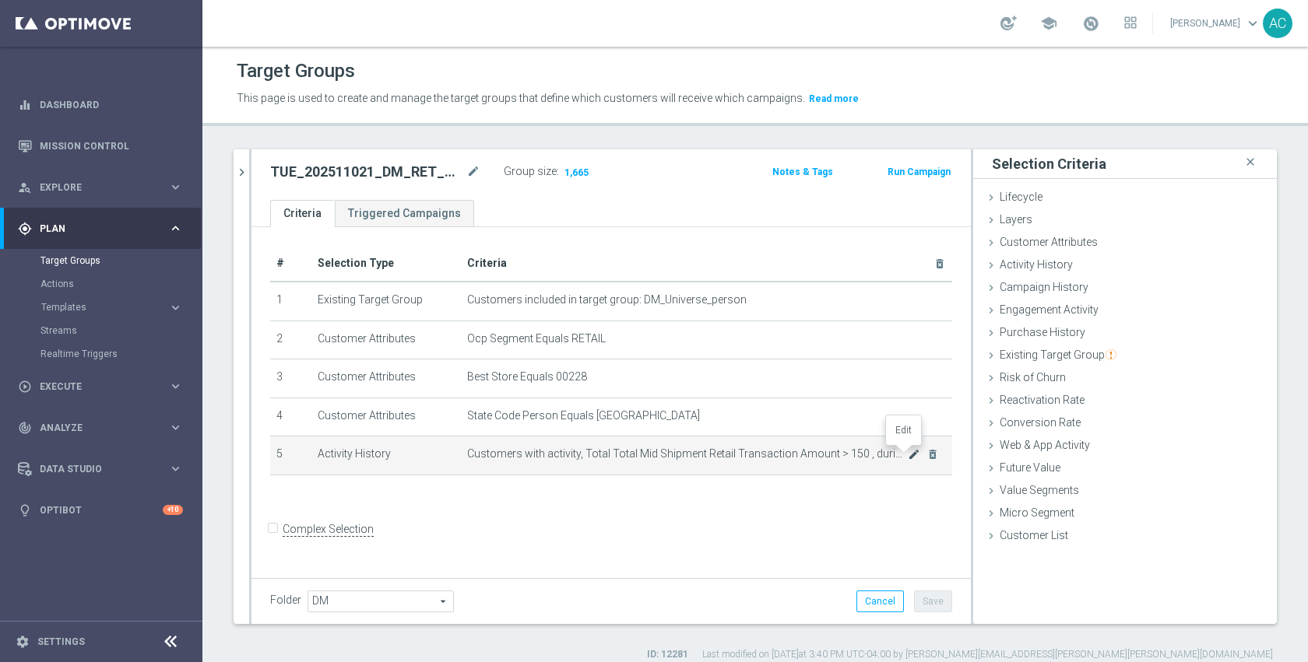
click at [908, 457] on icon "mode_edit" at bounding box center [914, 454] width 12 height 12
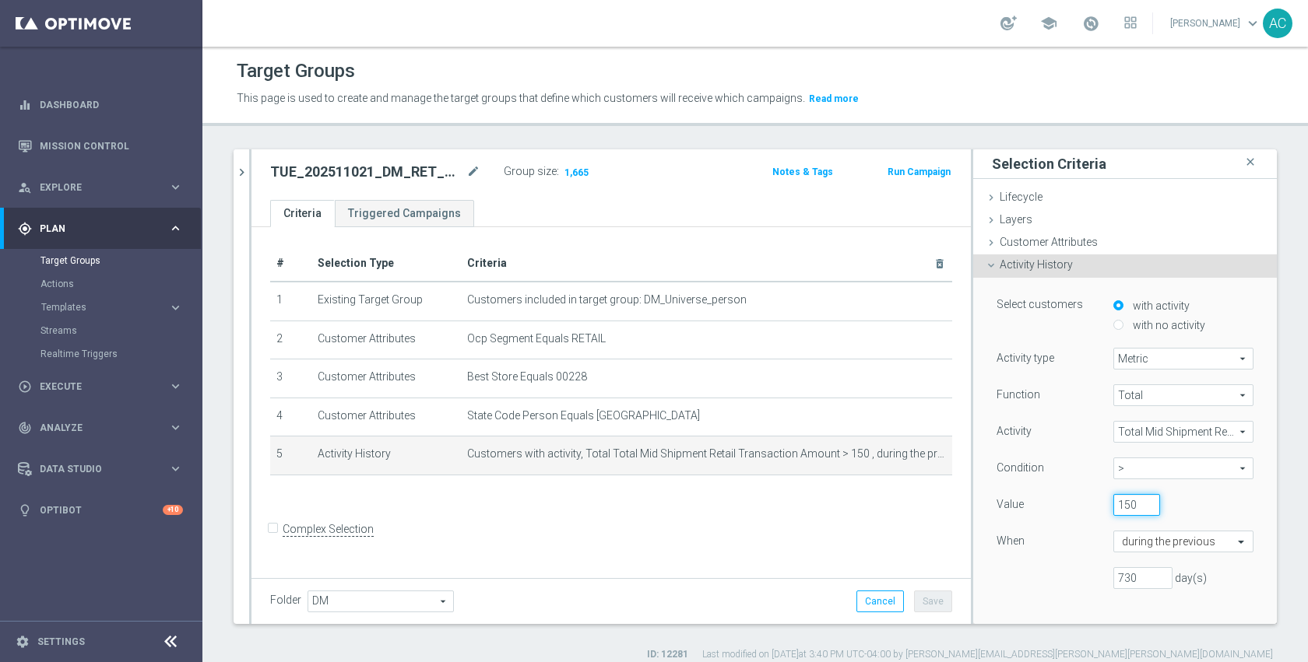
click at [1113, 508] on input "150" at bounding box center [1136, 505] width 47 height 22
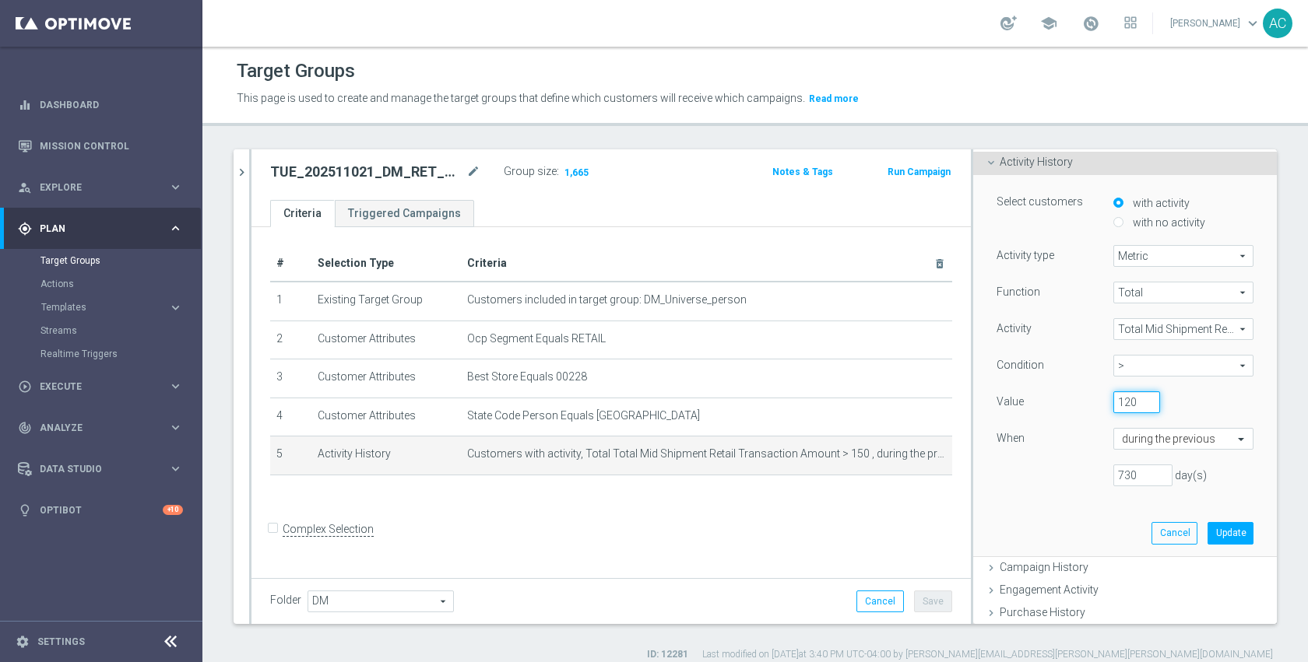
scroll to position [121, 0]
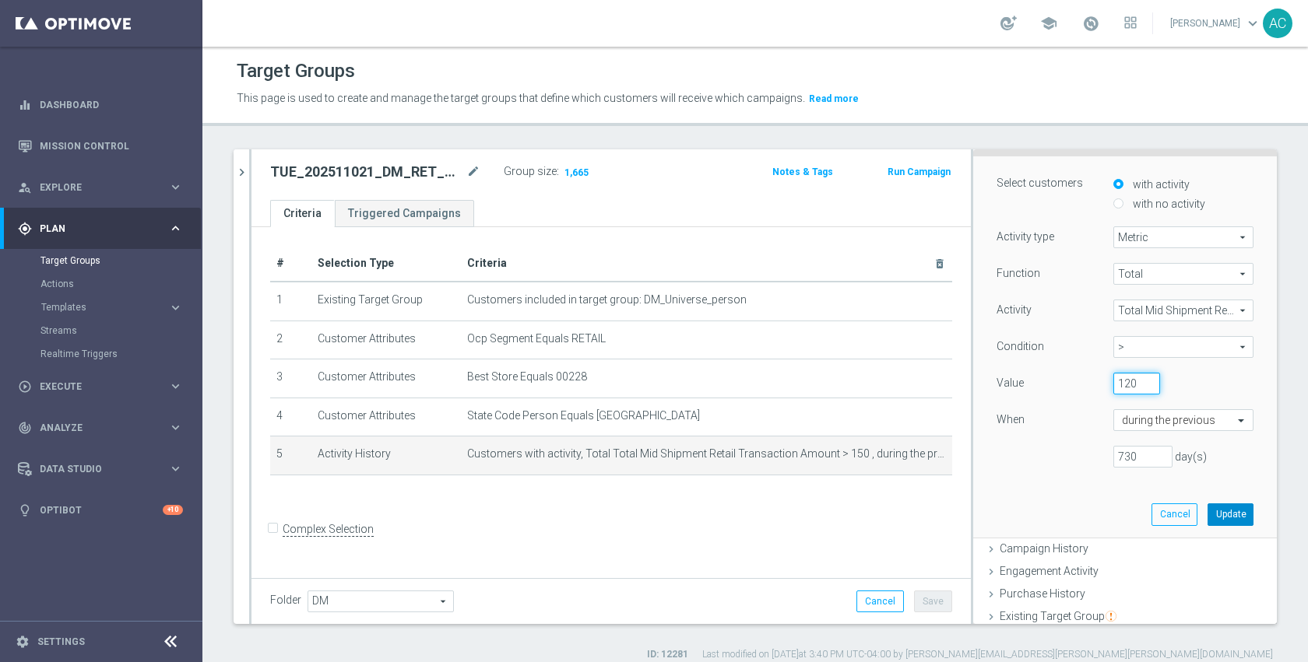
type input "120"
click at [1210, 518] on button "Update" at bounding box center [1230, 515] width 46 height 22
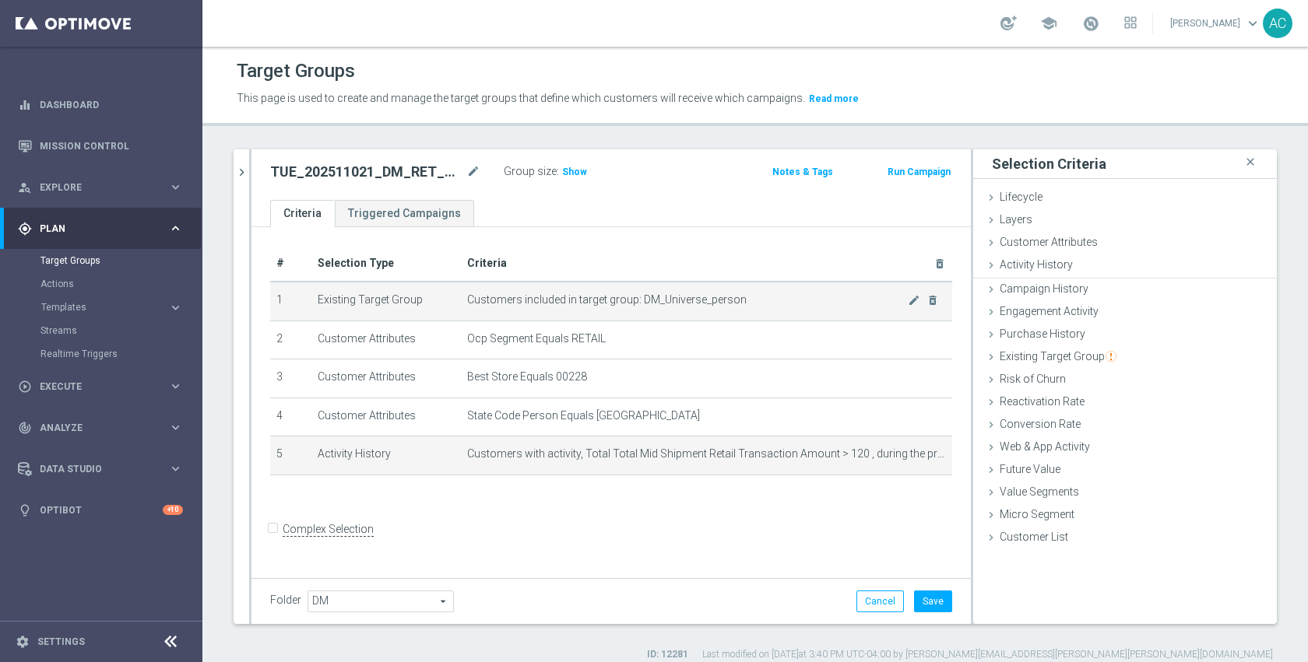
scroll to position [0, 0]
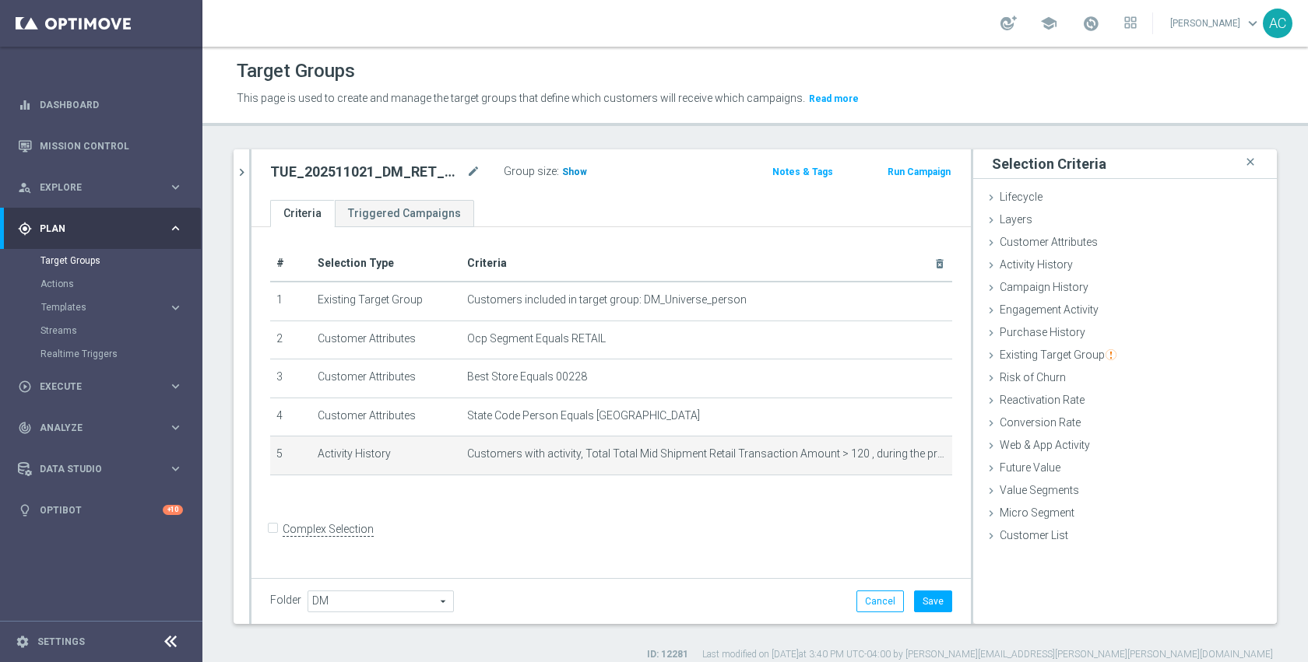
click at [577, 177] on h3 "Show" at bounding box center [574, 171] width 28 height 17
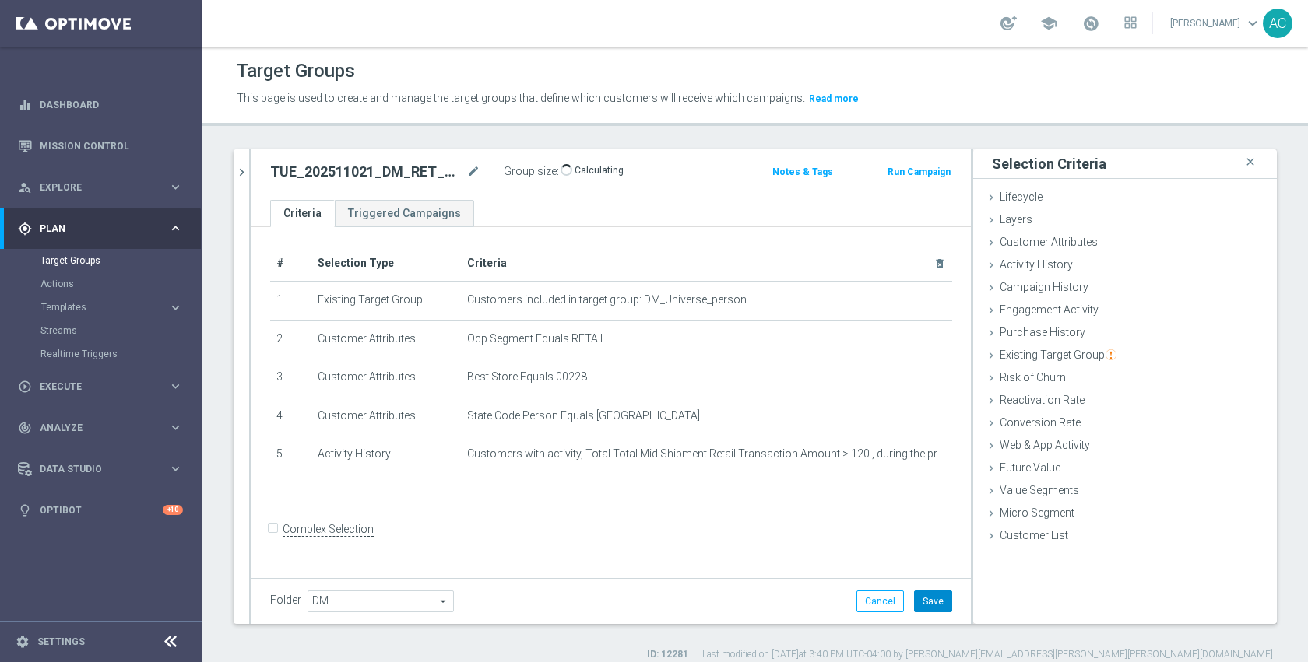
click at [915, 603] on button "Save" at bounding box center [933, 602] width 38 height 22
click at [811, 558] on form "Complex Selection Invalid Expression" at bounding box center [611, 547] width 682 height 58
click at [903, 177] on button "Run Campaign" at bounding box center [919, 171] width 66 height 17
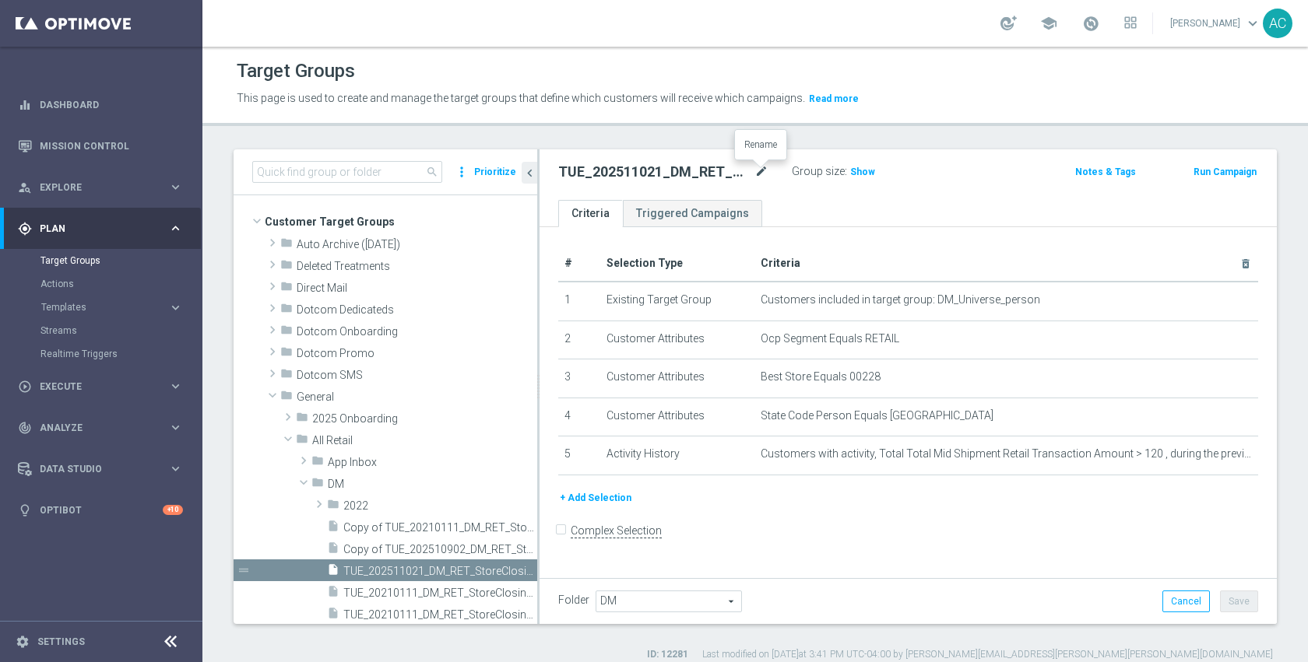
click at [754, 165] on icon "mode_edit" at bounding box center [761, 172] width 14 height 19
click at [850, 167] on span "Show" at bounding box center [862, 172] width 25 height 11
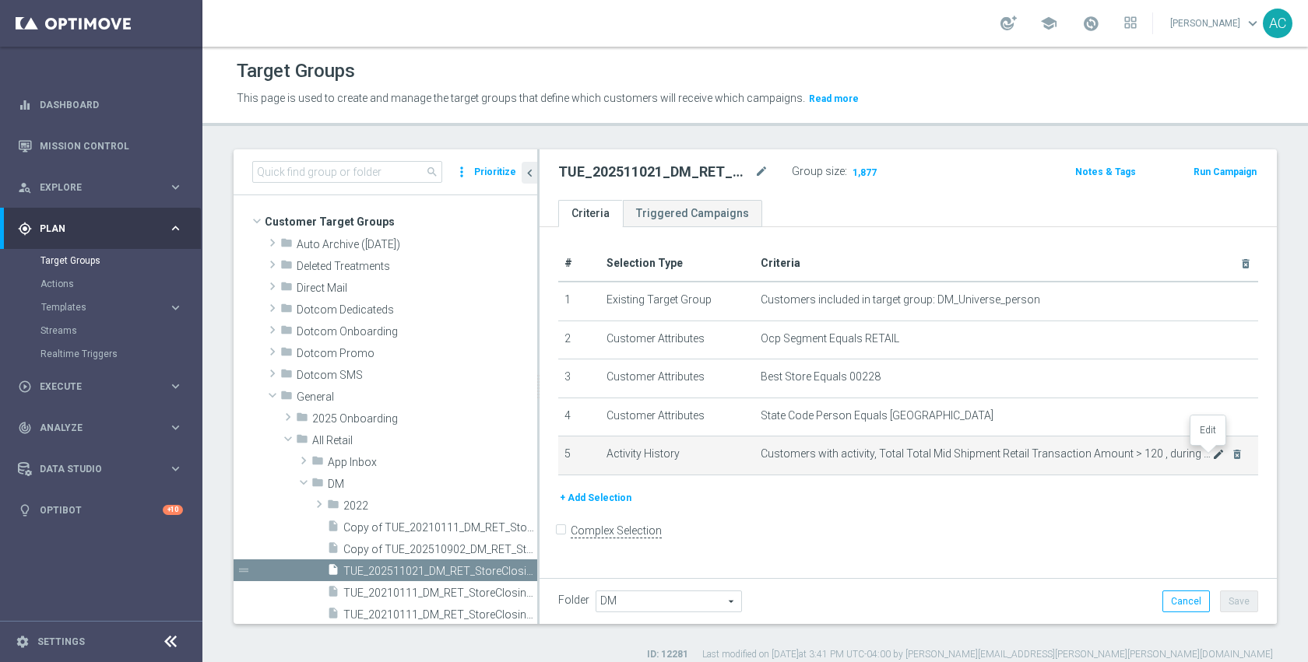
click at [1212, 455] on icon "mode_edit" at bounding box center [1218, 454] width 12 height 12
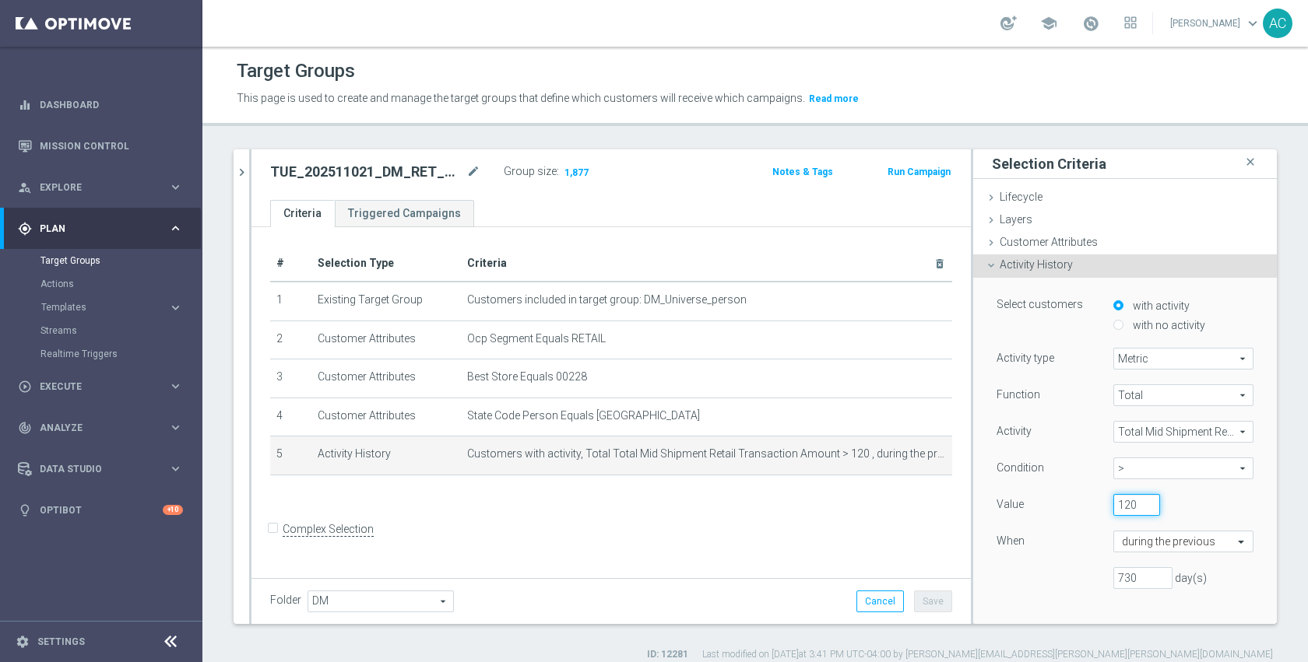
click at [1114, 508] on input "120" at bounding box center [1136, 505] width 47 height 22
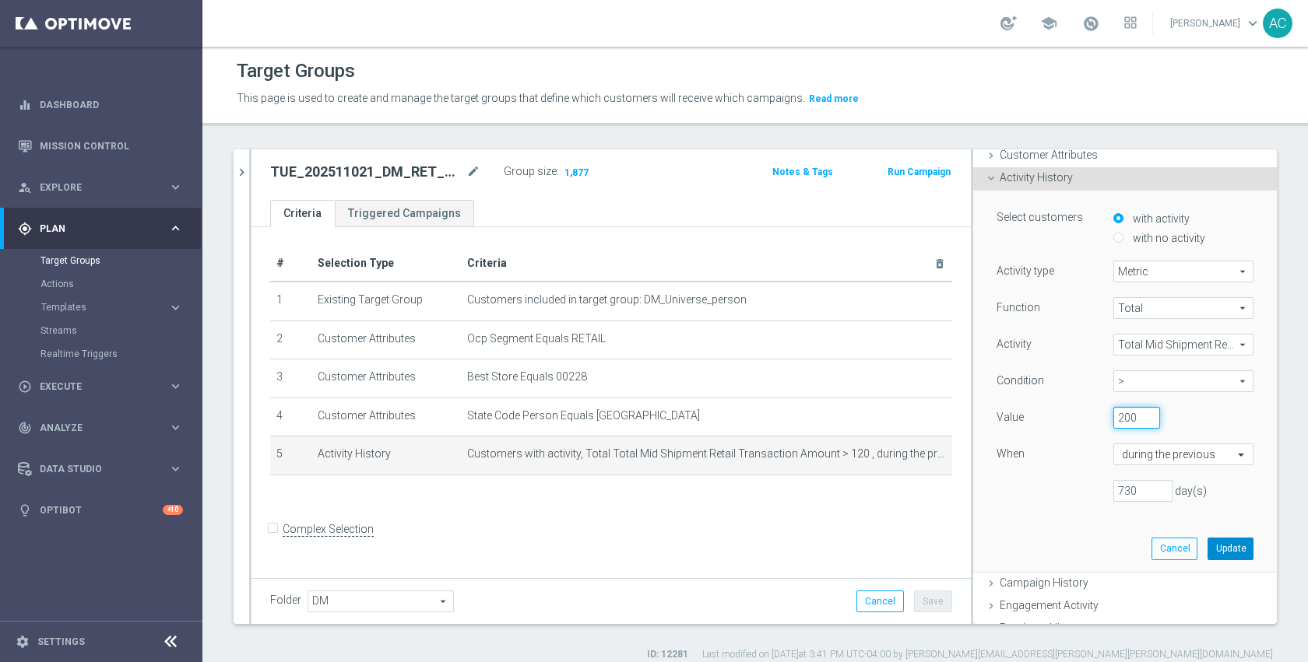
scroll to position [99, 0]
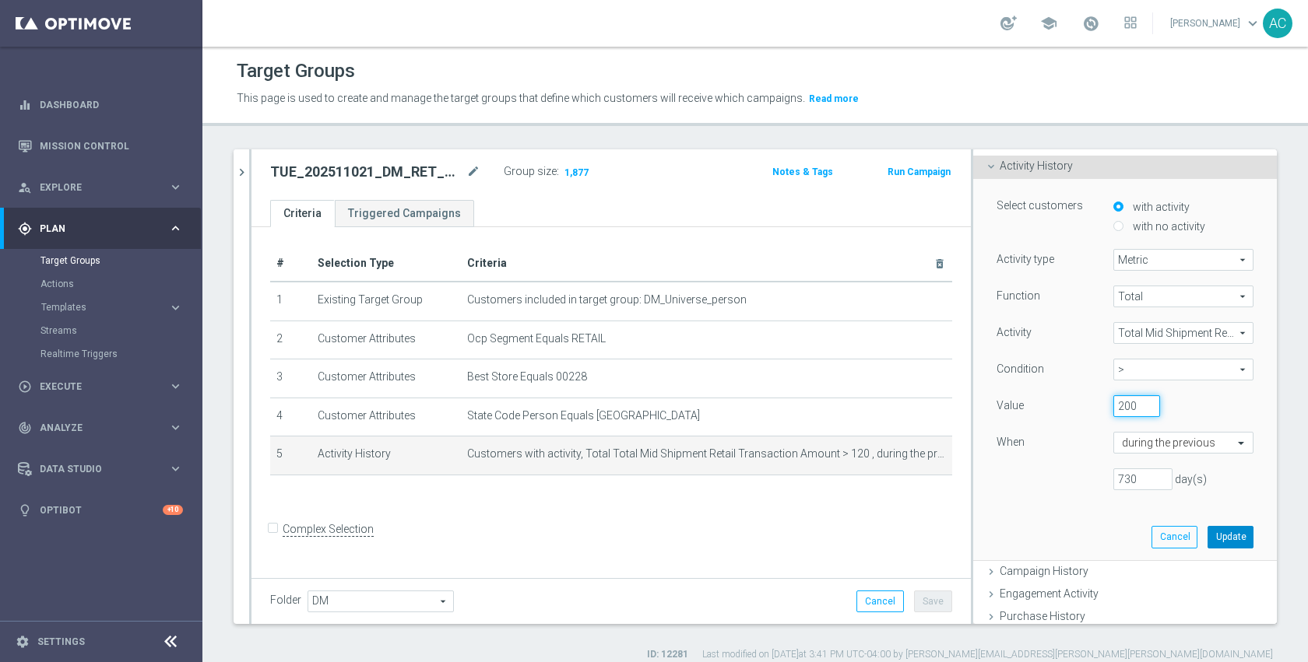
type input "200"
click at [1227, 541] on button "Update" at bounding box center [1230, 537] width 46 height 22
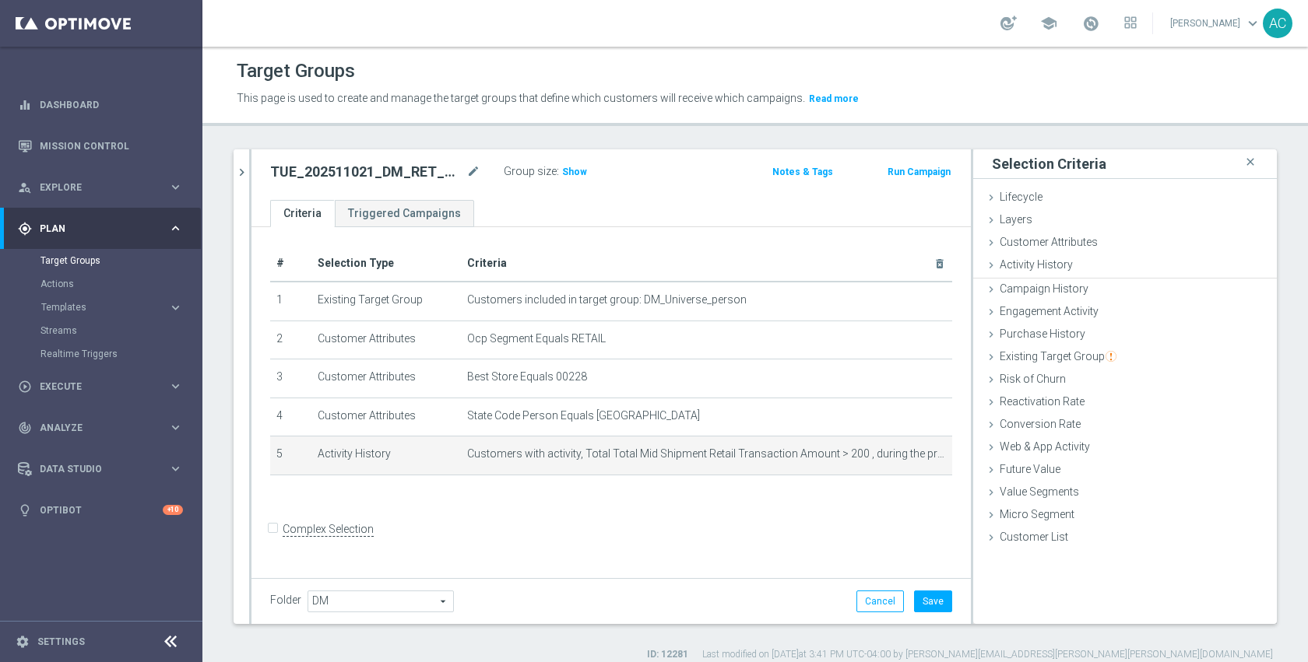
scroll to position [0, 0]
click at [578, 167] on span "Show" at bounding box center [574, 172] width 25 height 11
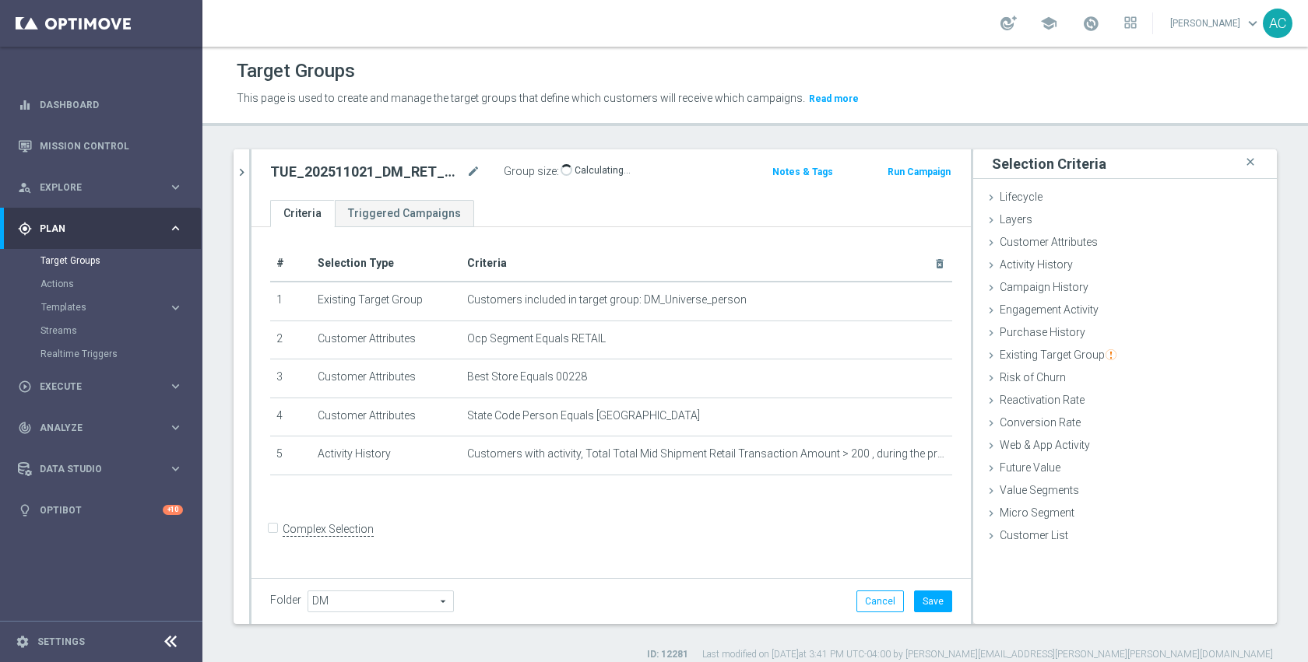
click at [914, 585] on div "Folder DM DM arrow_drop_down search Cancel Save Saving..." at bounding box center [610, 601] width 719 height 46
click at [914, 601] on button "Save" at bounding box center [933, 602] width 38 height 22
click at [699, 542] on form "Complex Selection Invalid Expression" at bounding box center [611, 547] width 682 height 58
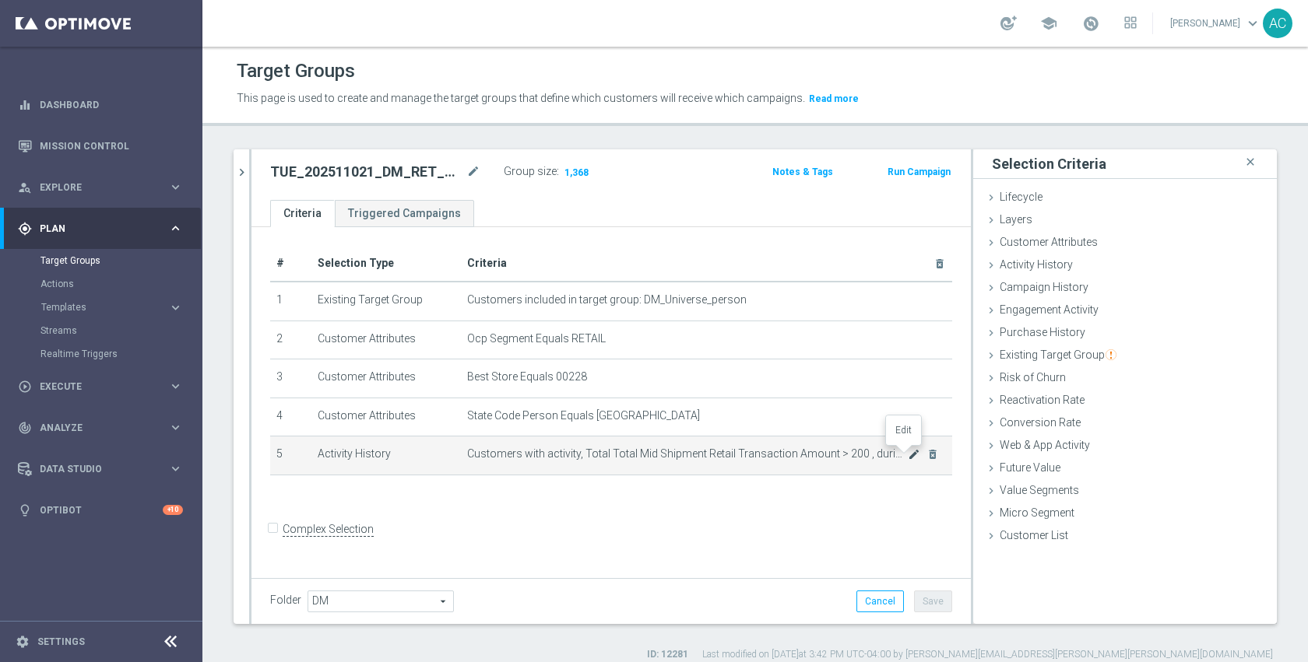
click at [908, 457] on icon "mode_edit" at bounding box center [914, 454] width 12 height 12
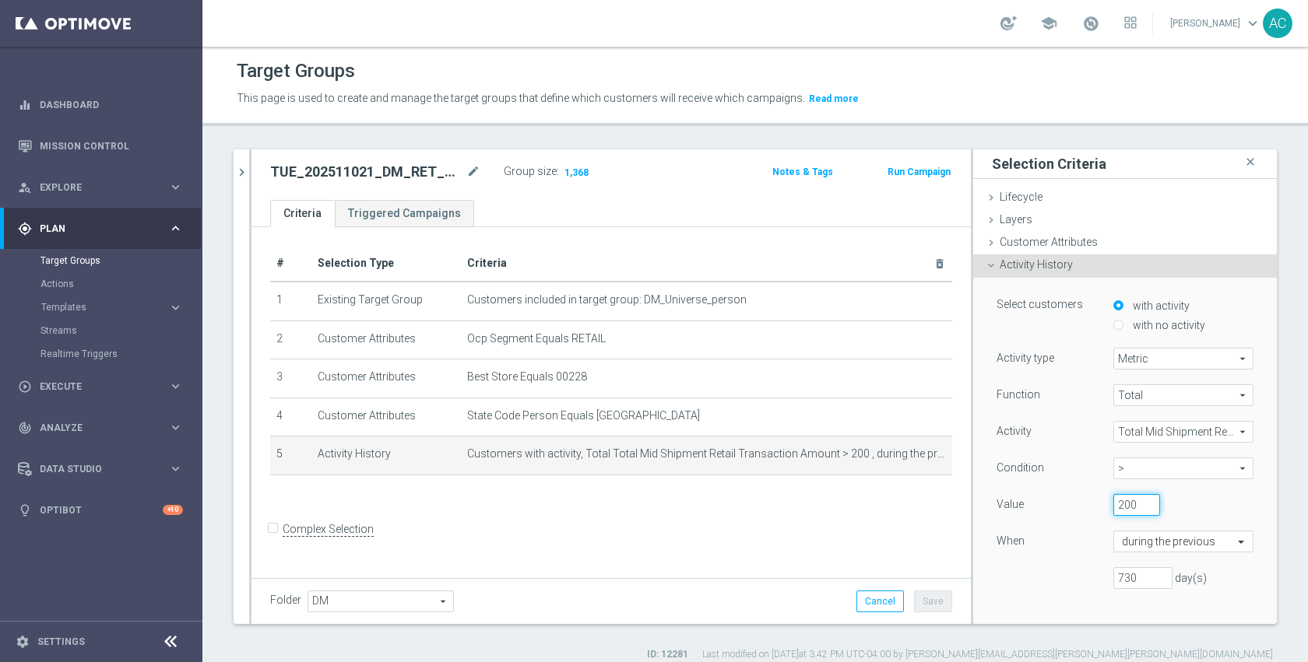
click at [1114, 509] on input "200" at bounding box center [1136, 505] width 47 height 22
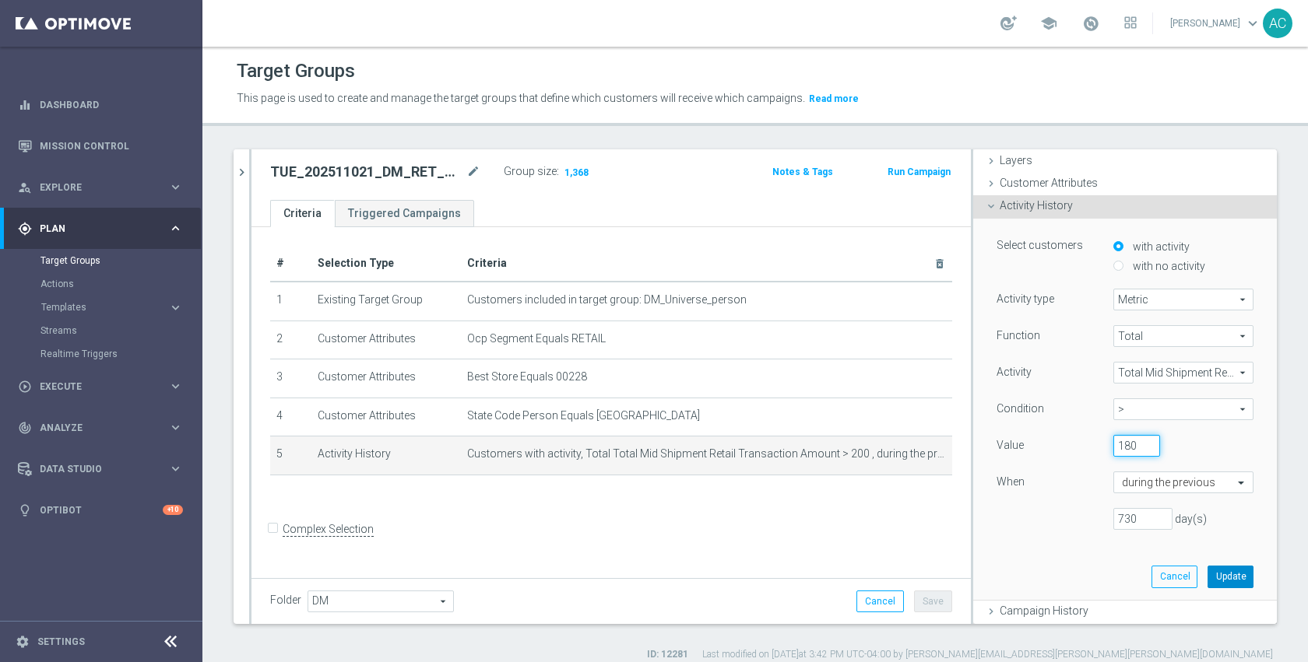
type input "180"
click at [1207, 578] on button "Update" at bounding box center [1230, 577] width 46 height 22
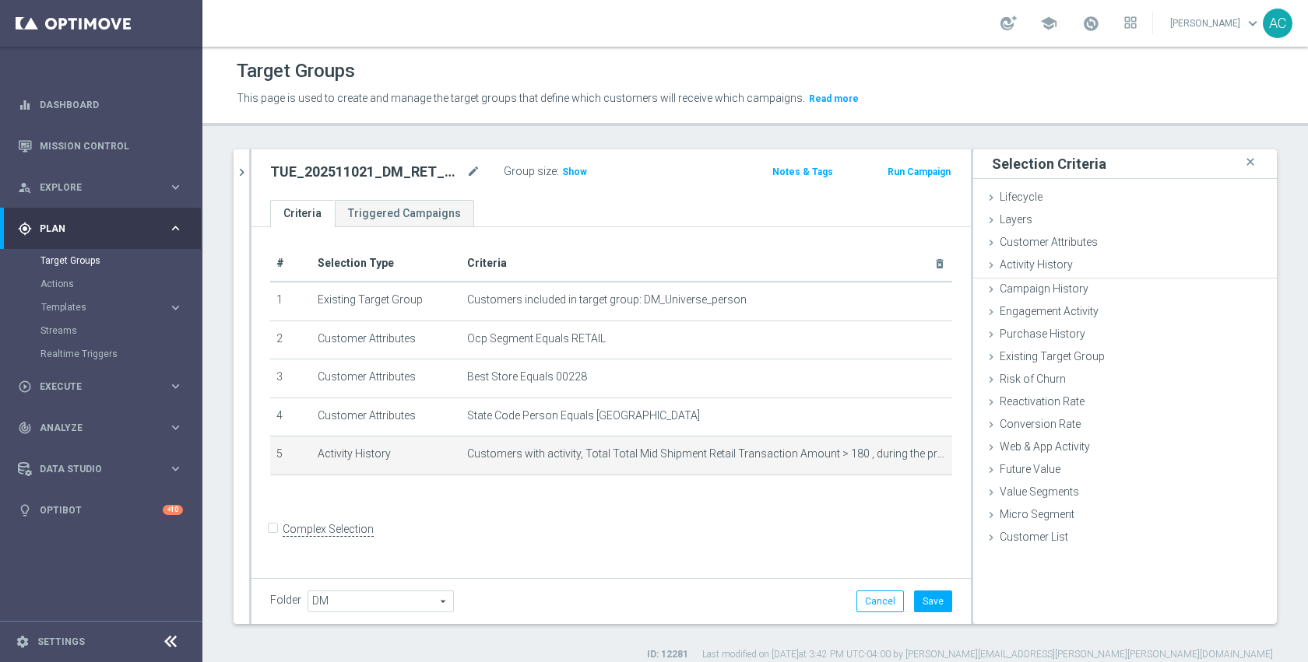
scroll to position [0, 0]
click at [578, 163] on h3 "Show" at bounding box center [574, 171] width 28 height 17
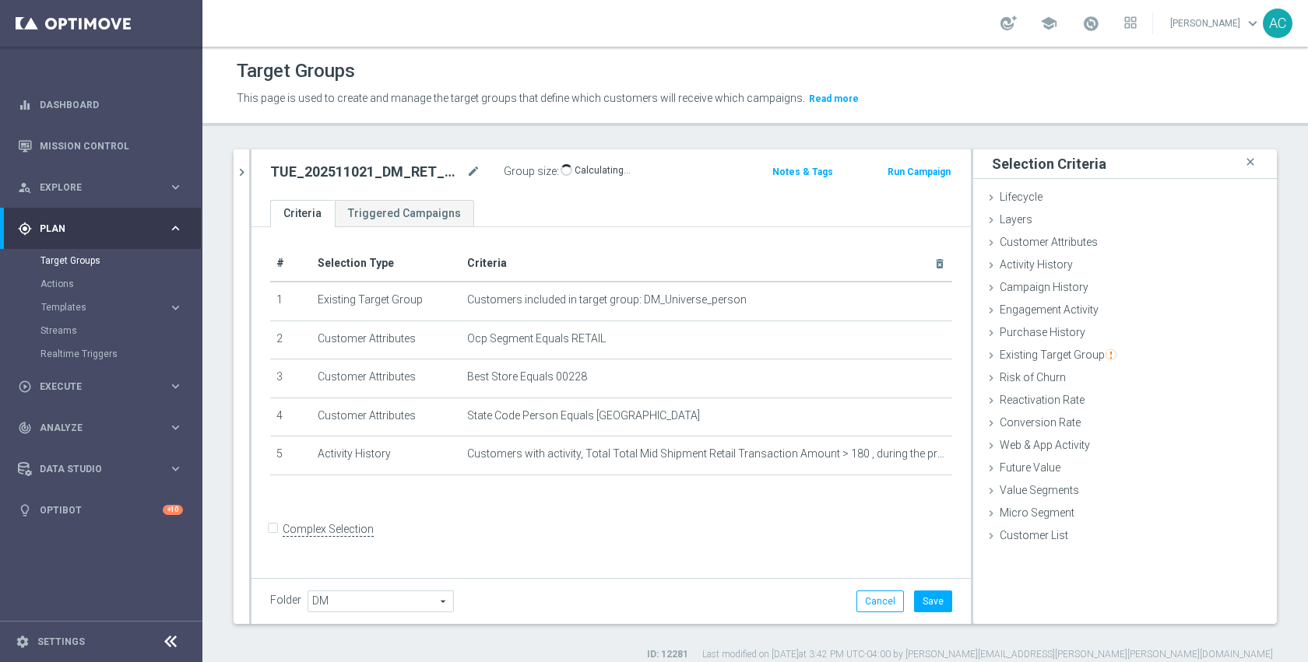
click at [645, 198] on div "TUE_202511021_DM_RET_StoreClosing_228 mode_edit Group size : Show Calculating… …" at bounding box center [610, 174] width 719 height 51
click at [915, 599] on button "Save" at bounding box center [933, 602] width 38 height 22
click at [834, 561] on form "Complex Selection Invalid Expression" at bounding box center [611, 547] width 682 height 58
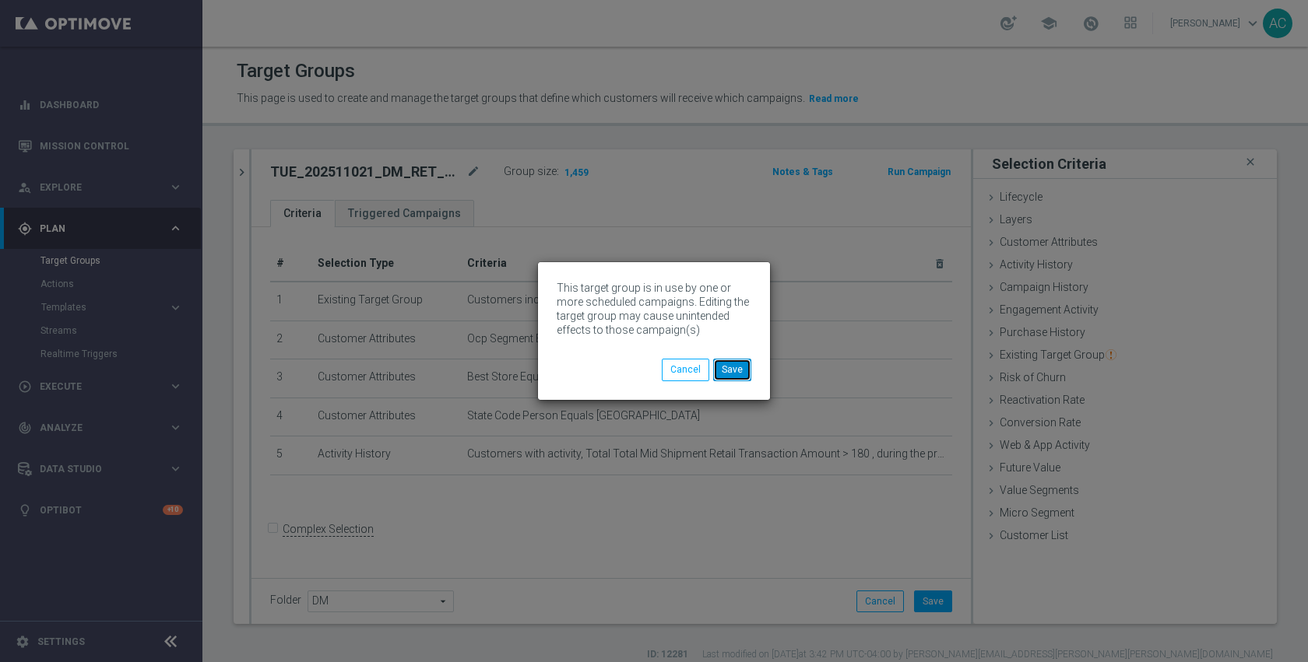
click at [736, 371] on button "Save" at bounding box center [732, 370] width 38 height 22
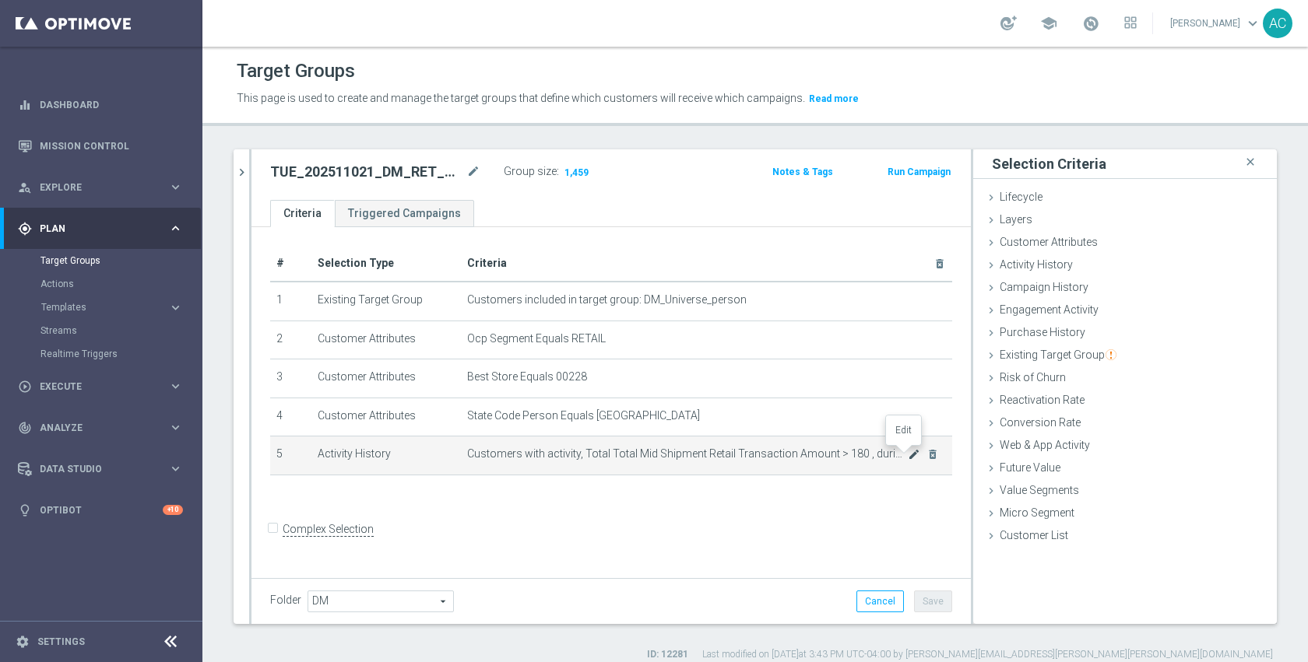
click at [908, 455] on icon "mode_edit" at bounding box center [914, 454] width 12 height 12
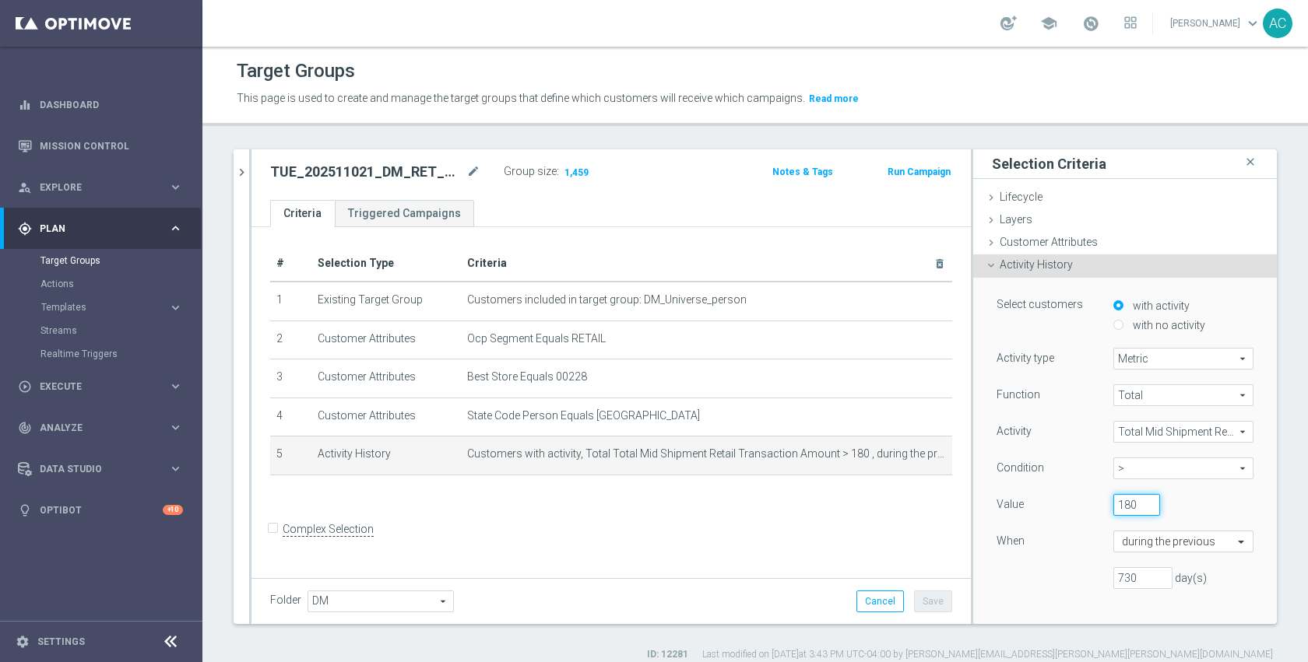
click at [1113, 508] on input "180" at bounding box center [1136, 505] width 47 height 22
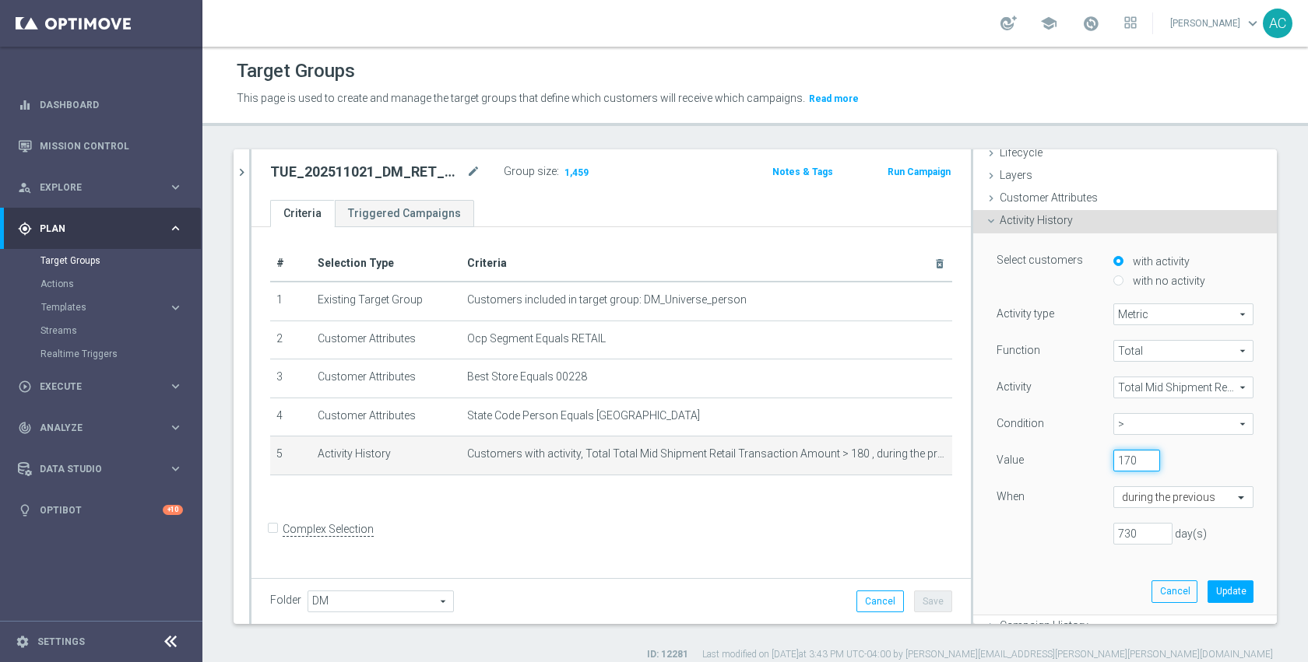
scroll to position [58, 0]
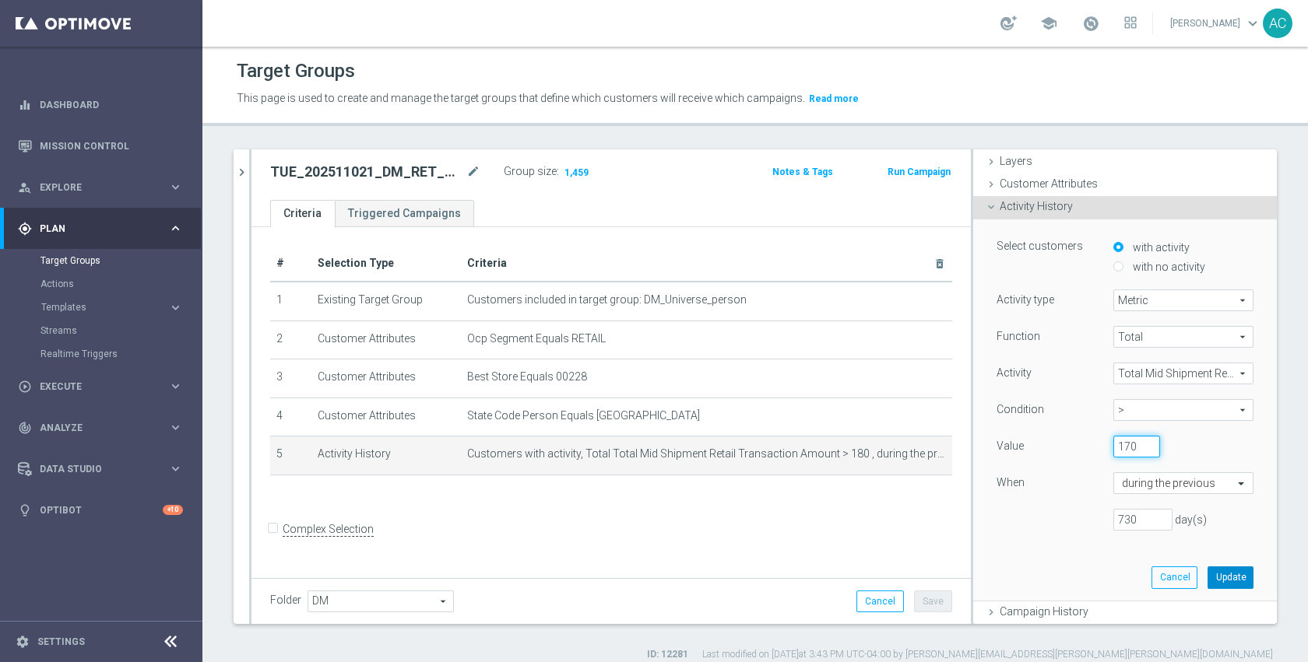
type input "170"
click at [1207, 578] on button "Update" at bounding box center [1230, 578] width 46 height 22
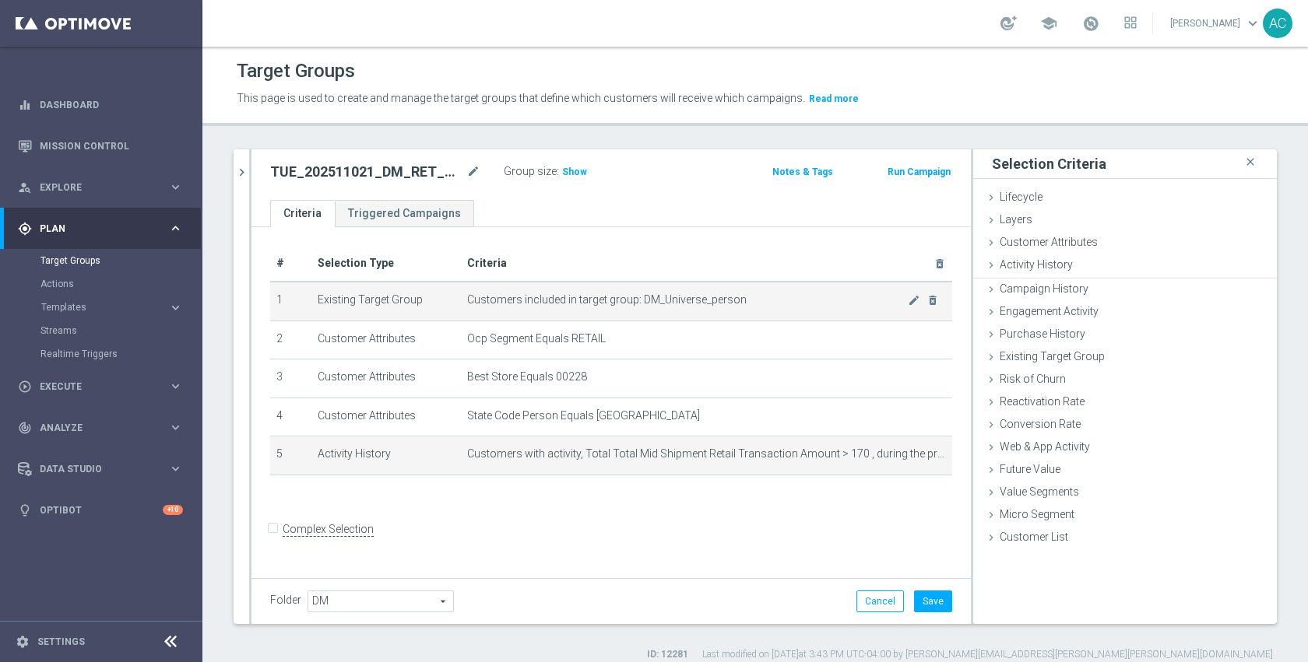
scroll to position [0, 0]
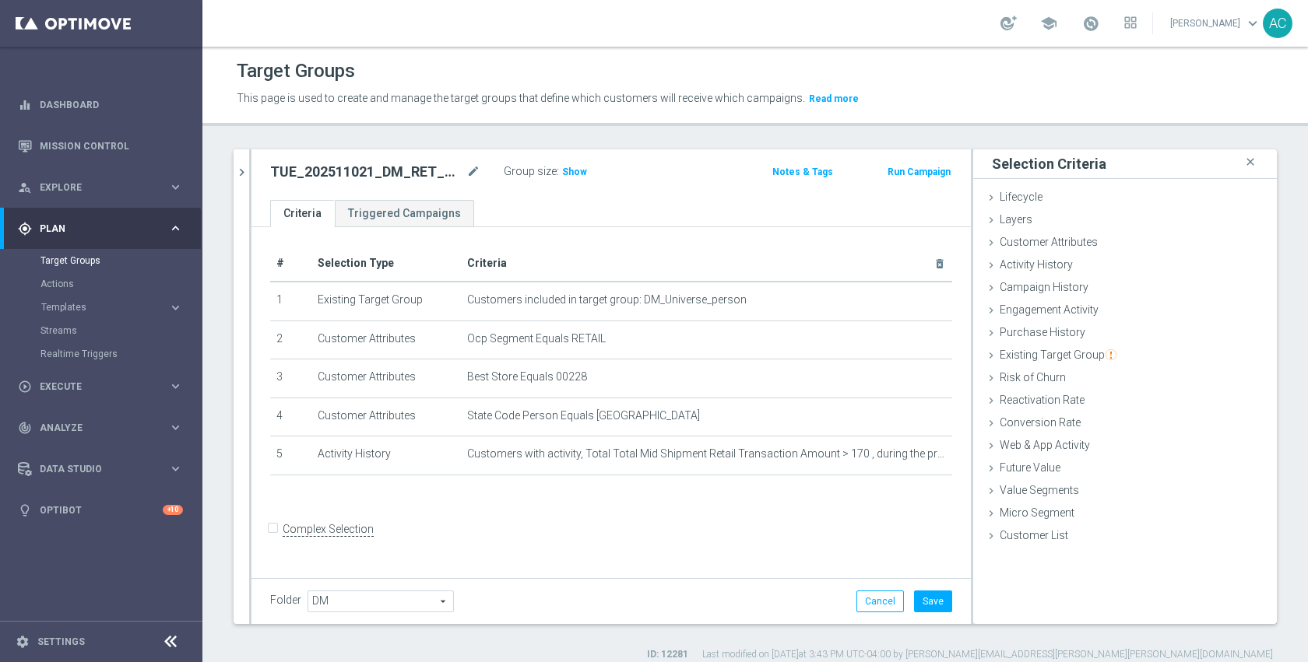
click at [567, 183] on div "TUE_202511021_DM_RET_StoreClosing_228 mode_edit Group size : Show Notes & Tags …" at bounding box center [610, 174] width 719 height 51
click at [568, 175] on span "Show" at bounding box center [574, 172] width 25 height 11
click at [916, 610] on button "Save" at bounding box center [933, 602] width 38 height 22
click at [869, 533] on form "Complex Selection Invalid Expression" at bounding box center [611, 547] width 682 height 58
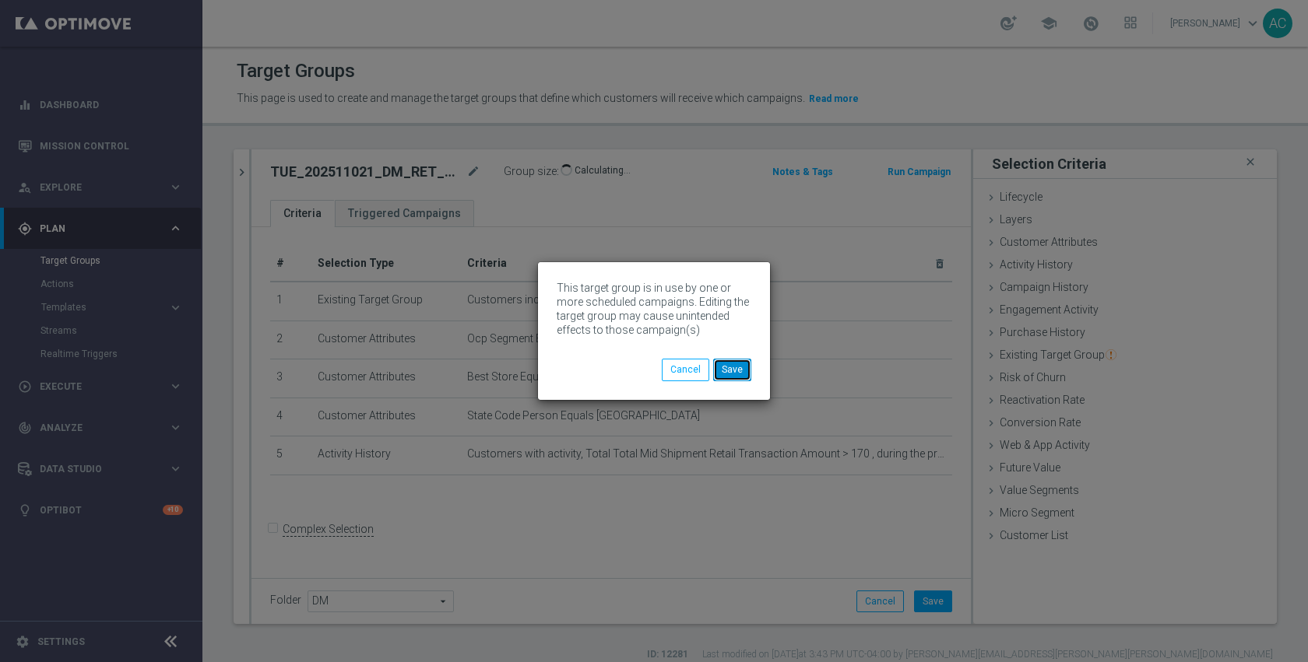
click at [742, 375] on button "Save" at bounding box center [732, 370] width 38 height 22
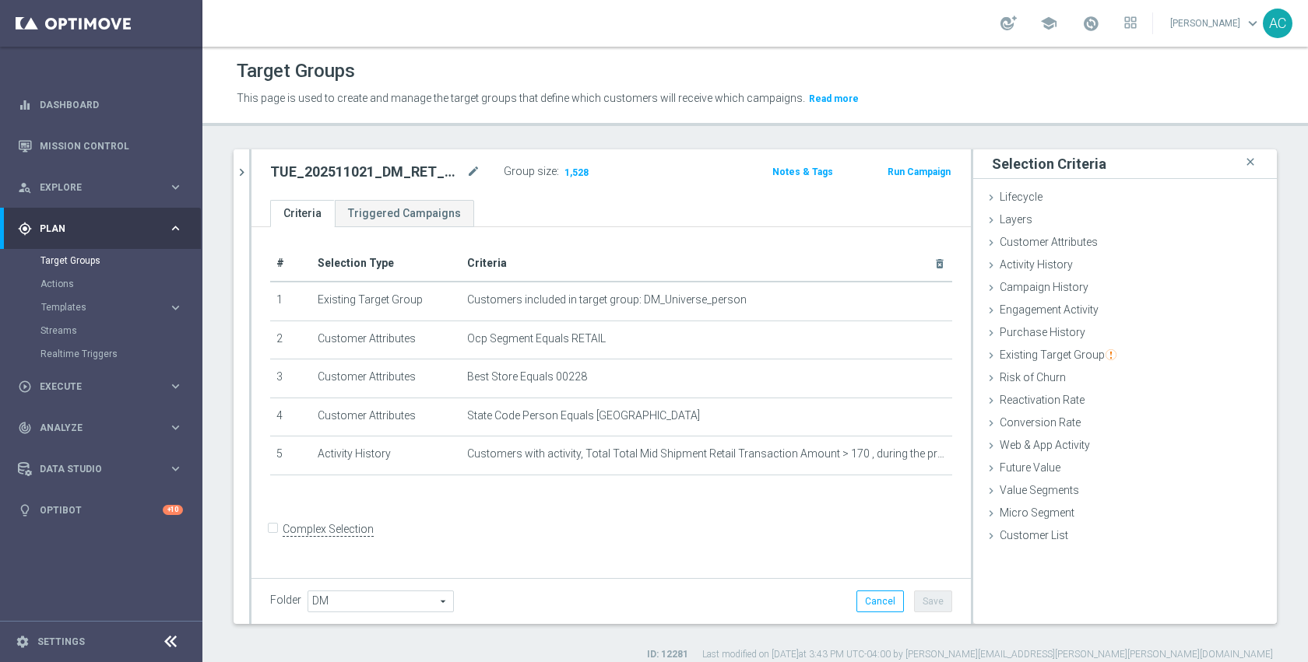
click at [636, 532] on form "Complex Selection Invalid Expression" at bounding box center [611, 547] width 682 height 58
